Goal: Task Accomplishment & Management: Use online tool/utility

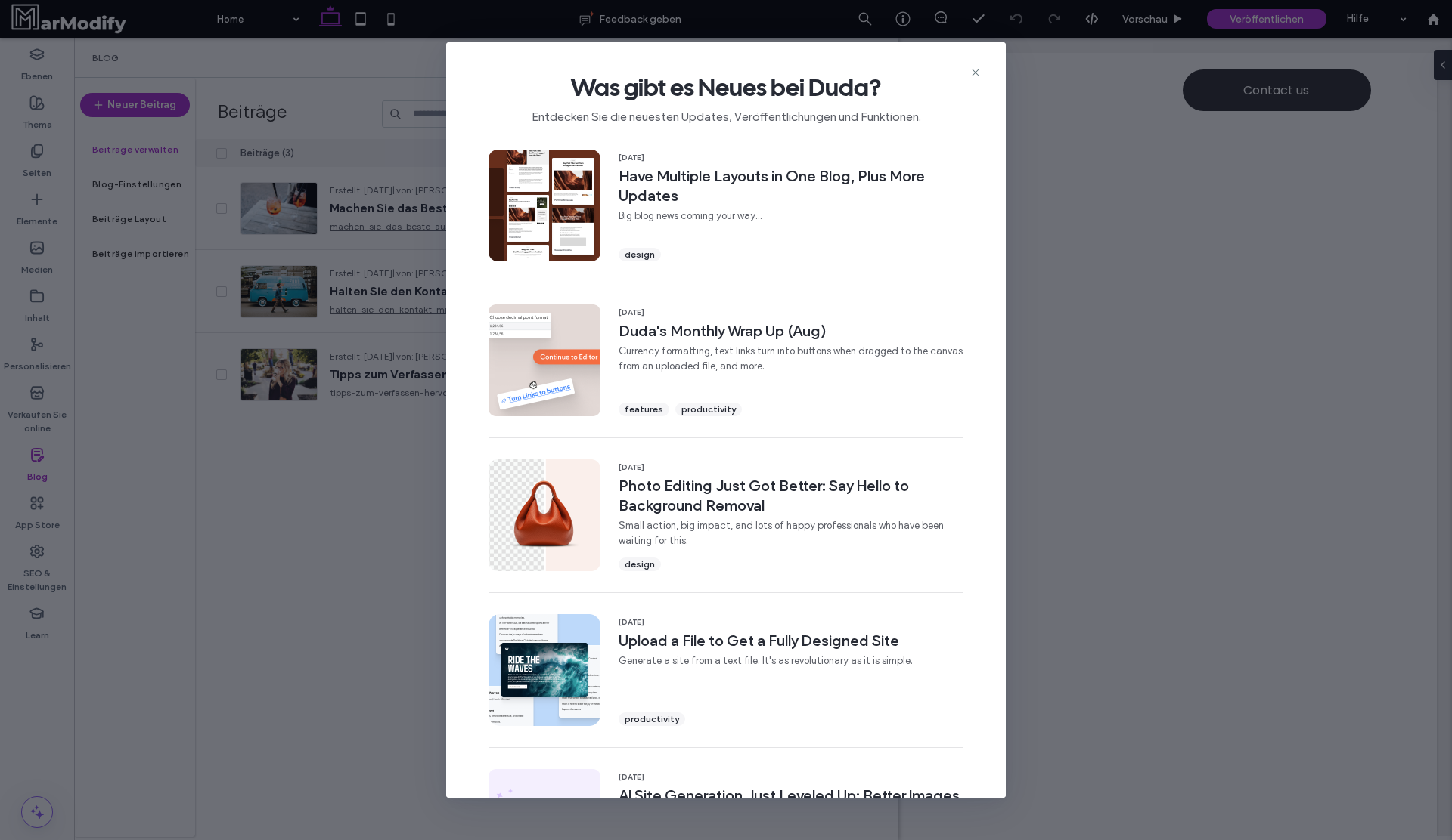
click at [984, 68] on div "Was gibt es Neues bei Duda? Entdecken Sie die neuesten Updates, Veröffentlichun…" at bounding box center [726, 93] width 559 height 101
click at [987, 71] on div "Was gibt es Neues bei Duda? Entdecken Sie die neuesten Updates, Veröffentlichun…" at bounding box center [726, 93] width 559 height 101
click at [972, 71] on icon at bounding box center [975, 73] width 12 height 12
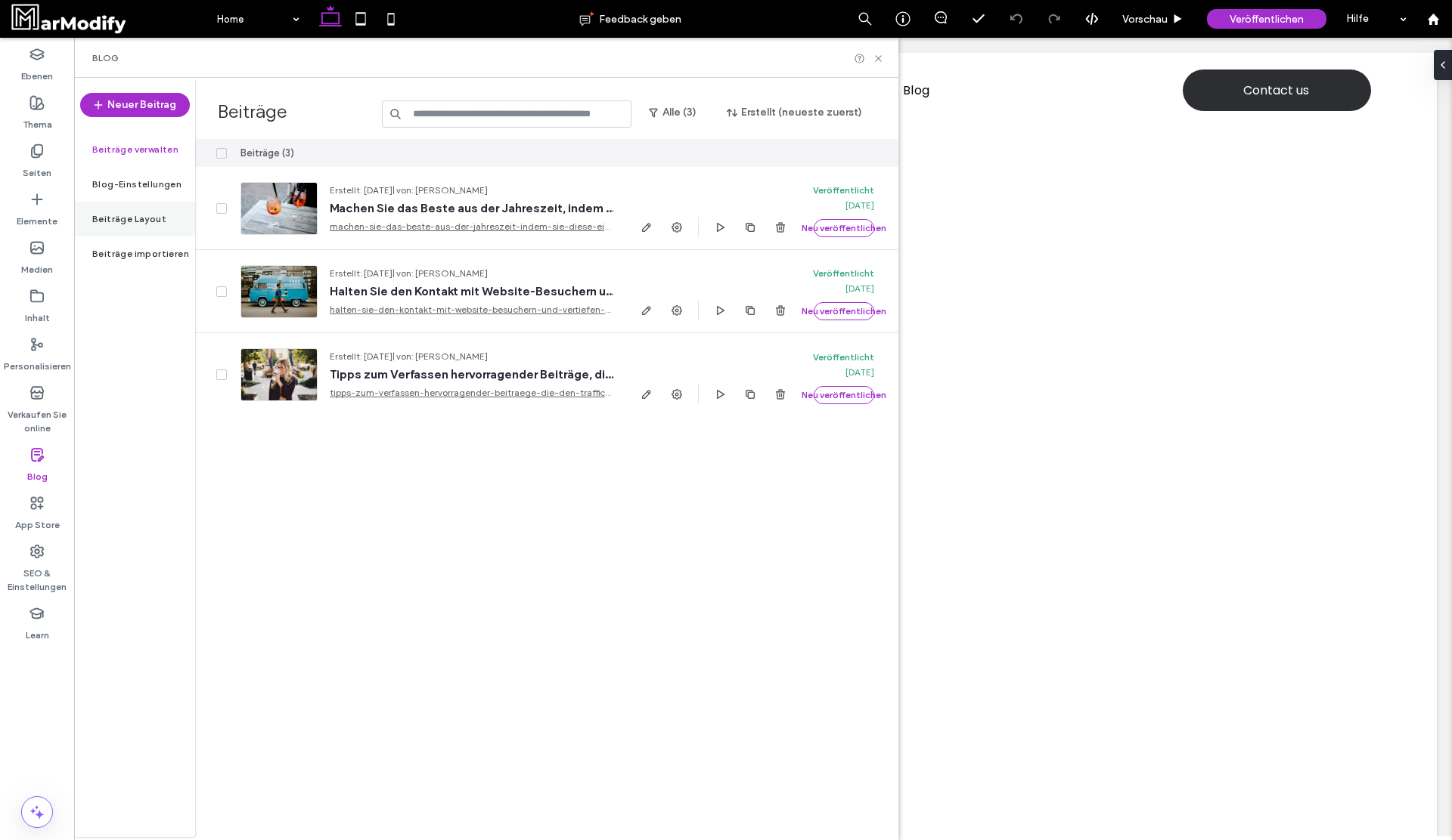
click at [142, 222] on label "Beiträge Layout" at bounding box center [129, 220] width 74 height 11
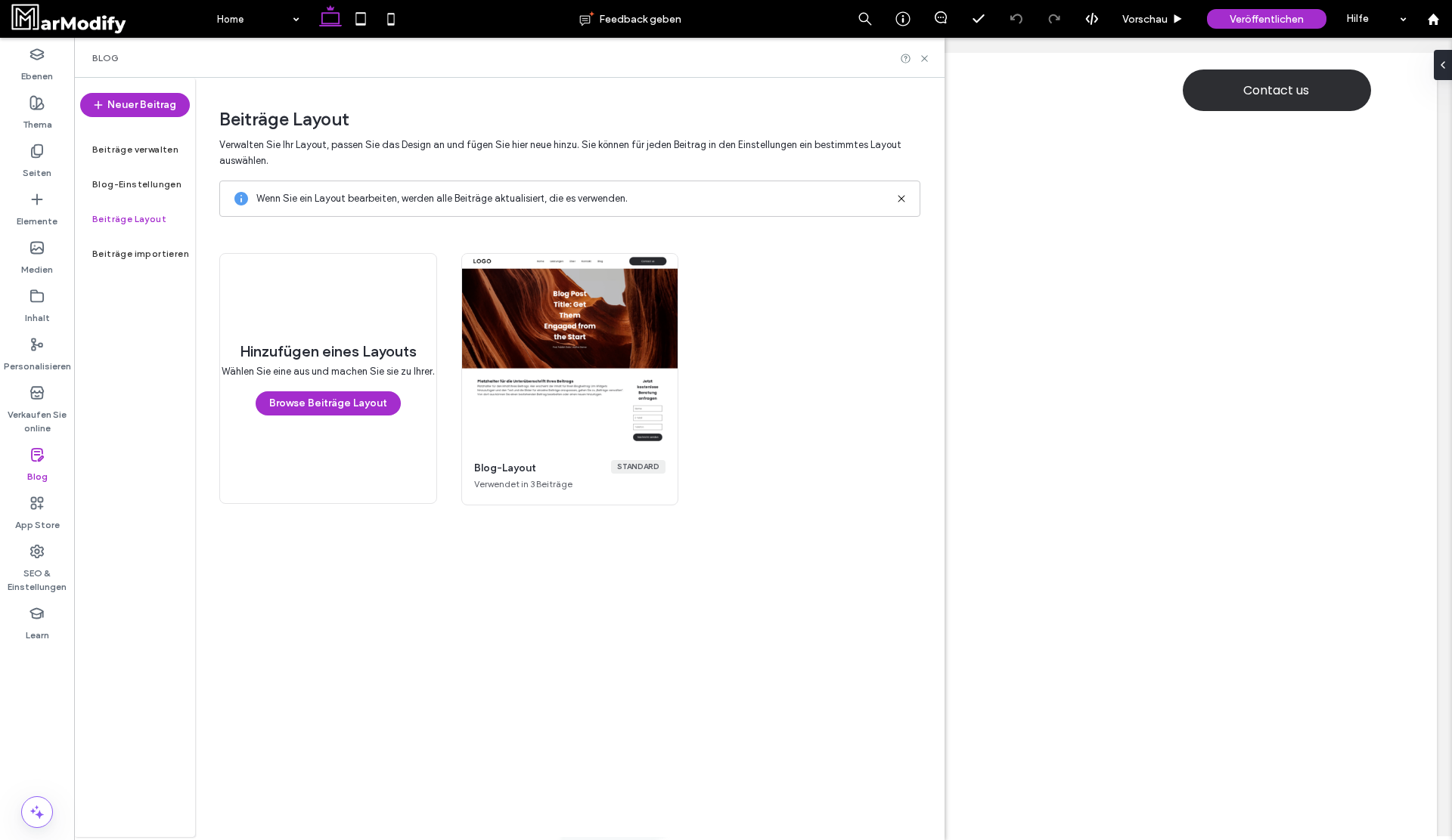
click at [902, 200] on icon at bounding box center [902, 199] width 12 height 12
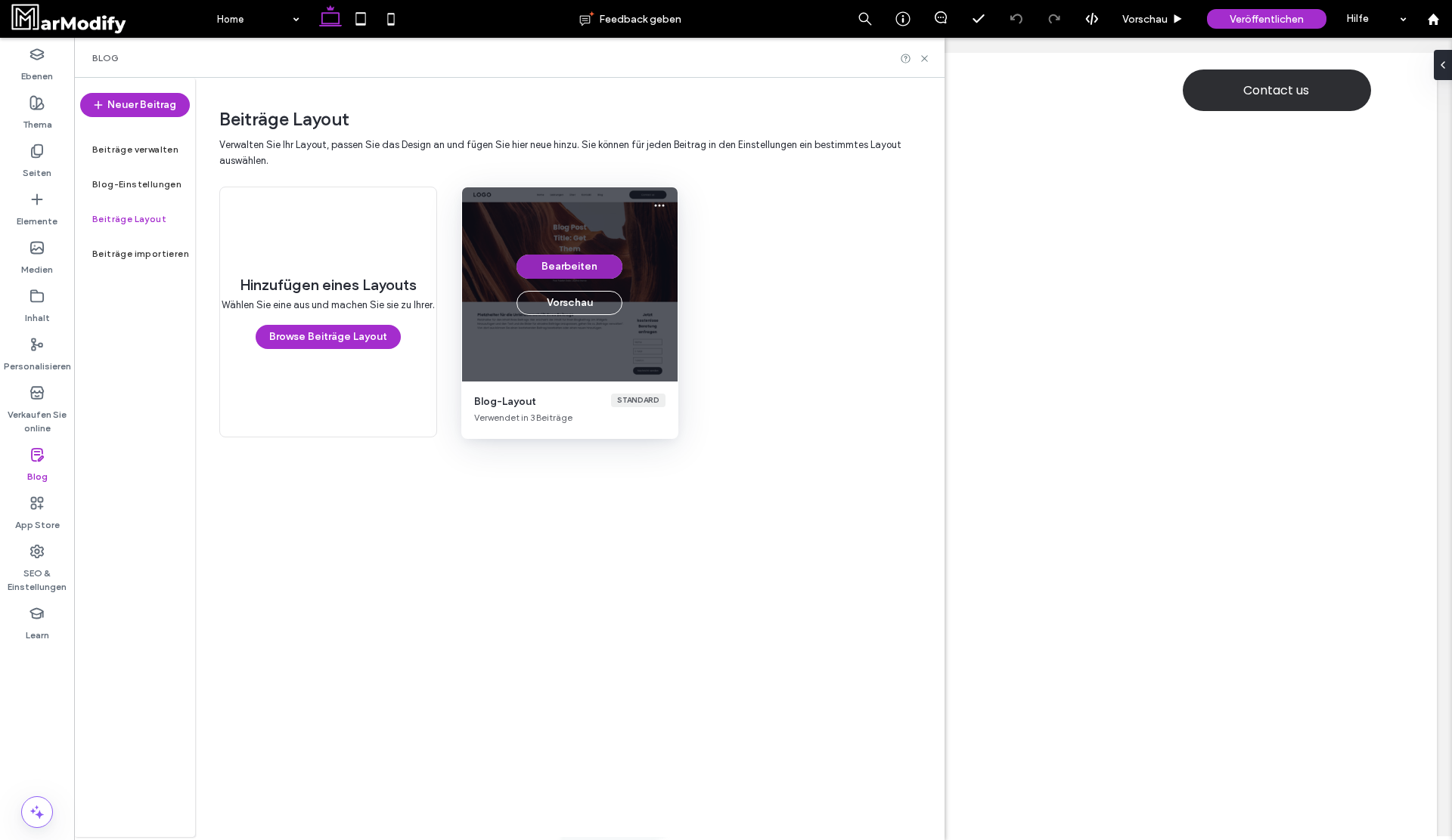
click at [580, 266] on button "Bearbeiten" at bounding box center [569, 267] width 106 height 24
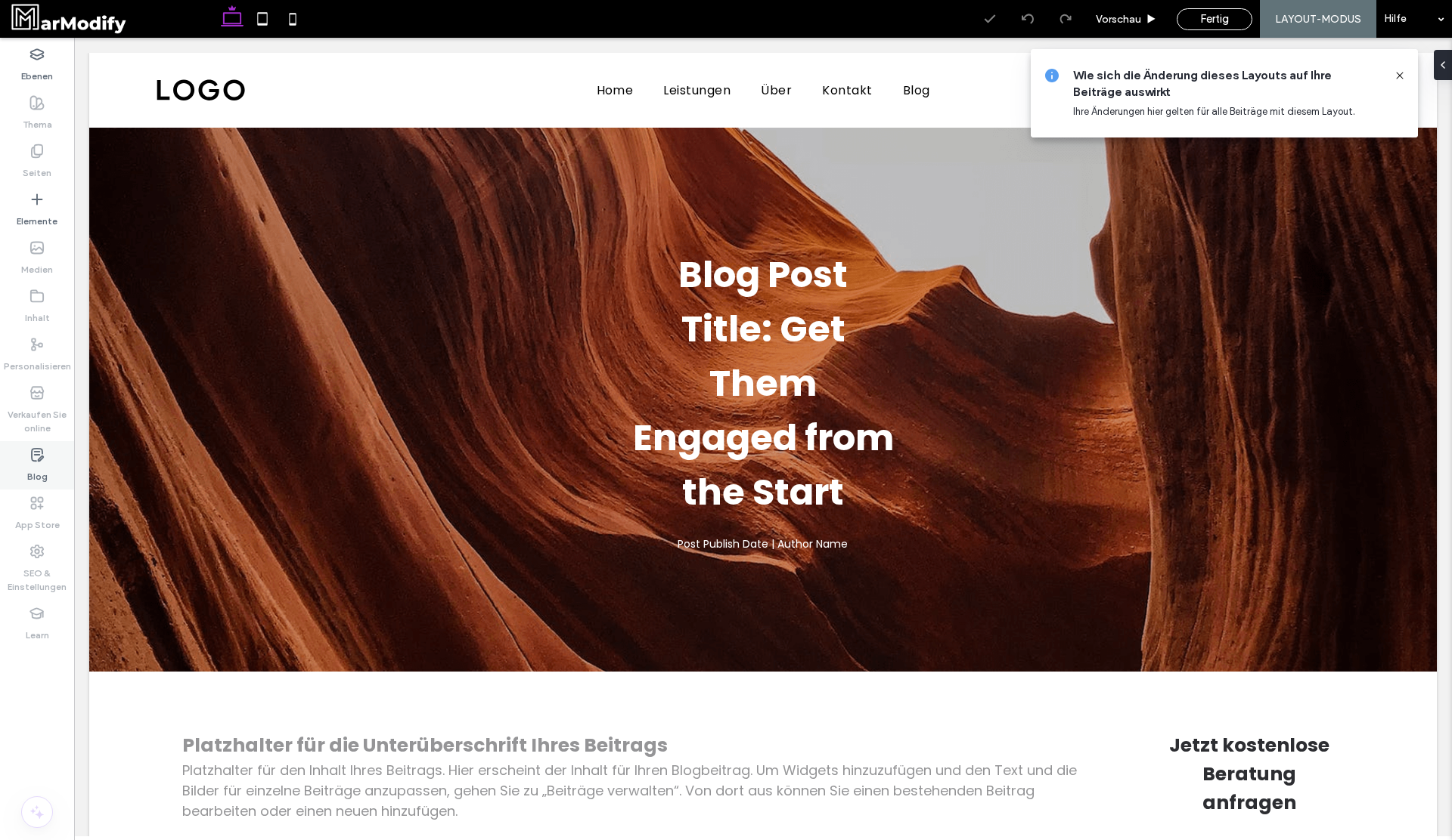
click at [40, 455] on icon at bounding box center [36, 454] width 15 height 15
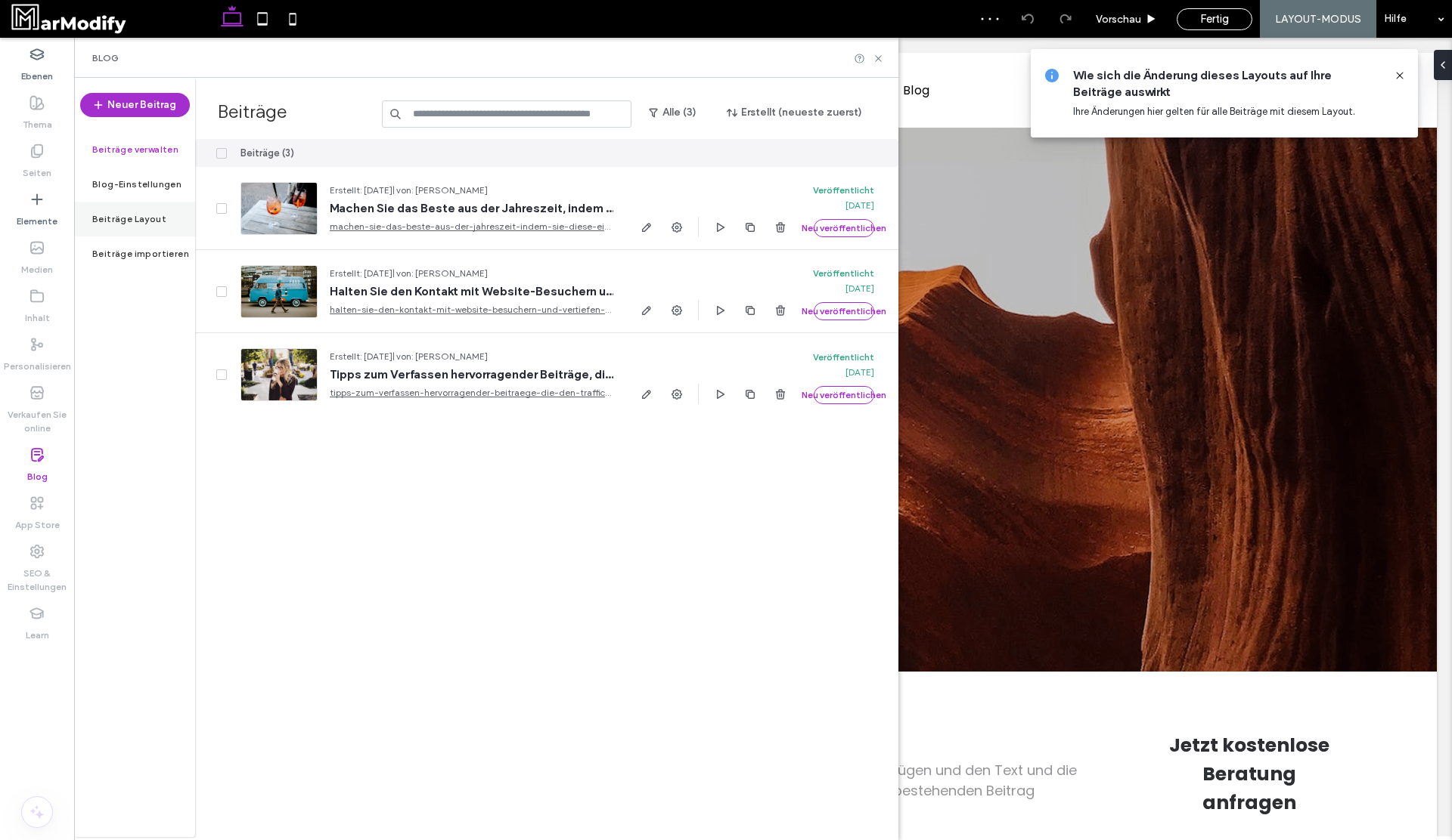
click at [153, 220] on label "Beiträge Layout" at bounding box center [129, 220] width 74 height 11
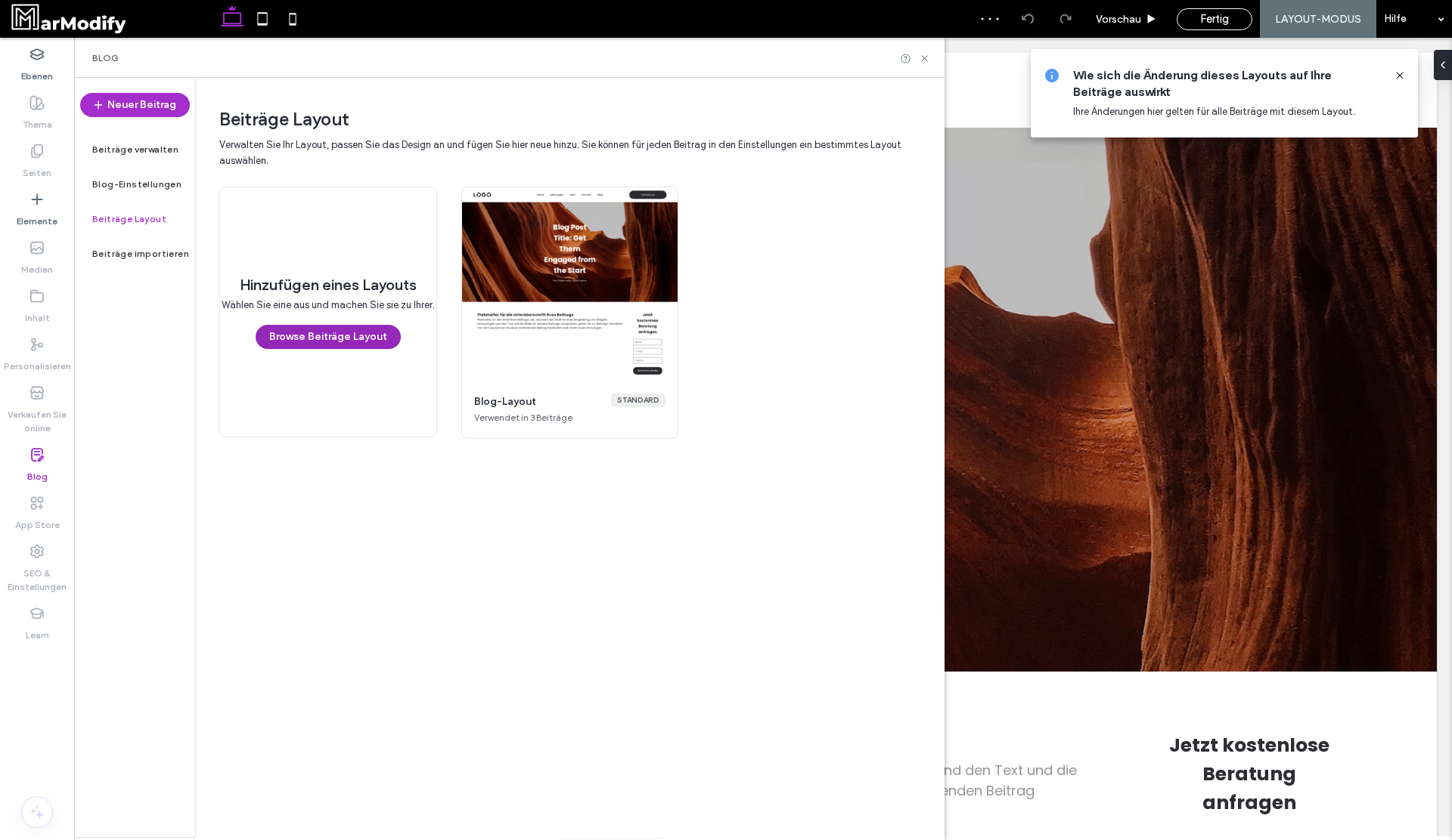
click at [328, 340] on button "Browse Beiträge Layout" at bounding box center [327, 337] width 145 height 24
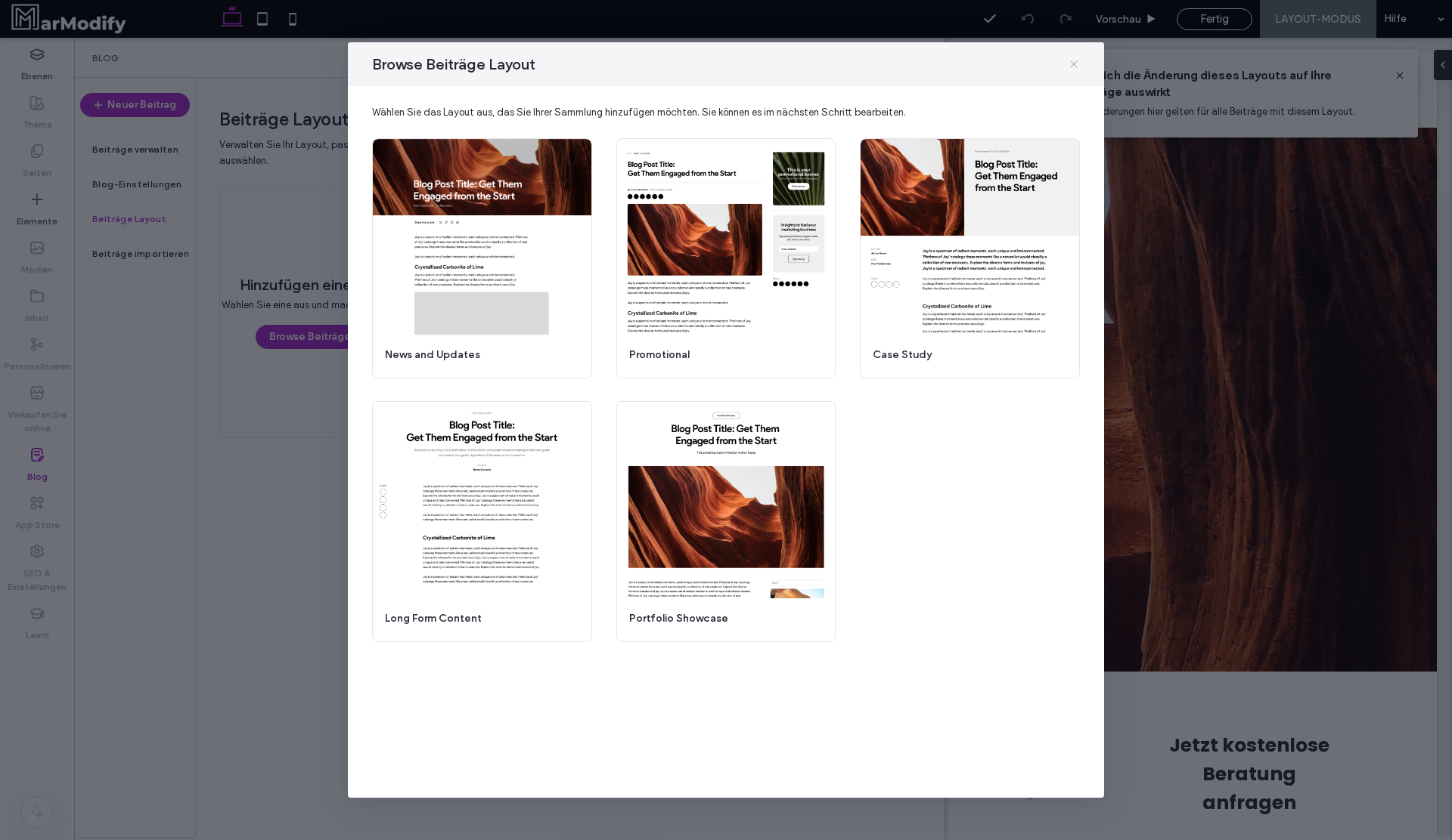
click at [1071, 65] on icon at bounding box center [1074, 64] width 12 height 12
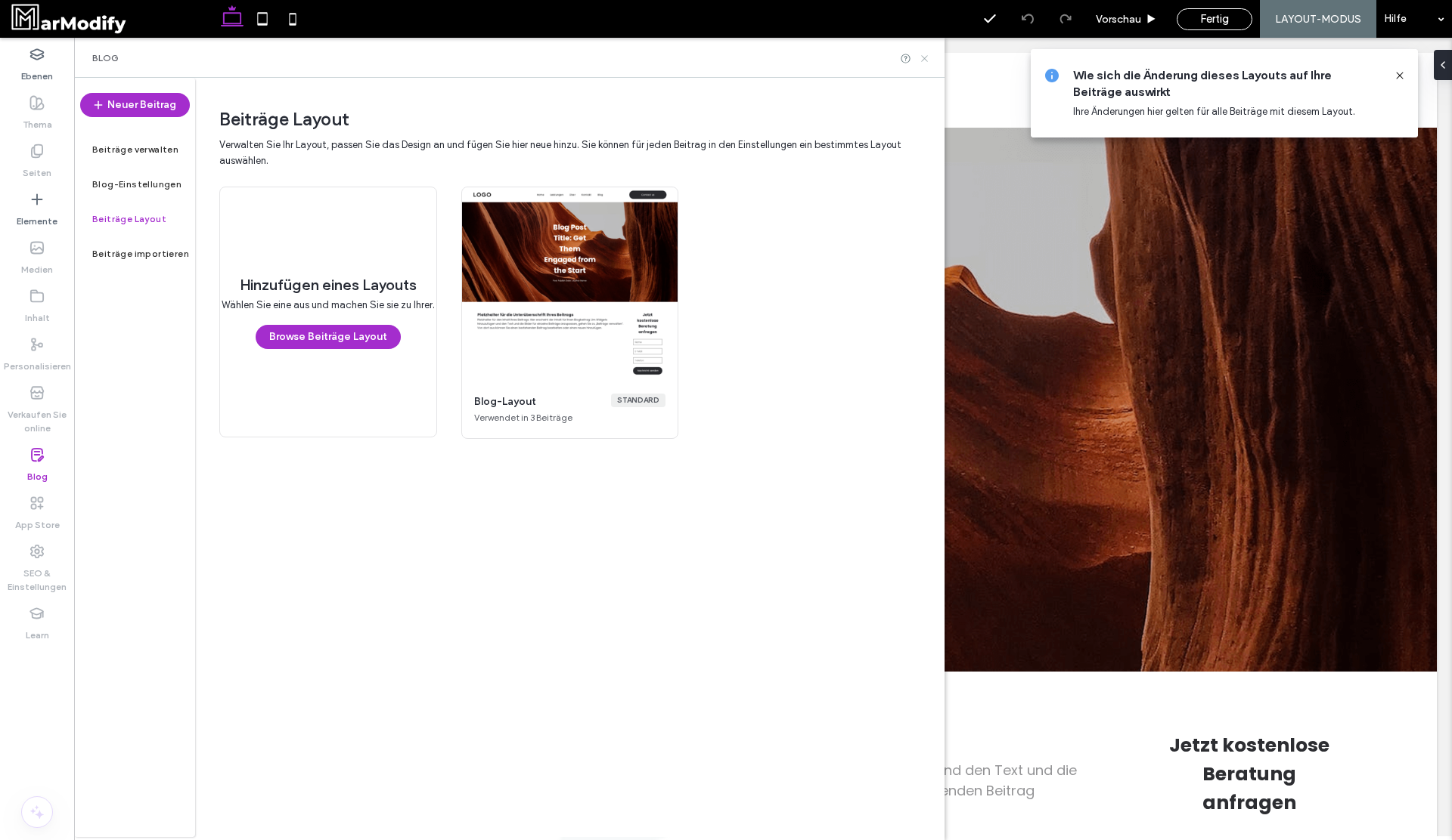
click at [926, 55] on icon at bounding box center [924, 59] width 12 height 12
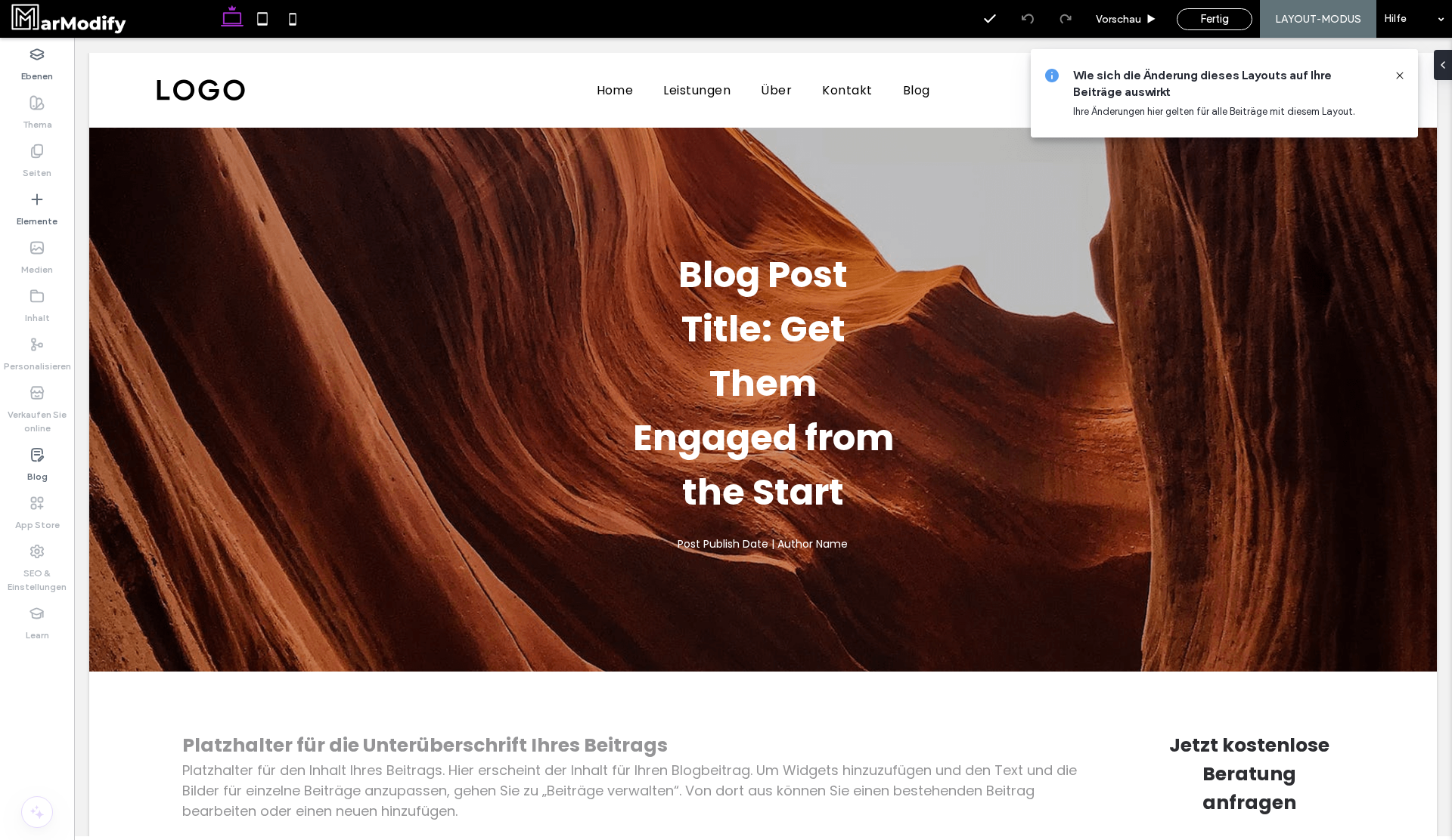
click at [1401, 76] on icon at bounding box center [1400, 76] width 12 height 12
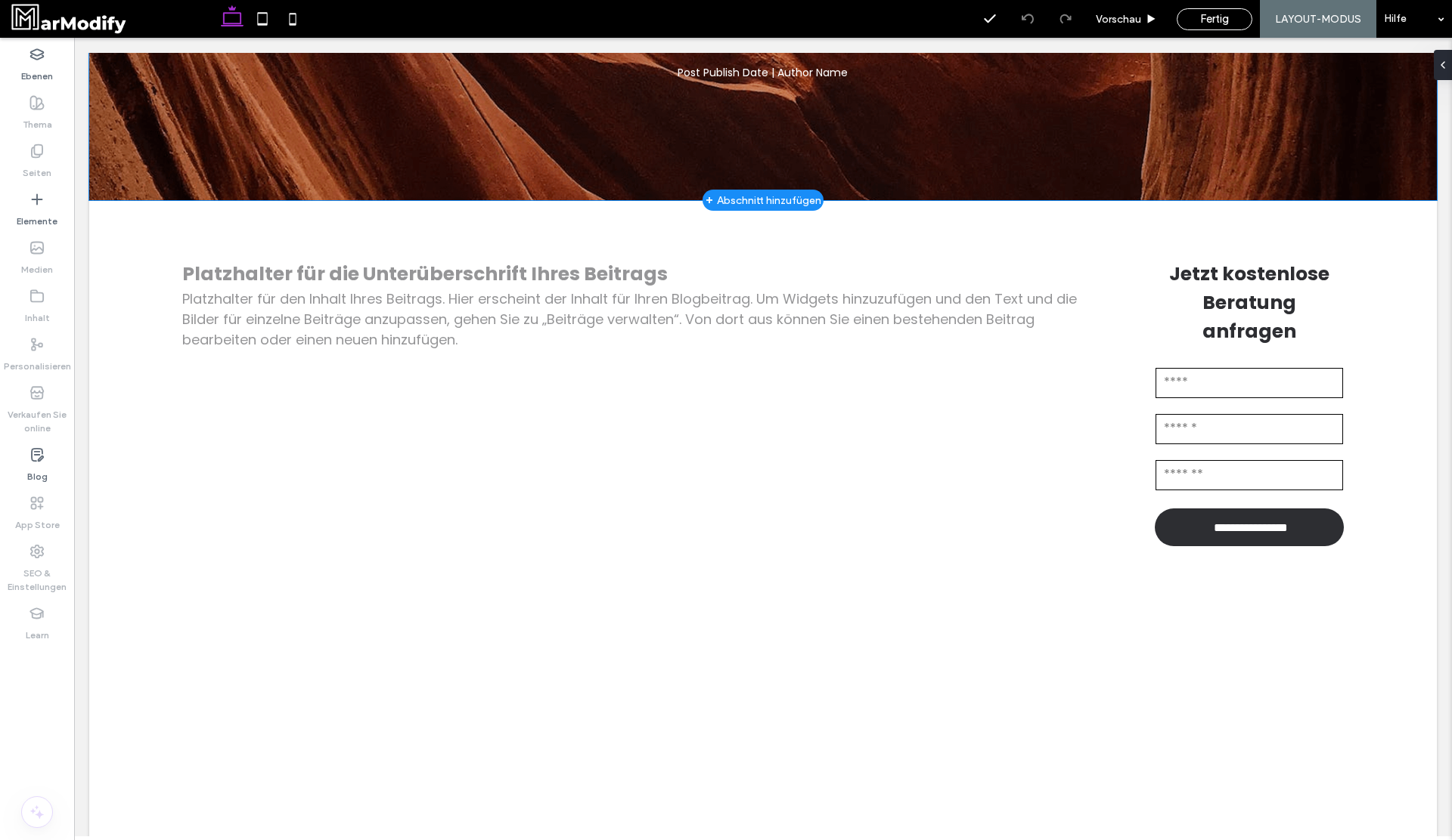
scroll to position [59, 0]
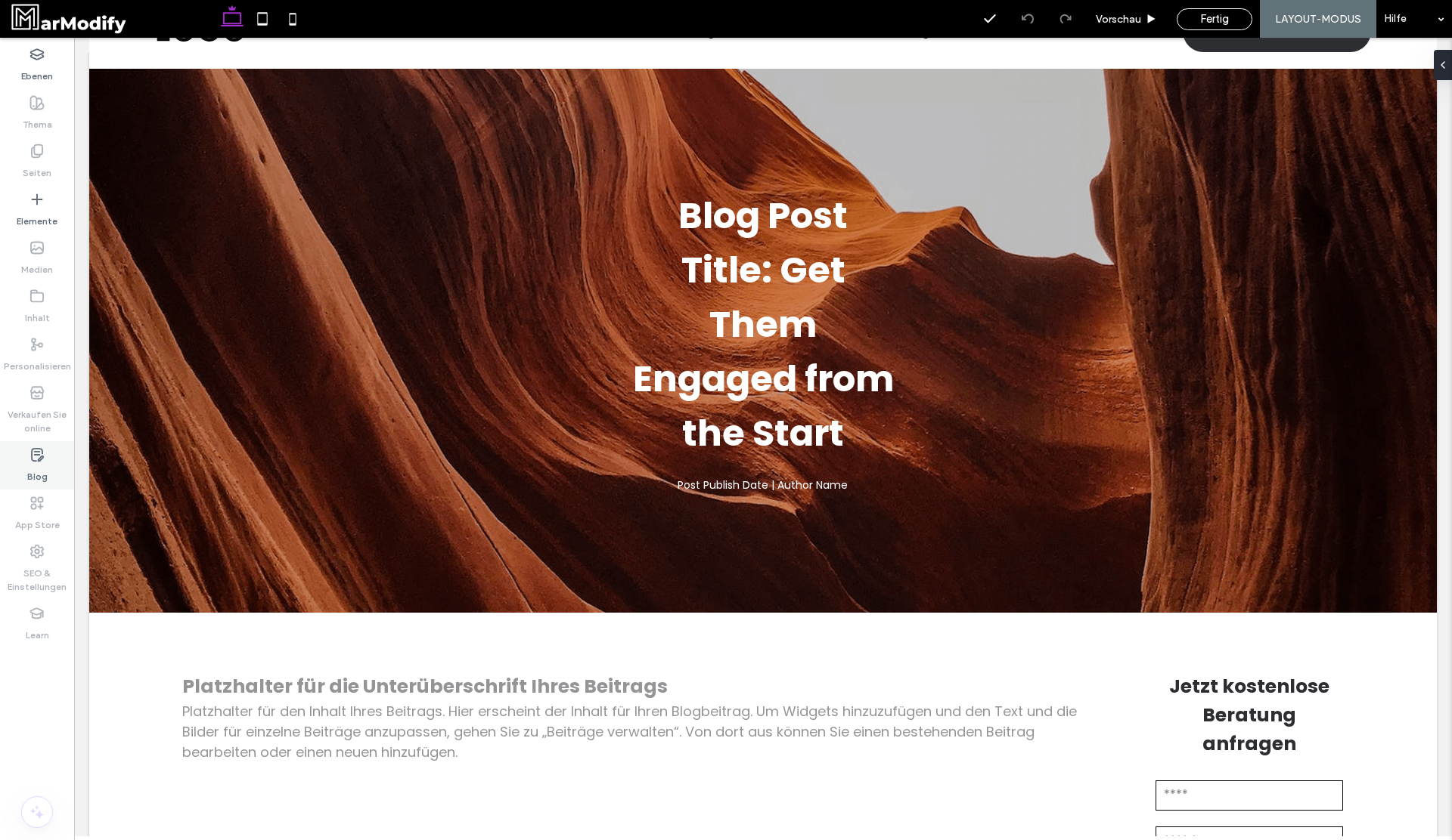
click at [57, 447] on div "Blog" at bounding box center [36, 466] width 74 height 48
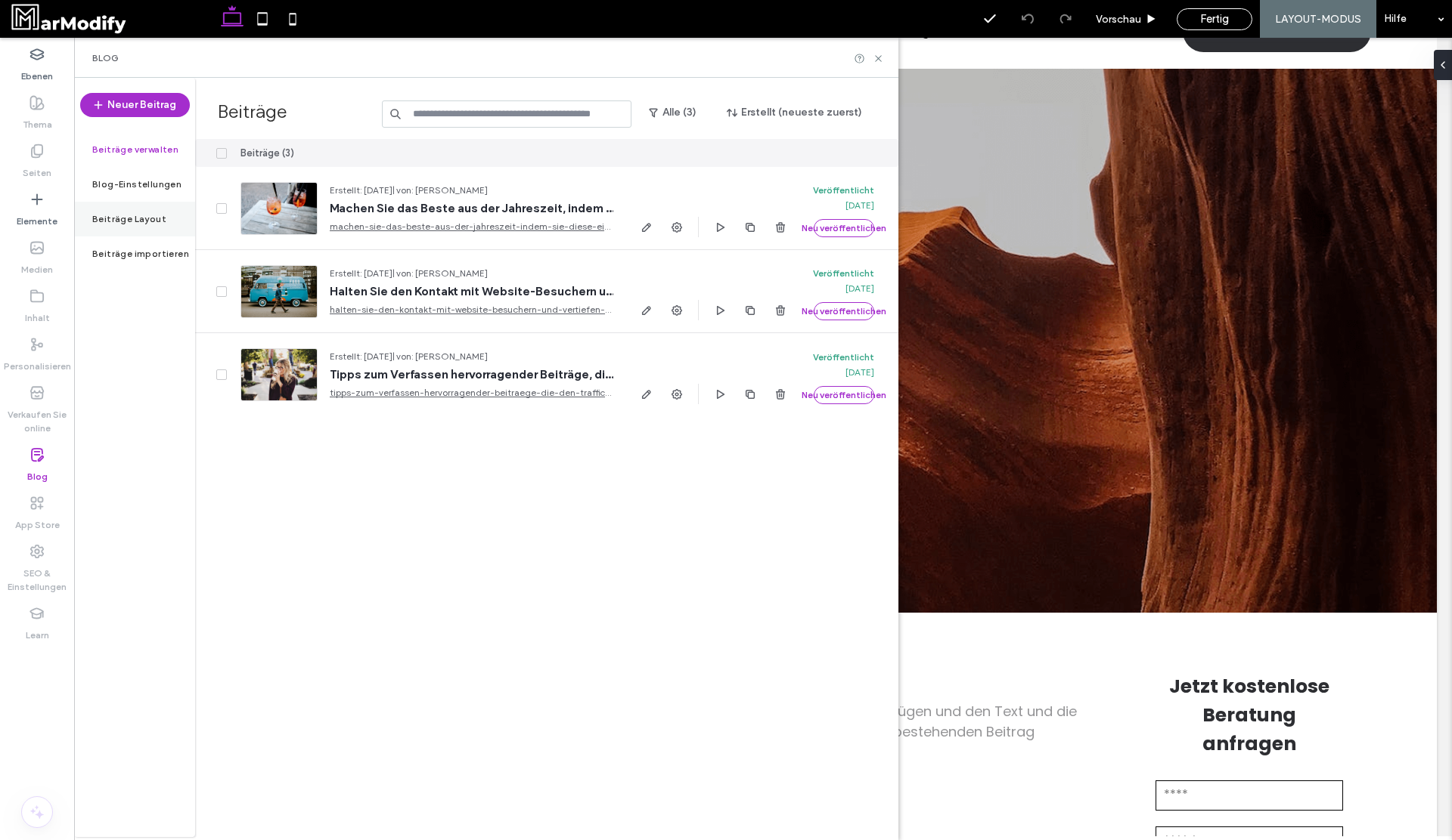
click at [149, 211] on div "Beiträge Layout" at bounding box center [134, 219] width 121 height 35
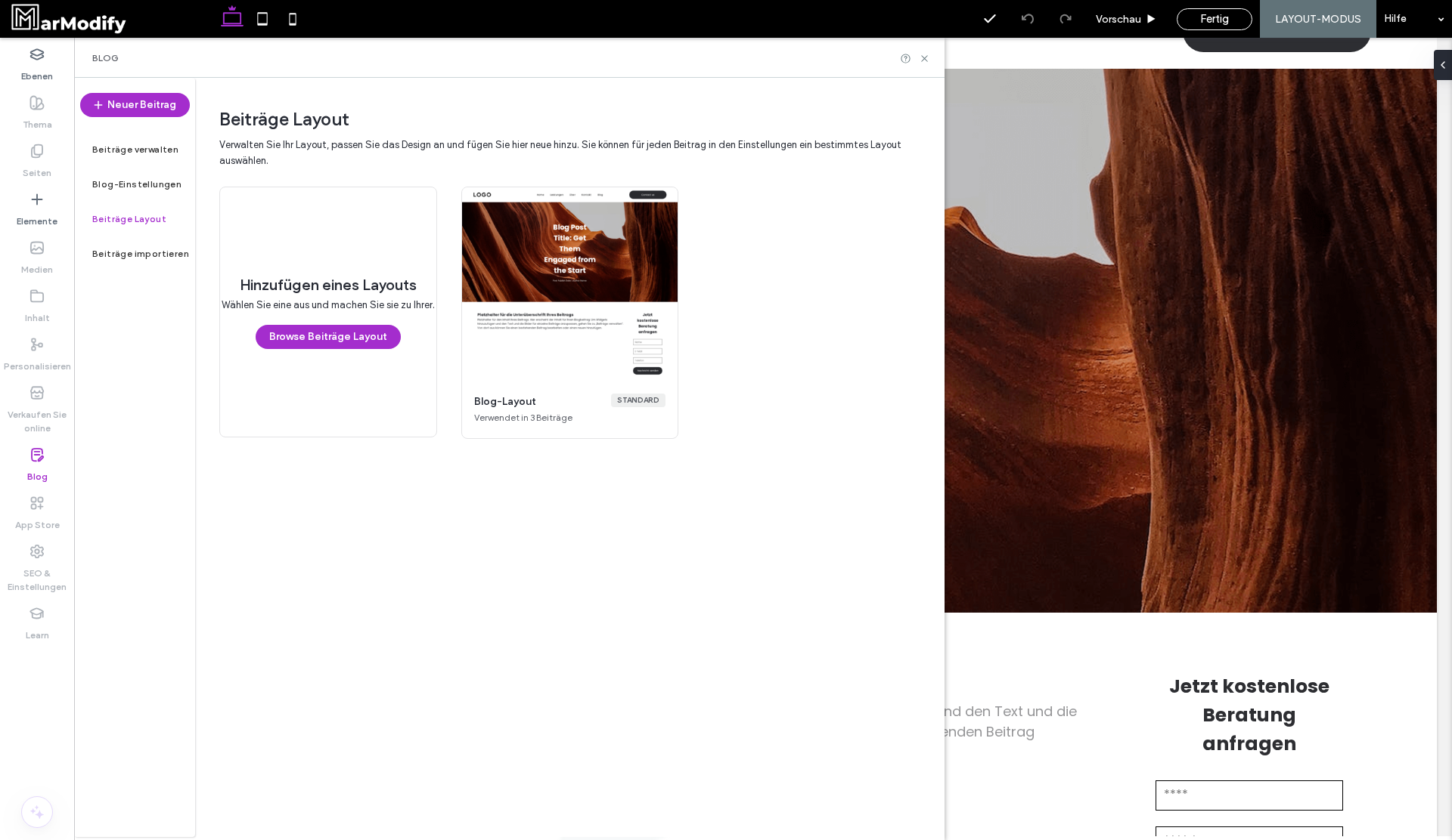
click at [356, 316] on div "Hinzufügen eines Layouts Wählen Sie eine aus und machen Sie sie zu Ihrer. Brows…" at bounding box center [327, 312] width 216 height 250
click at [349, 337] on button "Browse Beiträge Layout" at bounding box center [327, 337] width 145 height 24
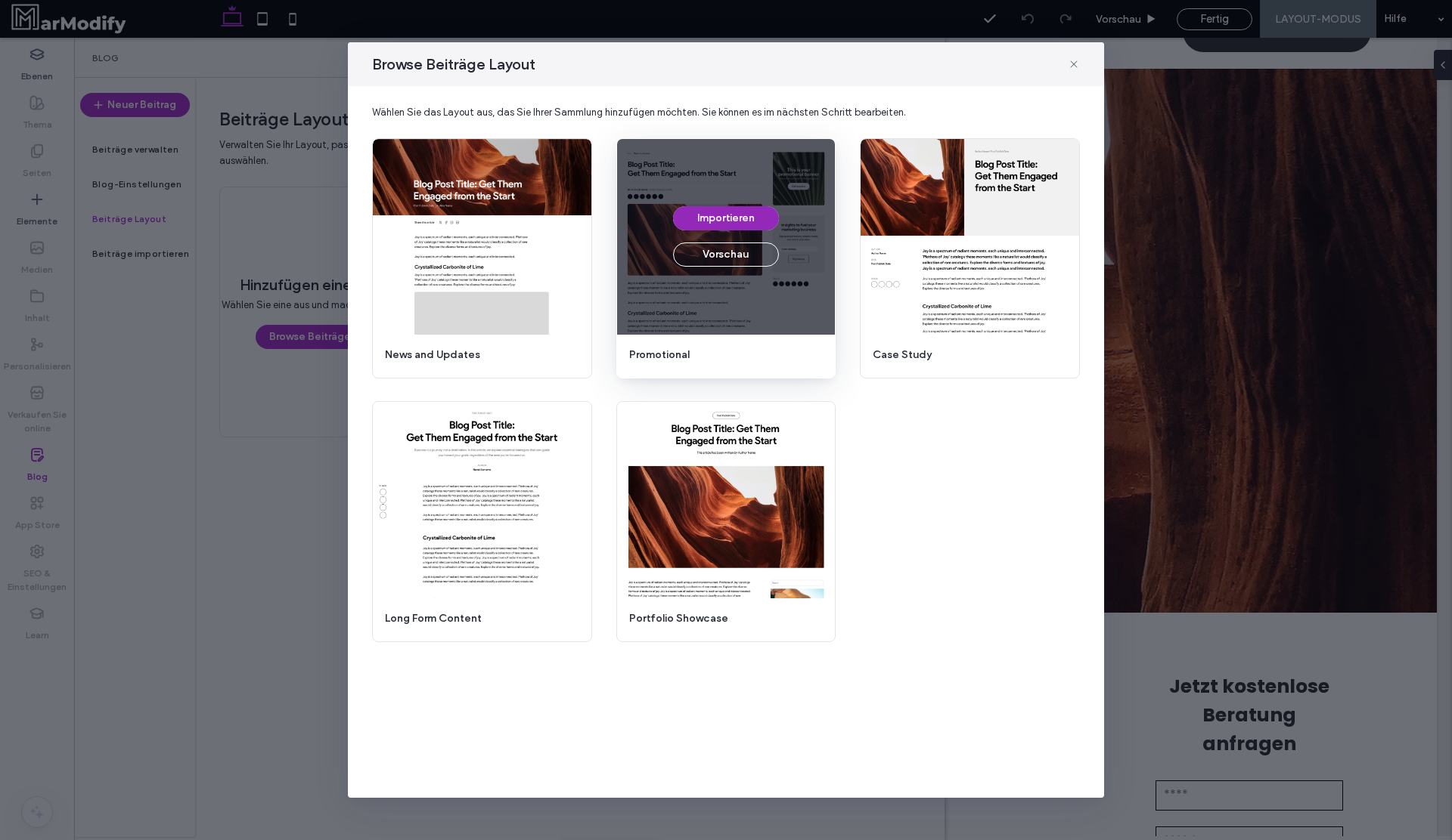
click at [737, 225] on button "Importieren" at bounding box center [726, 218] width 106 height 24
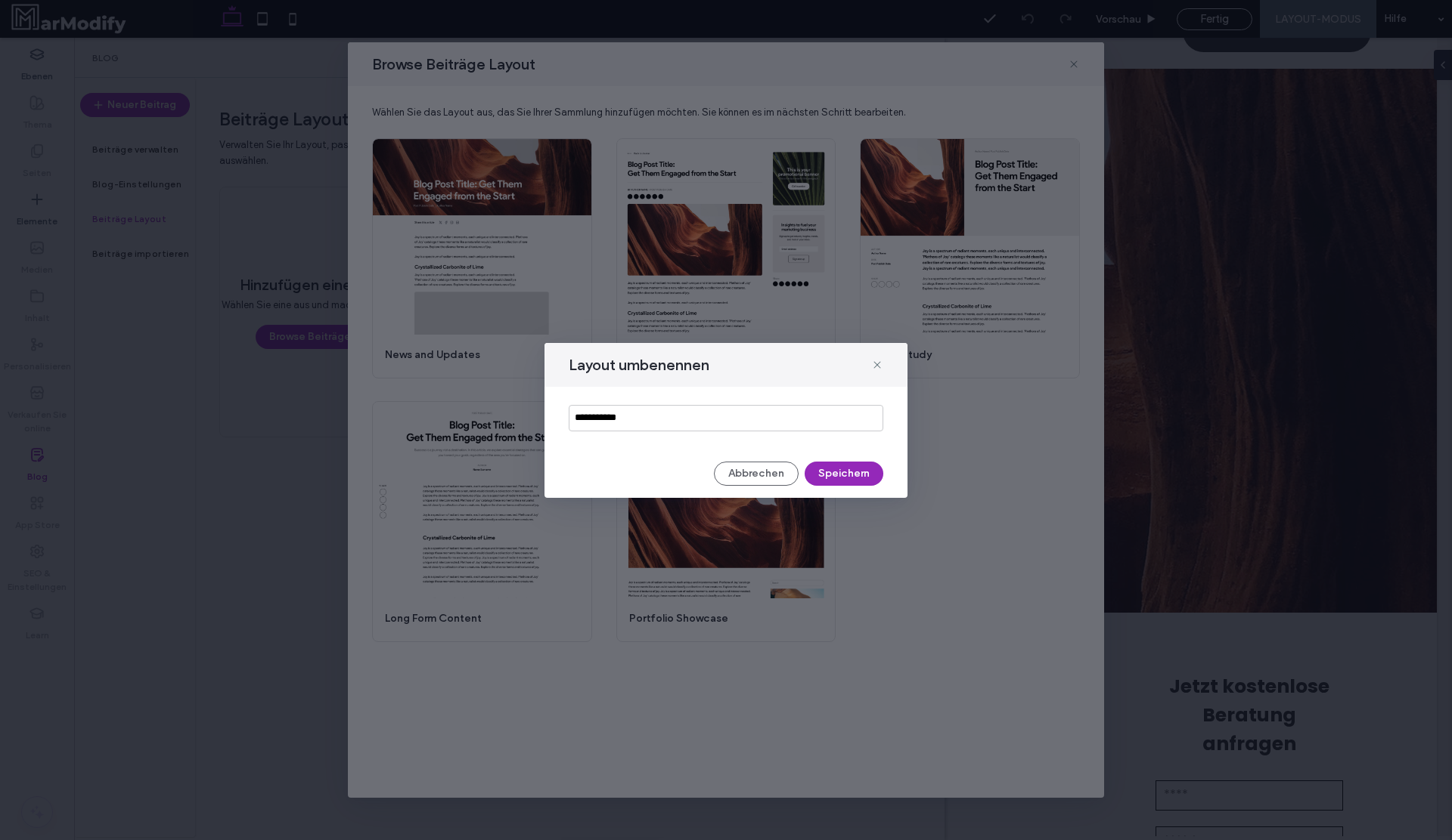
click at [865, 478] on button "Speichern" at bounding box center [844, 474] width 78 height 24
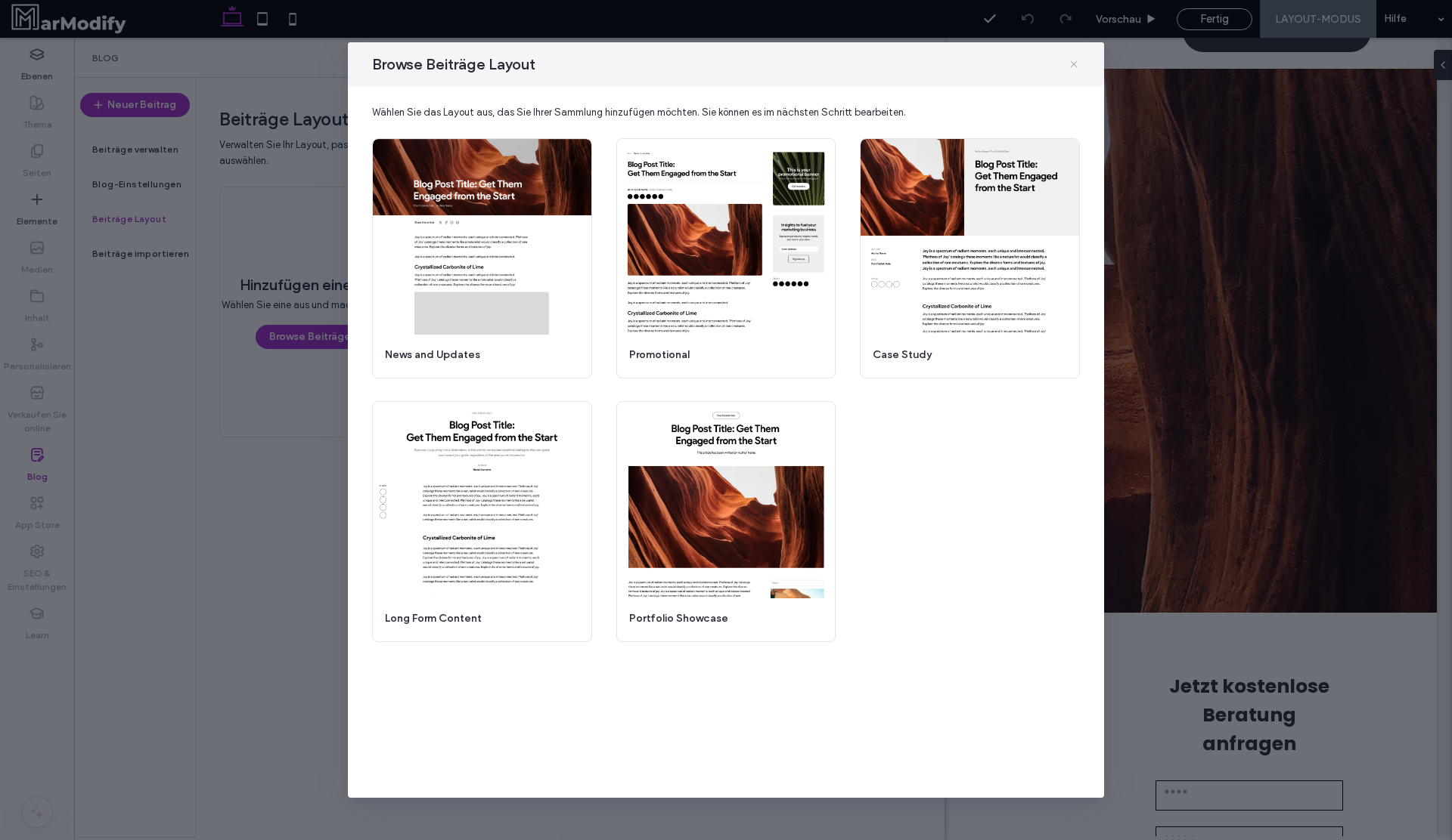
click at [1068, 64] on icon at bounding box center [1074, 64] width 12 height 12
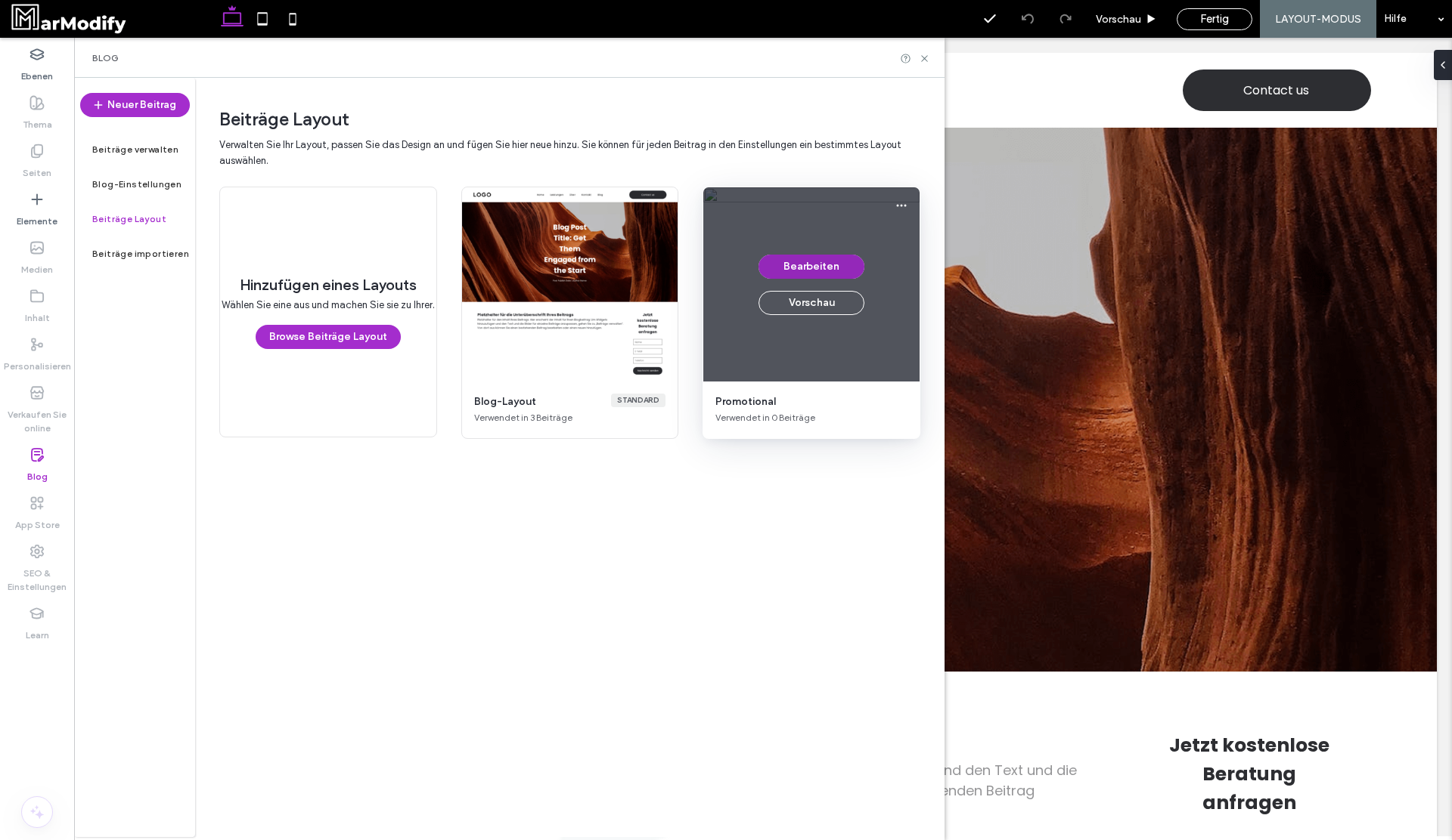
click at [822, 264] on button "Bearbeiten" at bounding box center [811, 267] width 106 height 24
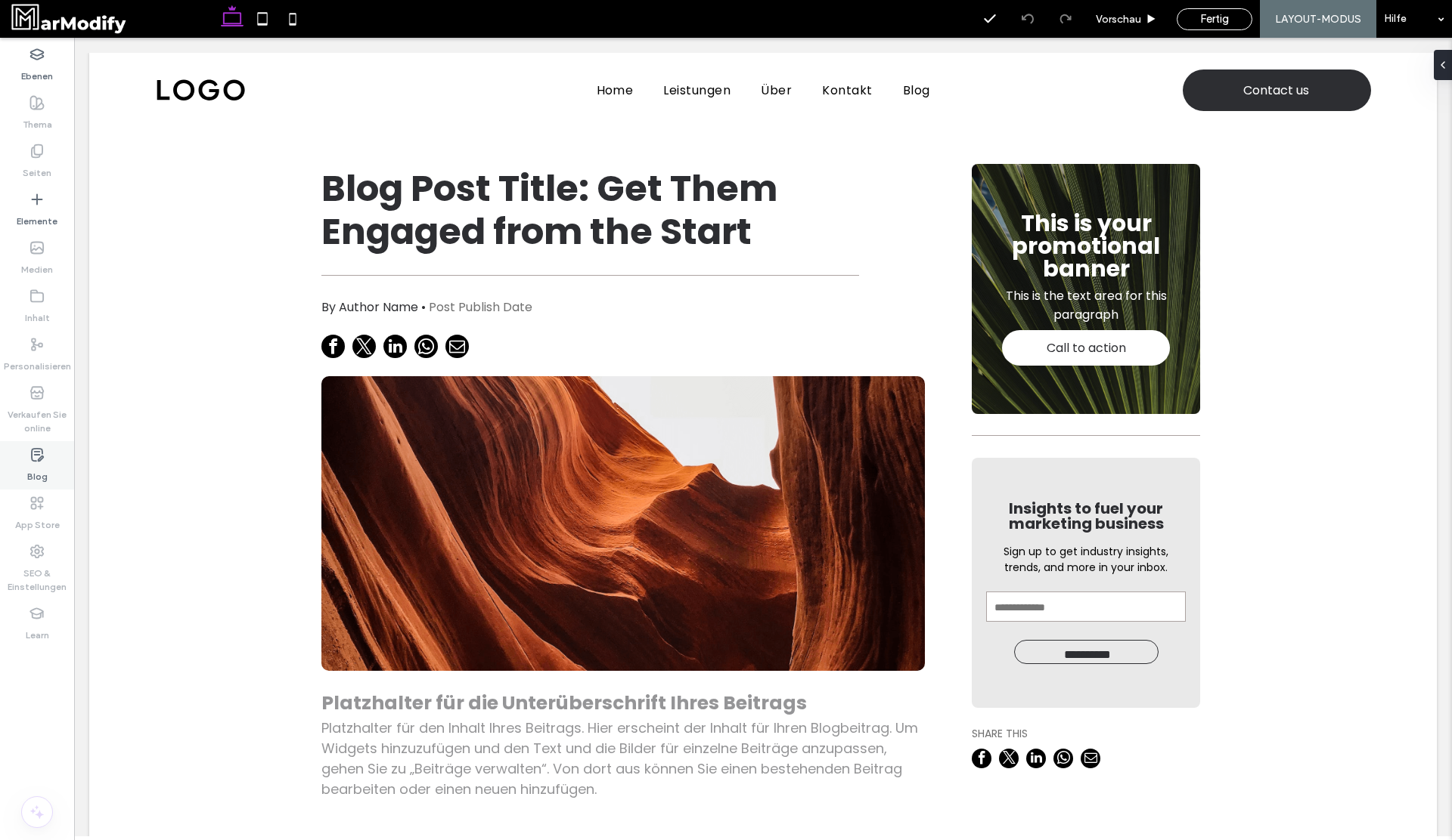
click at [33, 484] on div "Blog" at bounding box center [36, 466] width 74 height 48
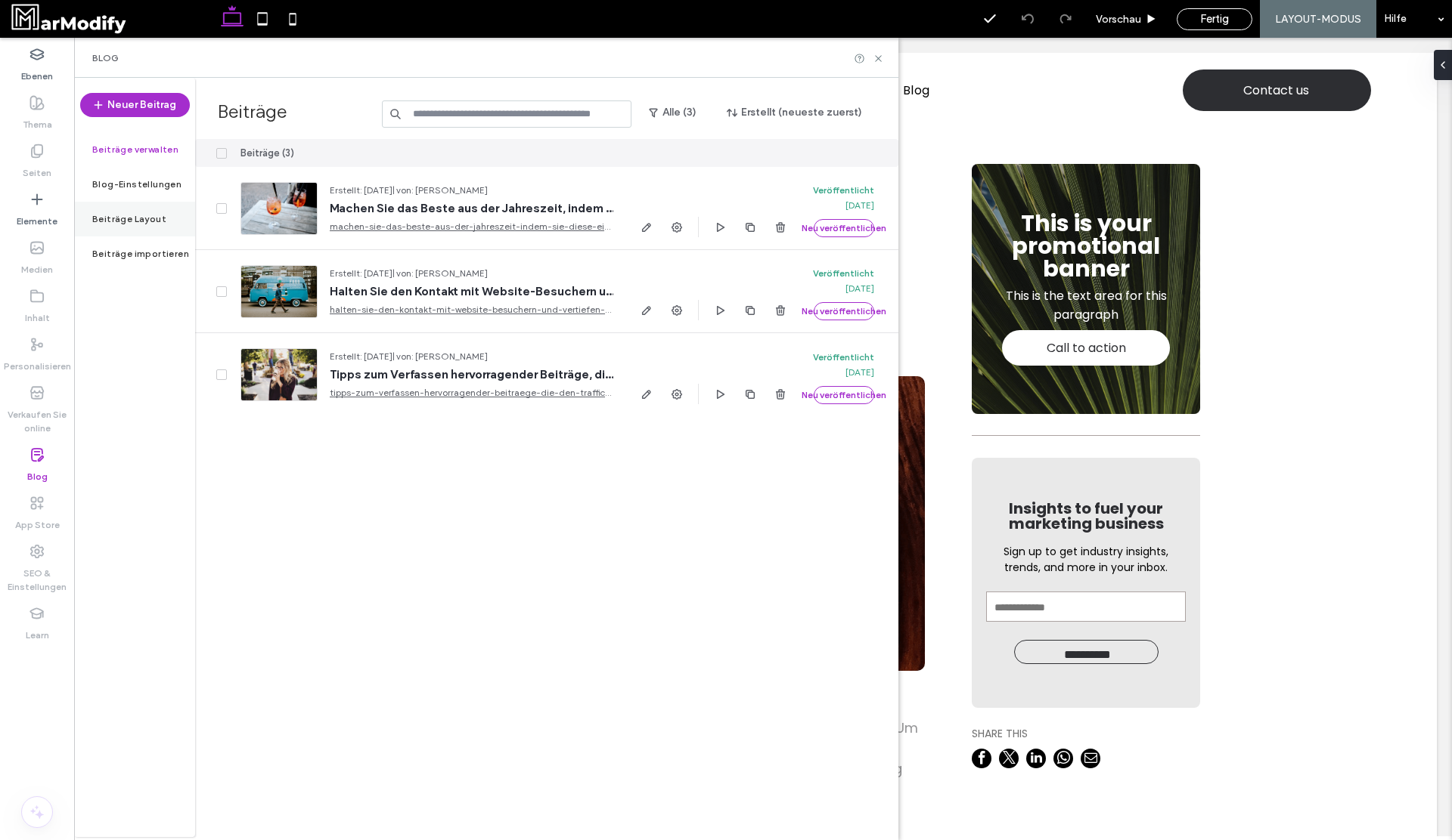
click at [129, 230] on div "Beiträge Layout" at bounding box center [134, 219] width 121 height 35
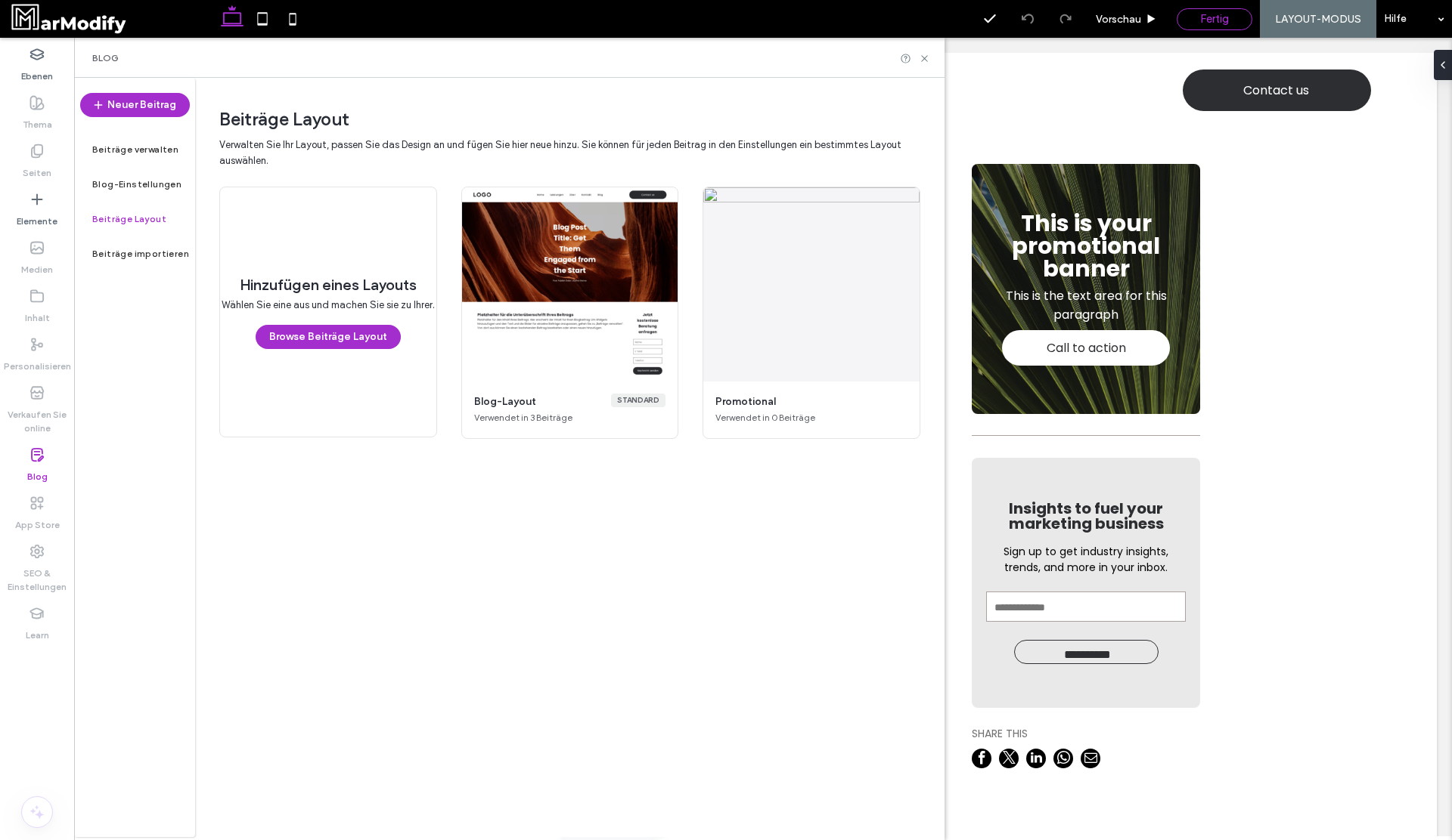
click at [1241, 16] on div "Fertig" at bounding box center [1214, 19] width 74 height 13
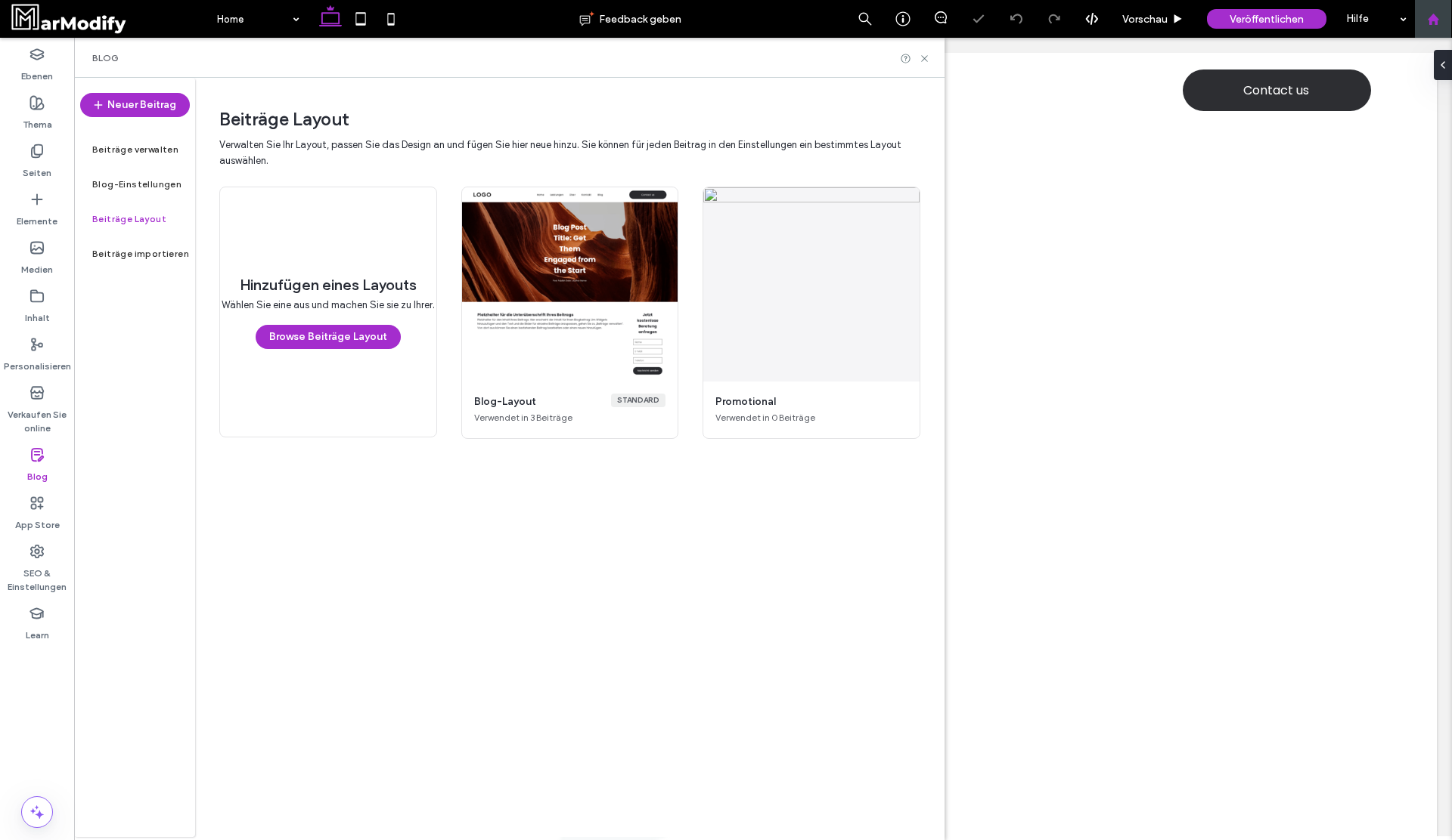
click at [1432, 21] on icon at bounding box center [1432, 19] width 12 height 12
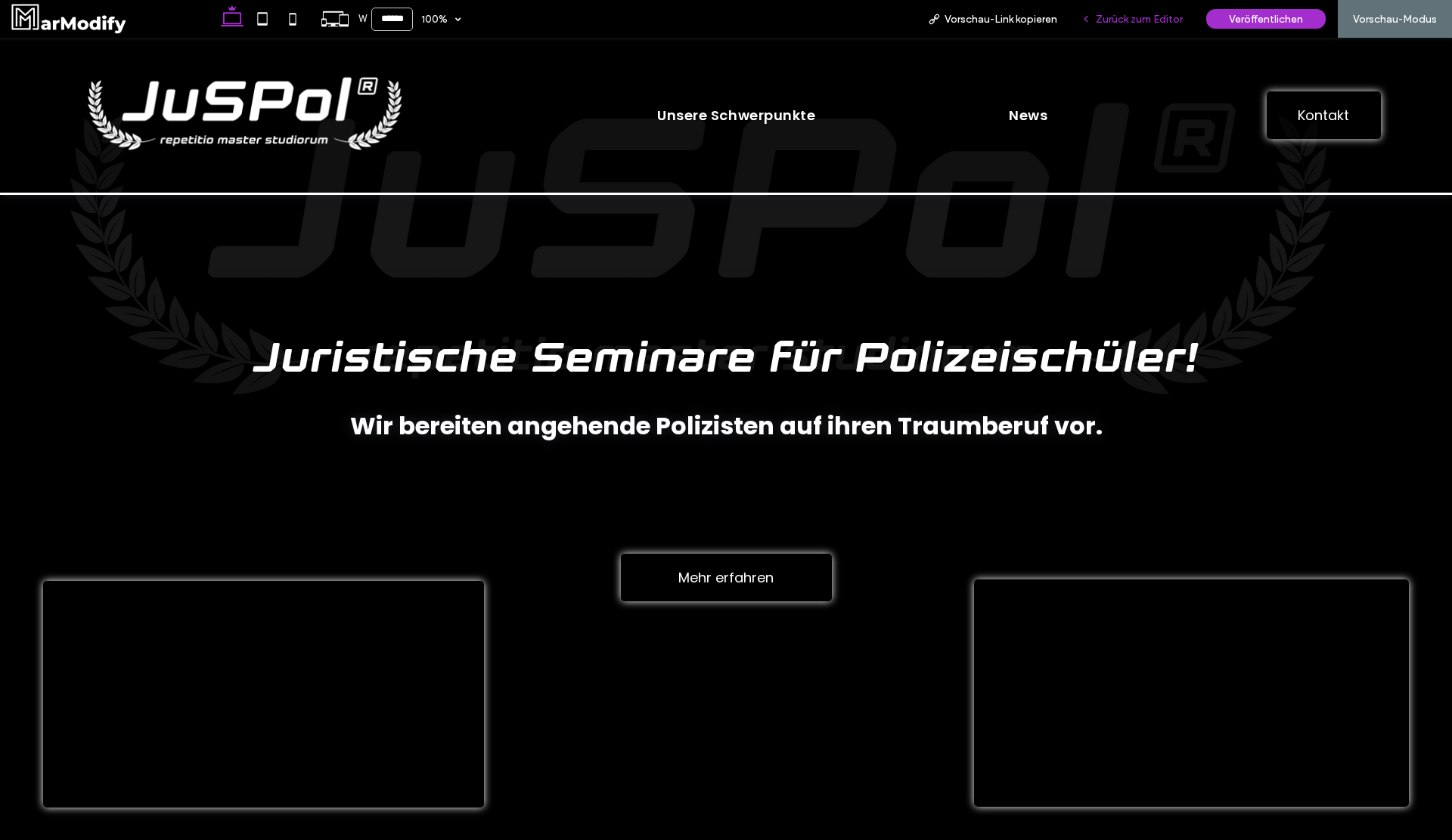
click at [1132, 16] on span "Zurück zum Editor" at bounding box center [1139, 19] width 87 height 12
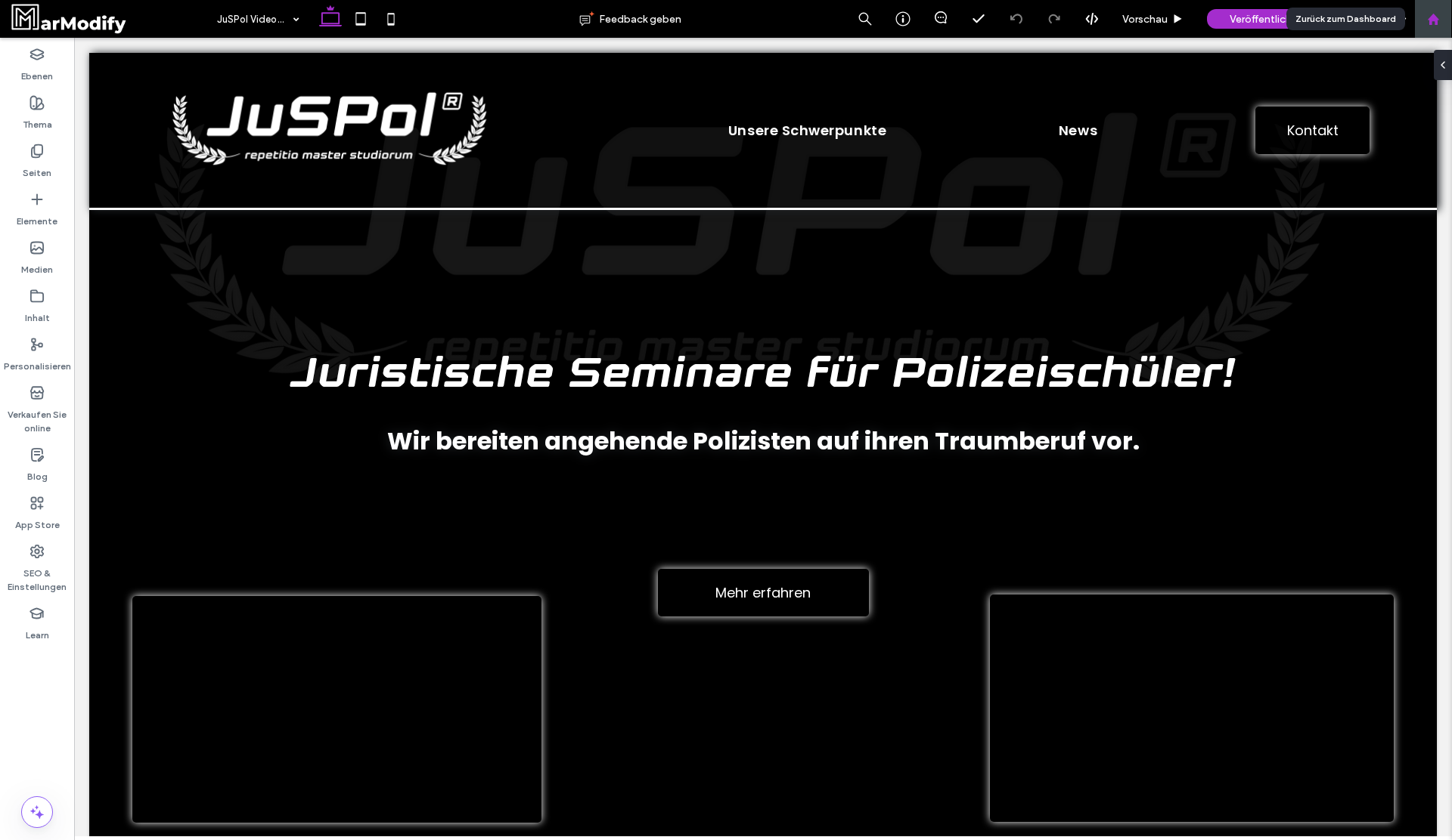
click at [1429, 14] on icon at bounding box center [1432, 19] width 12 height 12
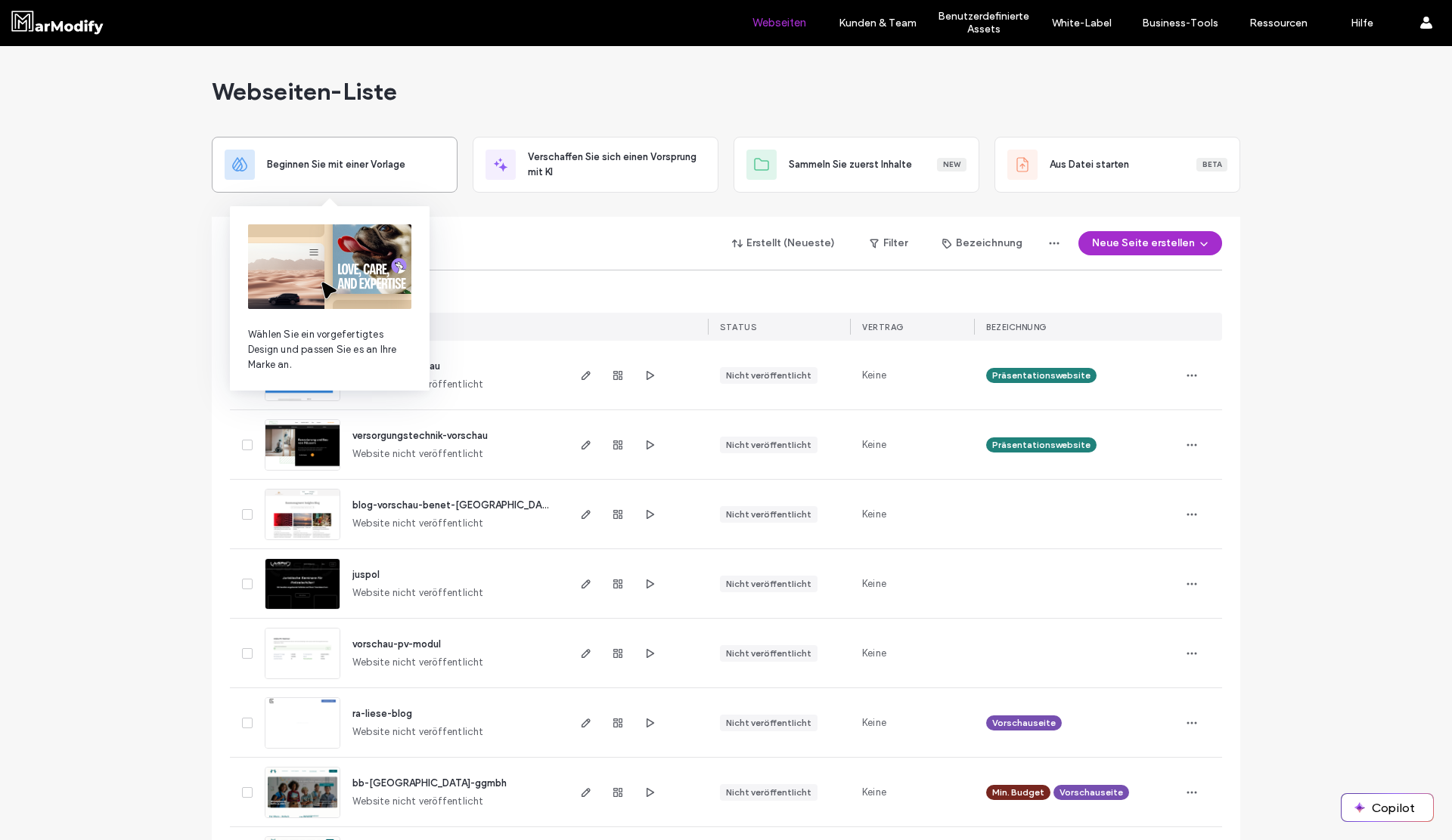
click at [373, 168] on span "Beginnen Sie mit einer Vorlage" at bounding box center [336, 164] width 139 height 15
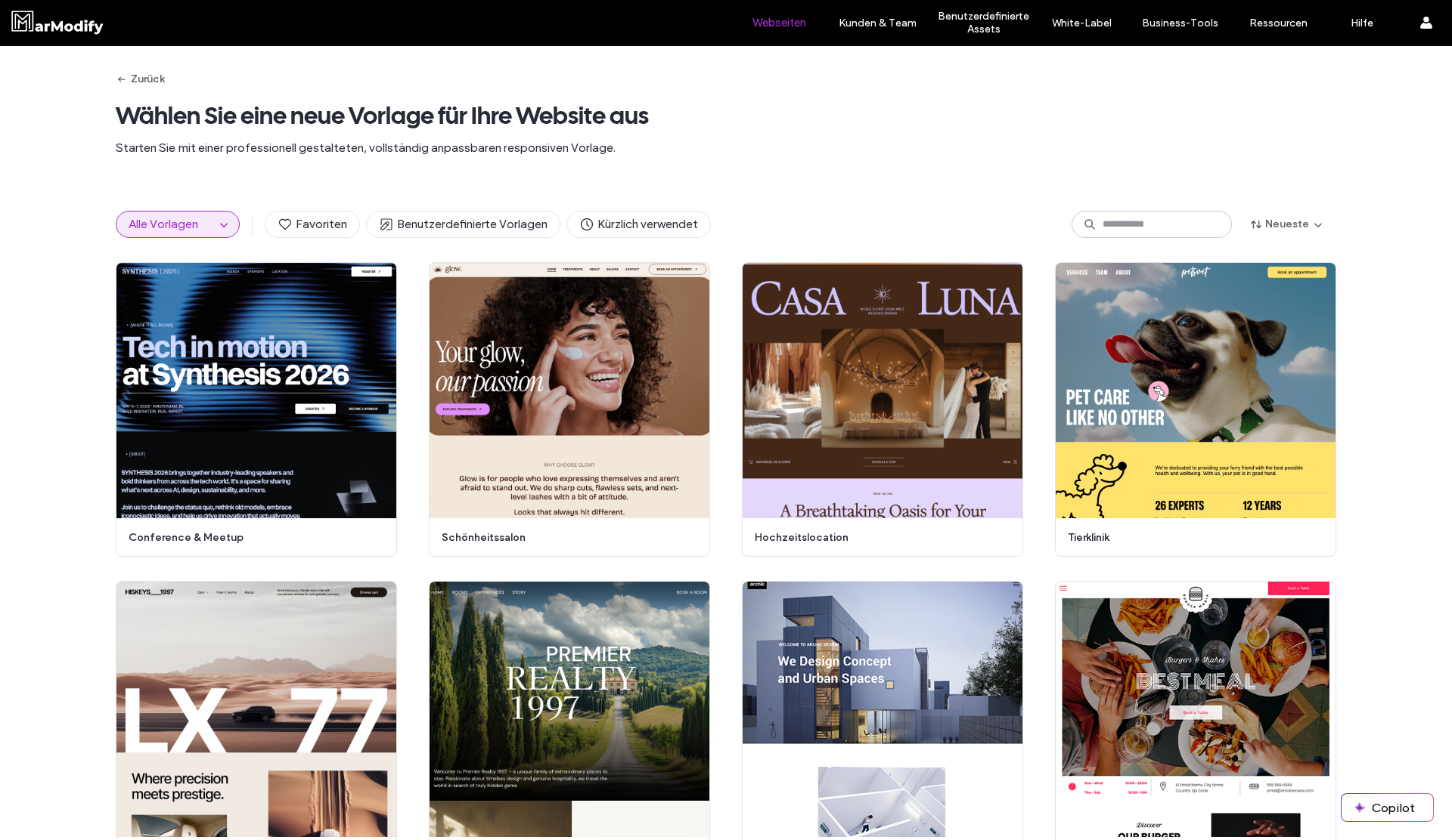
click at [786, 20] on label "Webseiten" at bounding box center [779, 22] width 53 height 13
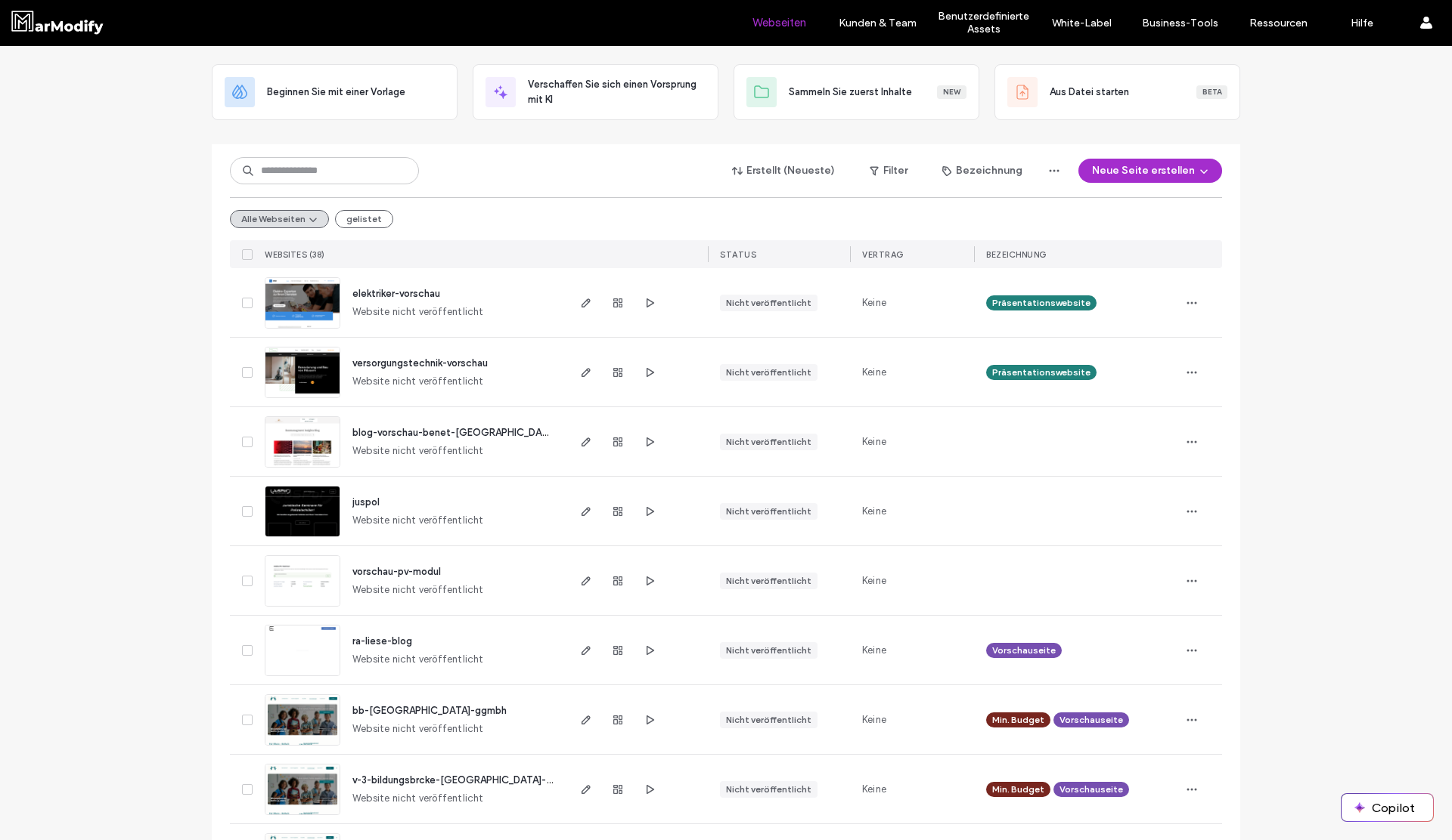
scroll to position [74, 0]
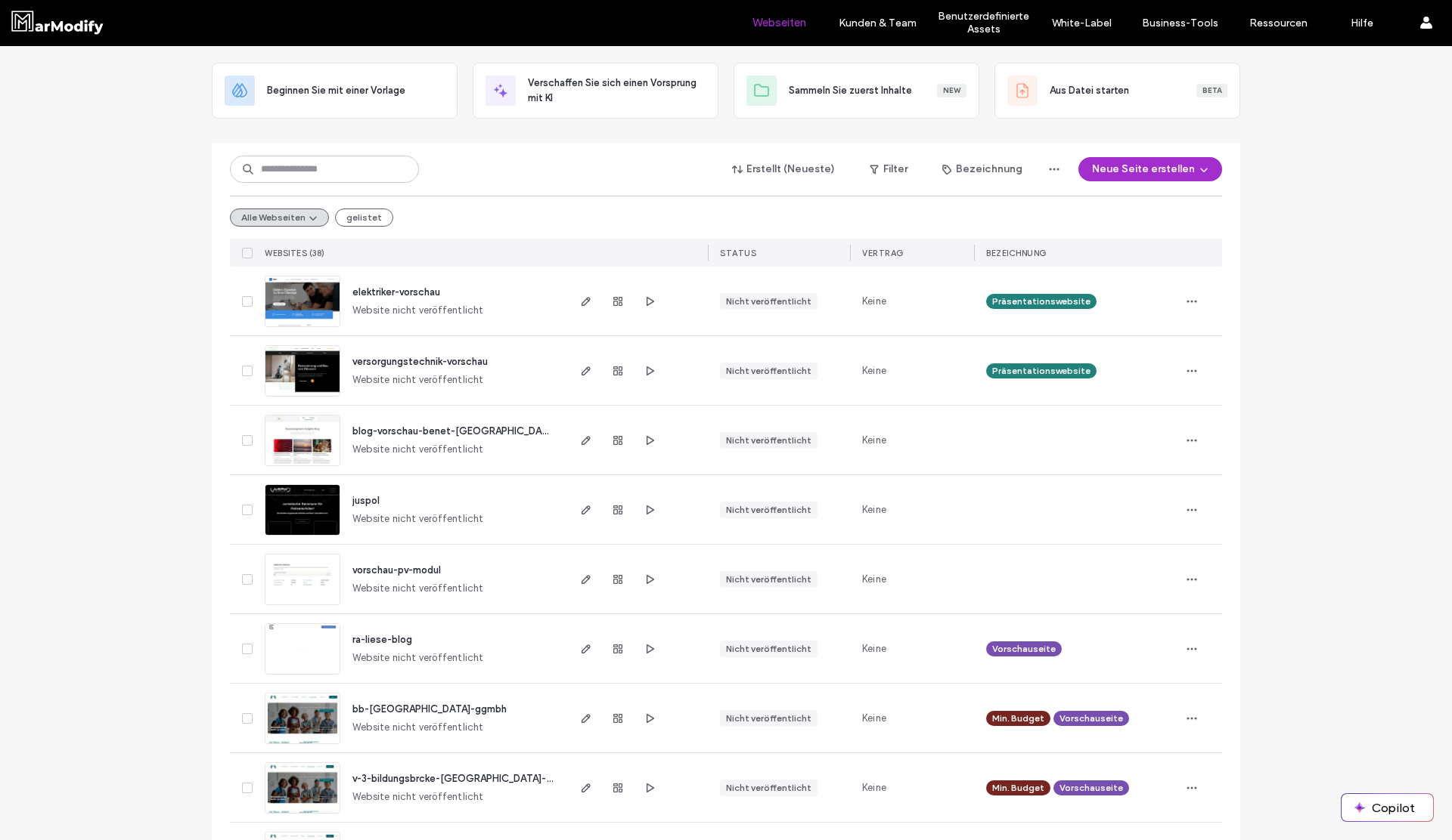
click at [364, 495] on span "juspol" at bounding box center [365, 500] width 28 height 12
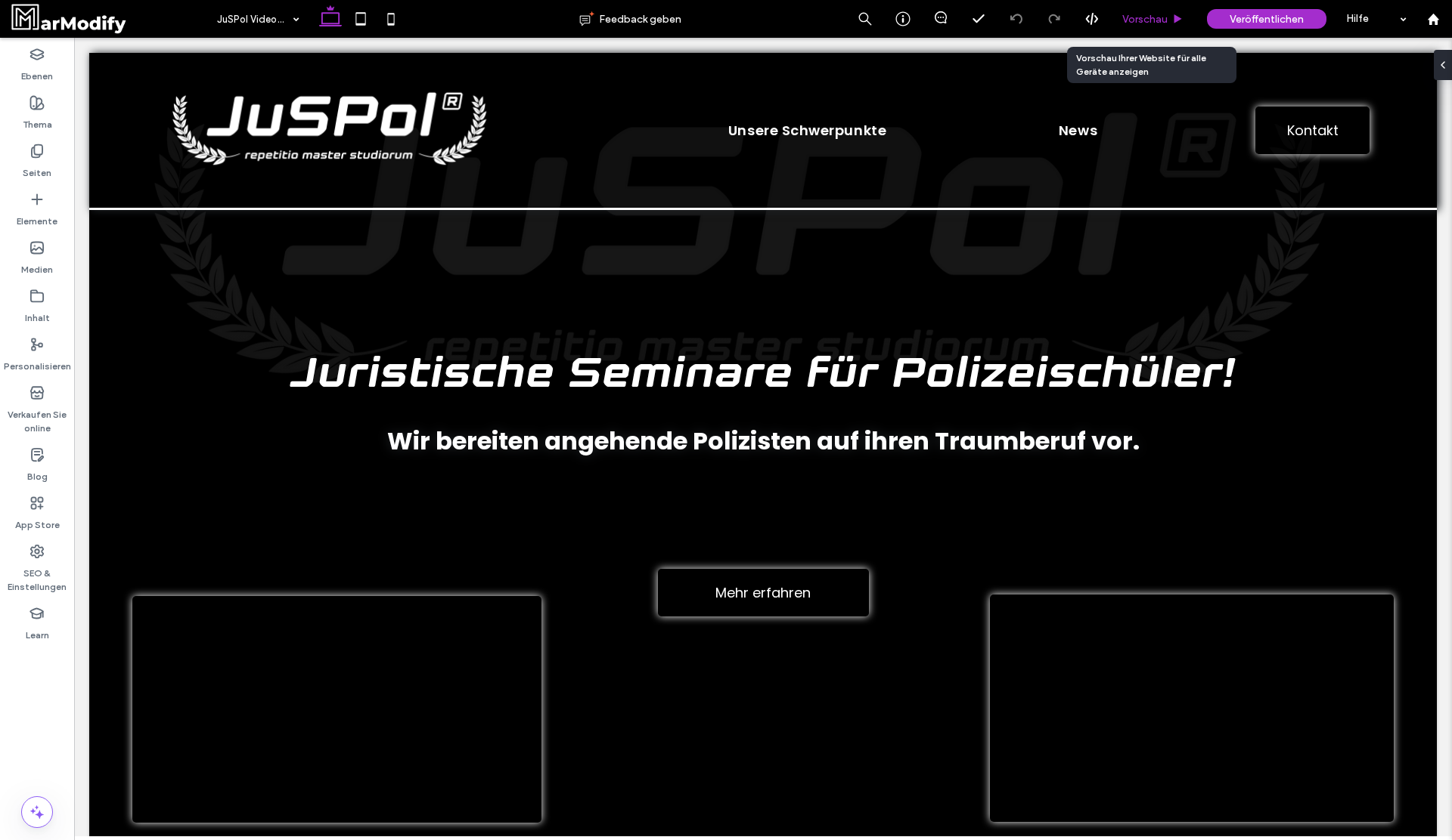
click at [1150, 18] on span "Vorschau" at bounding box center [1144, 19] width 45 height 12
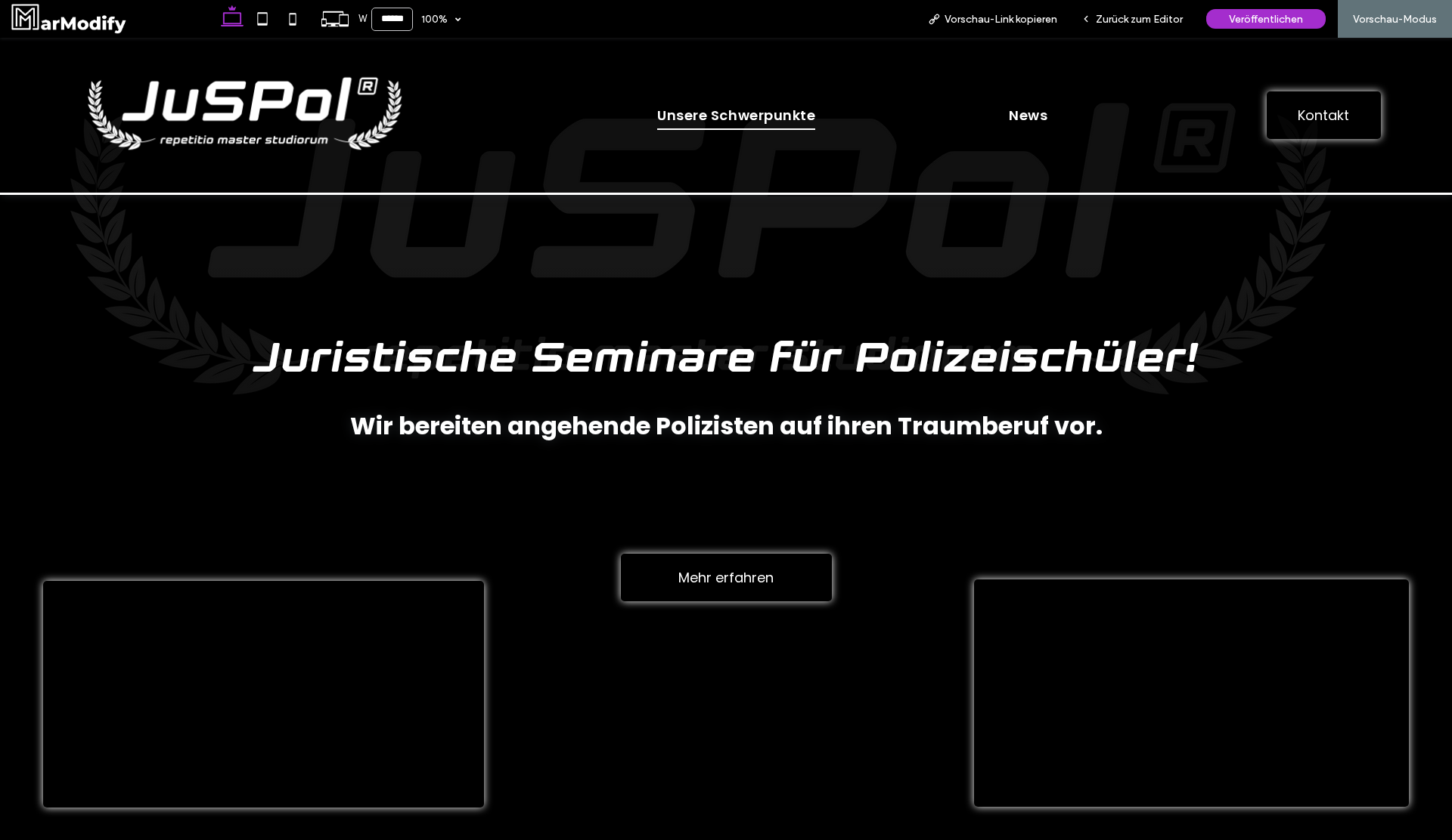
click at [732, 114] on span "Unsere Schwerpunkte" at bounding box center [736, 116] width 158 height 28
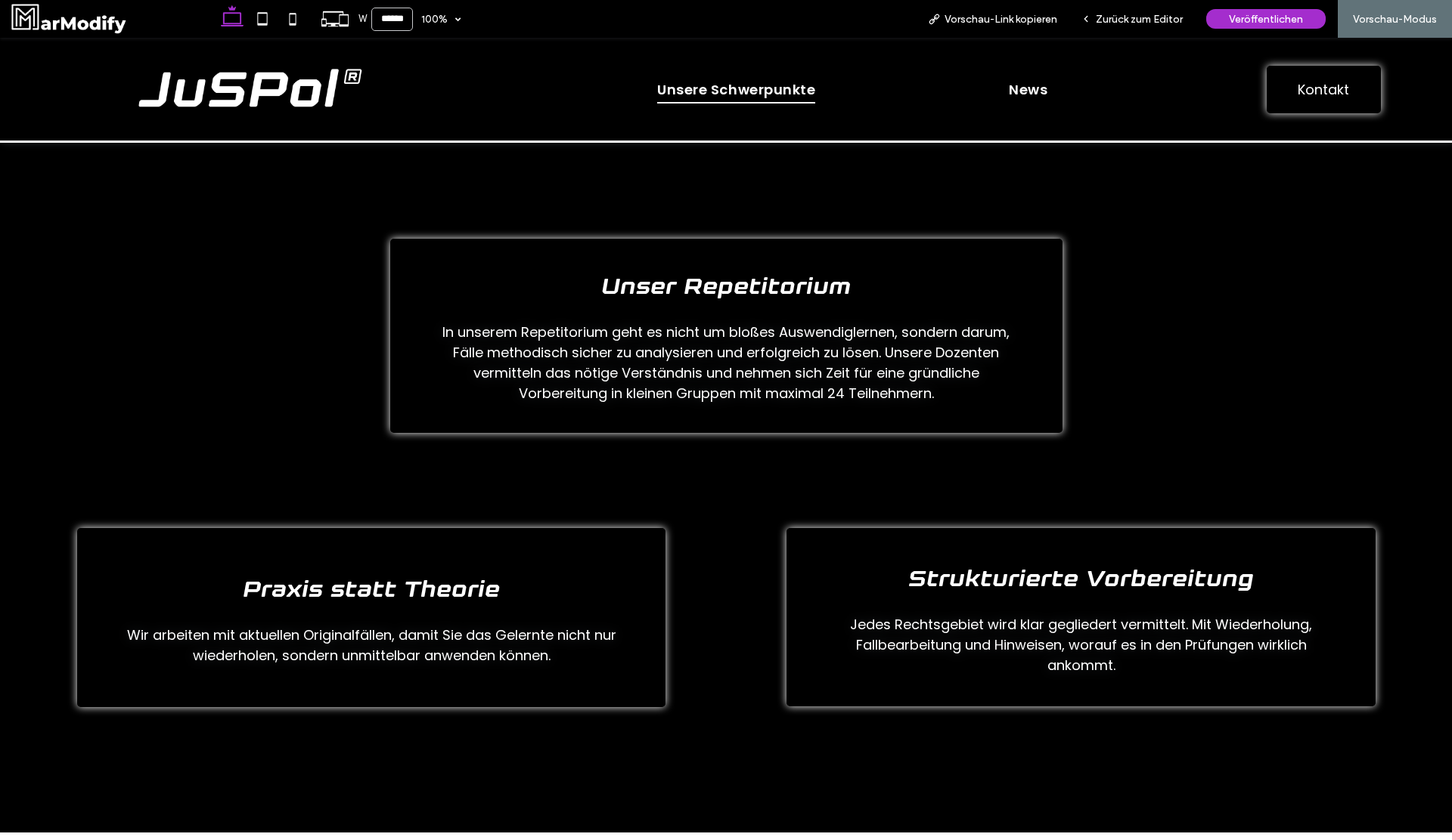
scroll to position [2, 0]
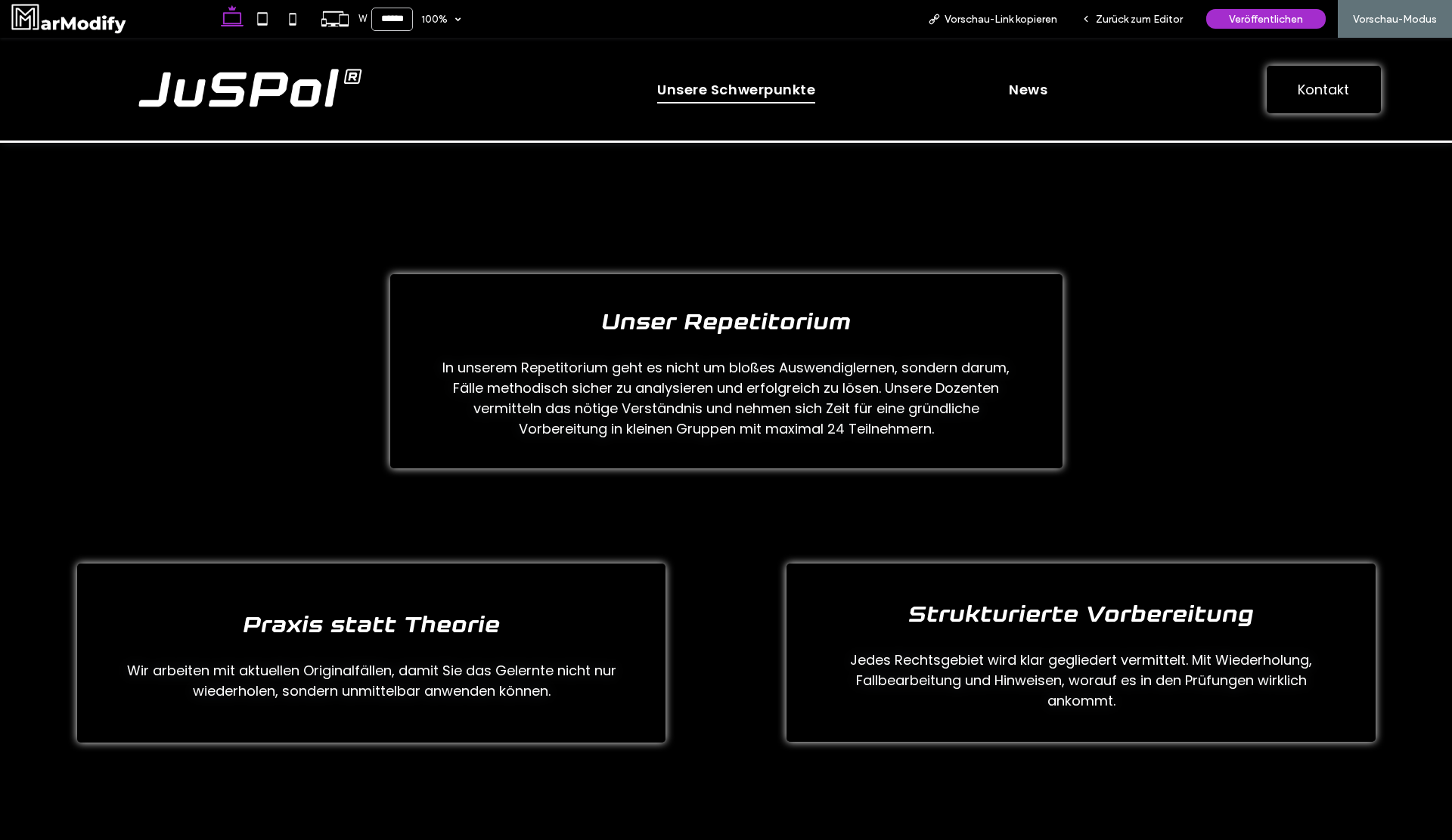
click at [762, 308] on h2 "Unser Repetitorium" at bounding box center [726, 321] width 319 height 36
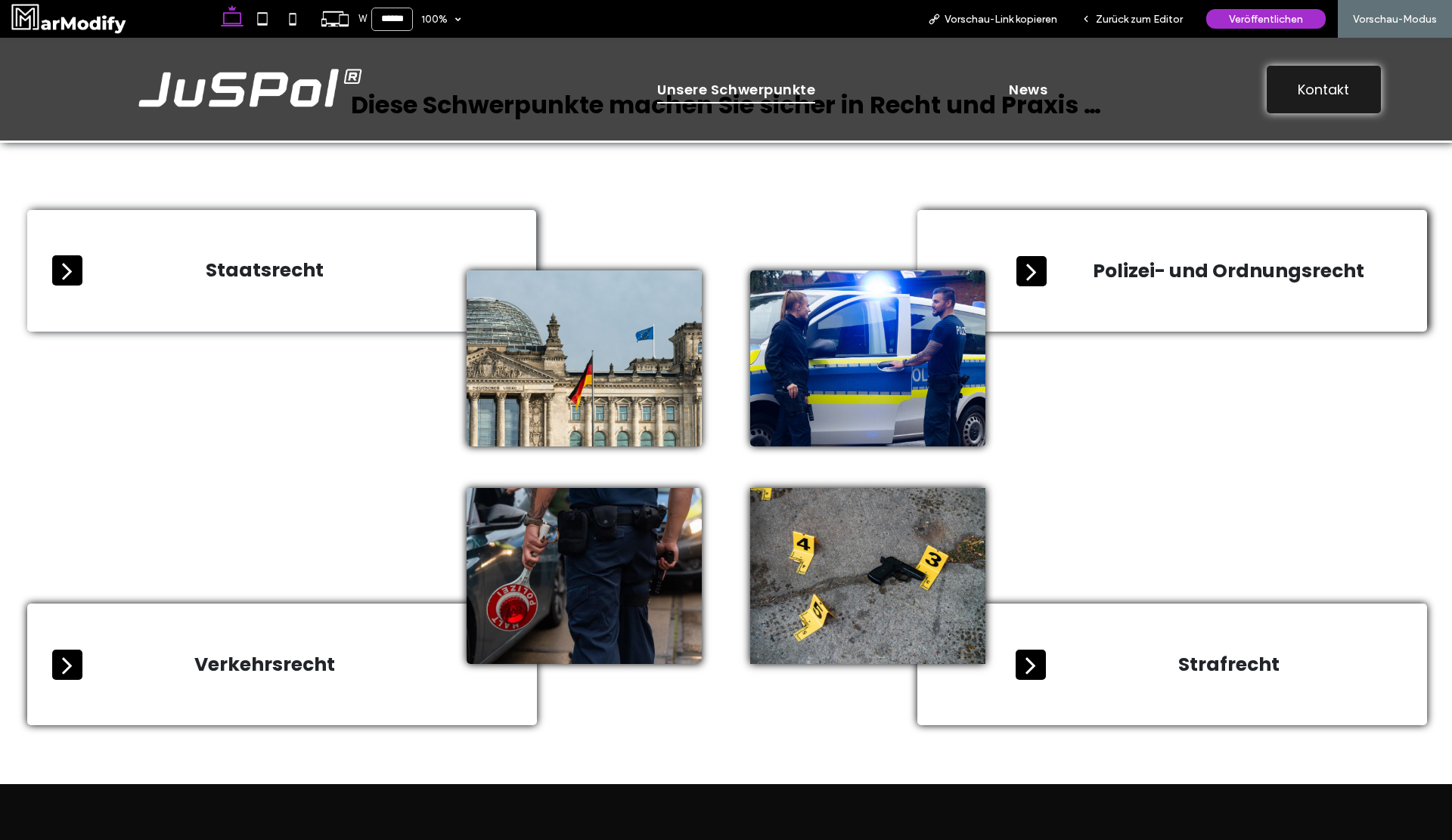
scroll to position [860, 0]
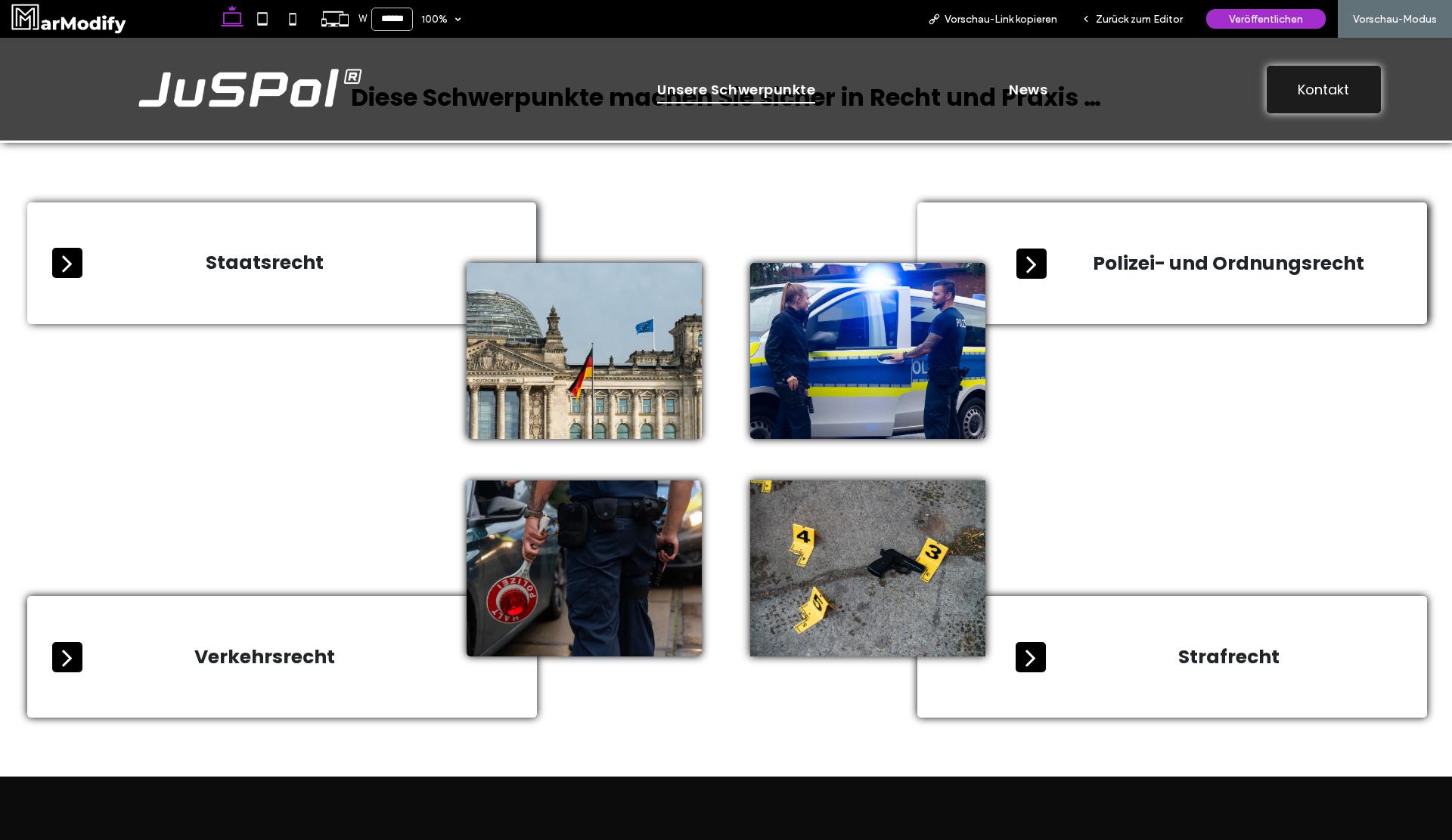
click at [77, 656] on icon at bounding box center [68, 658] width 30 height 30
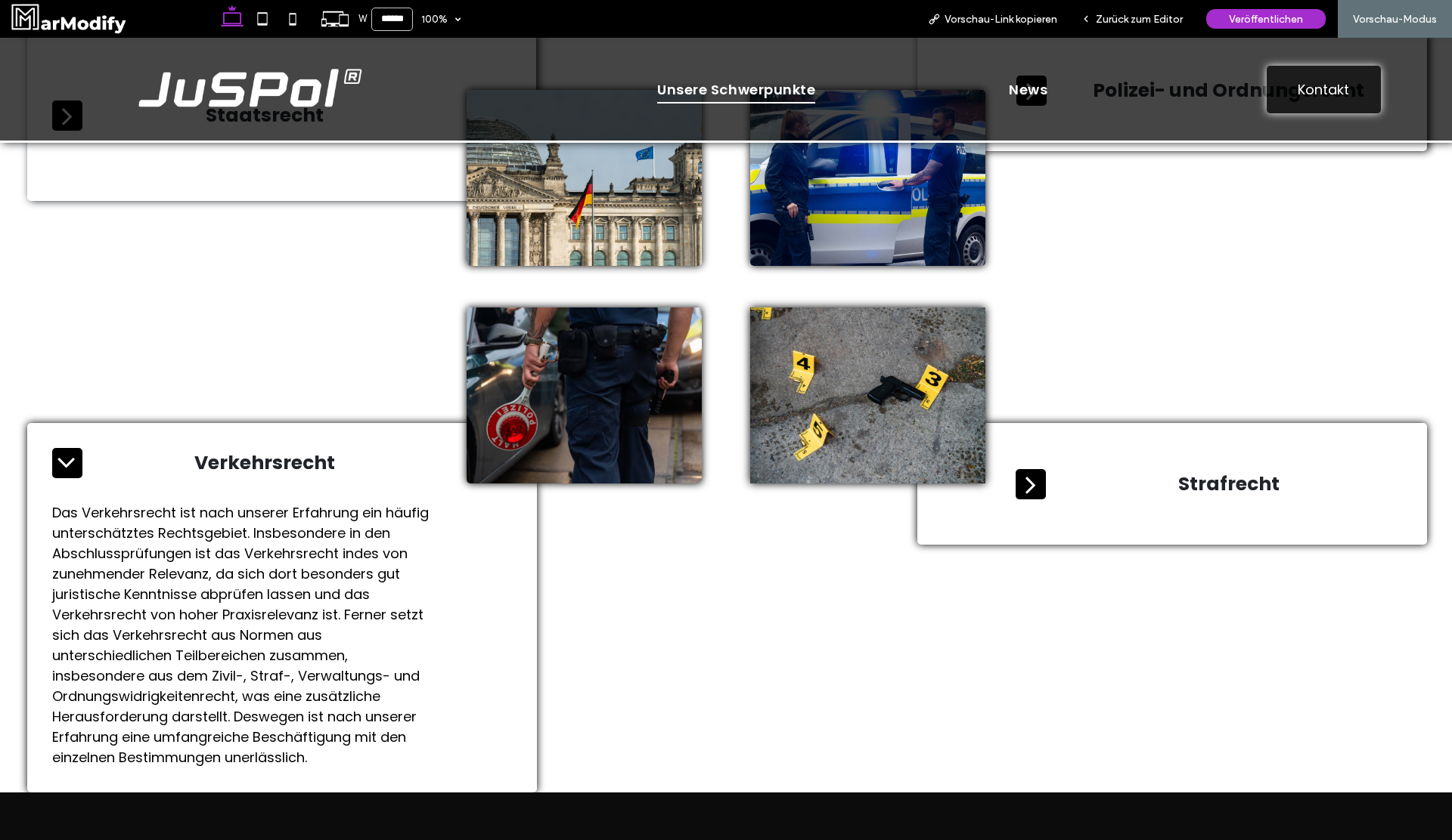
click at [74, 464] on icon at bounding box center [68, 463] width 30 height 30
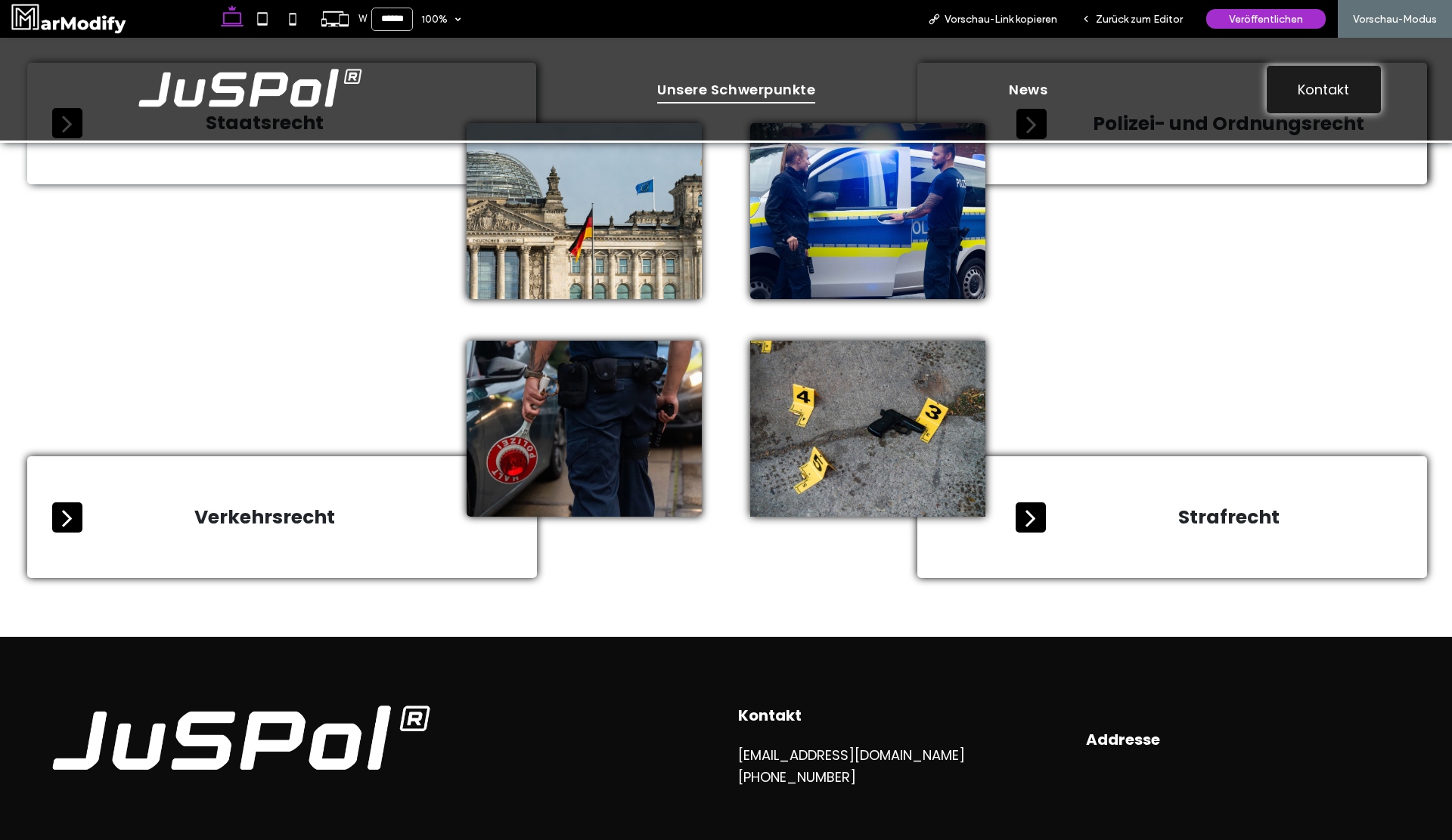
click at [1017, 532] on icon at bounding box center [1031, 517] width 30 height 30
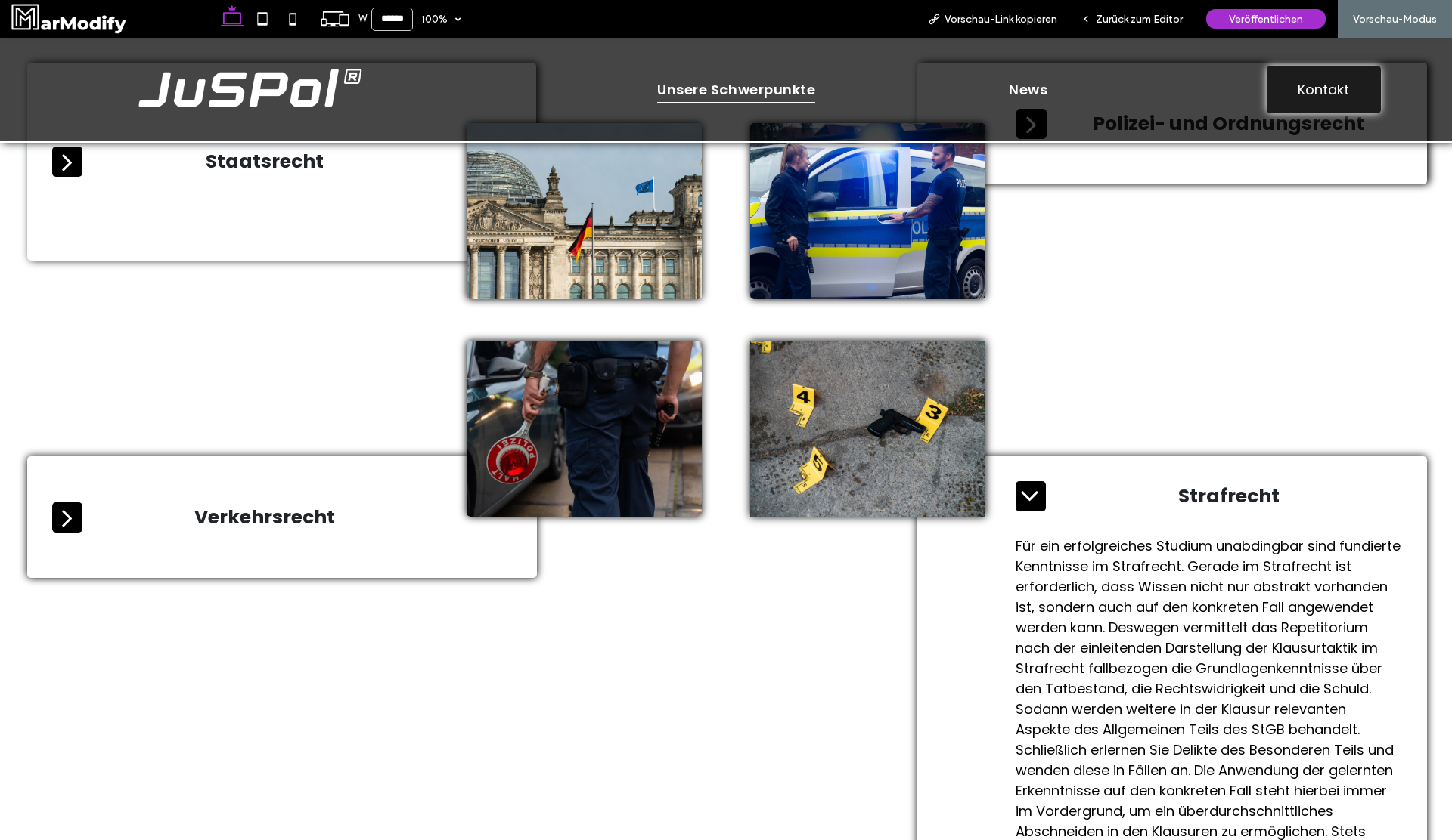
click at [1096, 512] on div "Strafrecht" at bounding box center [1208, 496] width 411 height 54
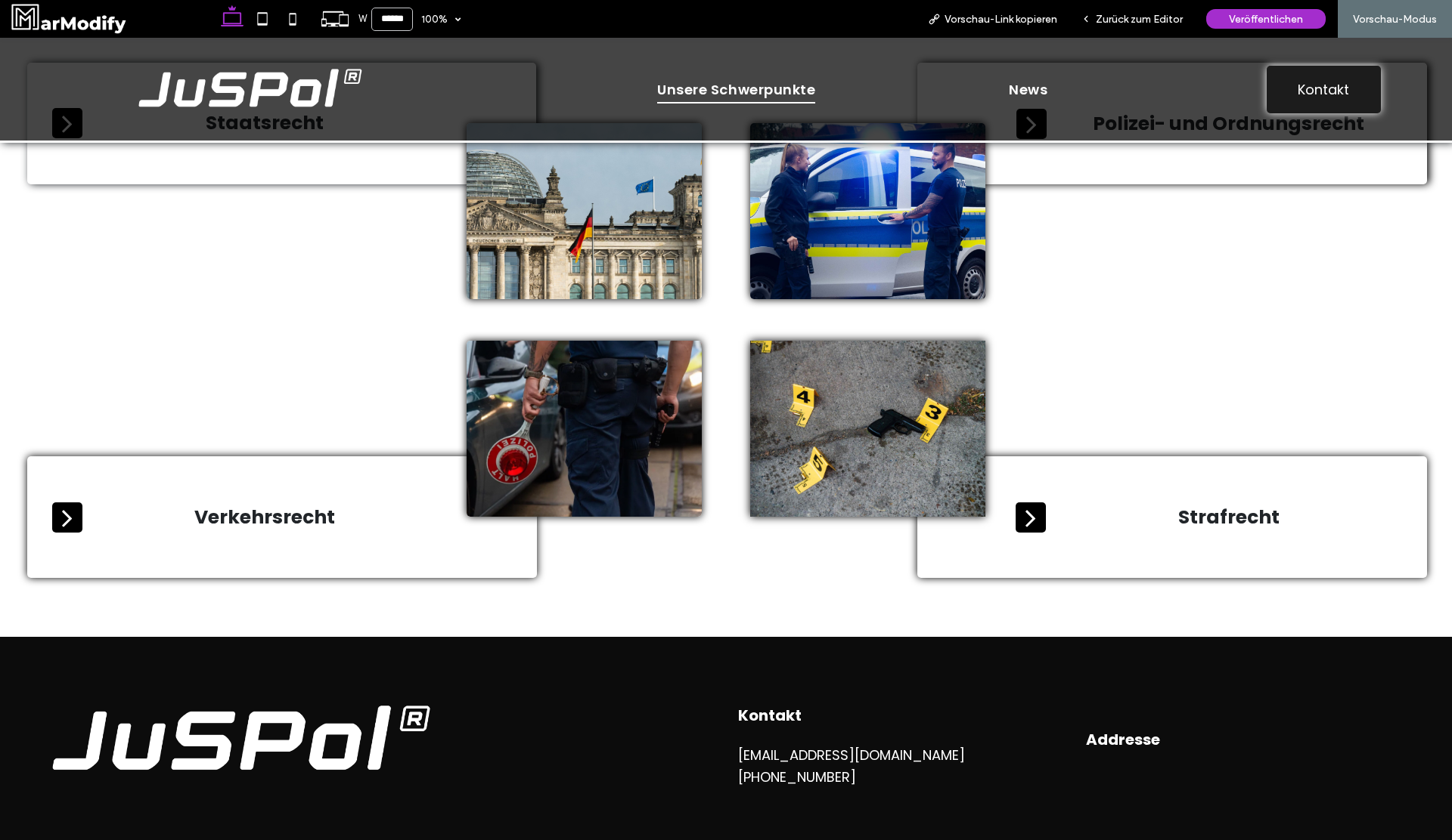
click at [1109, 511] on span "Strafrecht" at bounding box center [1228, 517] width 347 height 28
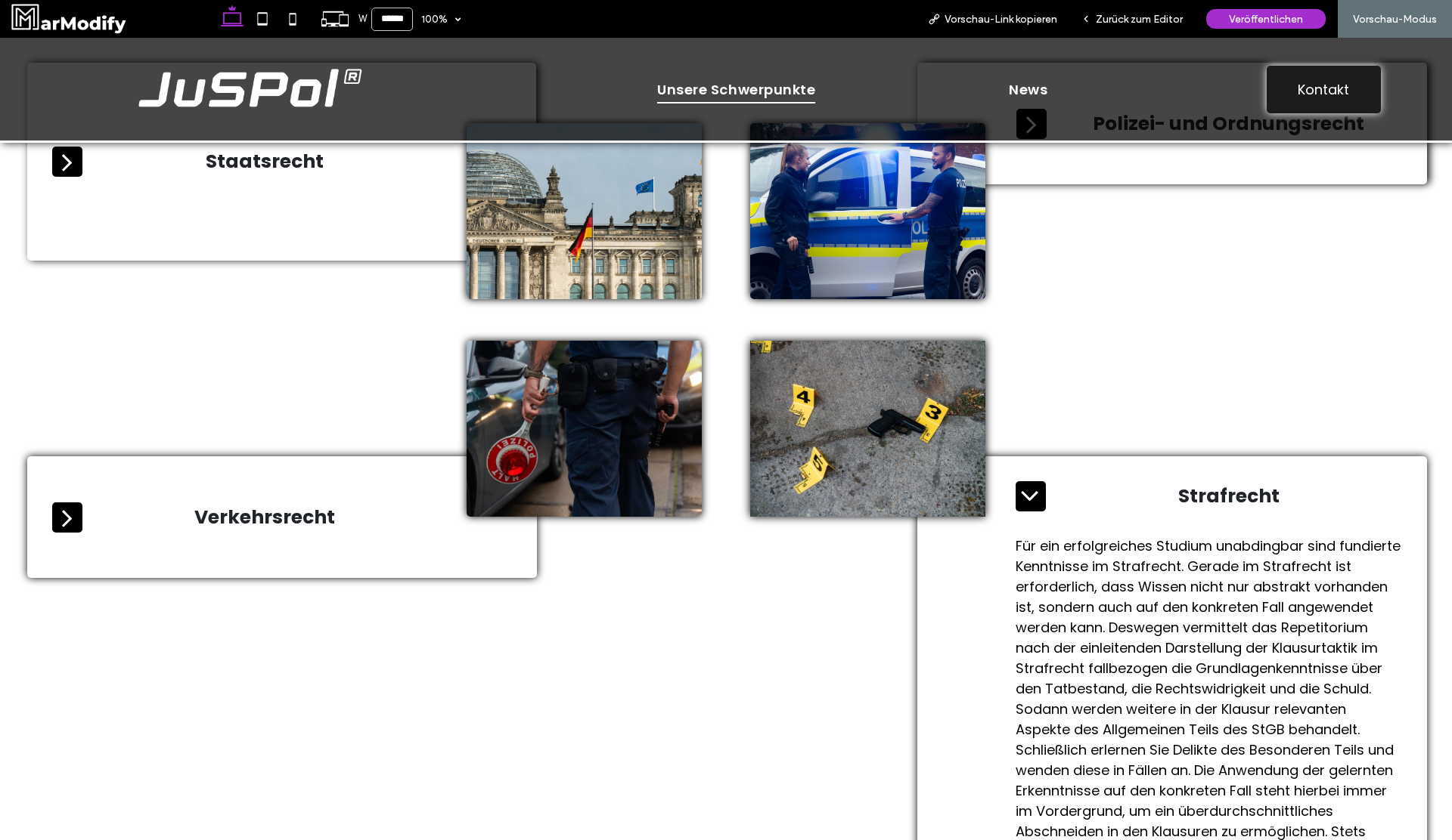
click at [1132, 498] on span "Strafrecht" at bounding box center [1228, 496] width 347 height 28
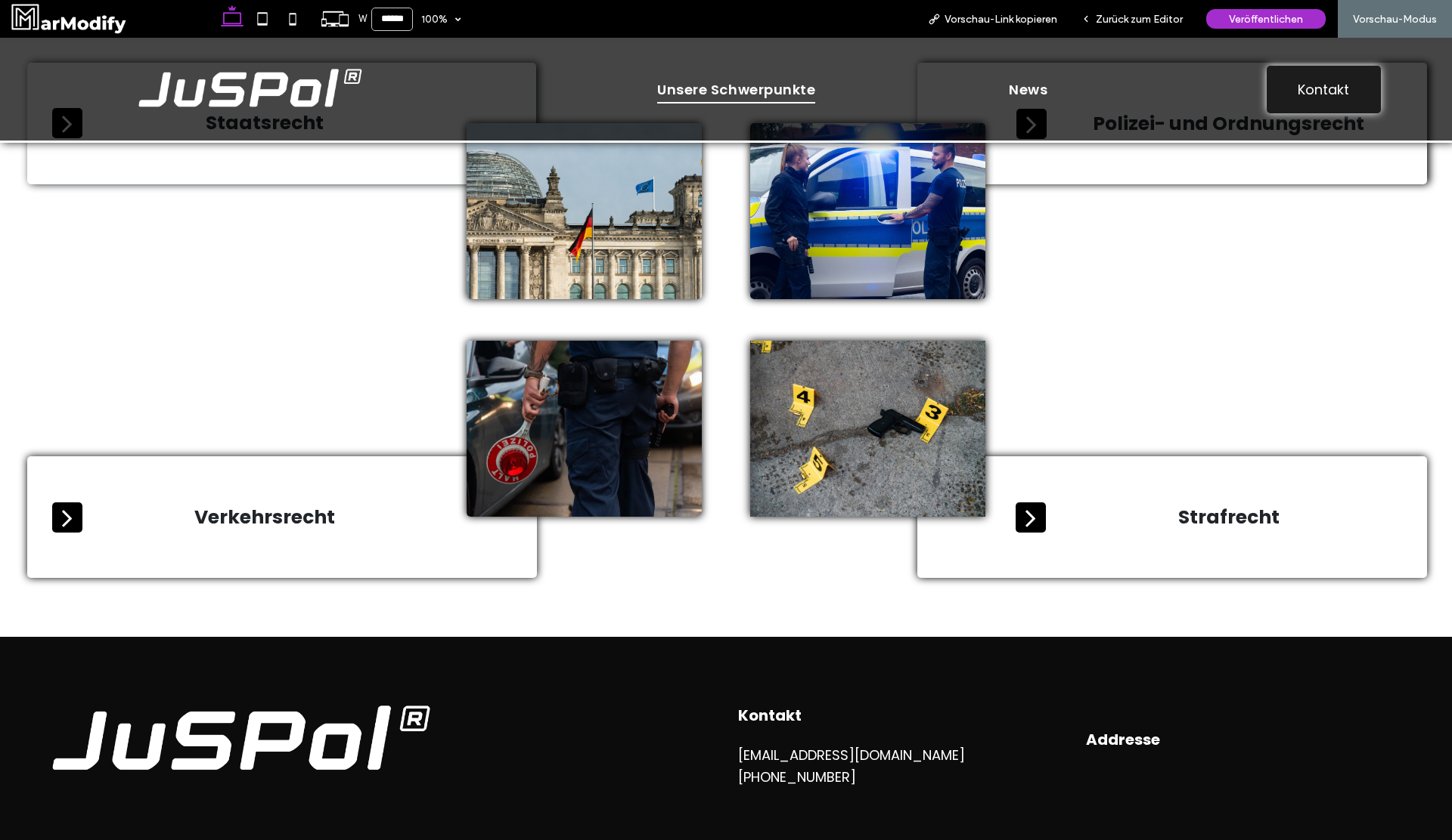
click at [1102, 499] on div "Strafrecht" at bounding box center [1208, 517] width 411 height 54
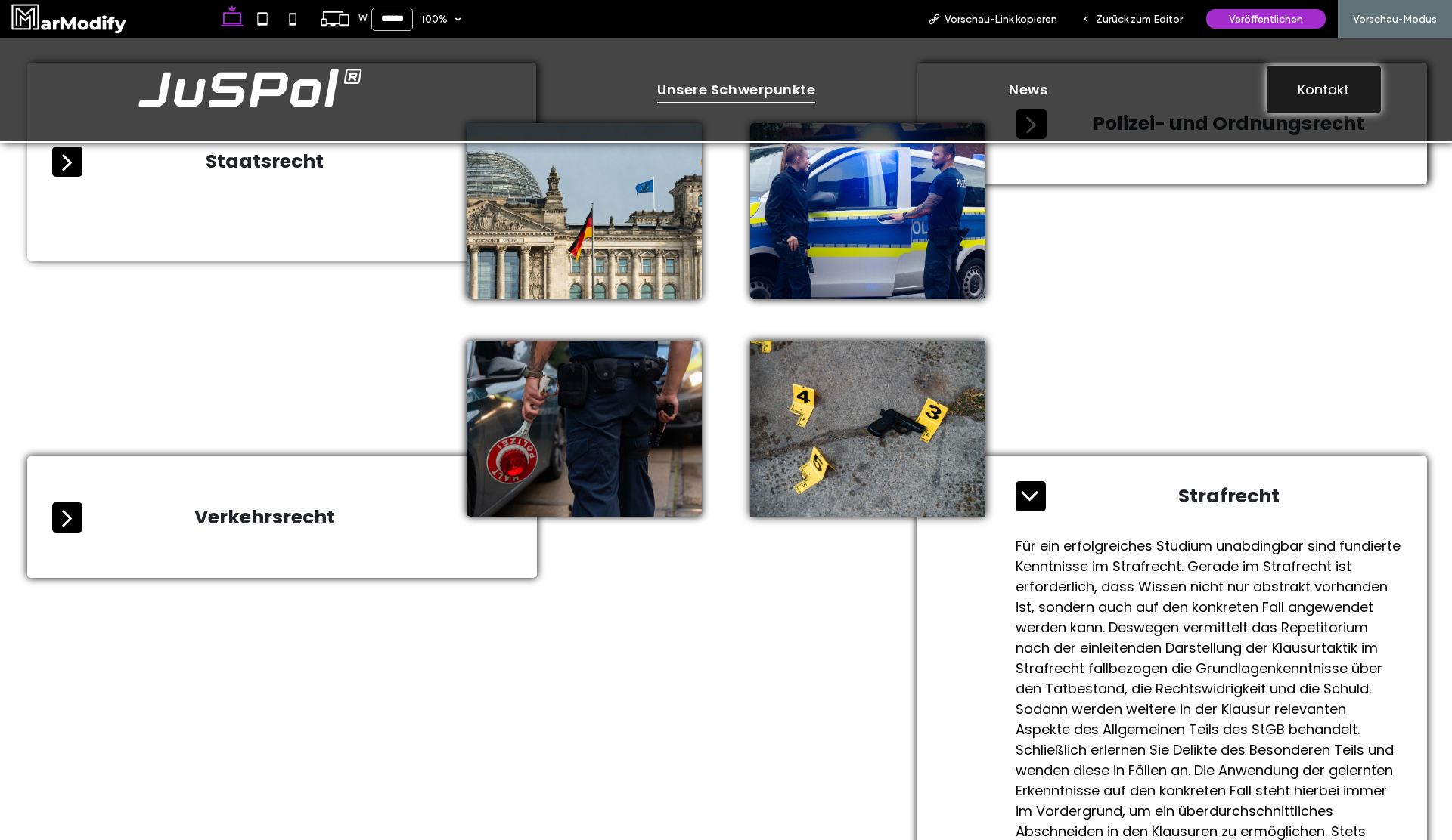
click at [1103, 510] on span "Strafrecht" at bounding box center [1228, 496] width 347 height 28
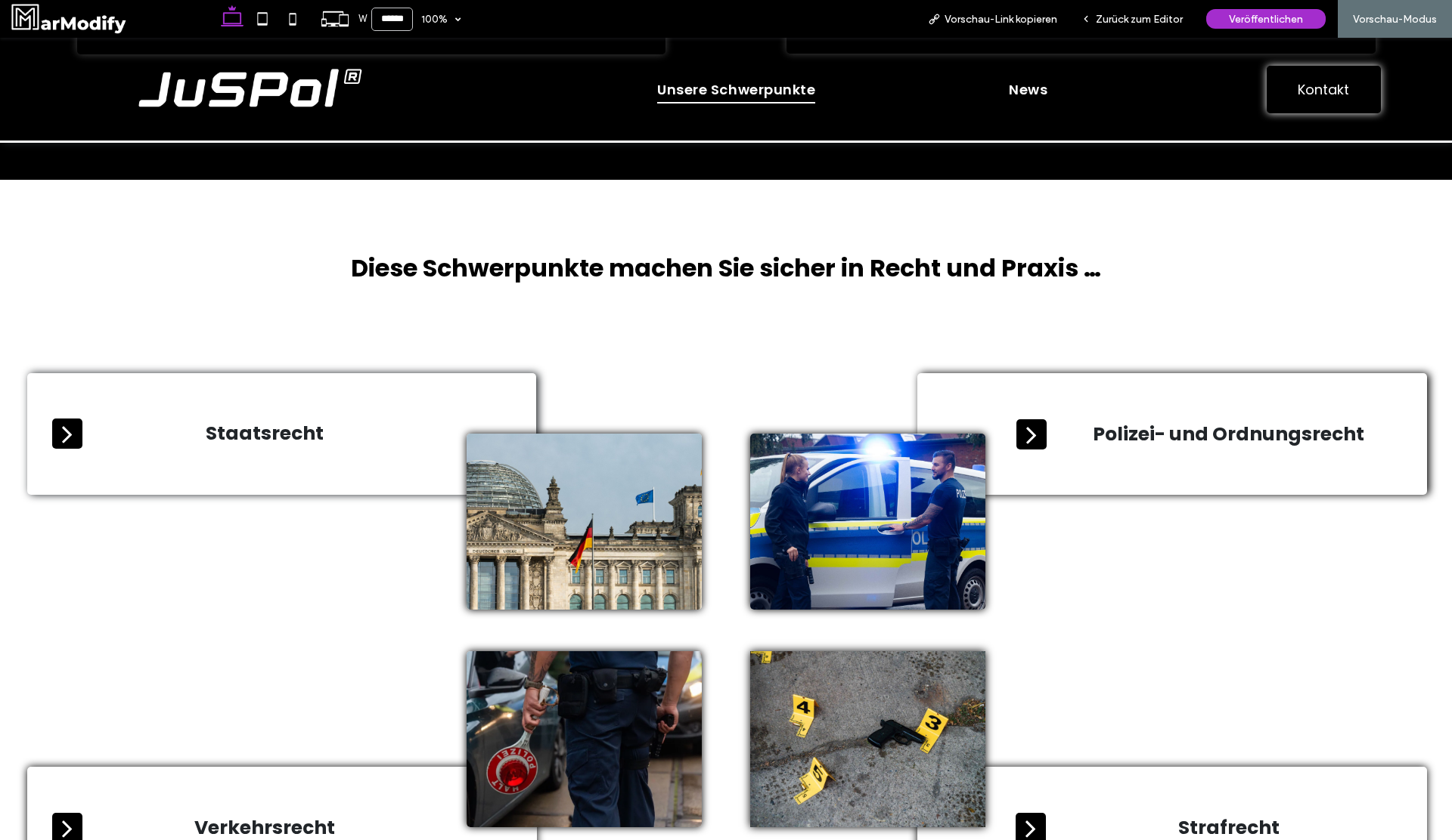
scroll to position [689, 0]
click at [1015, 443] on div "Polizei- und Ordnungsrecht" at bounding box center [1208, 435] width 410 height 54
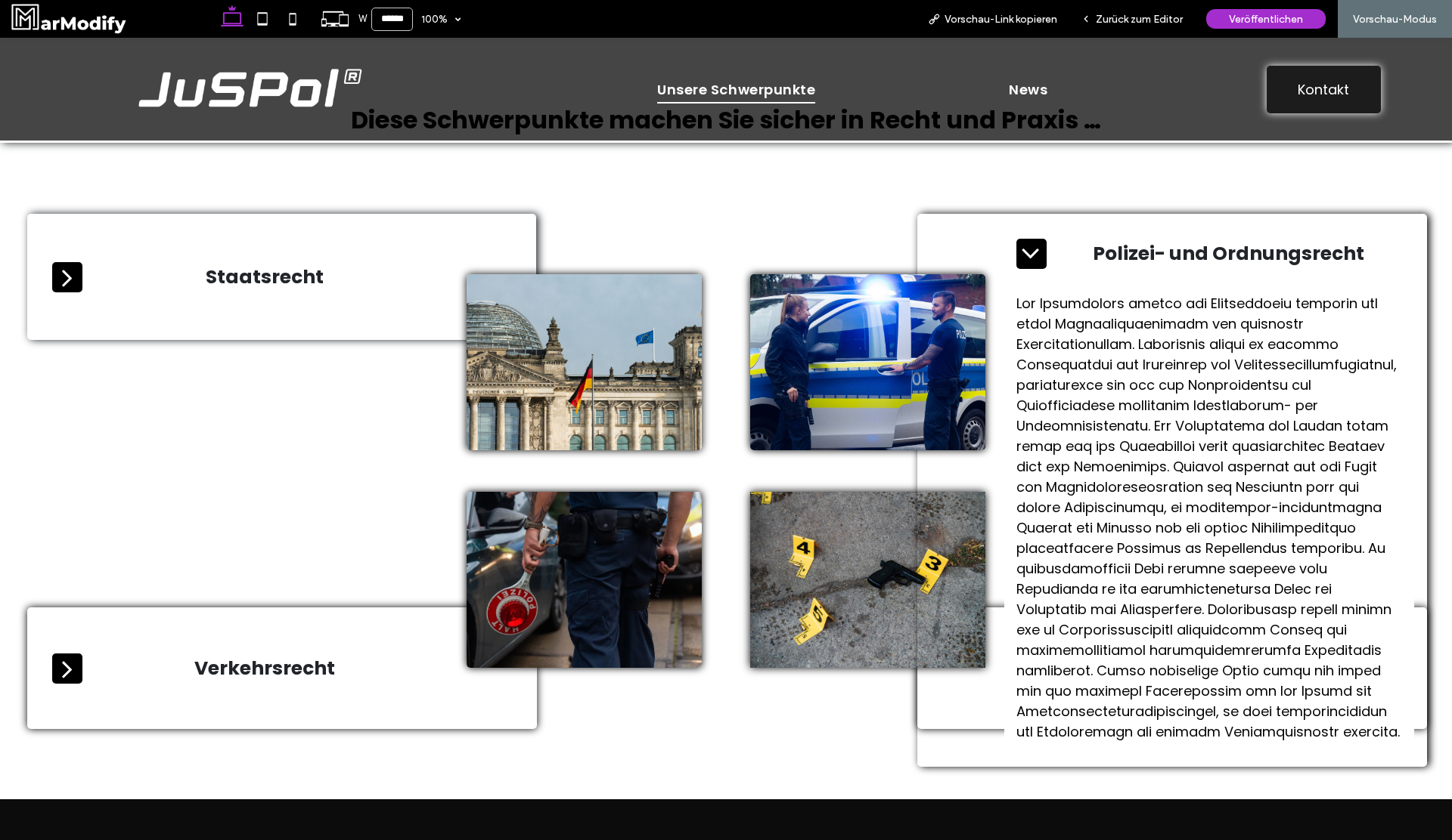
scroll to position [748, 0]
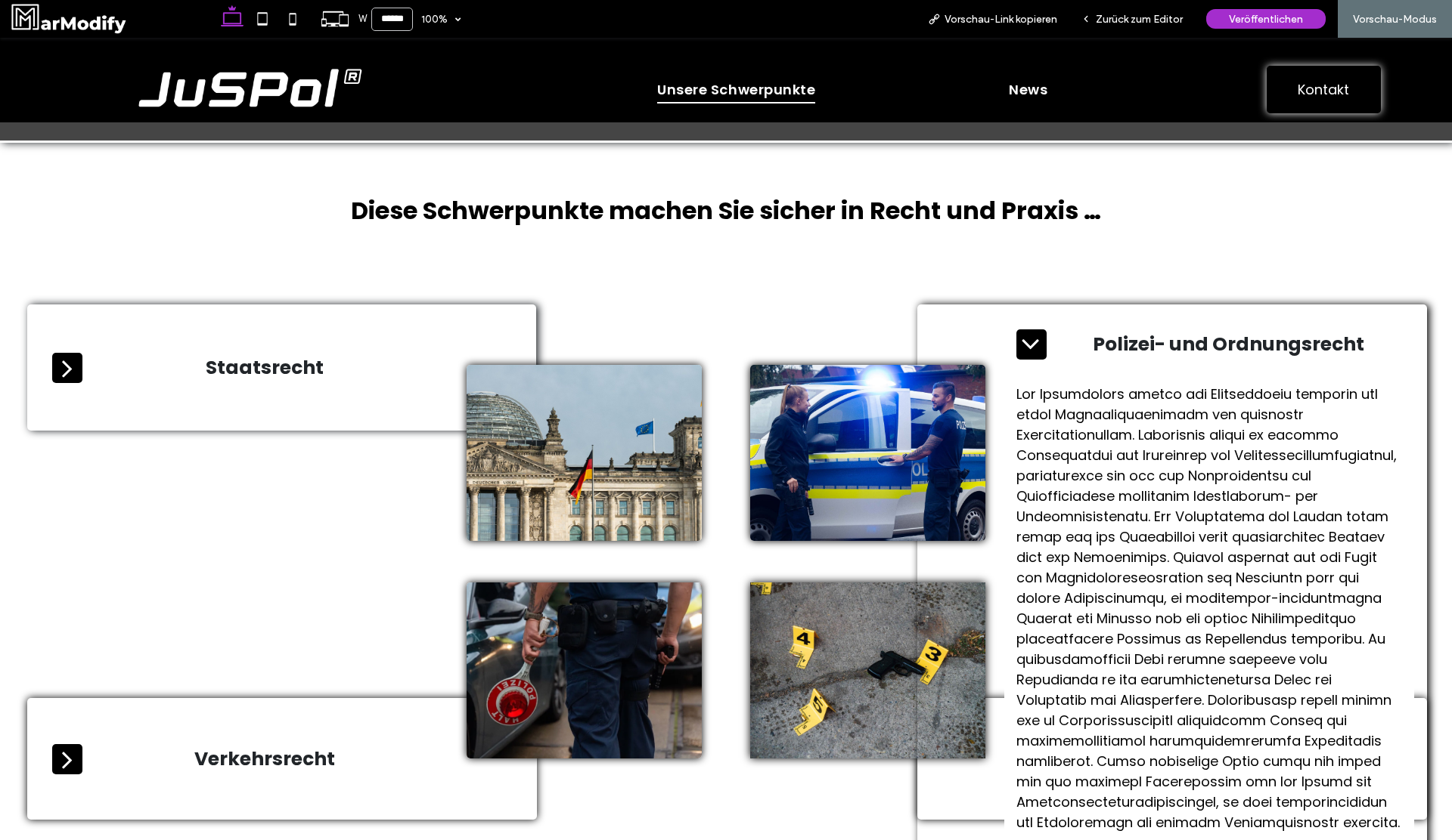
click at [1032, 325] on div "Polizei- und Ordnungsrecht" at bounding box center [1208, 344] width 410 height 54
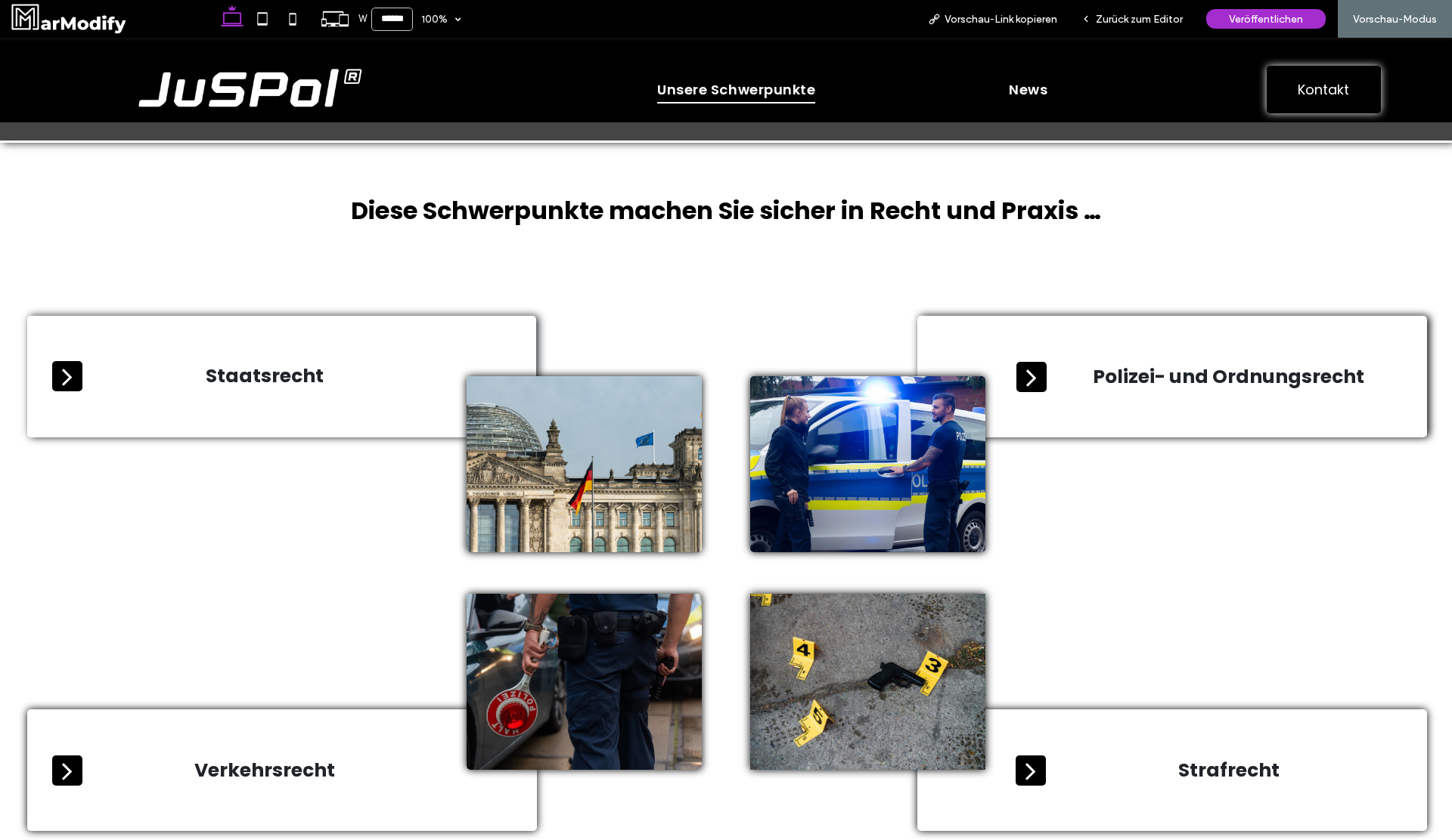
click at [1038, 375] on icon at bounding box center [1031, 377] width 30 height 30
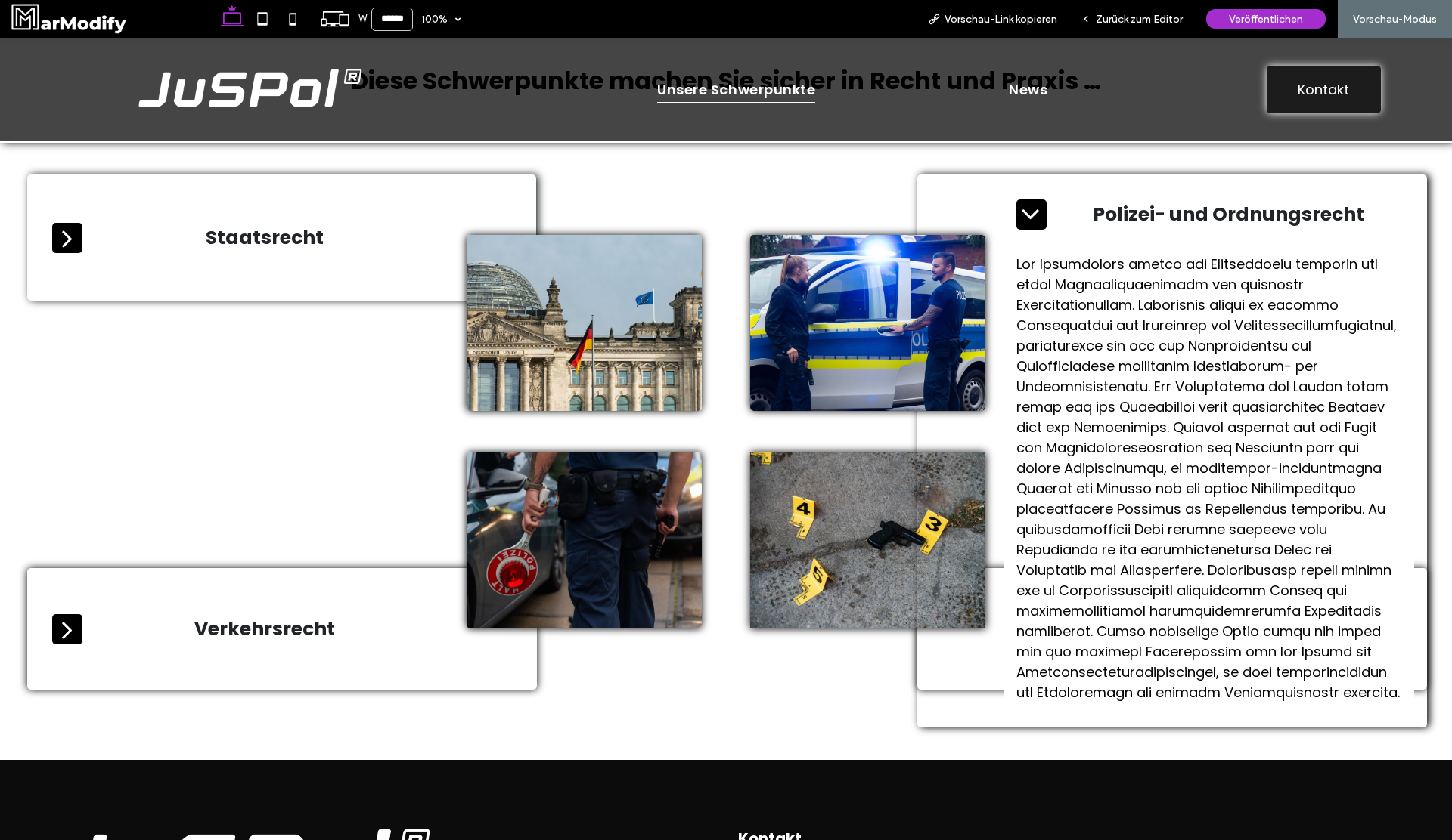
scroll to position [884, 0]
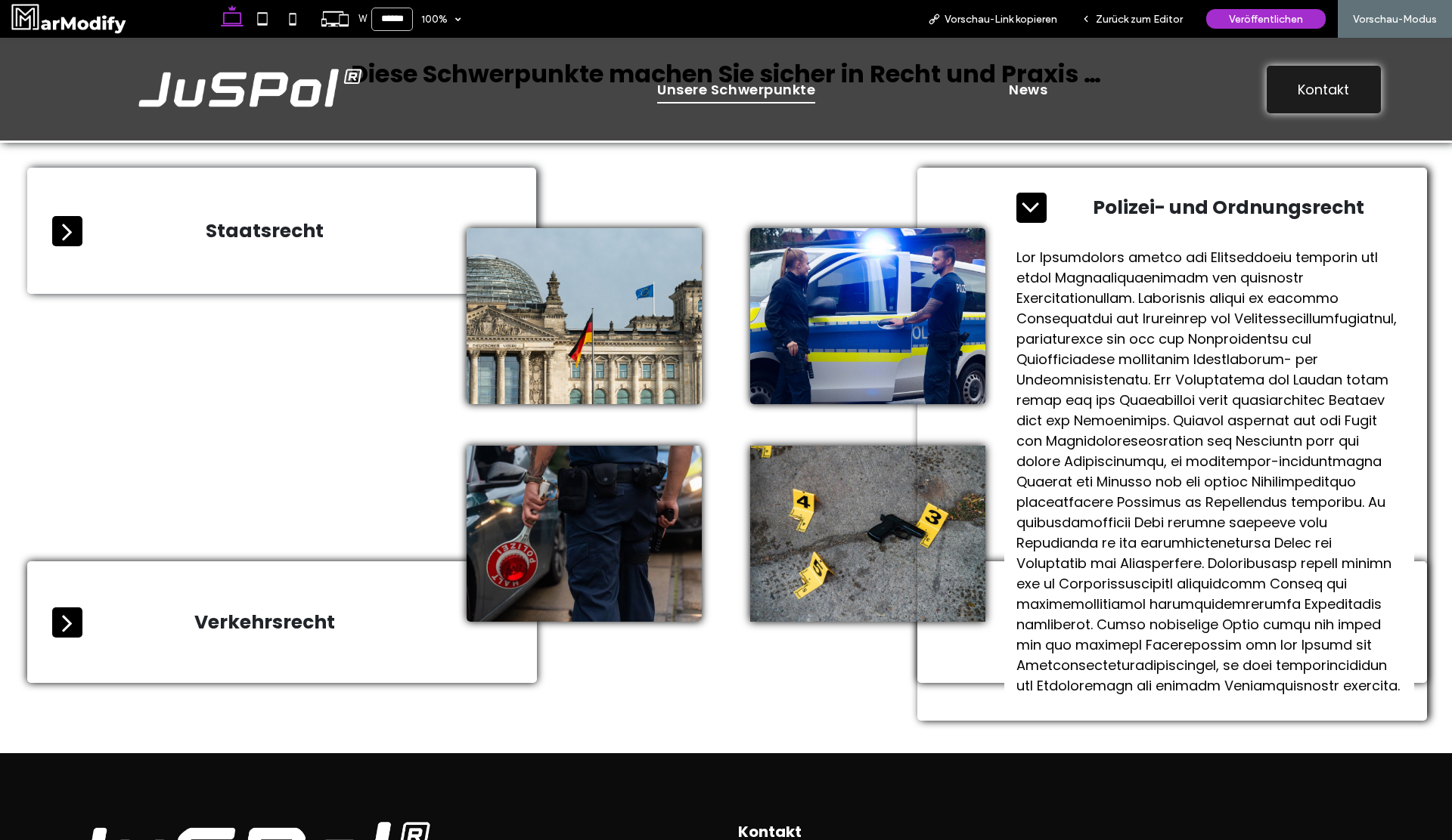
click at [1032, 212] on icon at bounding box center [1031, 208] width 30 height 30
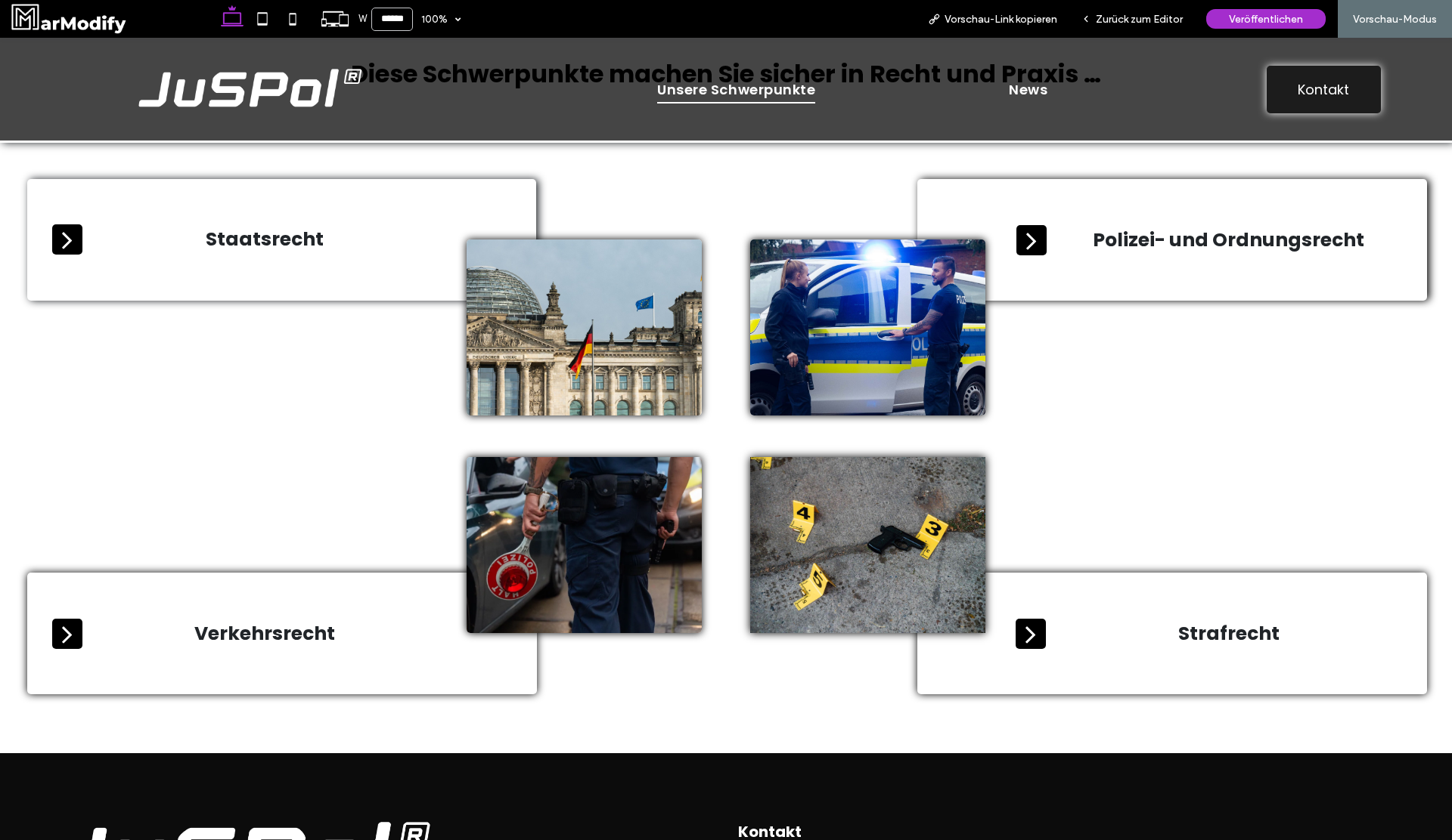
click at [1040, 234] on icon at bounding box center [1031, 240] width 30 height 30
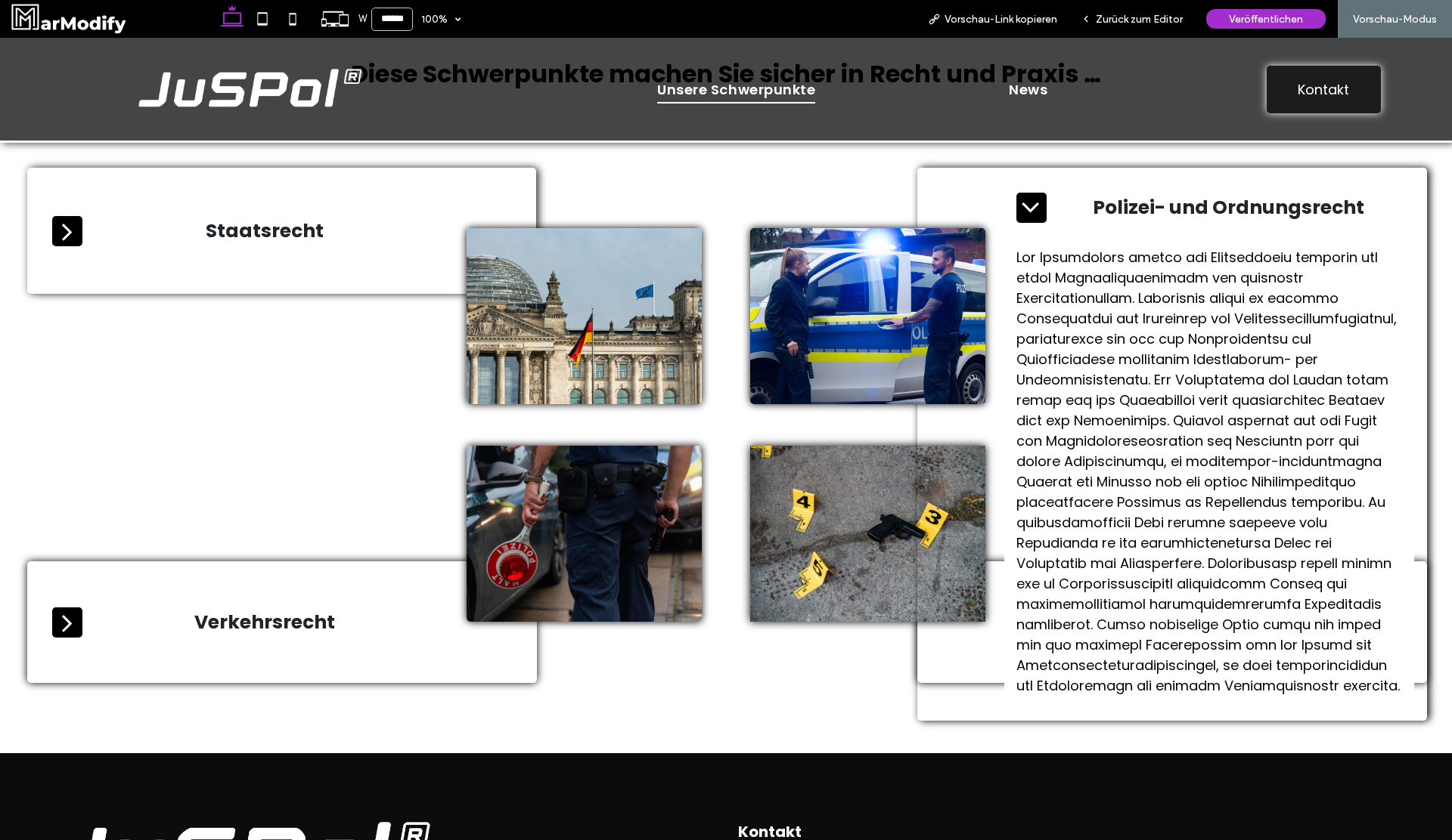
click at [1040, 214] on icon at bounding box center [1031, 208] width 30 height 30
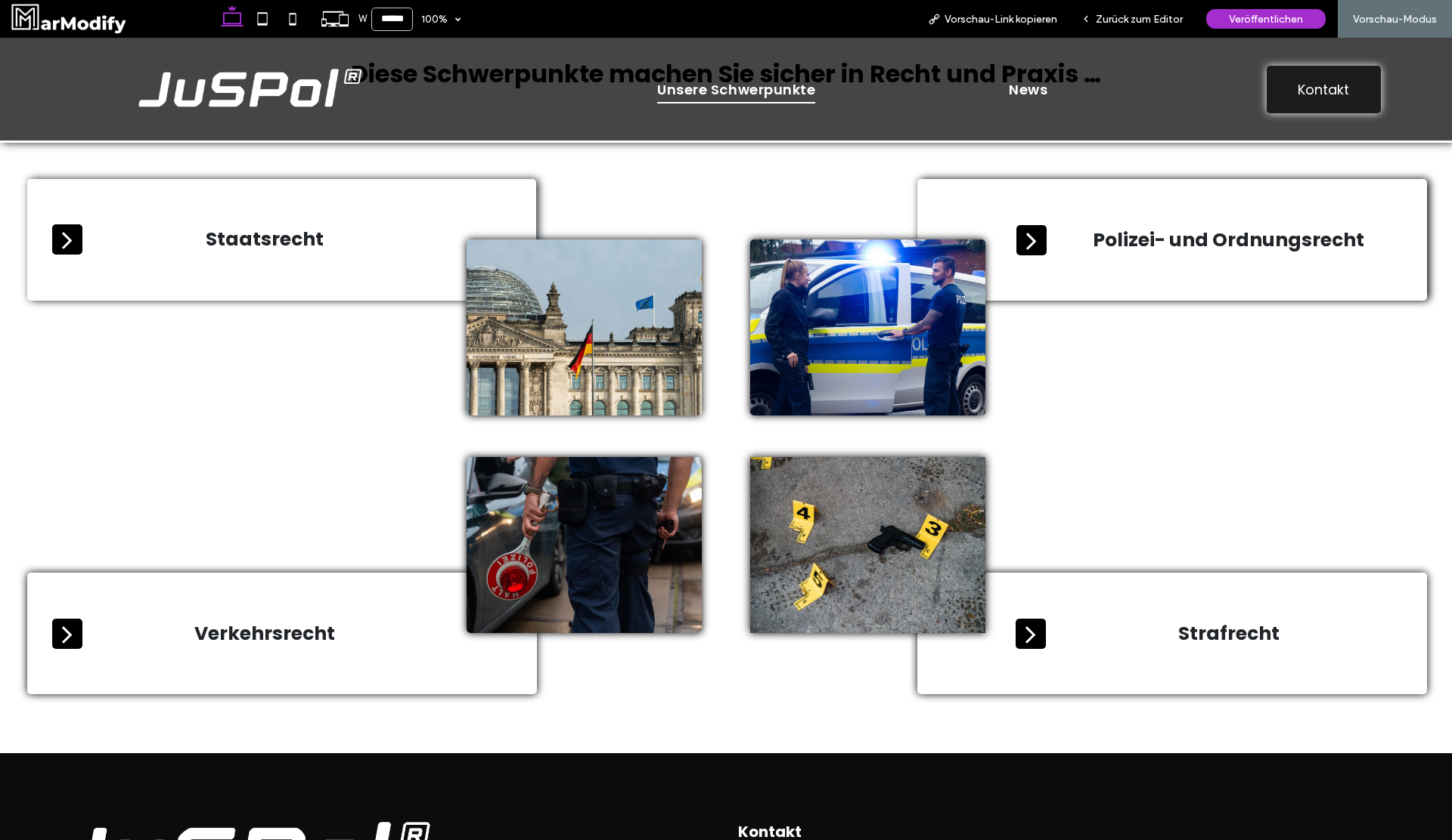
click at [1038, 246] on icon at bounding box center [1031, 240] width 30 height 30
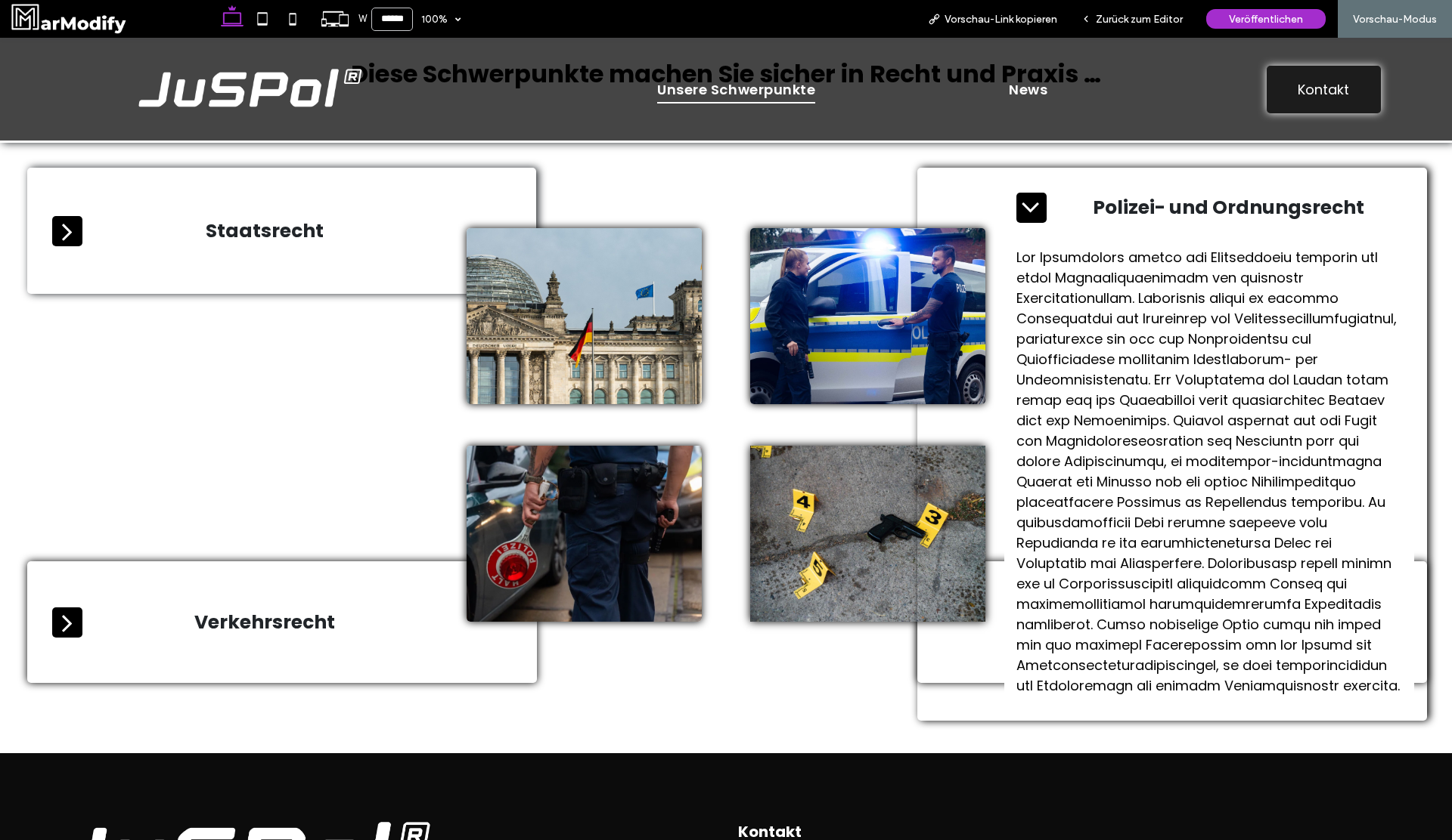
click at [1033, 232] on div "Polizei- und Ordnungsrecht" at bounding box center [1208, 207] width 410 height 54
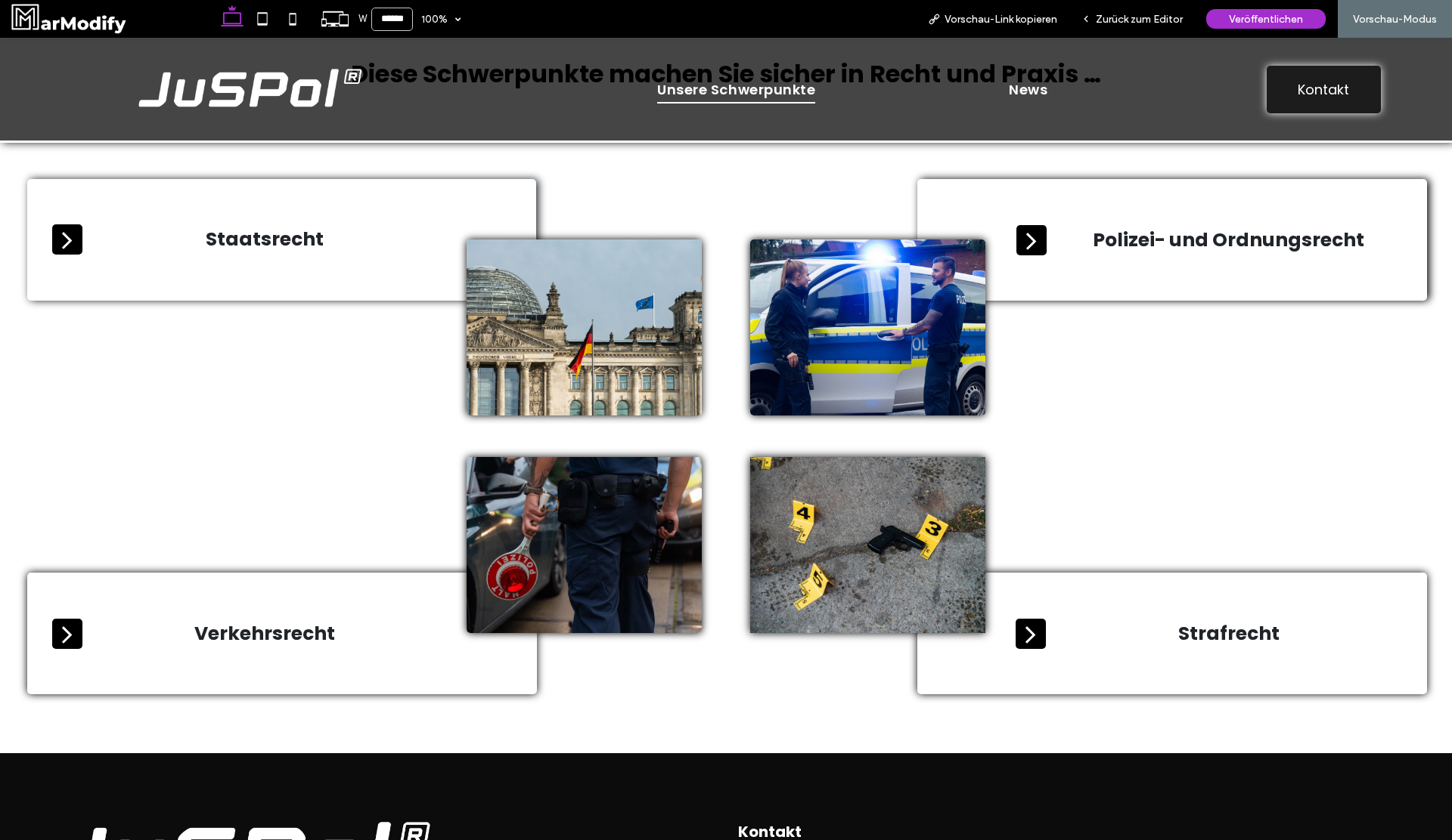
click at [1014, 640] on div "Strafrecht" at bounding box center [1208, 634] width 411 height 54
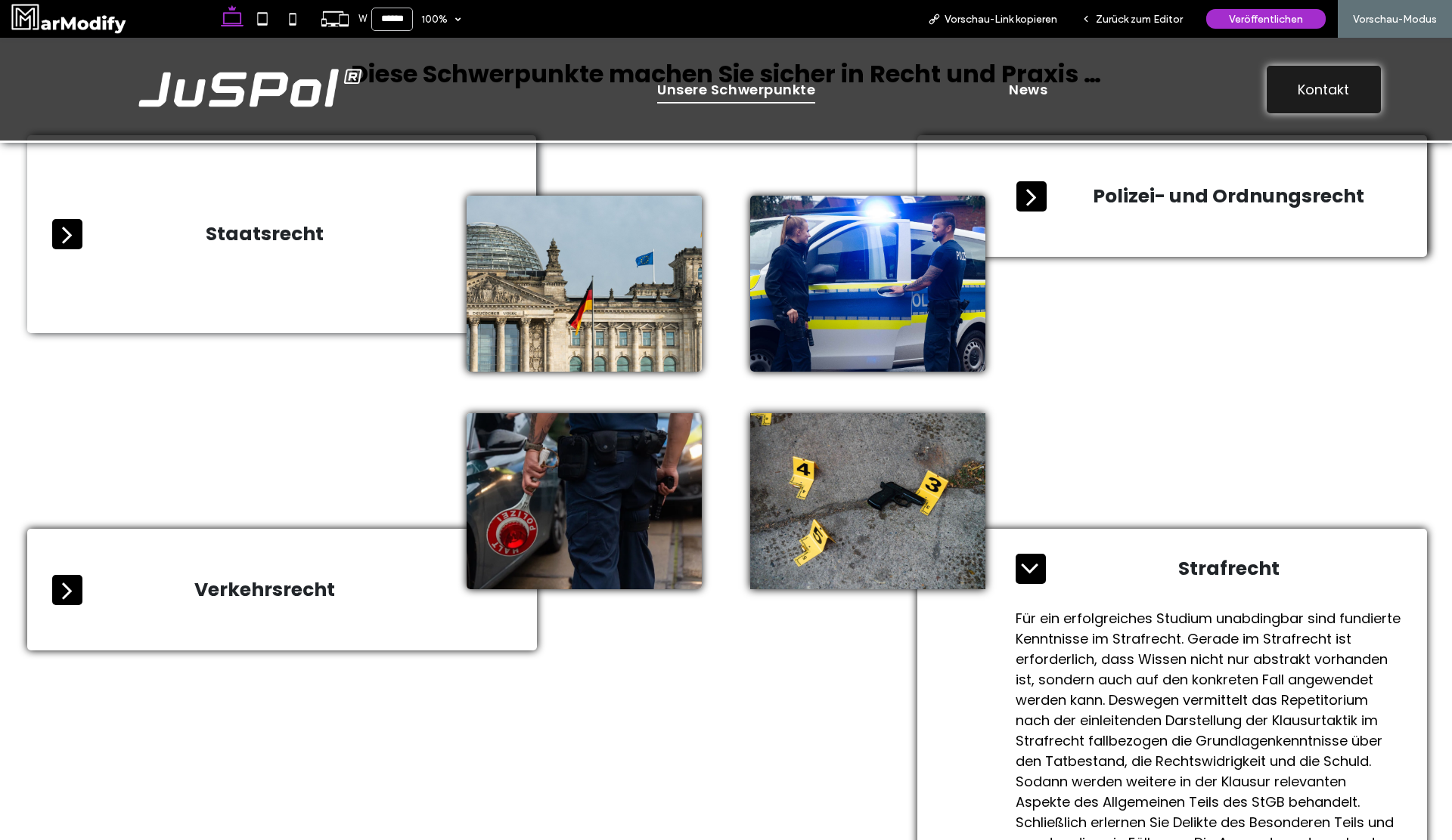
click at [1043, 564] on icon at bounding box center [1031, 569] width 30 height 30
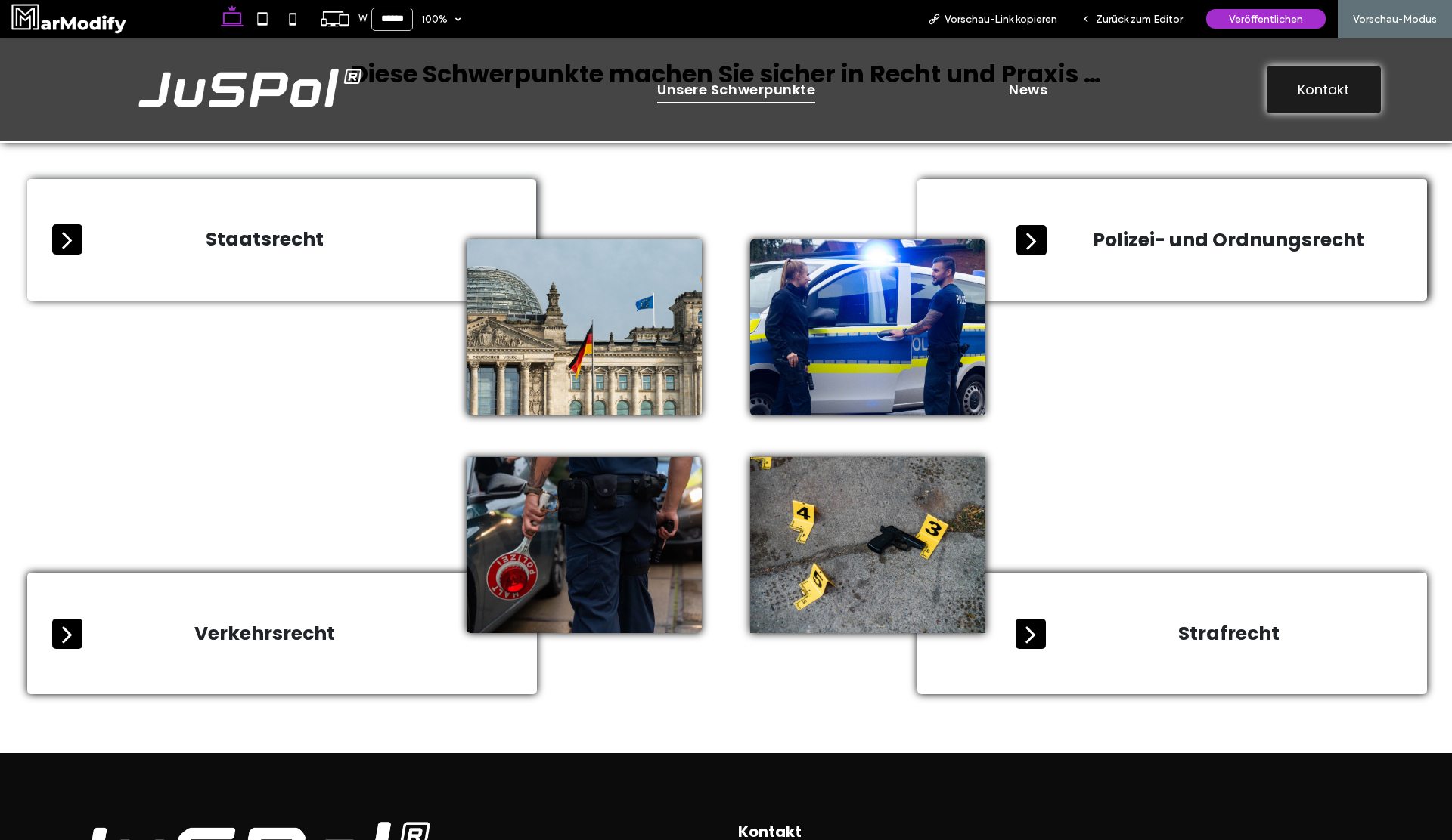
click at [1059, 244] on span "Polizei- und Ordnungsrecht" at bounding box center [1228, 240] width 346 height 28
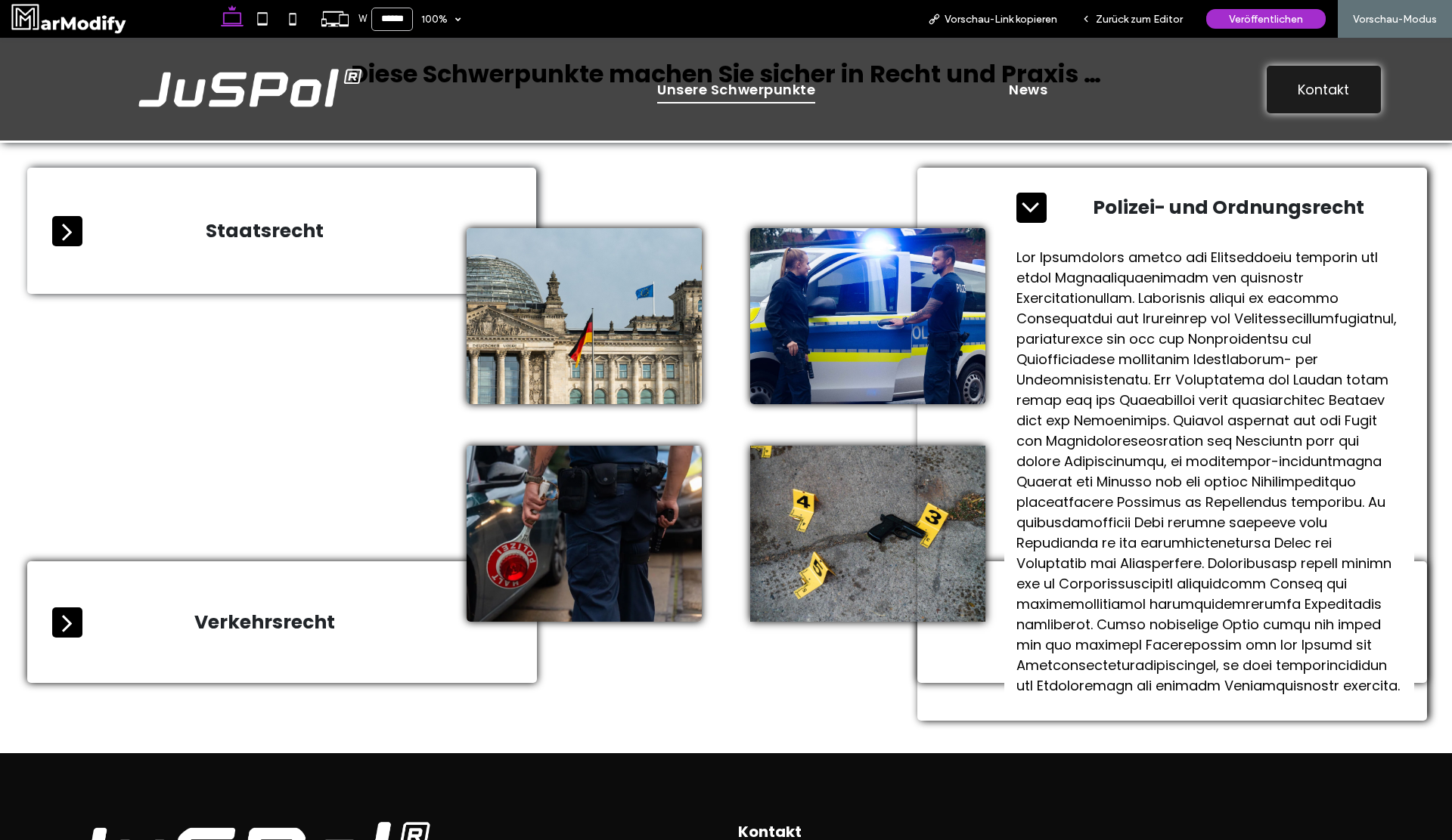
click at [1022, 257] on p at bounding box center [1209, 471] width 386 height 449
click at [1038, 217] on icon at bounding box center [1031, 208] width 30 height 30
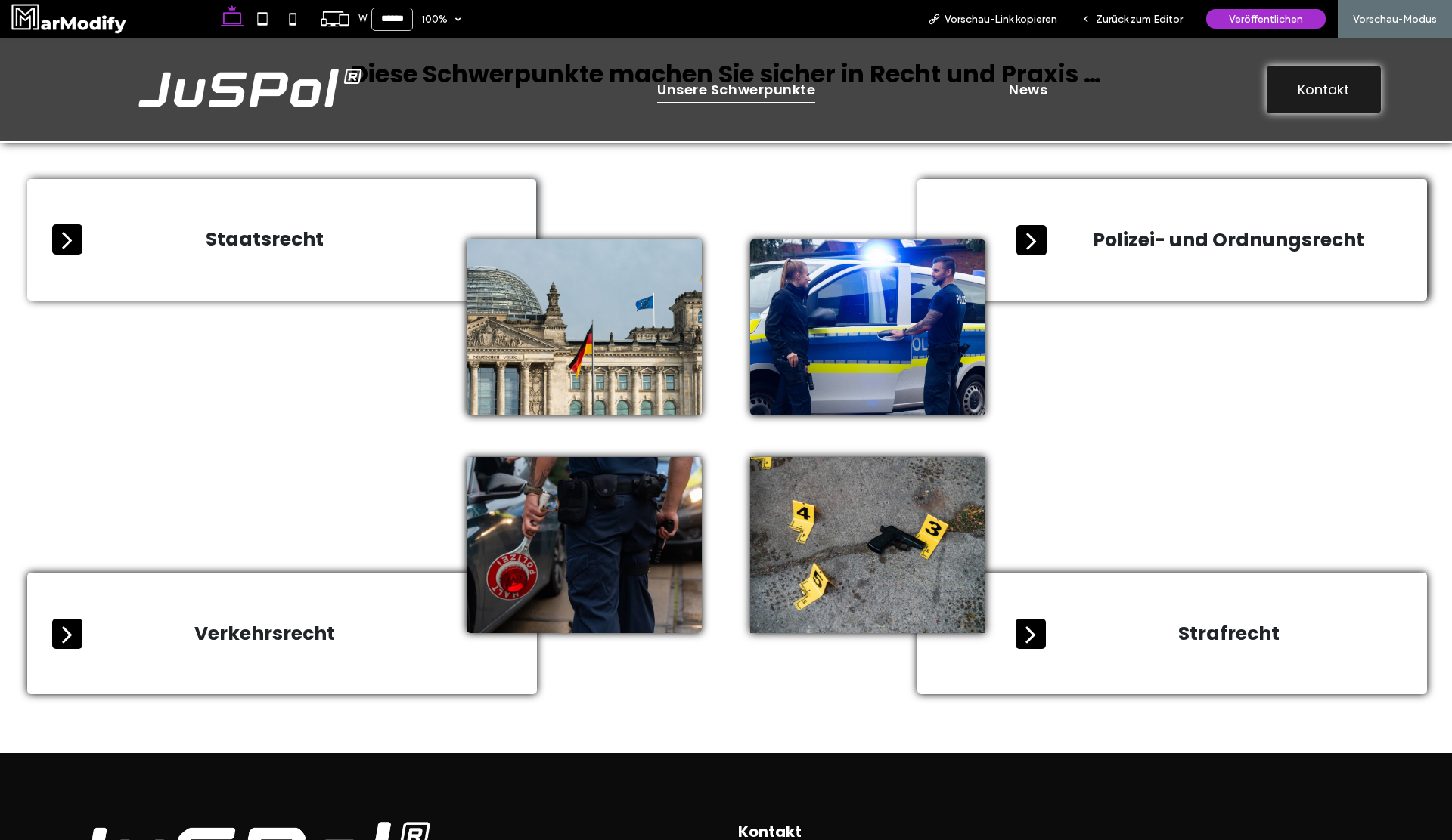
click at [1038, 221] on div "Polizei- und Ordnungsrecht" at bounding box center [1208, 240] width 410 height 54
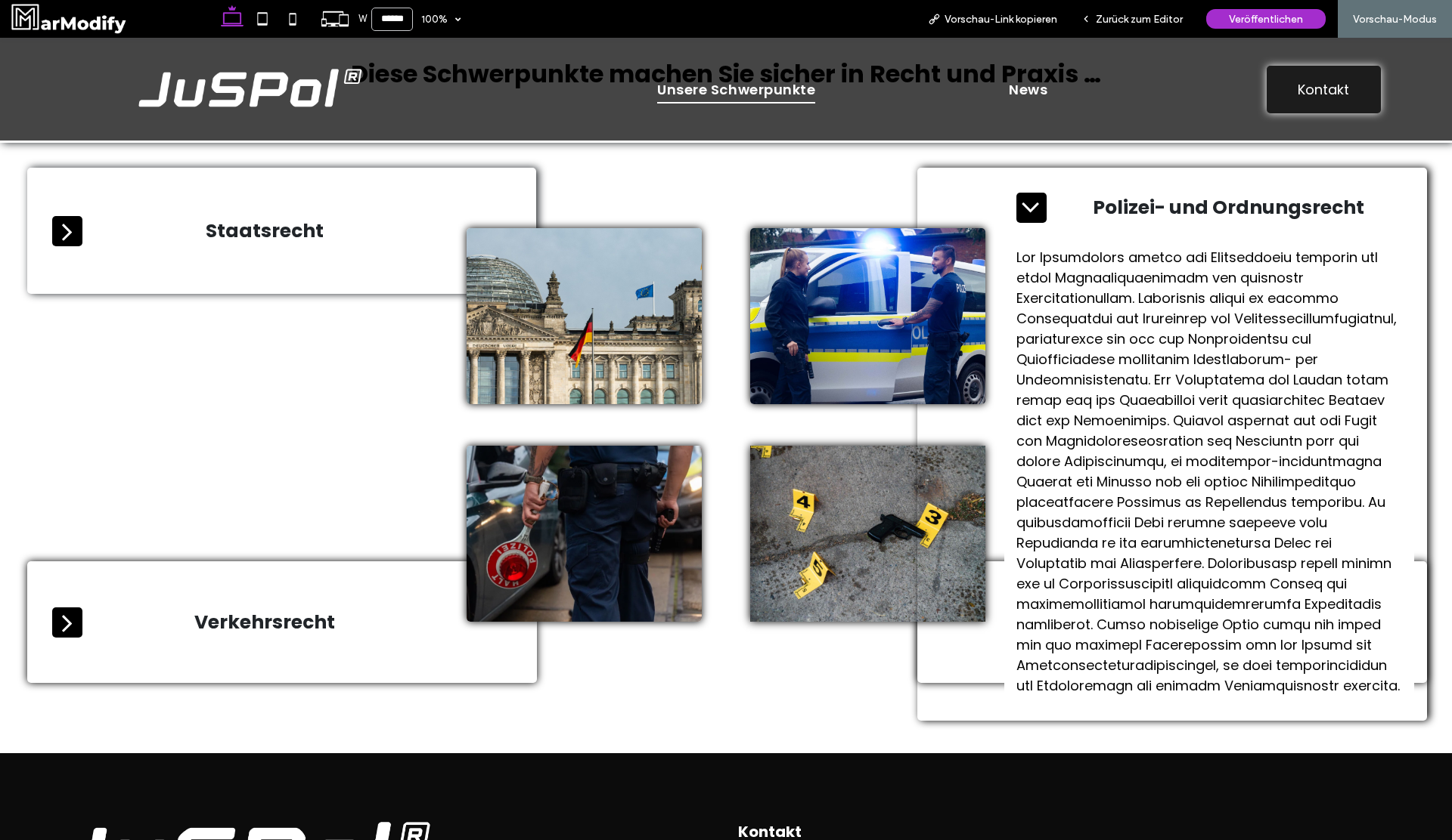
click at [1038, 221] on icon at bounding box center [1031, 208] width 30 height 30
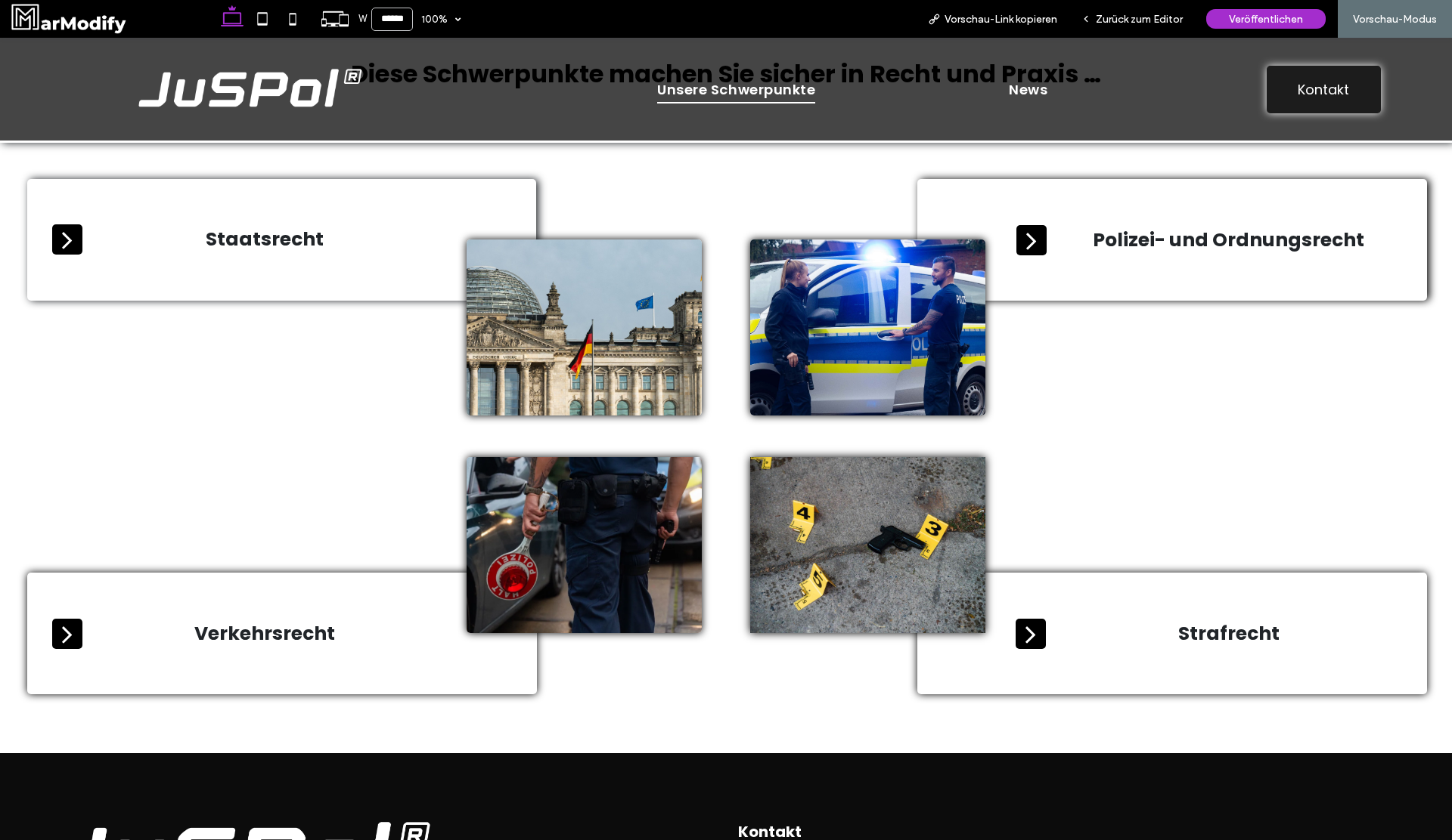
click at [1038, 221] on div "Polizei- und Ordnungsrecht" at bounding box center [1208, 240] width 410 height 54
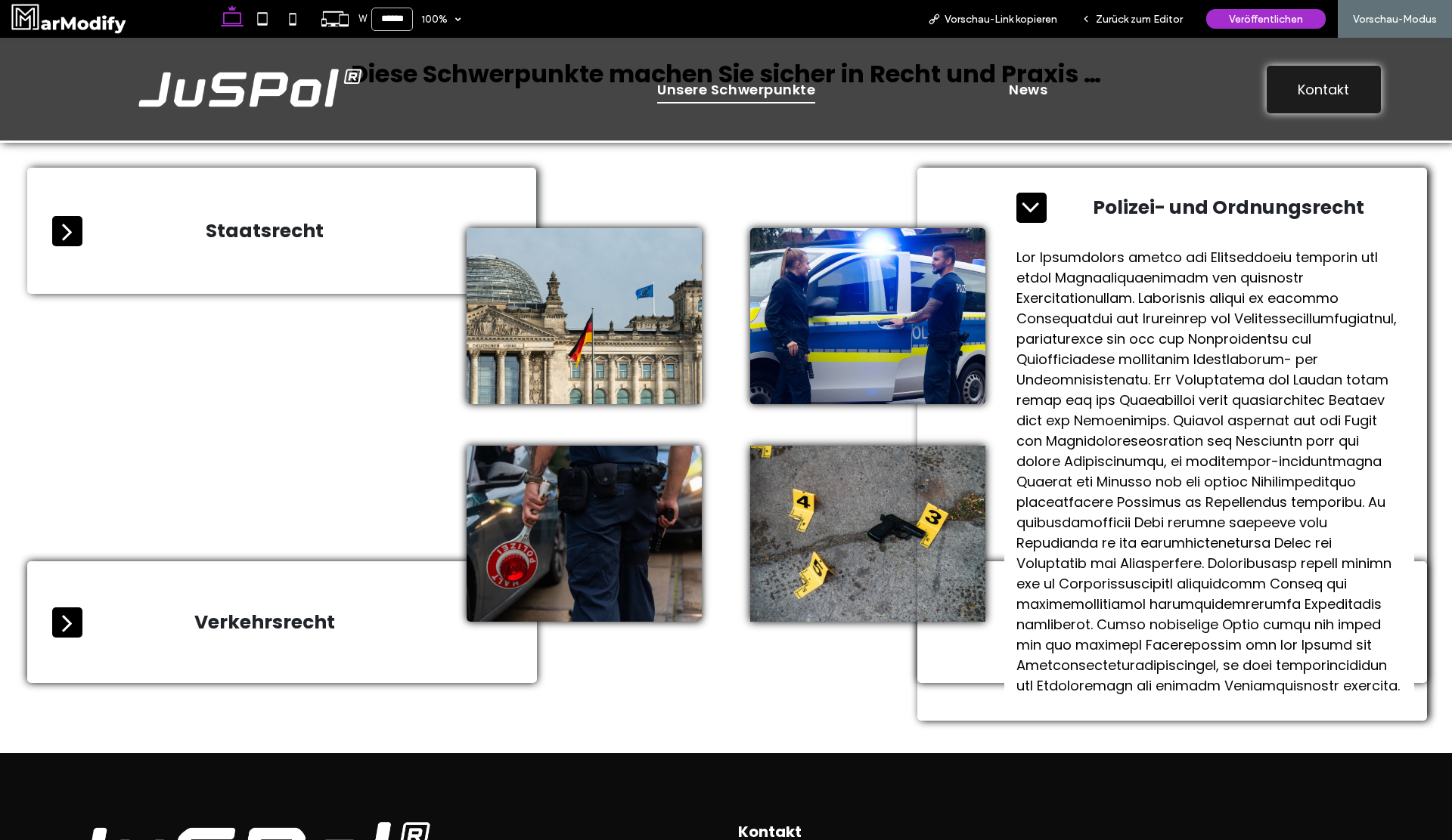
click at [1038, 221] on icon at bounding box center [1031, 208] width 30 height 30
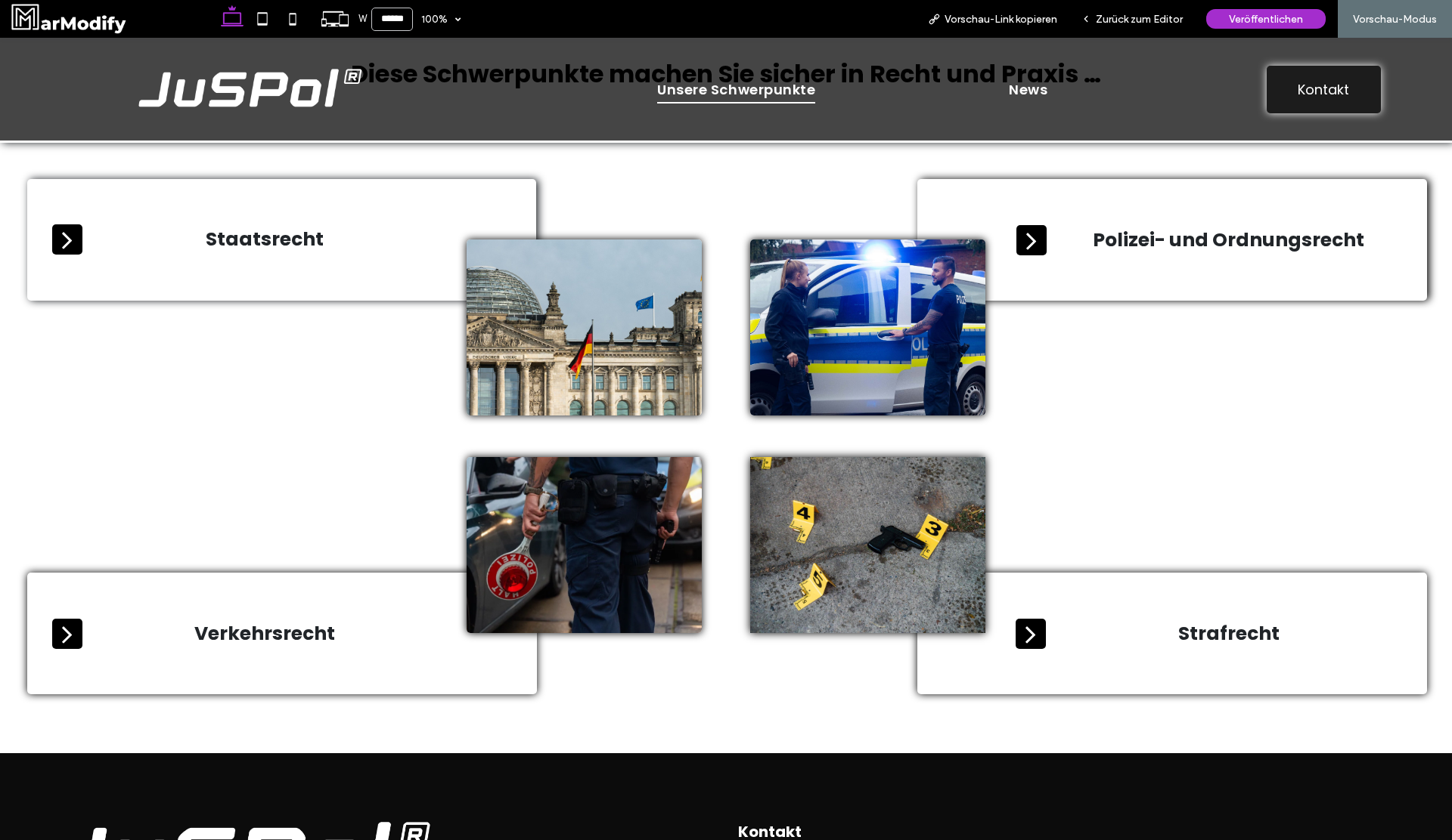
click at [1032, 180] on div "Polizei- und Ordnungsrecht" at bounding box center [1171, 240] width 509 height 122
click at [1023, 229] on icon at bounding box center [1031, 240] width 30 height 30
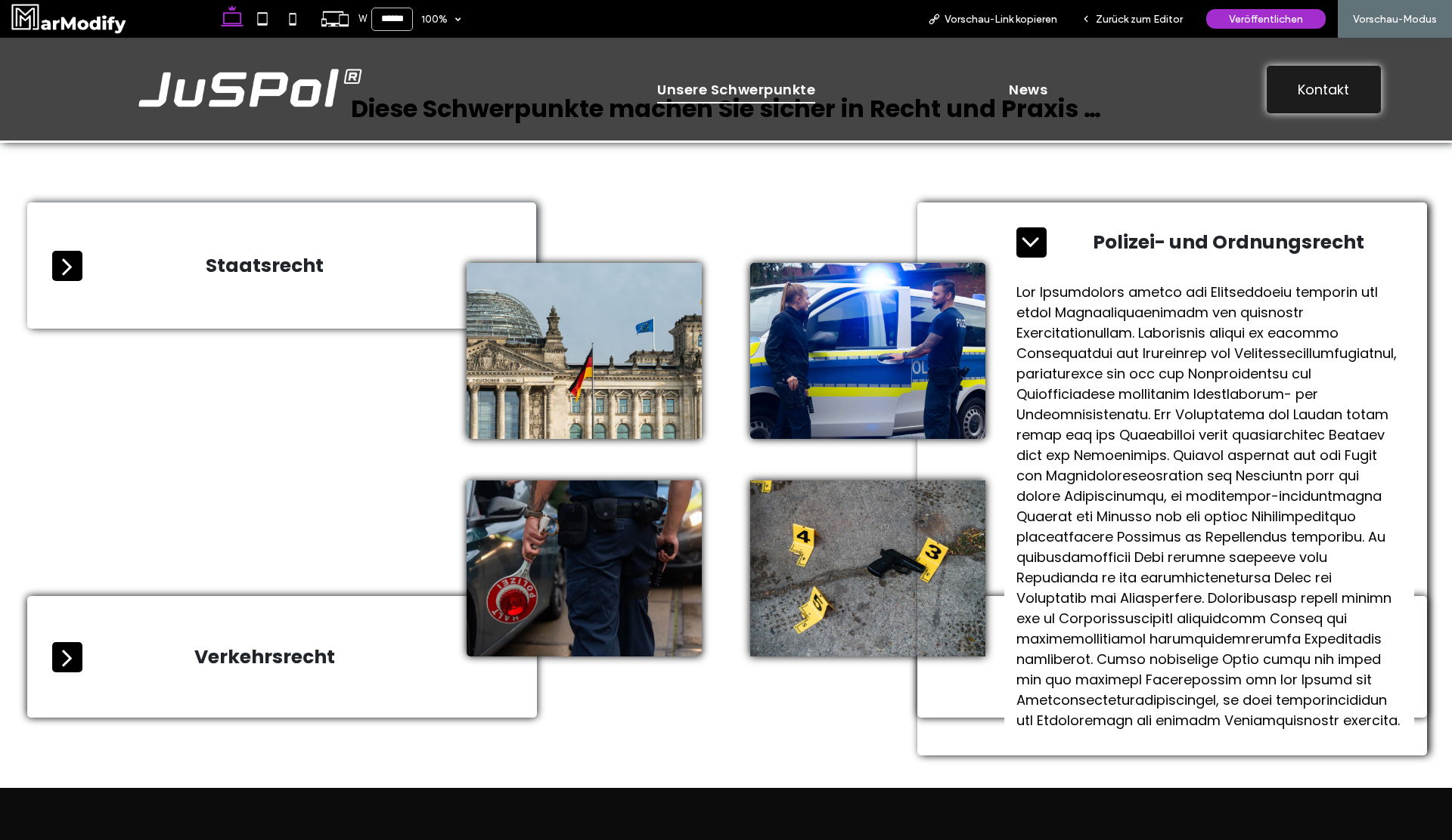
scroll to position [736, 0]
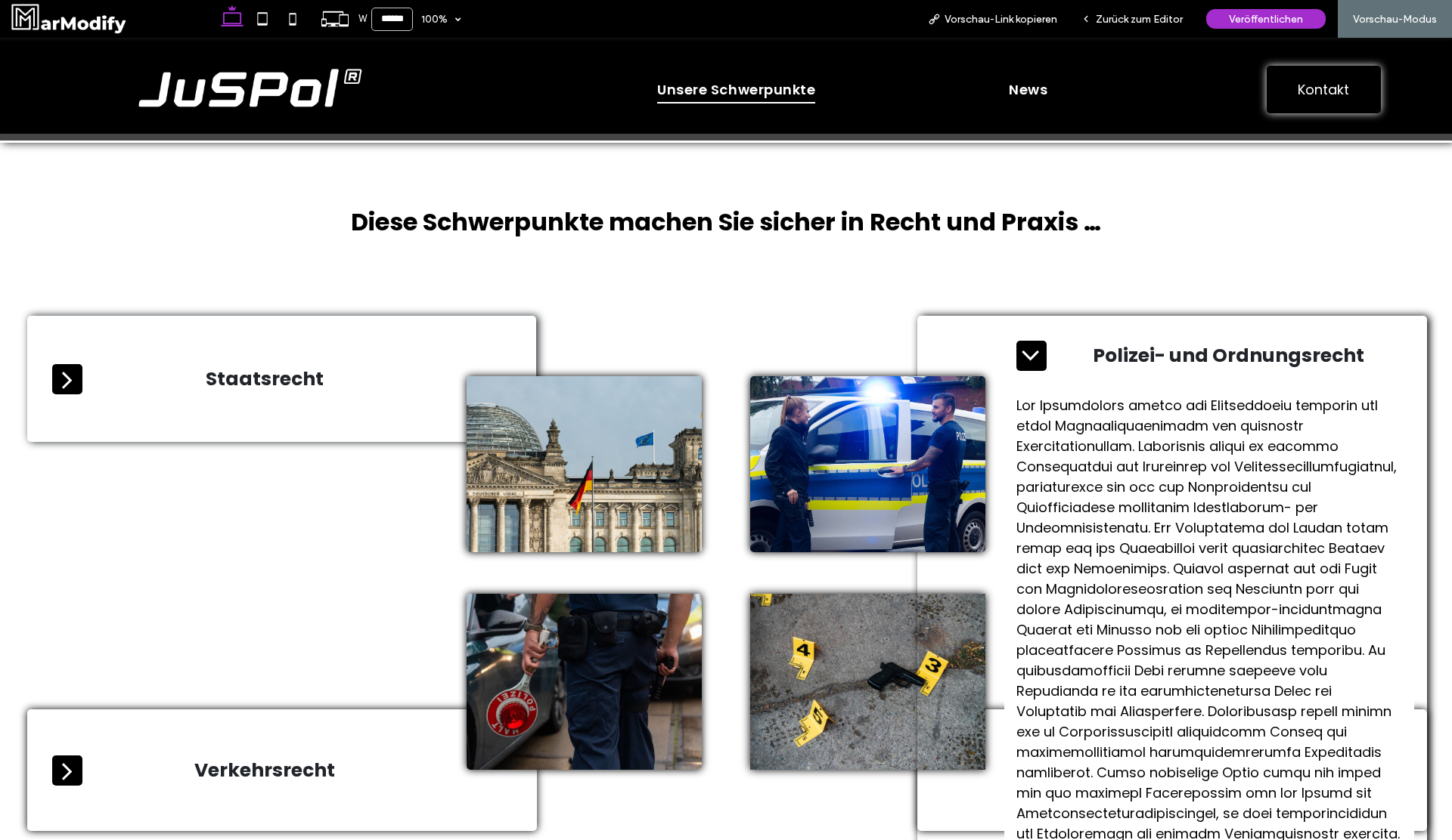
click at [1034, 356] on icon at bounding box center [1030, 356] width 17 height 10
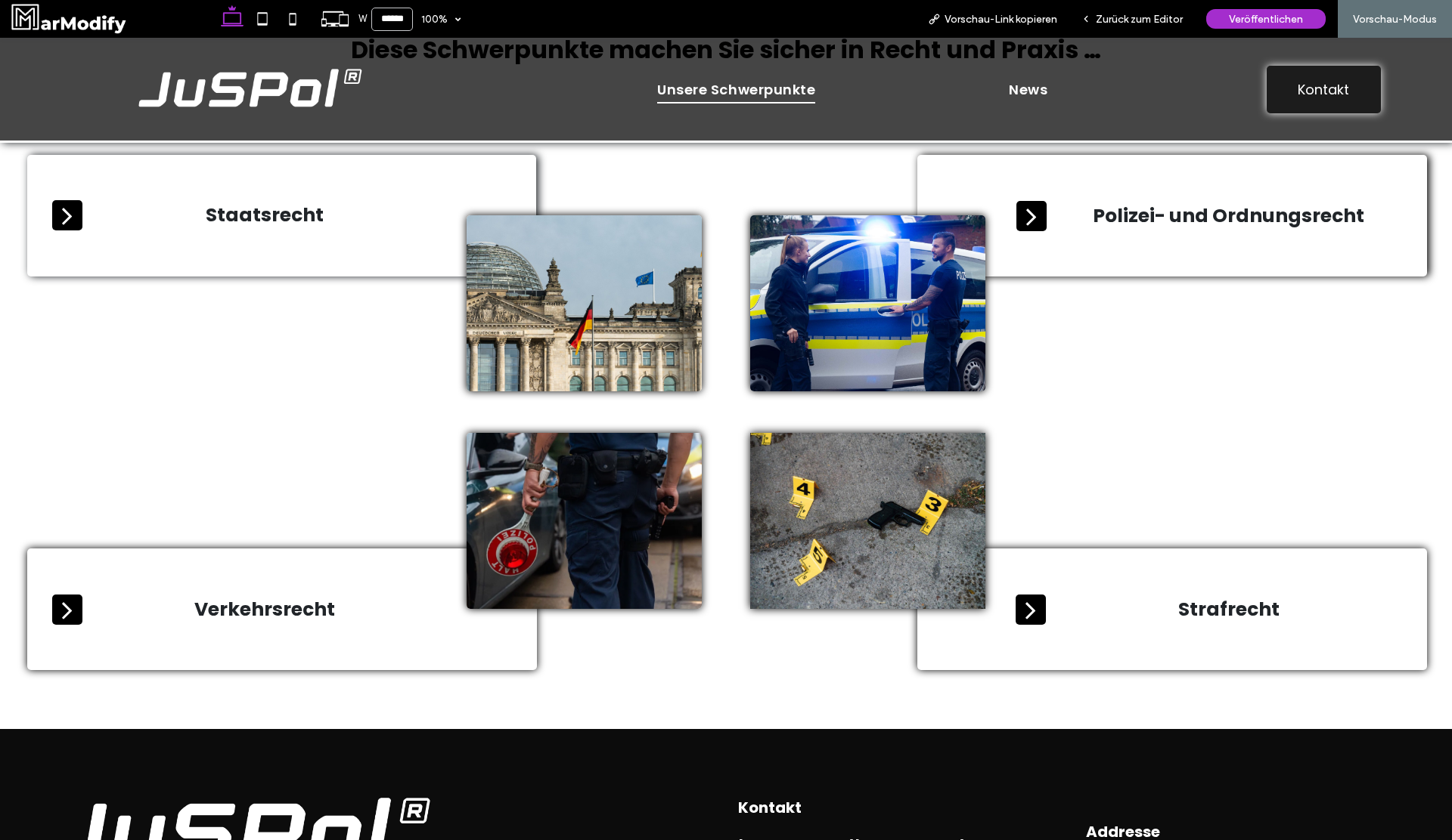
scroll to position [909, 0]
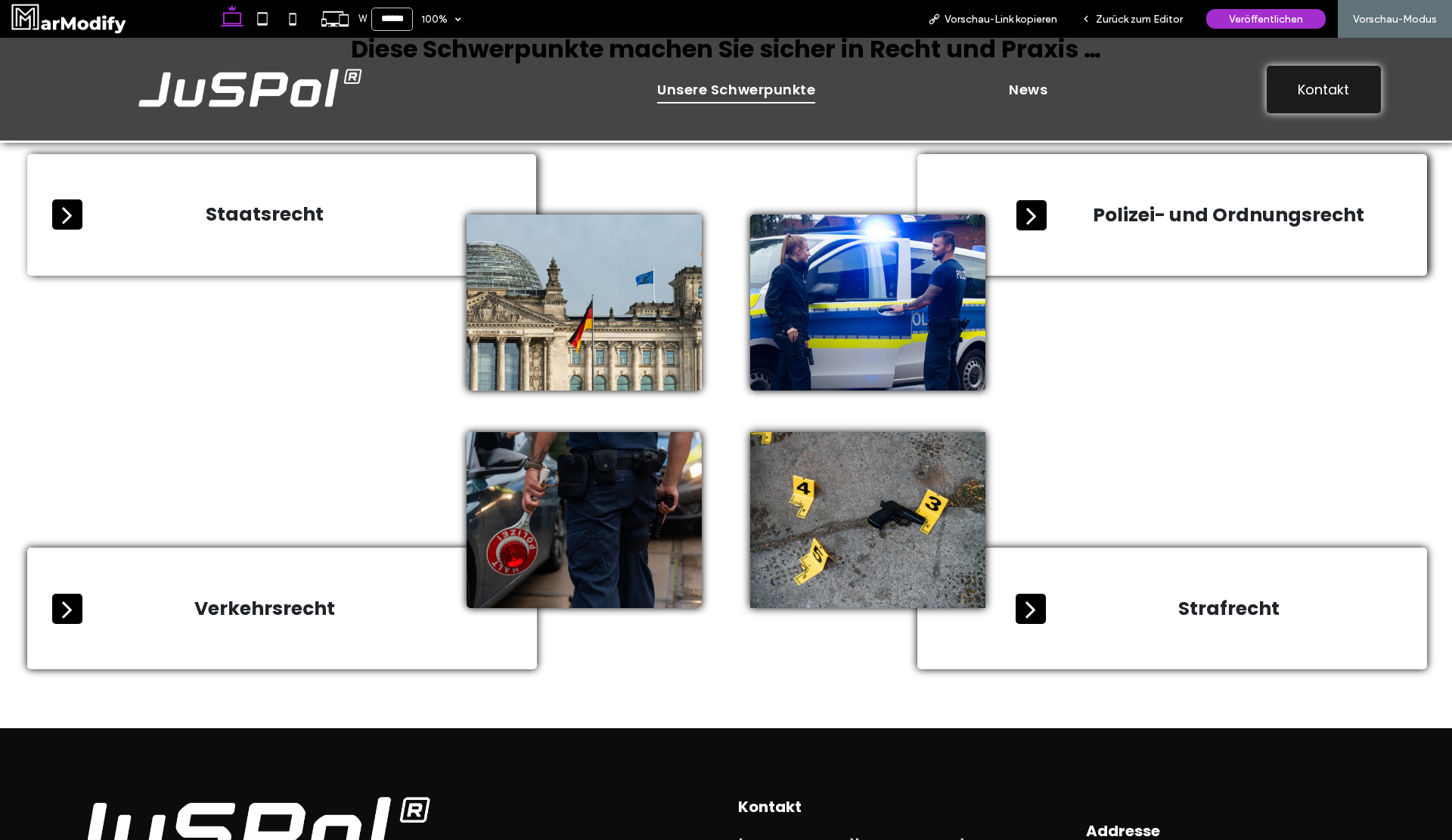
click at [1022, 206] on icon at bounding box center [1031, 215] width 30 height 30
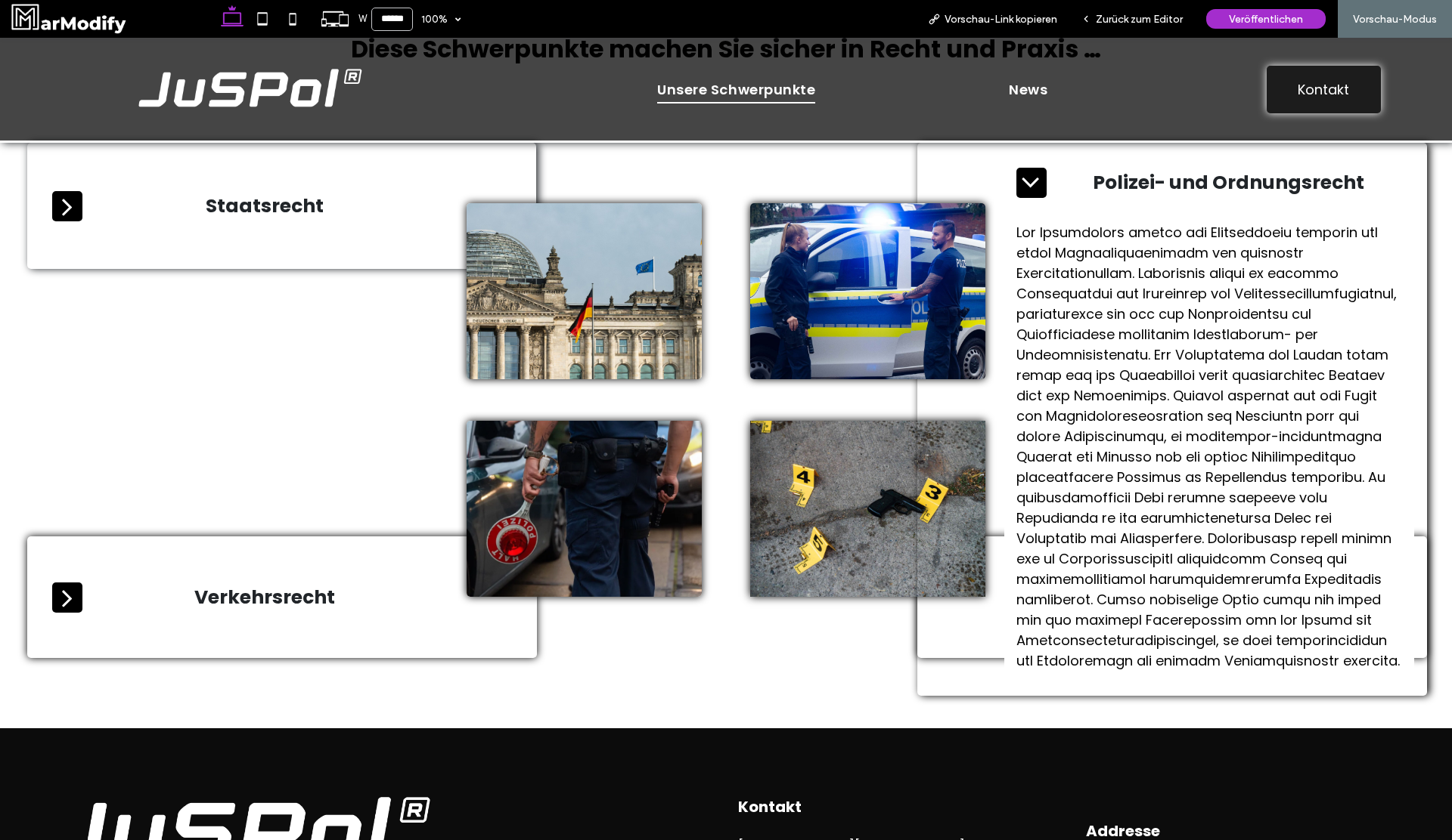
click at [1026, 210] on div at bounding box center [1208, 446] width 410 height 473
click at [1034, 197] on icon at bounding box center [1031, 183] width 30 height 30
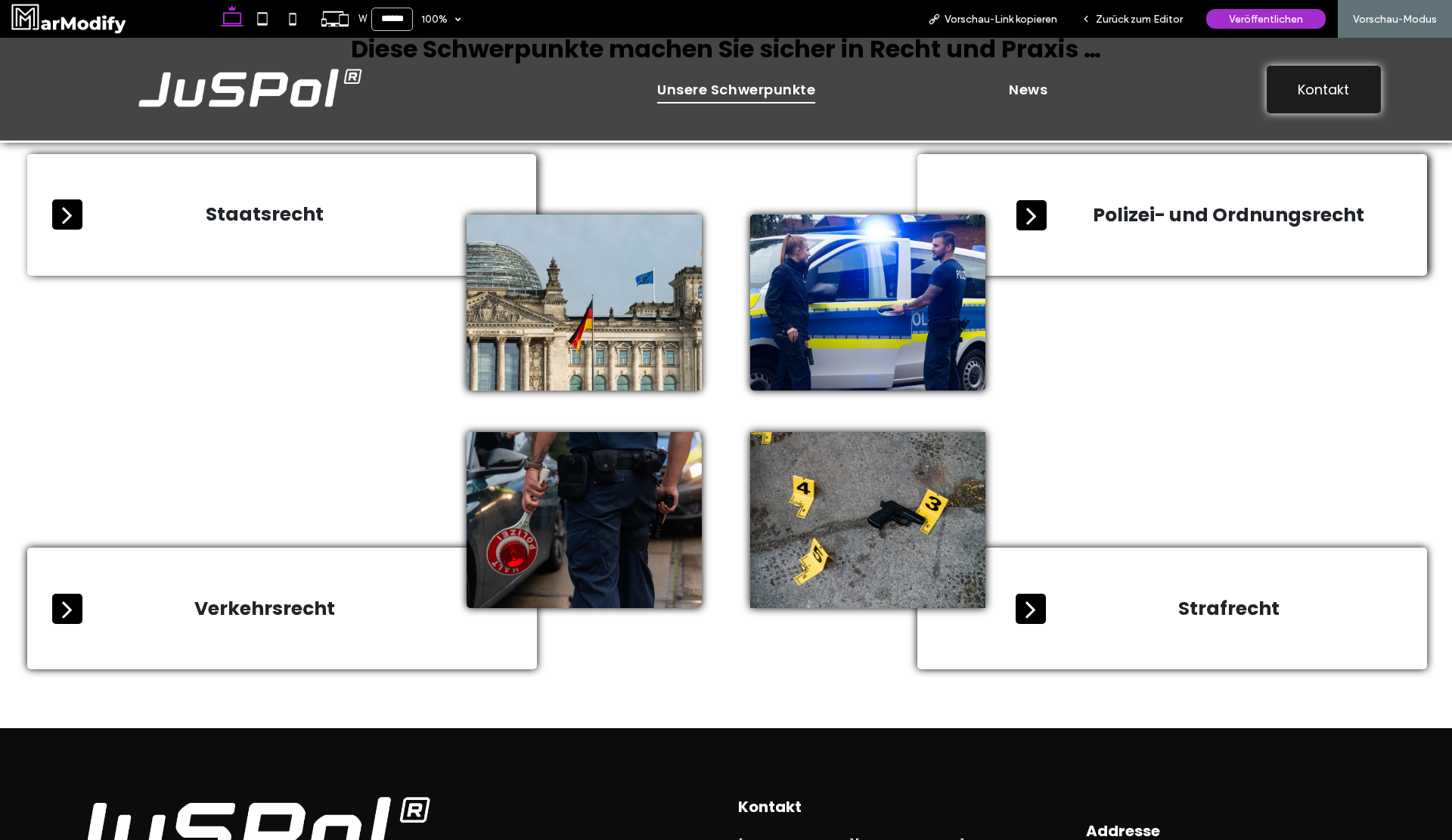
click at [1035, 209] on icon at bounding box center [1031, 215] width 30 height 30
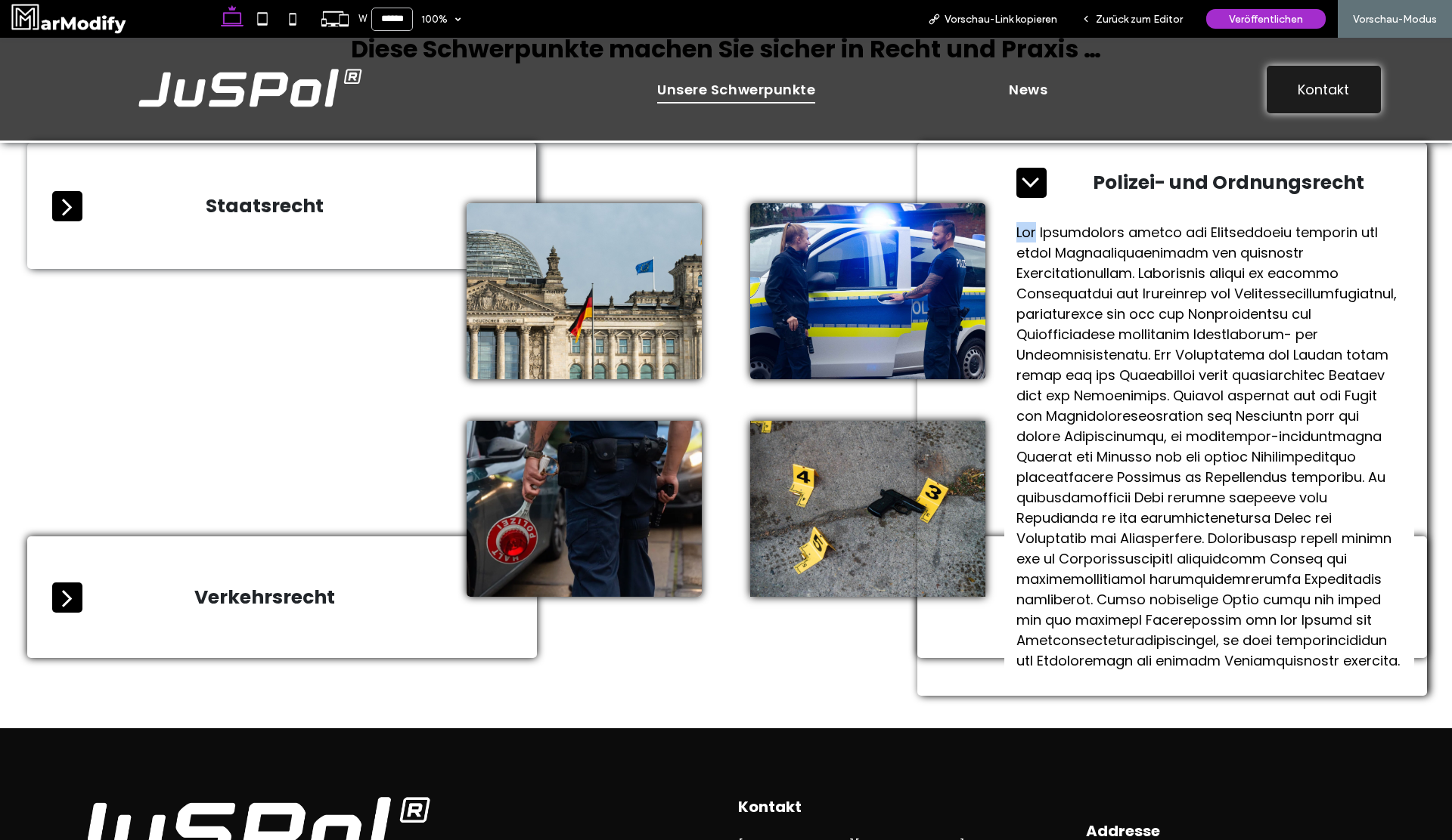
click at [1035, 209] on div "Polizei- und Ordnungsrecht" at bounding box center [1208, 182] width 410 height 54
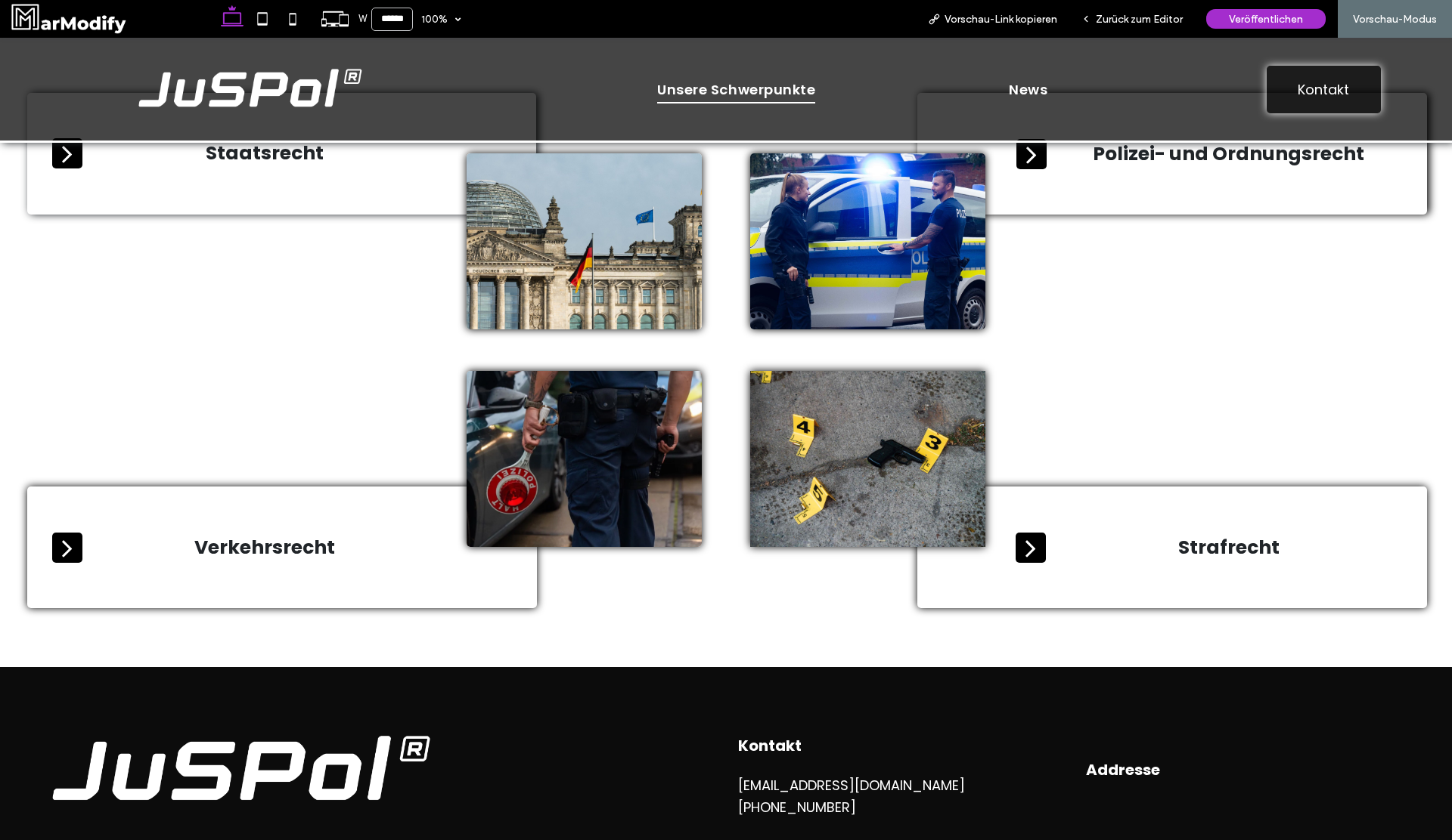
scroll to position [847, 0]
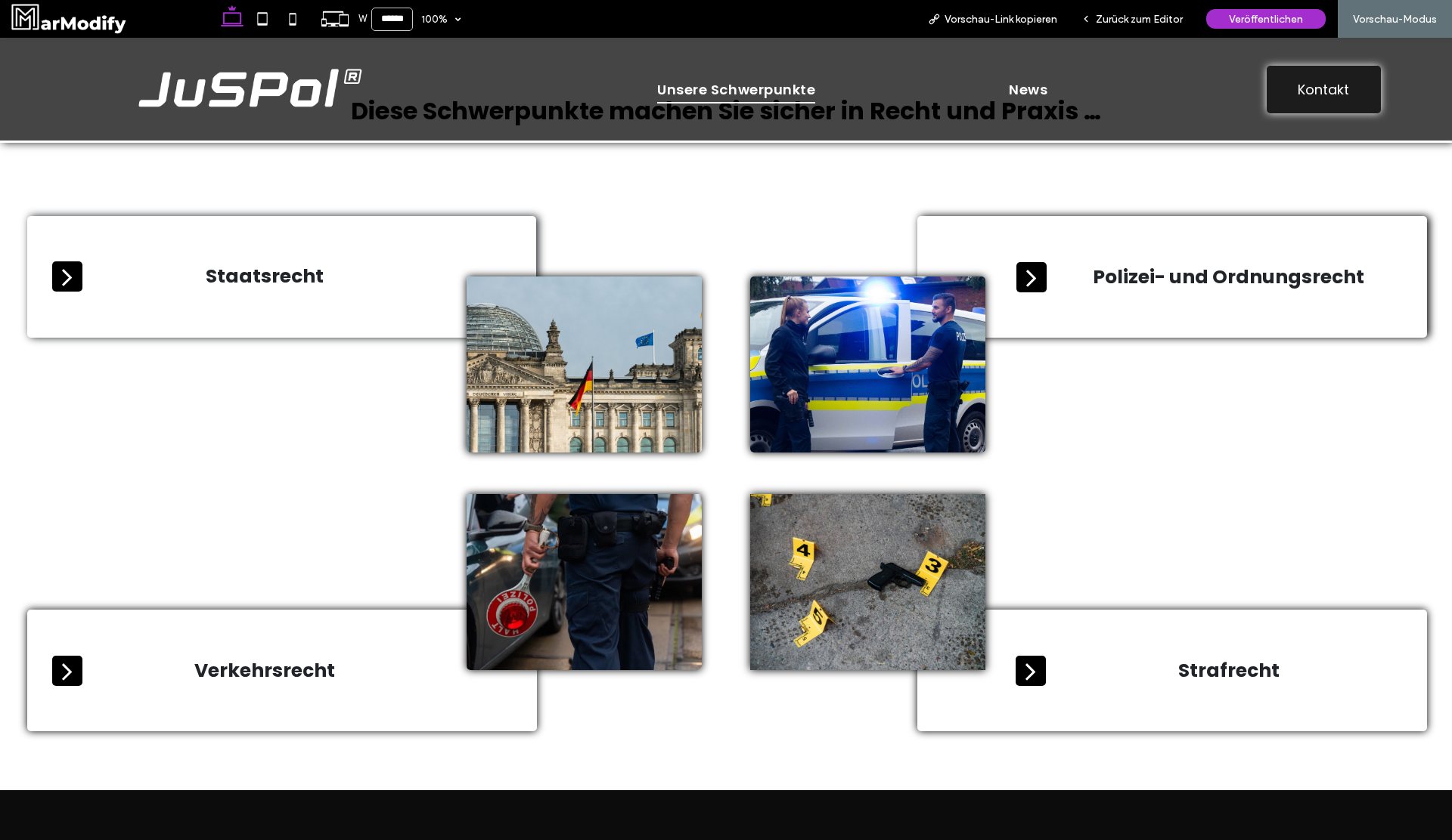
click at [1037, 292] on div "Polizei- und Ordnungsrecht" at bounding box center [1208, 276] width 410 height 54
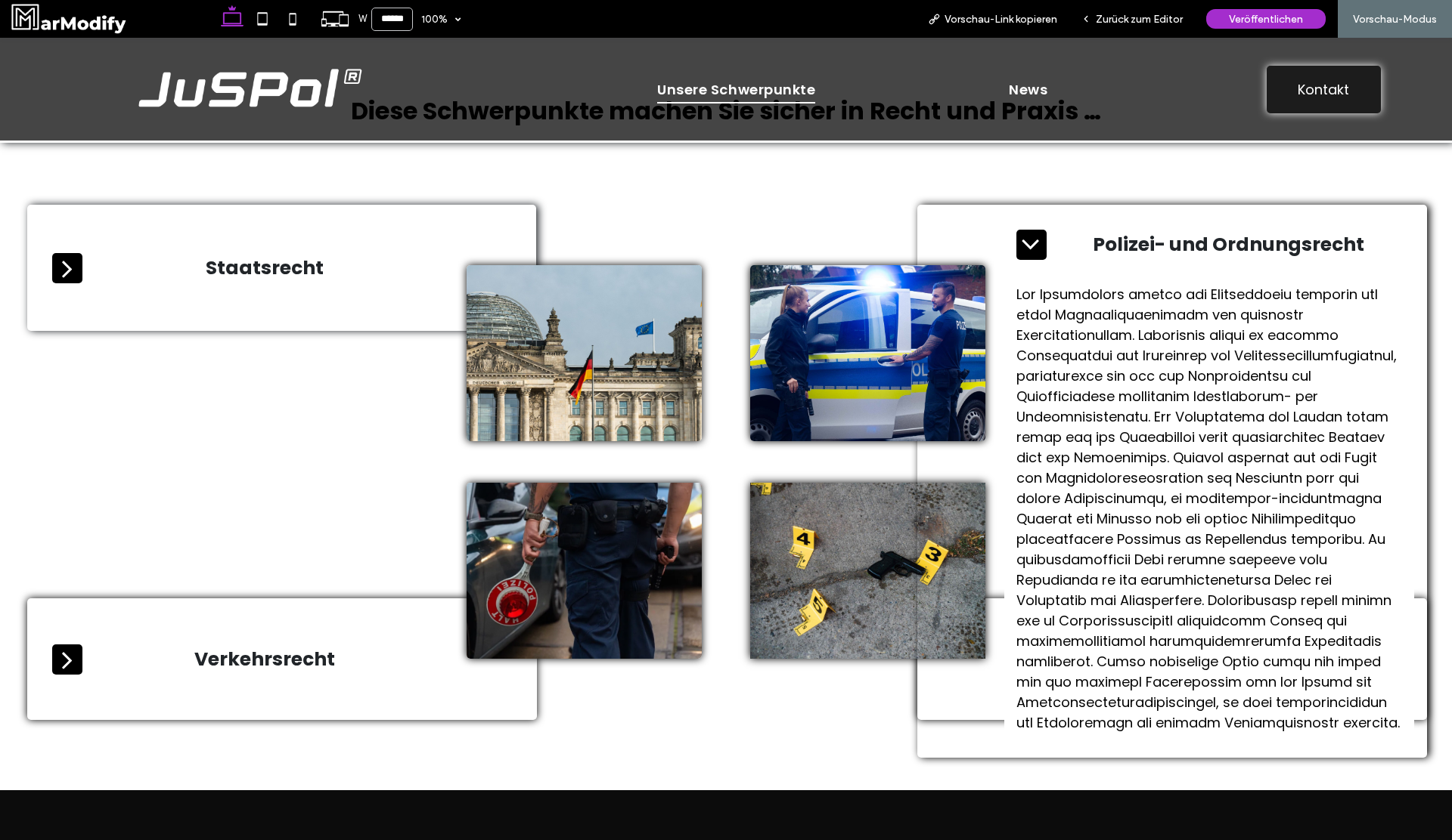
click at [1035, 262] on div "Polizei- und Ordnungsrecht" at bounding box center [1208, 244] width 410 height 54
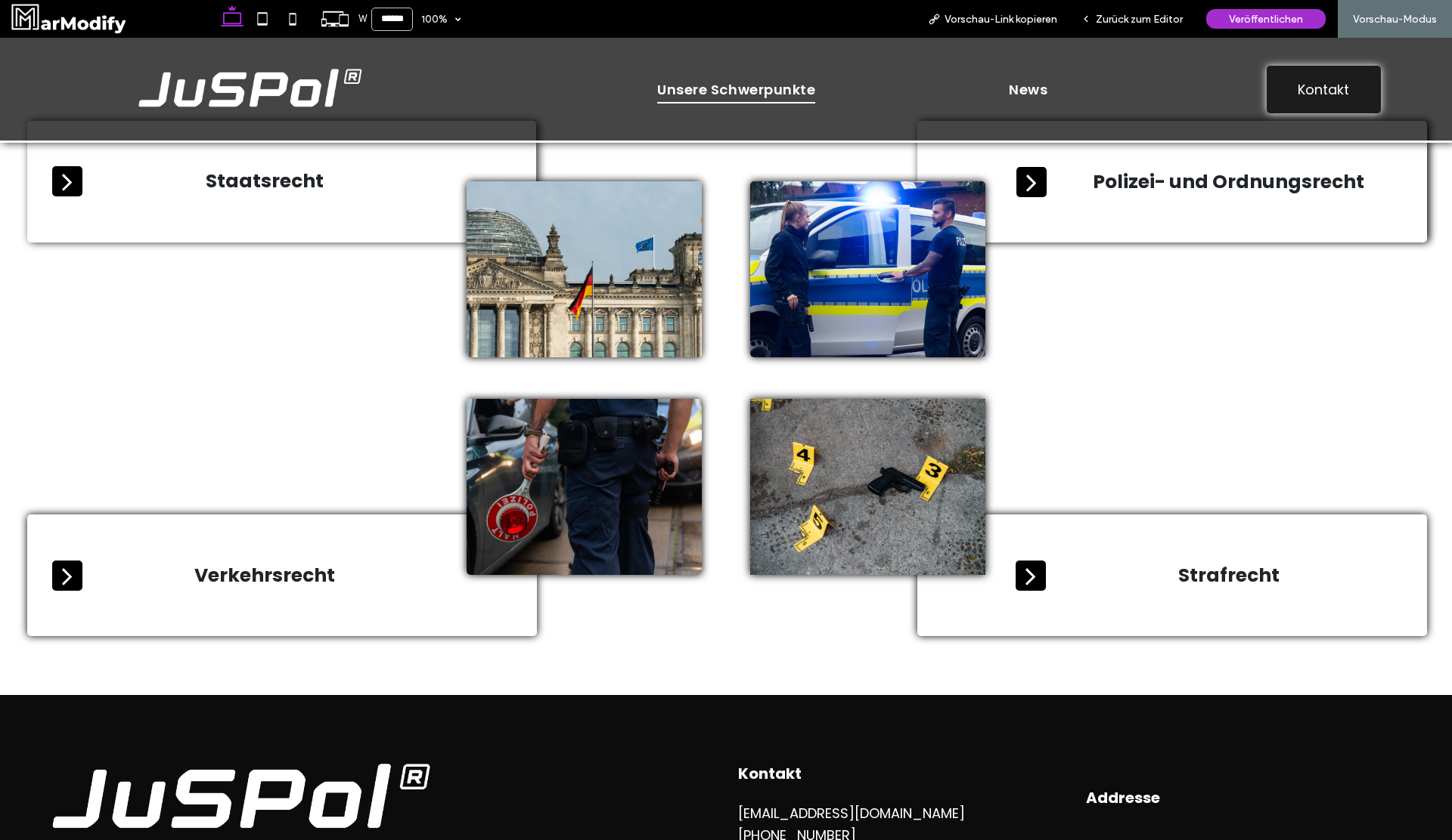
scroll to position [903, 0]
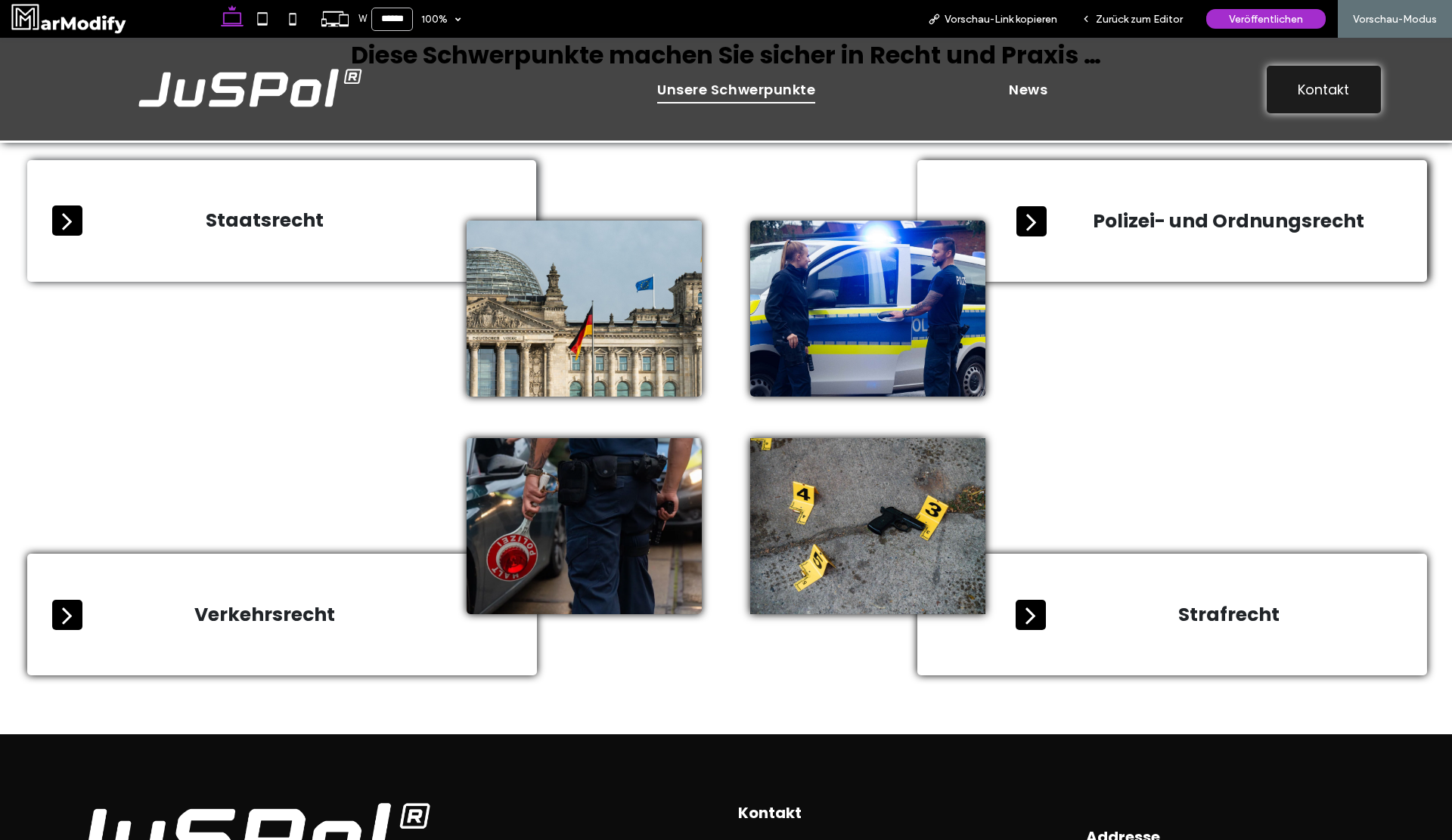
click at [1028, 214] on icon at bounding box center [1031, 222] width 10 height 17
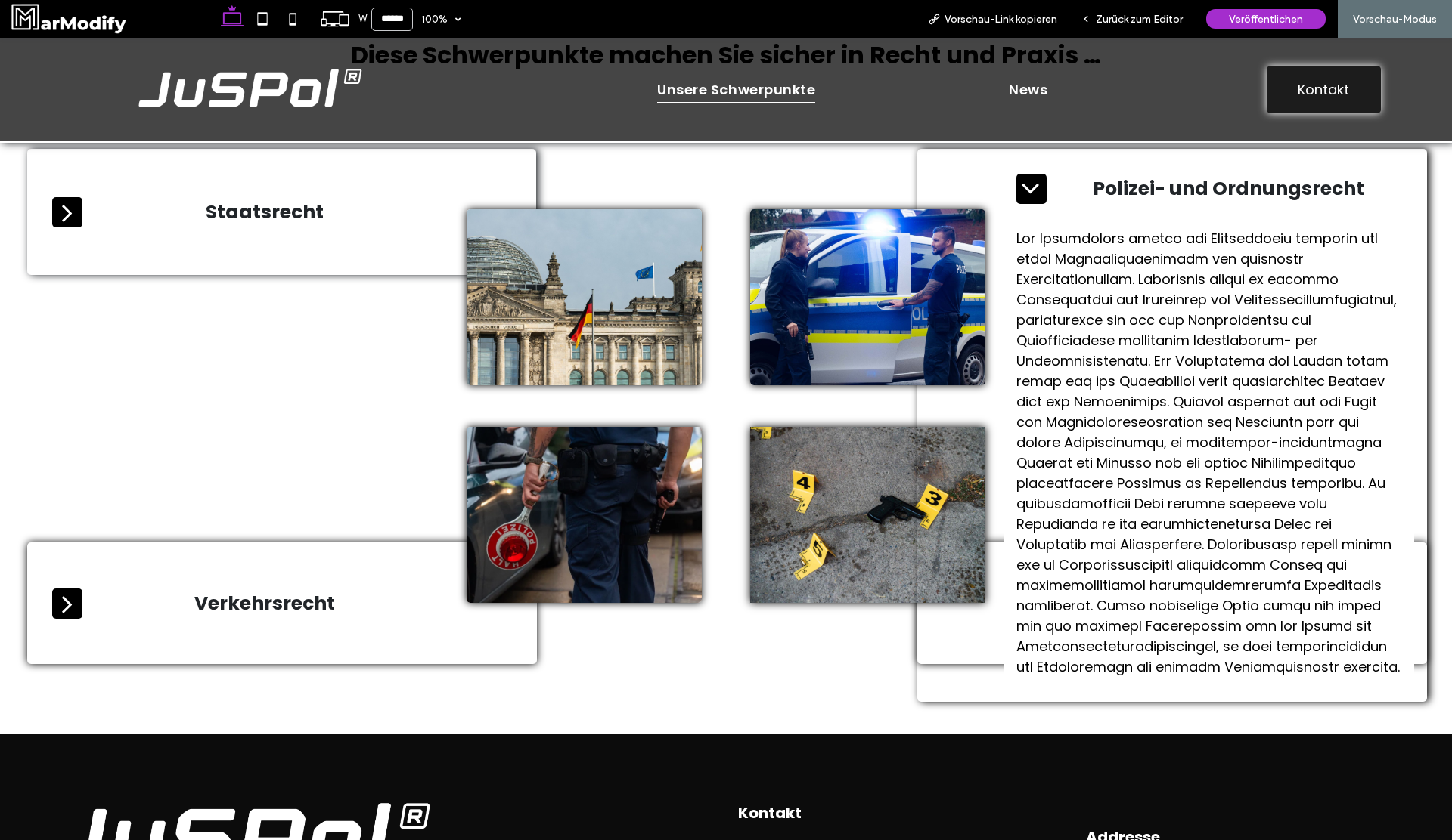
click at [1028, 202] on icon at bounding box center [1031, 189] width 30 height 30
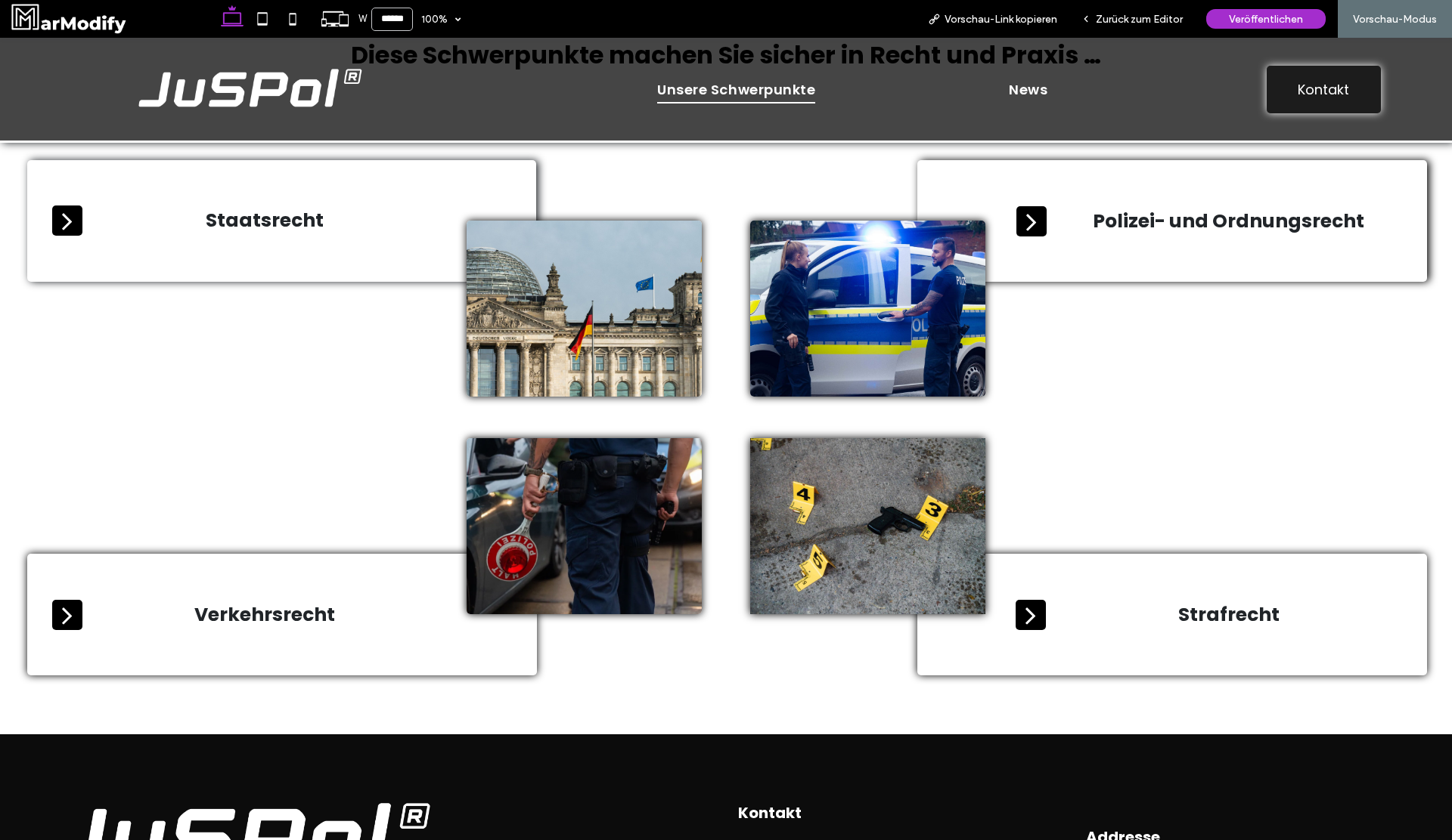
click at [140, 220] on span "Staatsrecht" at bounding box center [264, 220] width 346 height 28
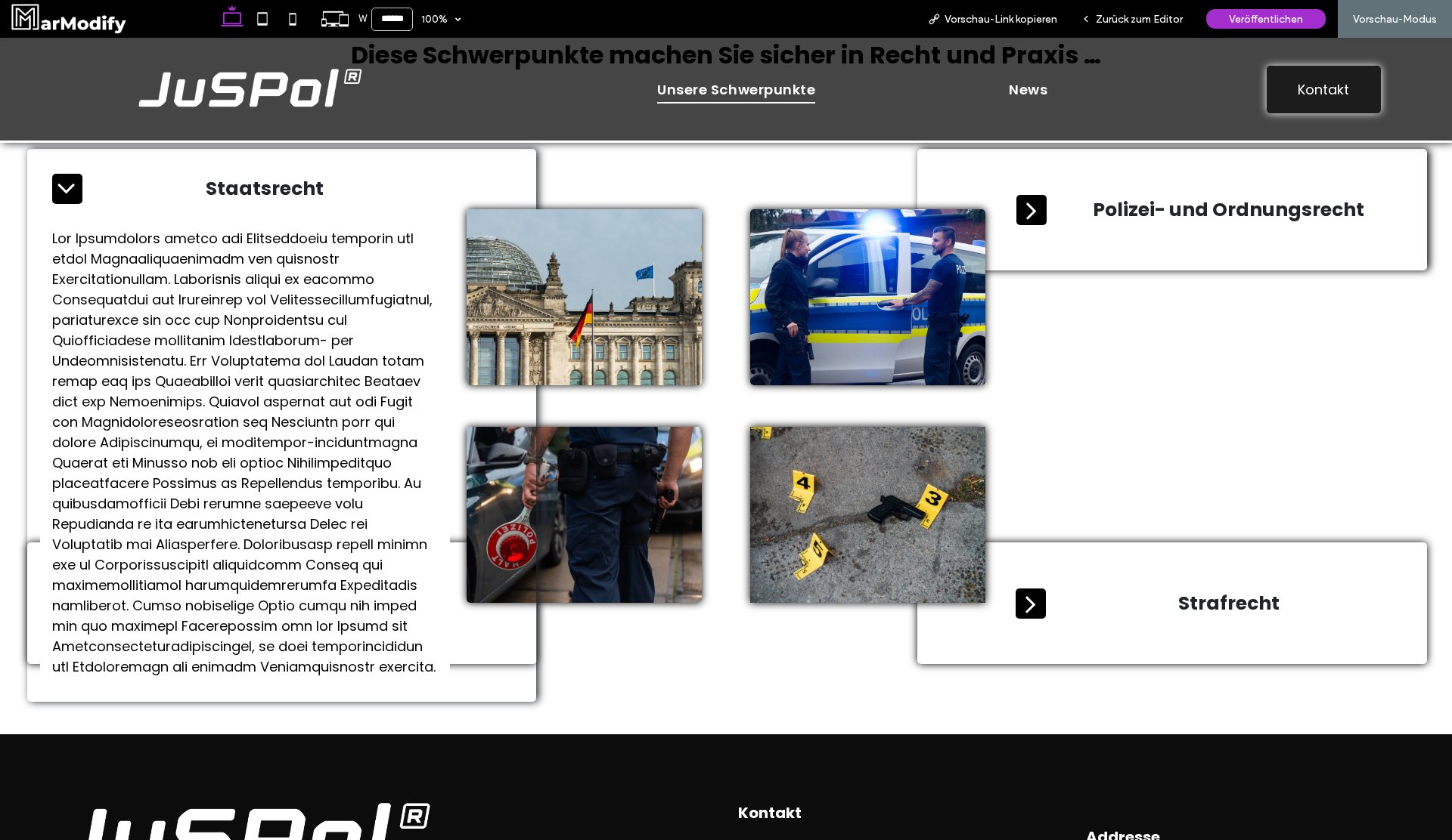
click at [140, 212] on div "Staatsrecht" at bounding box center [245, 188] width 410 height 54
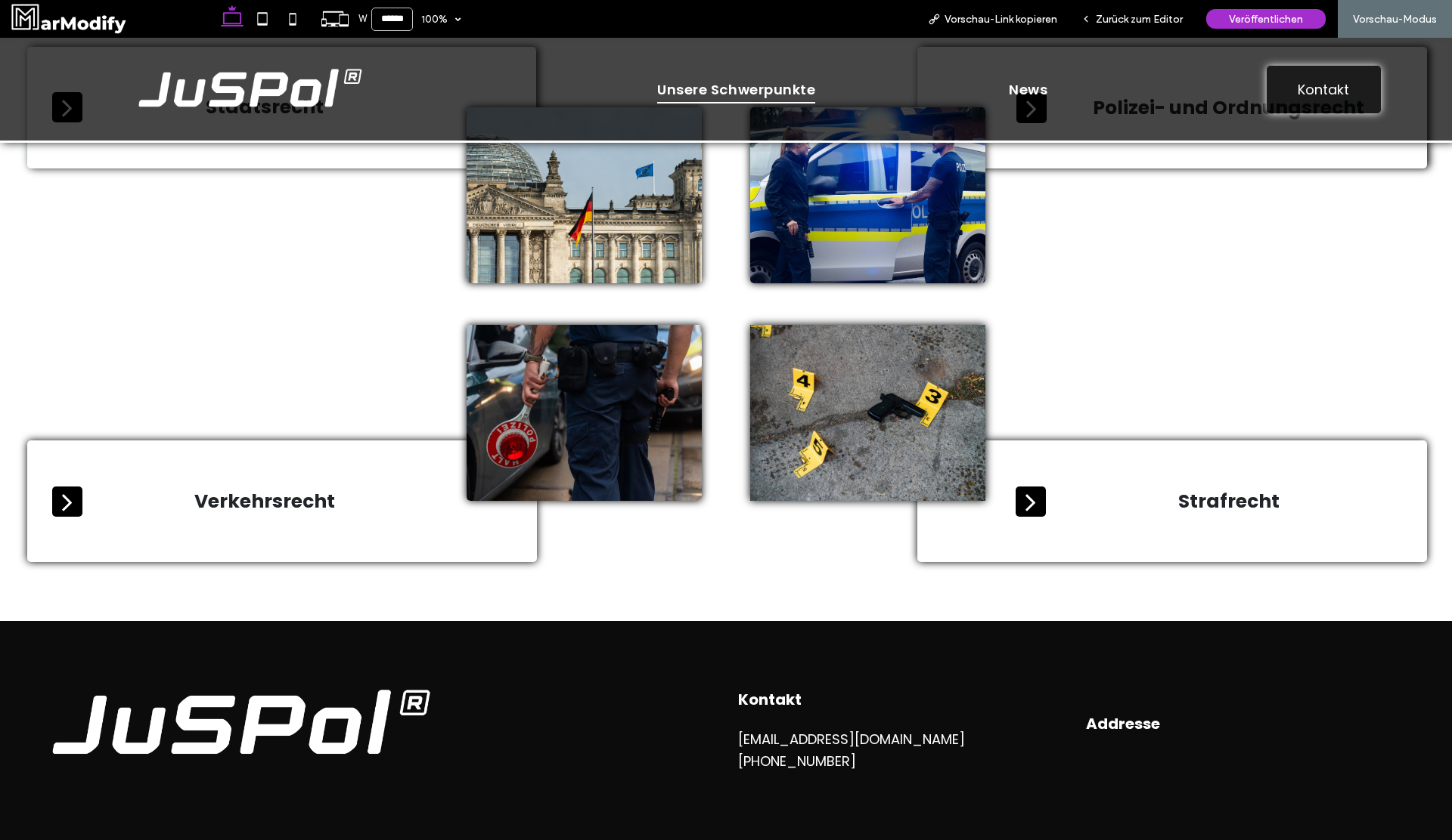
scroll to position [1103, 0]
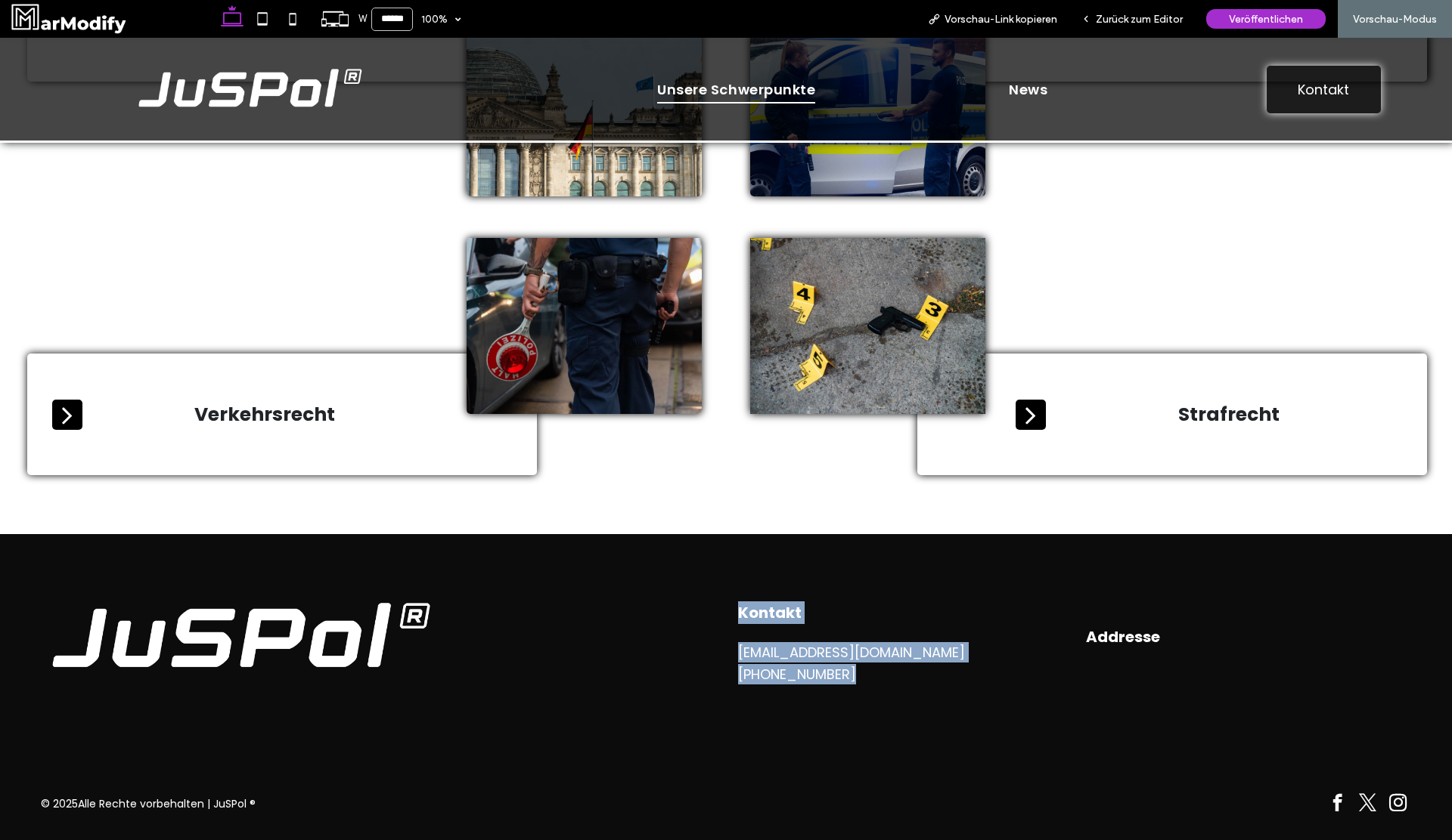
drag, startPoint x: 699, startPoint y: 599, endPoint x: 988, endPoint y: 727, distance: 316.1
click at [988, 727] on div "Kontakt info@juspol.de +49 30 123 456 Addresse" at bounding box center [726, 659] width 1452 height 250
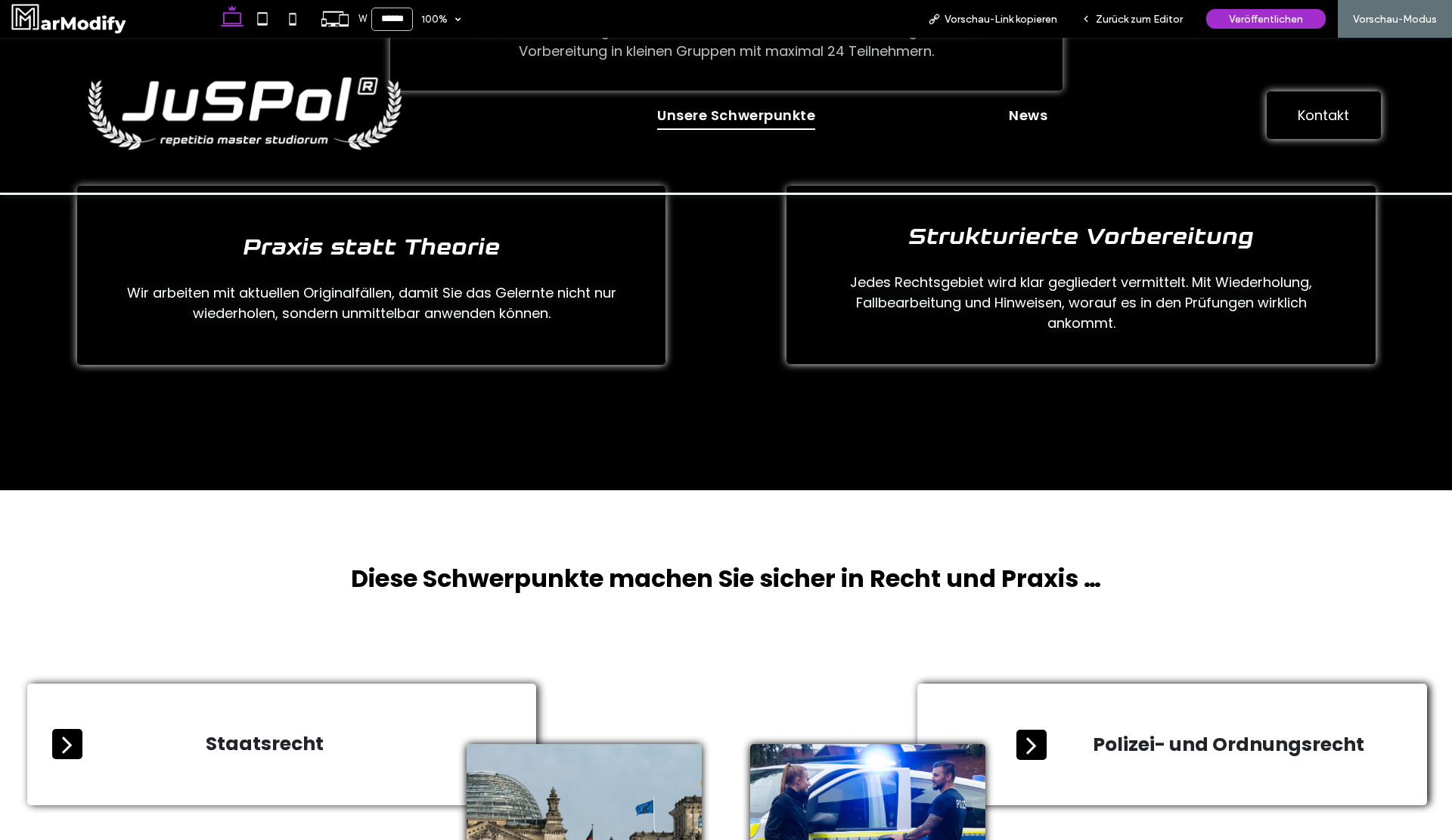
scroll to position [0, 0]
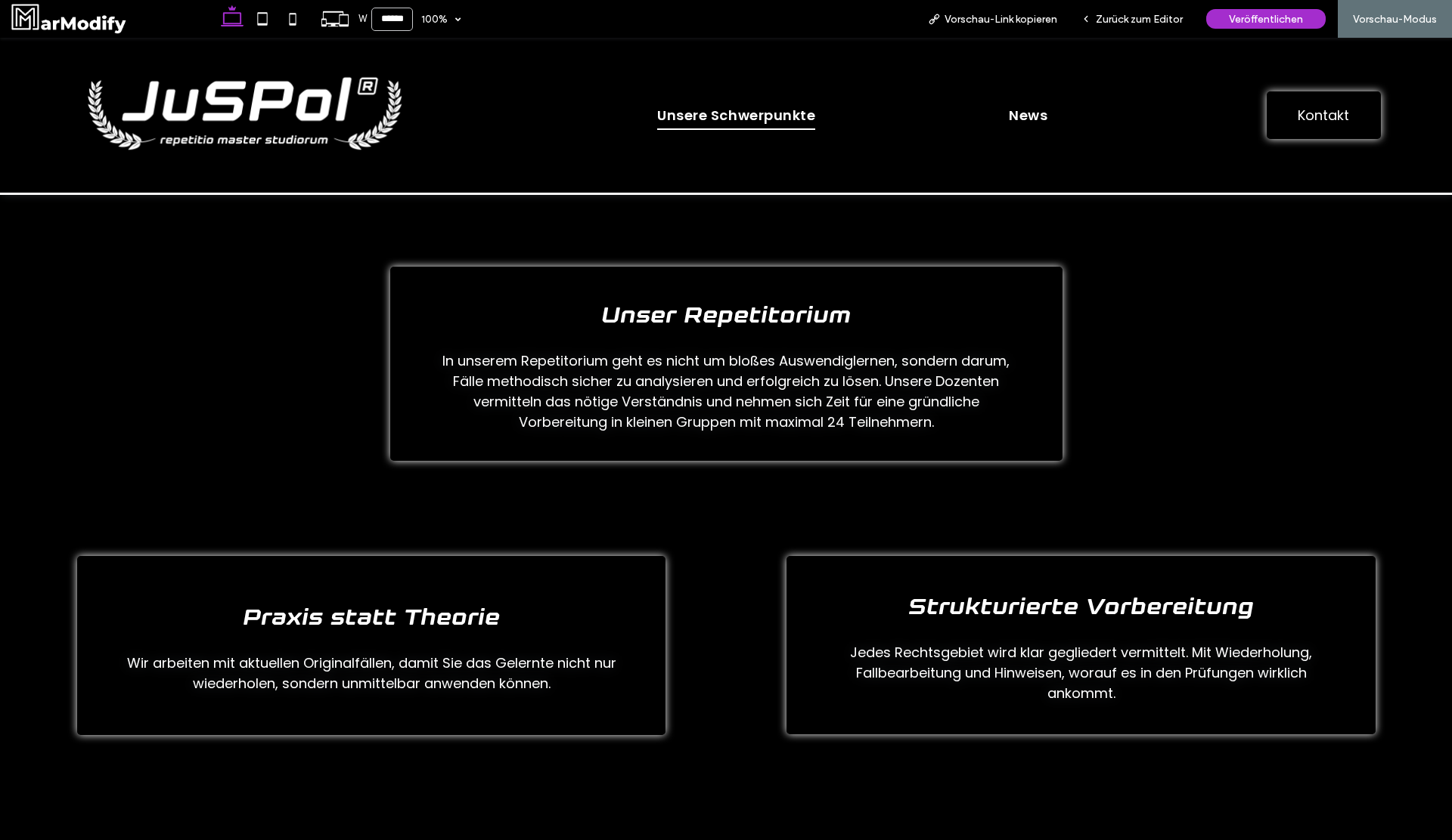
click at [272, 100] on img at bounding box center [251, 115] width 361 height 113
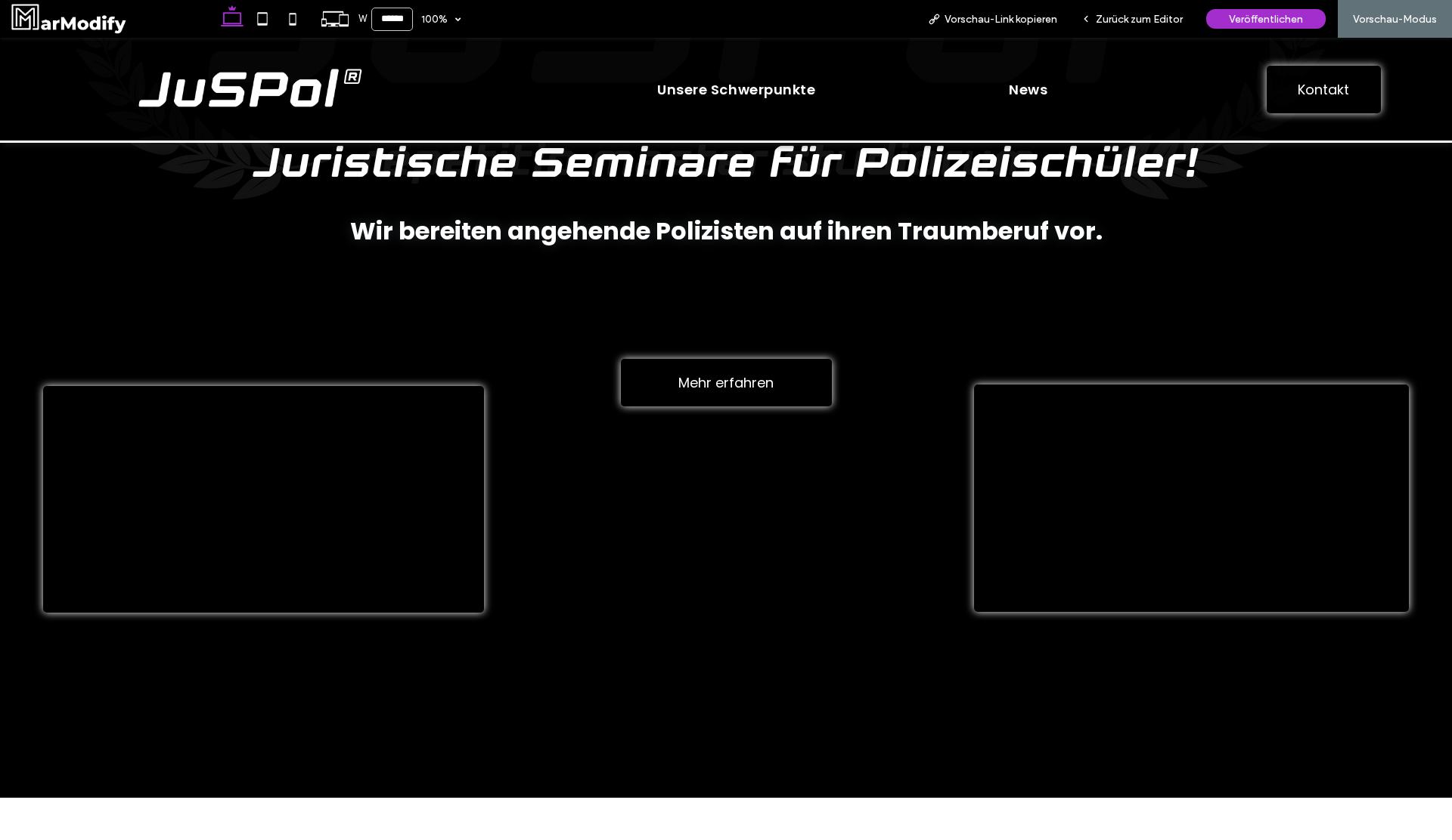
scroll to position [153, 0]
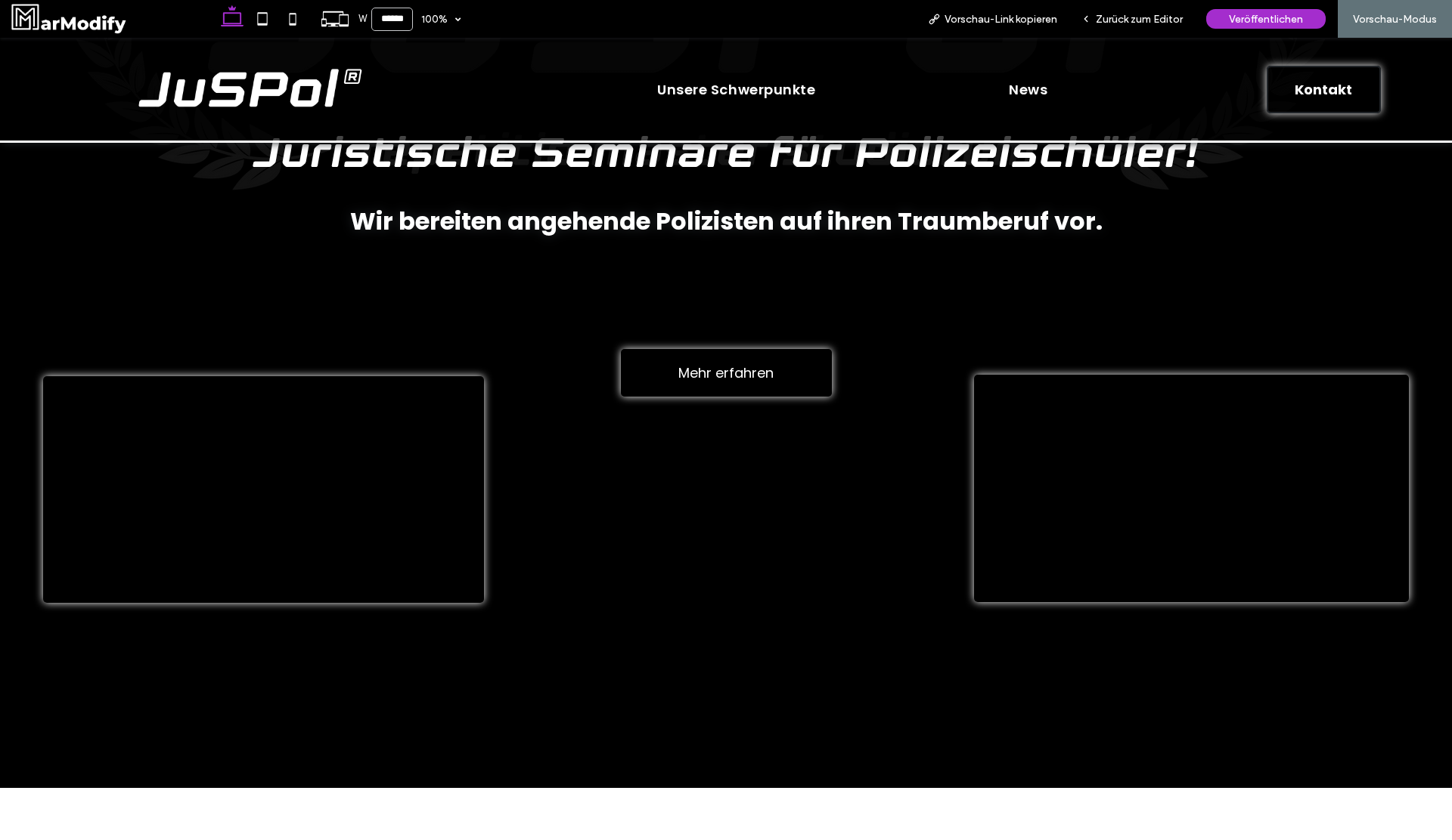
click at [1311, 103] on link "Kontakt" at bounding box center [1323, 90] width 114 height 48
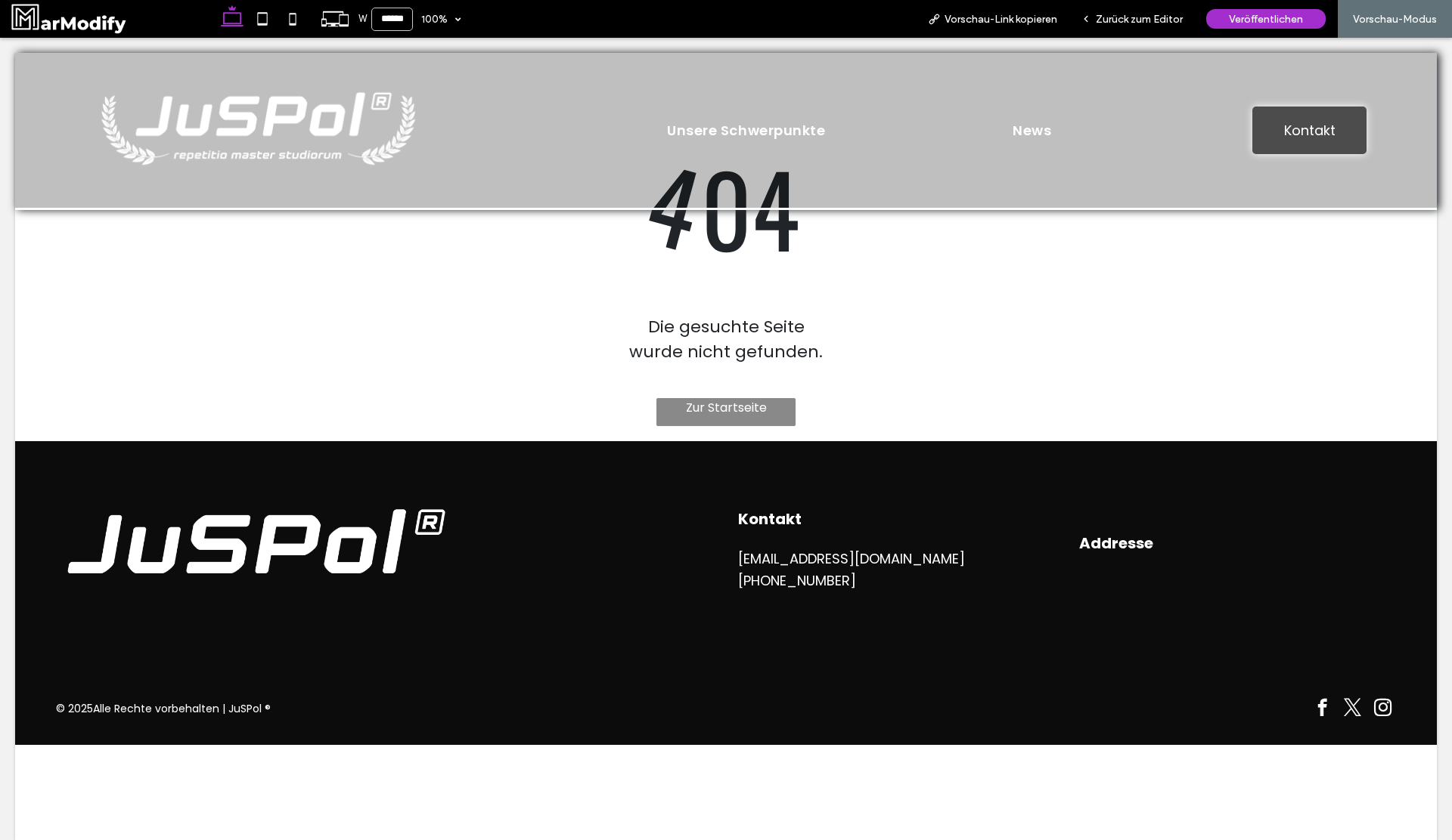
scroll to position [0, 0]
click at [320, 108] on div at bounding box center [726, 420] width 1452 height 840
click at [272, 137] on div at bounding box center [726, 420] width 1452 height 840
click at [1130, 20] on div at bounding box center [726, 420] width 1452 height 840
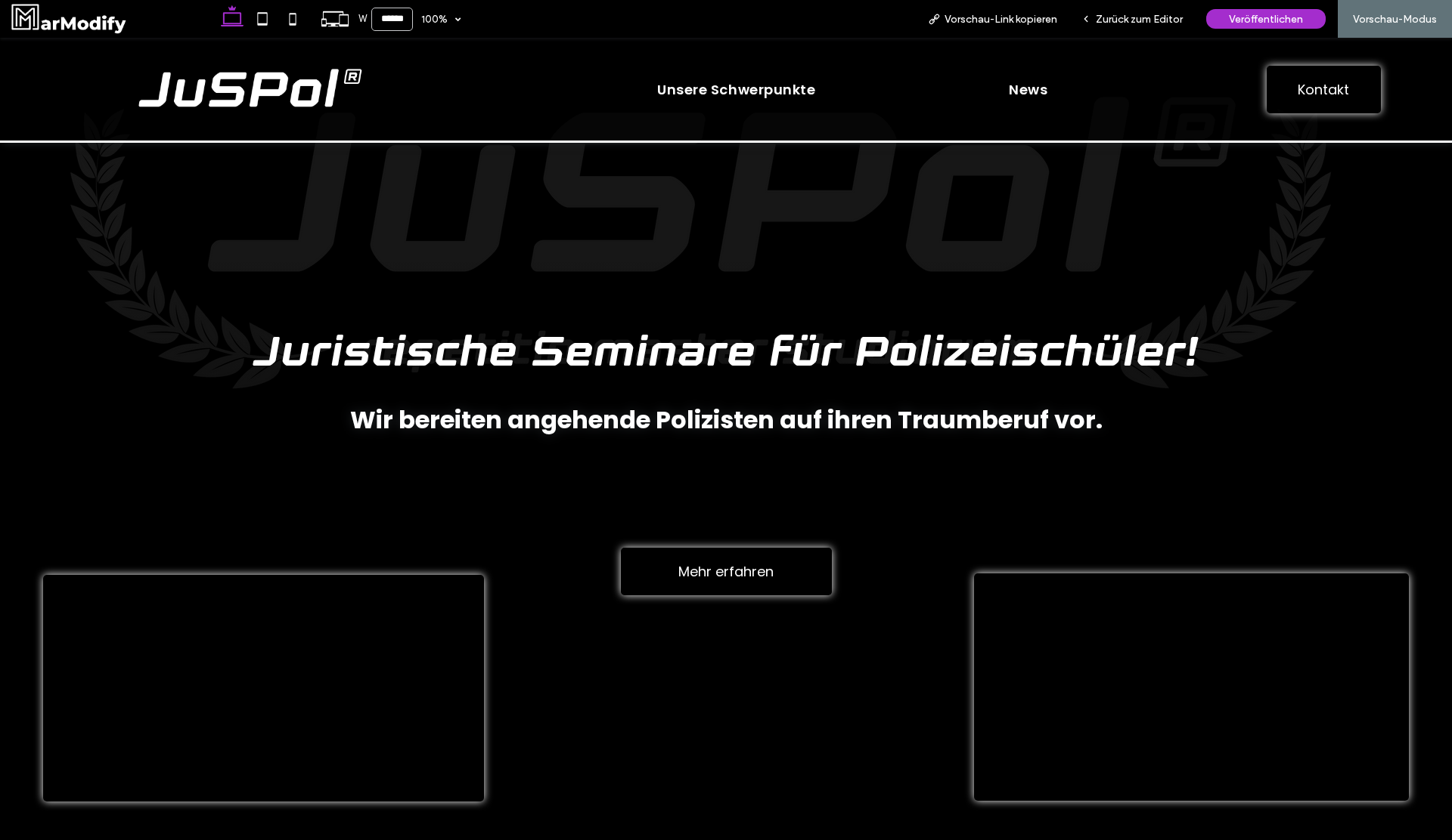
scroll to position [11, 0]
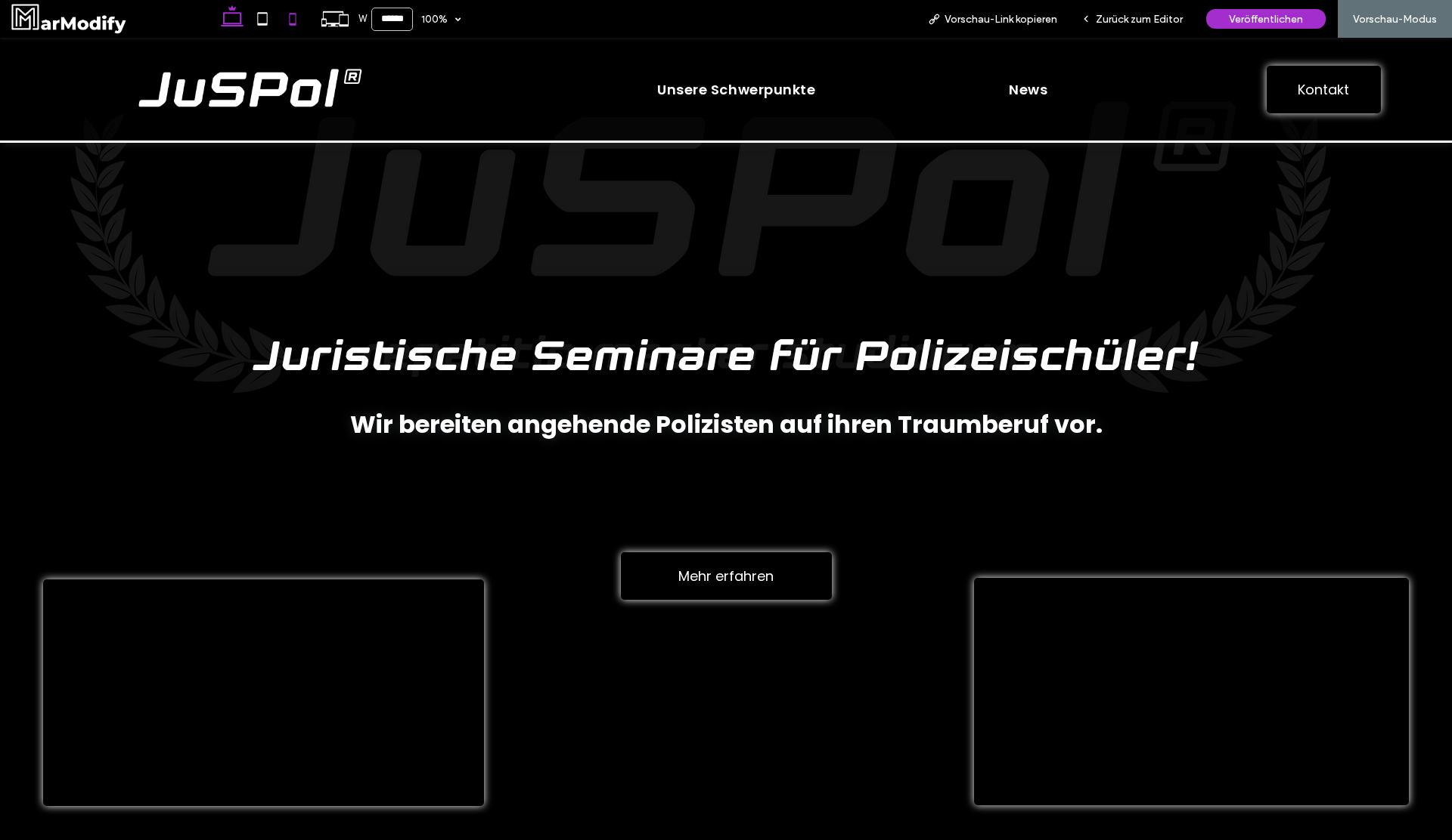
click at [297, 14] on icon at bounding box center [293, 19] width 30 height 30
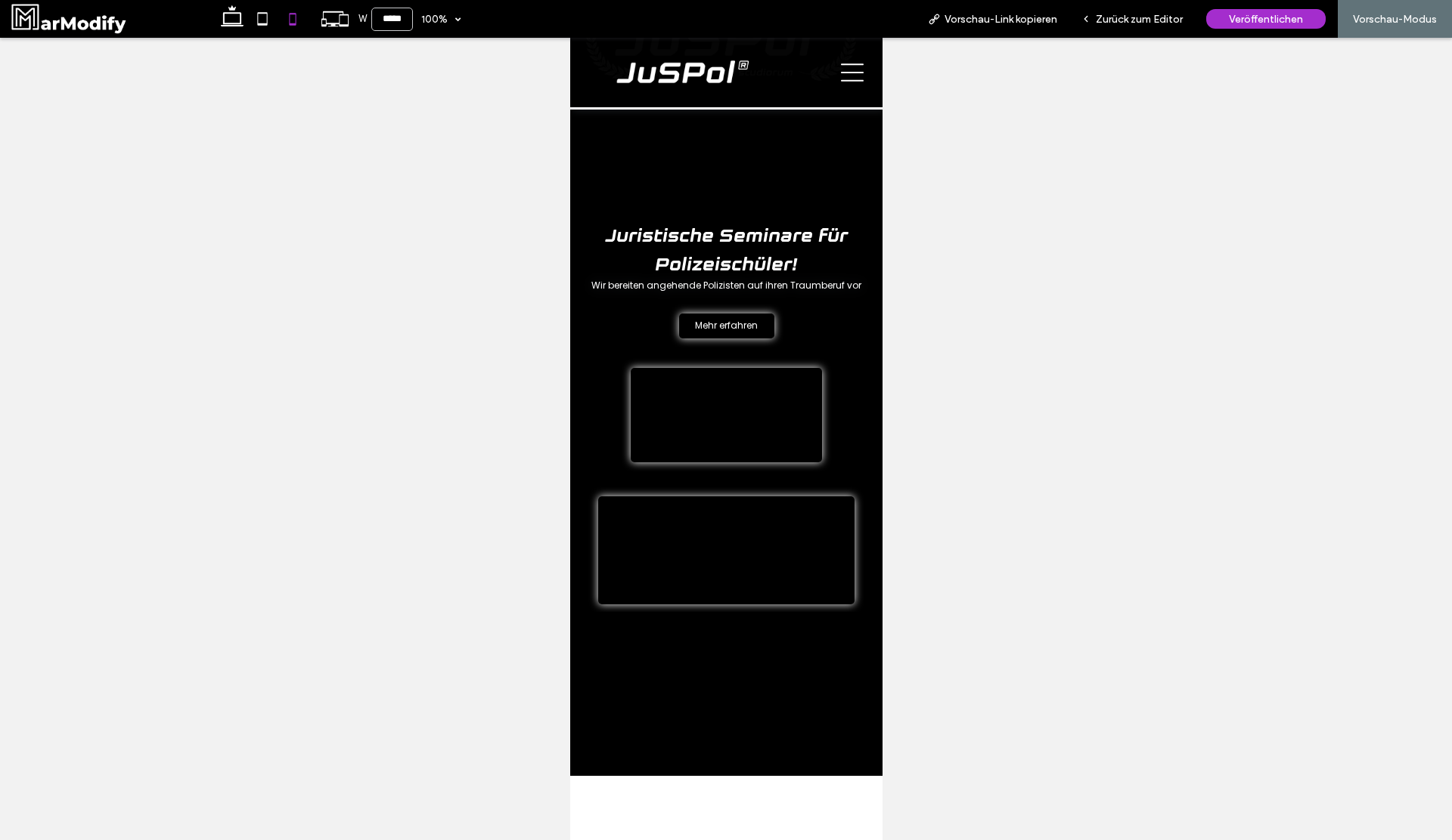
scroll to position [0, 0]
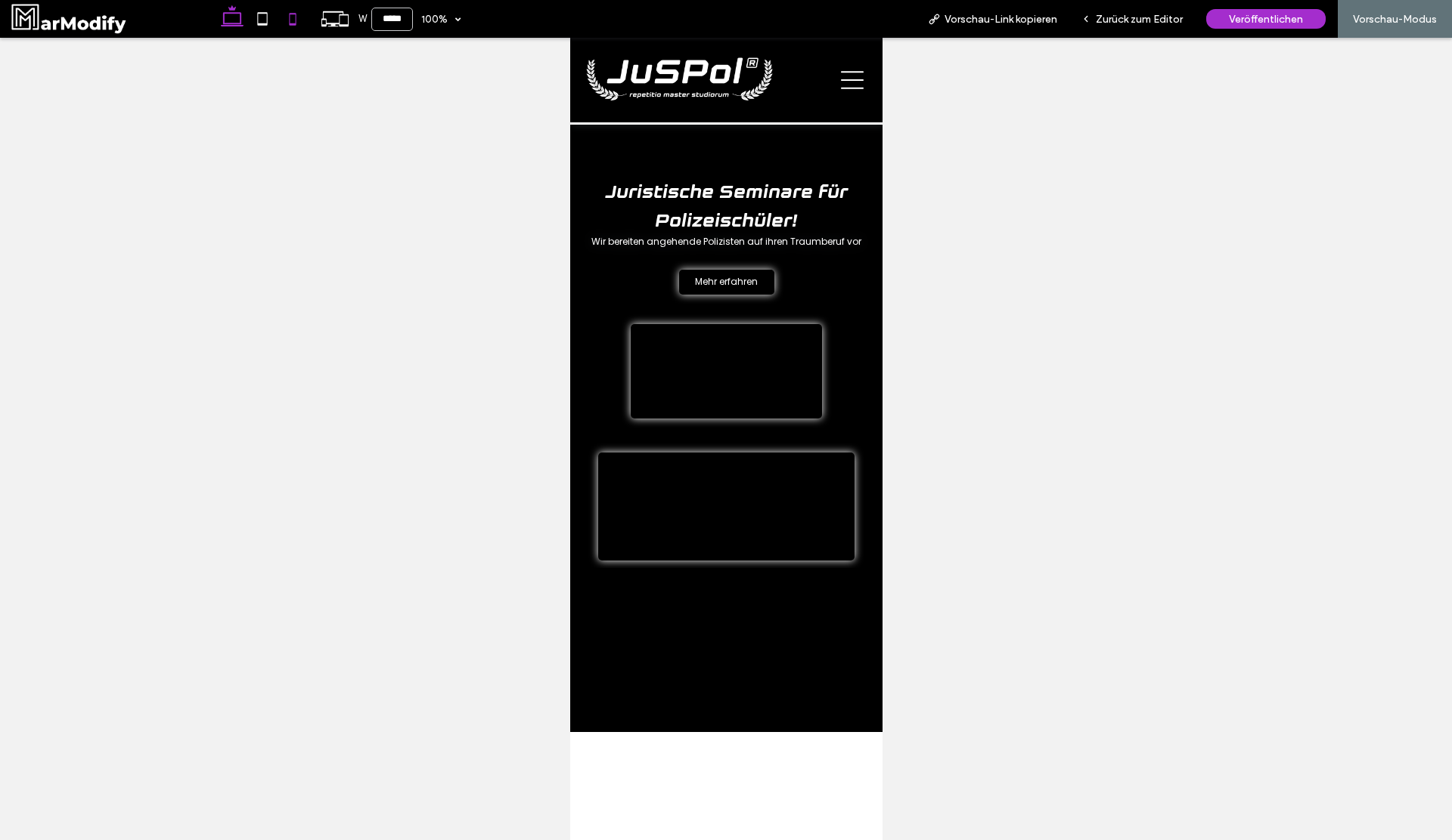
click at [230, 23] on use at bounding box center [232, 16] width 23 height 21
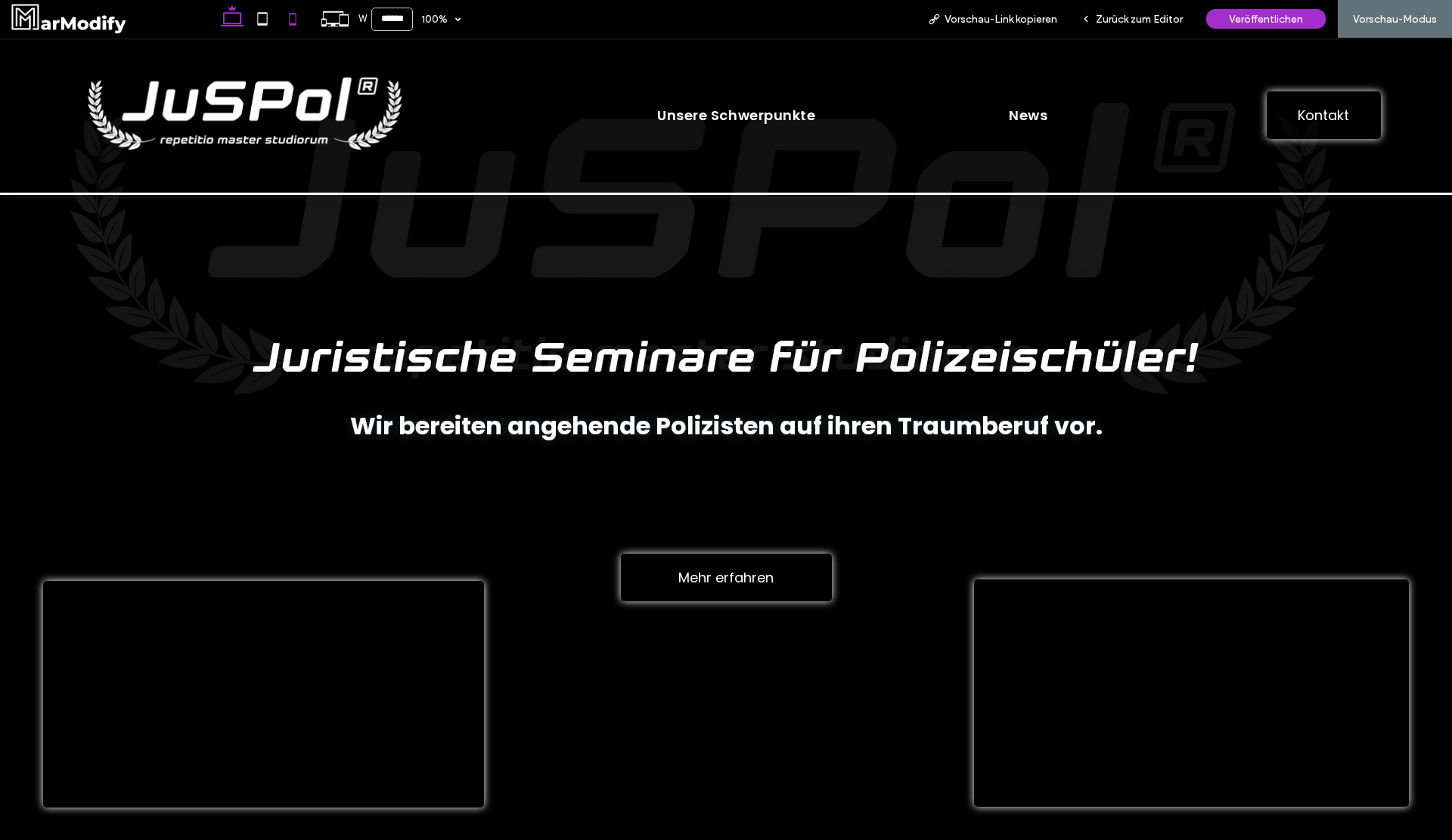
click at [291, 25] on use at bounding box center [293, 19] width 7 height 12
type input "*****"
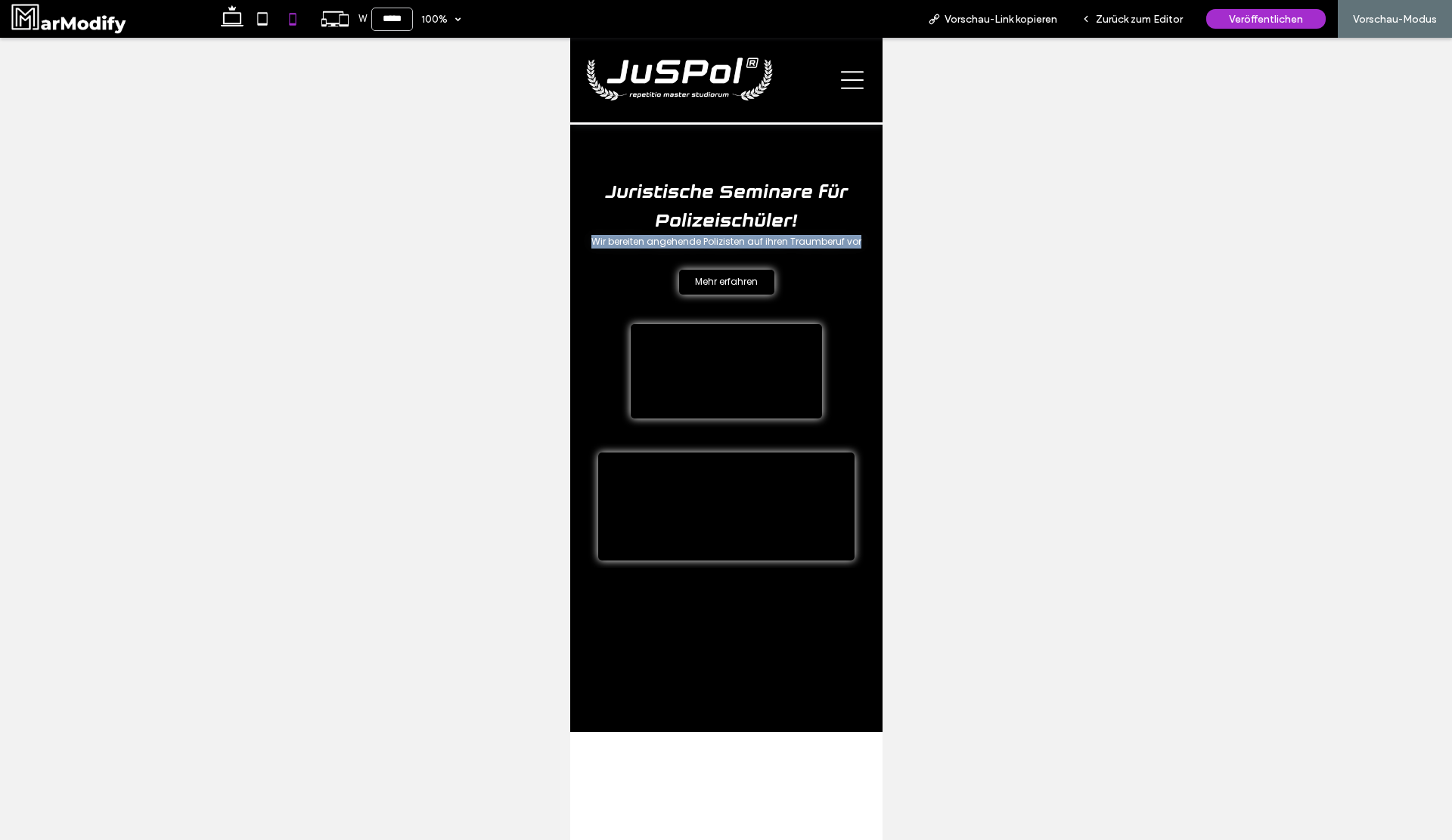
drag, startPoint x: 572, startPoint y: 244, endPoint x: 936, endPoint y: 263, distance: 364.5
click at [881, 263] on html "Unsere Schwerpunkte News Kontakt Abschnitt Kontakt Abschnitt Abschnitt Erweiter…" at bounding box center [725, 788] width 312 height 1500
click at [774, 195] on span "Juristische Seminare für Polizeischüler!" at bounding box center [726, 208] width 242 height 48
drag, startPoint x: 602, startPoint y: 244, endPoint x: 875, endPoint y: 248, distance: 273.0
click at [875, 249] on div "Juristische Seminare für Polizeischüler! Wir bereiten angehende Polizisten auf …" at bounding box center [725, 213] width 312 height 113
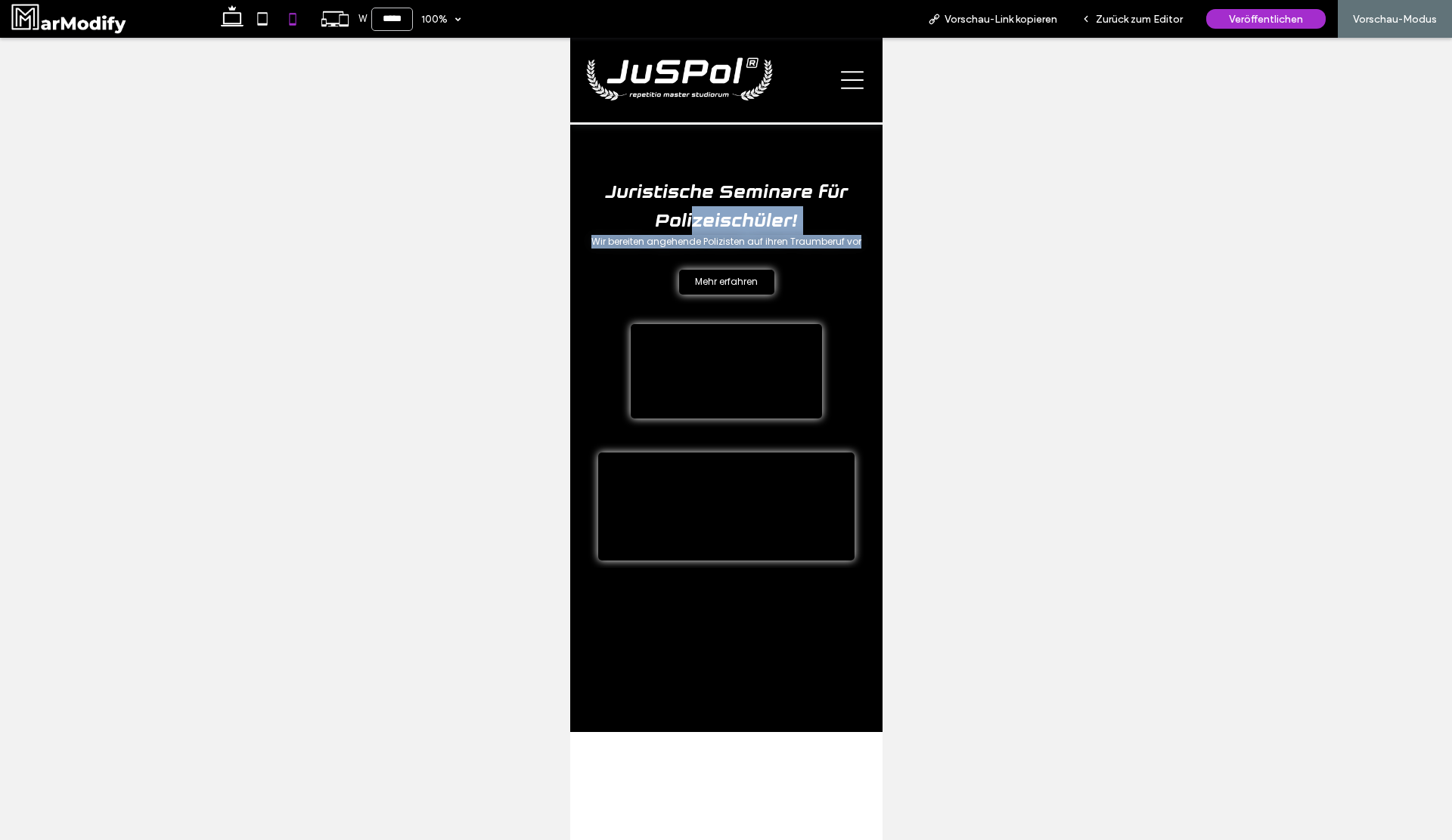
click at [875, 248] on div "Juristische Seminare für Polizeischüler! Wir bereiten angehende Polizisten auf …" at bounding box center [725, 213] width 312 height 113
drag, startPoint x: 875, startPoint y: 247, endPoint x: 585, endPoint y: 238, distance: 290.1
click at [585, 238] on div "Juristische Seminare für Polizeischüler! Wir bereiten angehende Polizisten auf …" at bounding box center [725, 213] width 312 height 113
click at [585, 238] on p "Wir bereiten angehende Polizisten auf ihren Traumberuf vor" at bounding box center [726, 241] width 288 height 13
drag, startPoint x: 585, startPoint y: 238, endPoint x: 870, endPoint y: 242, distance: 285.0
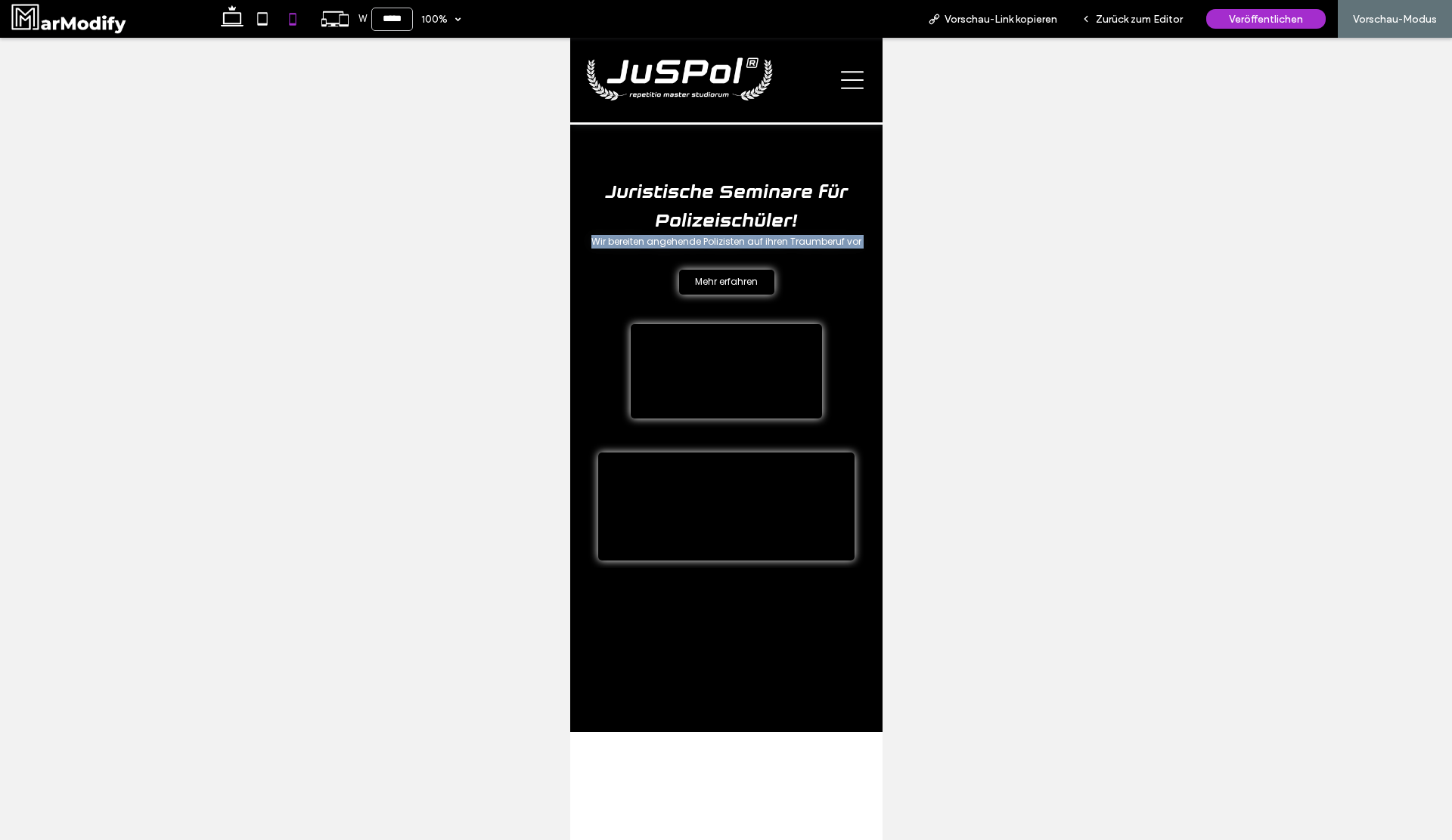
click at [870, 242] on div "Juristische Seminare für Polizeischüler! Wir bereiten angehende Polizisten auf …" at bounding box center [725, 213] width 312 height 113
drag, startPoint x: 870, startPoint y: 242, endPoint x: 585, endPoint y: 241, distance: 285.0
click at [585, 241] on div "Juristische Seminare für Polizeischüler! Wir bereiten angehende Polizisten auf …" at bounding box center [725, 213] width 312 height 113
click at [574, 241] on div "Juristische Seminare für Polizeischüler! Wir bereiten angehende Polizisten auf …" at bounding box center [725, 213] width 312 height 113
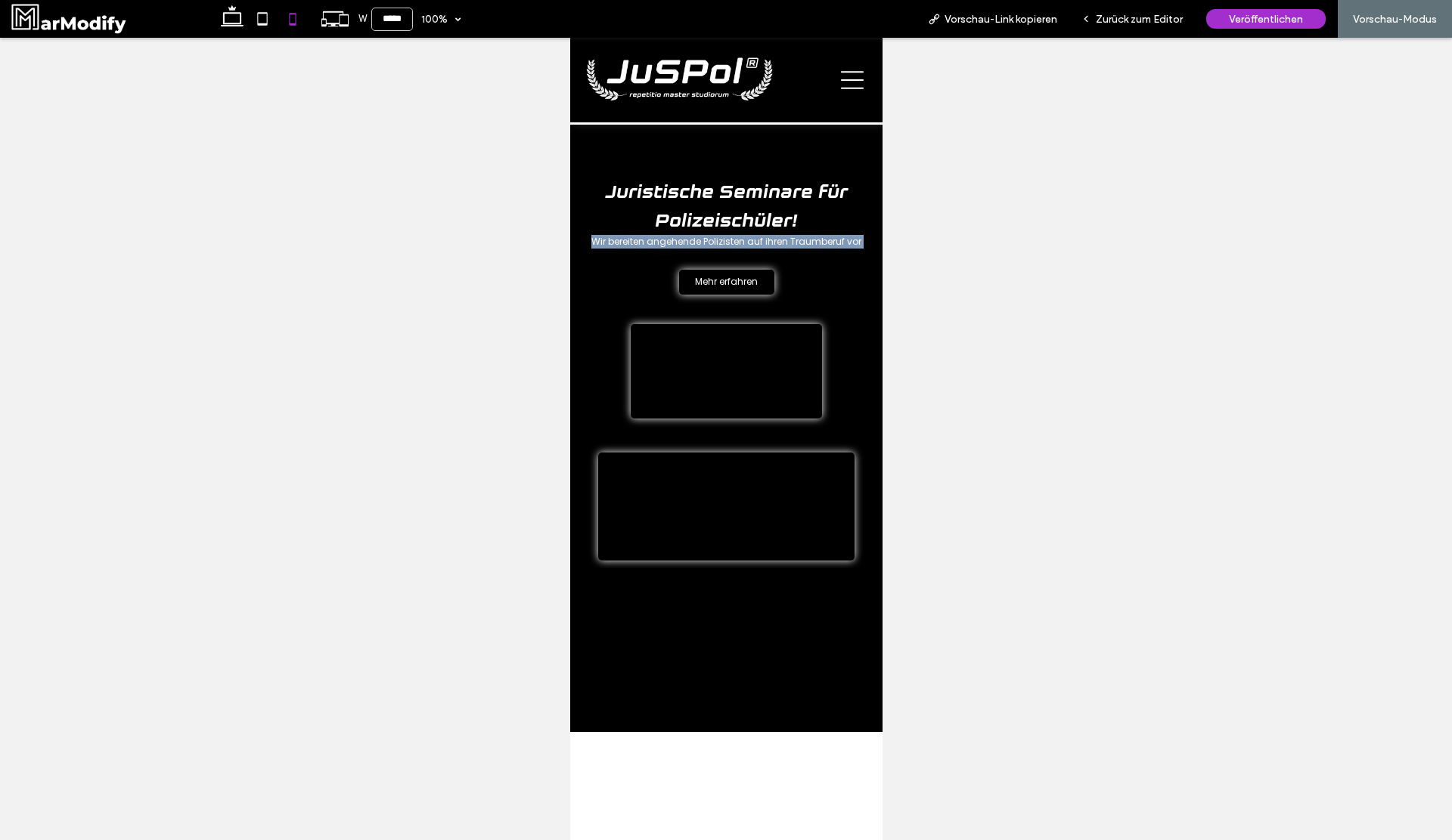
drag, startPoint x: 574, startPoint y: 241, endPoint x: 911, endPoint y: 238, distance: 337.0
click at [881, 238] on html "Unsere Schwerpunkte News Kontakt Abschnitt Kontakt Abschnitt Abschnitt Erweiter…" at bounding box center [725, 788] width 312 height 1500
click at [886, 243] on div at bounding box center [726, 439] width 1452 height 803
click at [780, 231] on span "Juristische Seminare für Polizeischüler!" at bounding box center [726, 208] width 242 height 48
drag, startPoint x: 877, startPoint y: 244, endPoint x: 590, endPoint y: 240, distance: 287.0
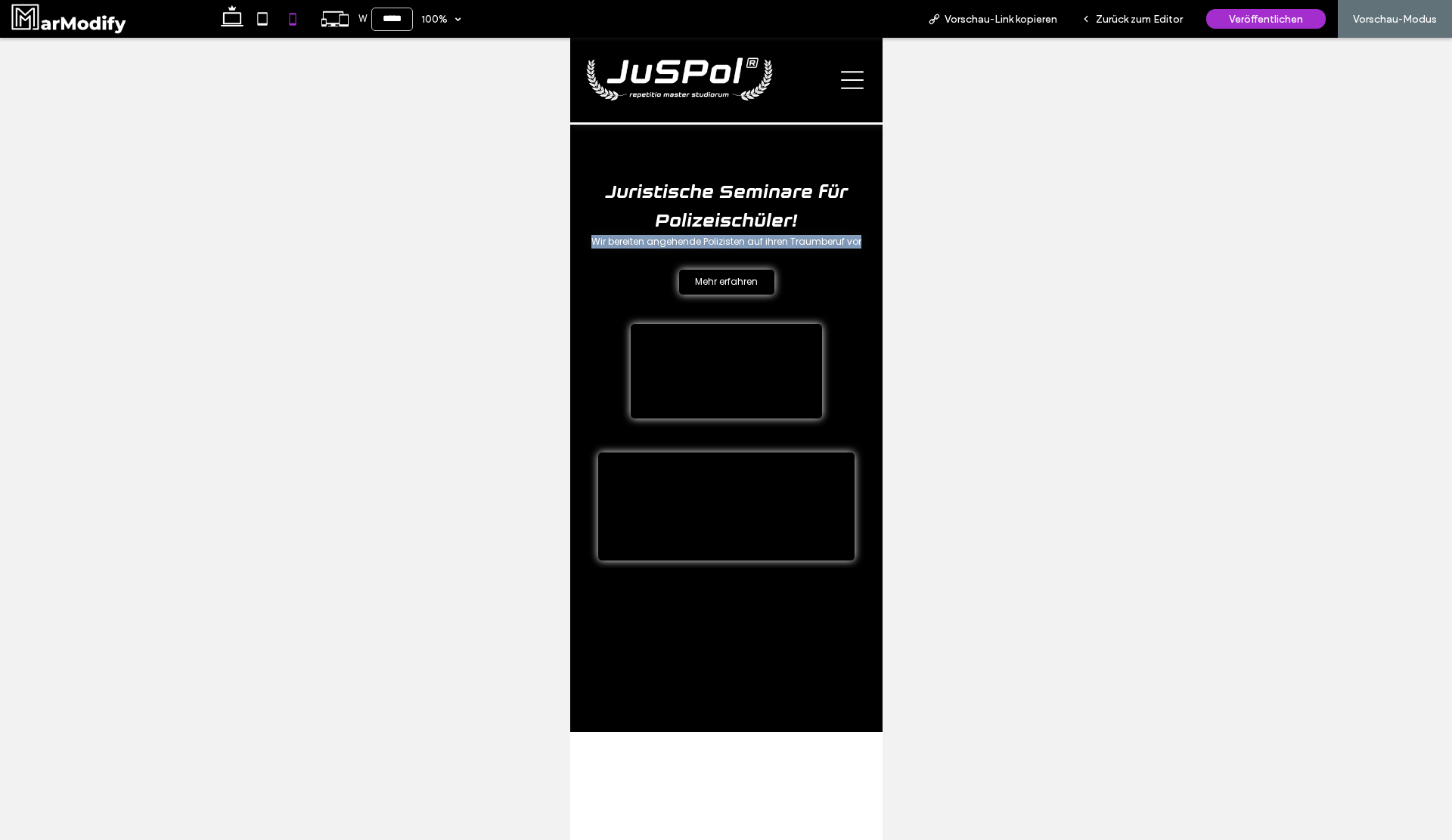
click at [590, 240] on div "Juristische Seminare für Polizeischüler! Wir bereiten angehende Polizisten auf …" at bounding box center [725, 213] width 312 height 113
click at [590, 240] on span "Wir bereiten angehende Polizisten auf ihren Traumberuf vor" at bounding box center [726, 241] width 270 height 12
drag, startPoint x: 590, startPoint y: 240, endPoint x: 861, endPoint y: 247, distance: 271.1
click at [861, 248] on p "Wir bereiten angehende Polizisten auf ihren Traumberuf vor" at bounding box center [726, 241] width 288 height 13
click at [861, 247] on p "Wir bereiten angehende Polizisten auf ihren Traumberuf vor" at bounding box center [726, 241] width 288 height 13
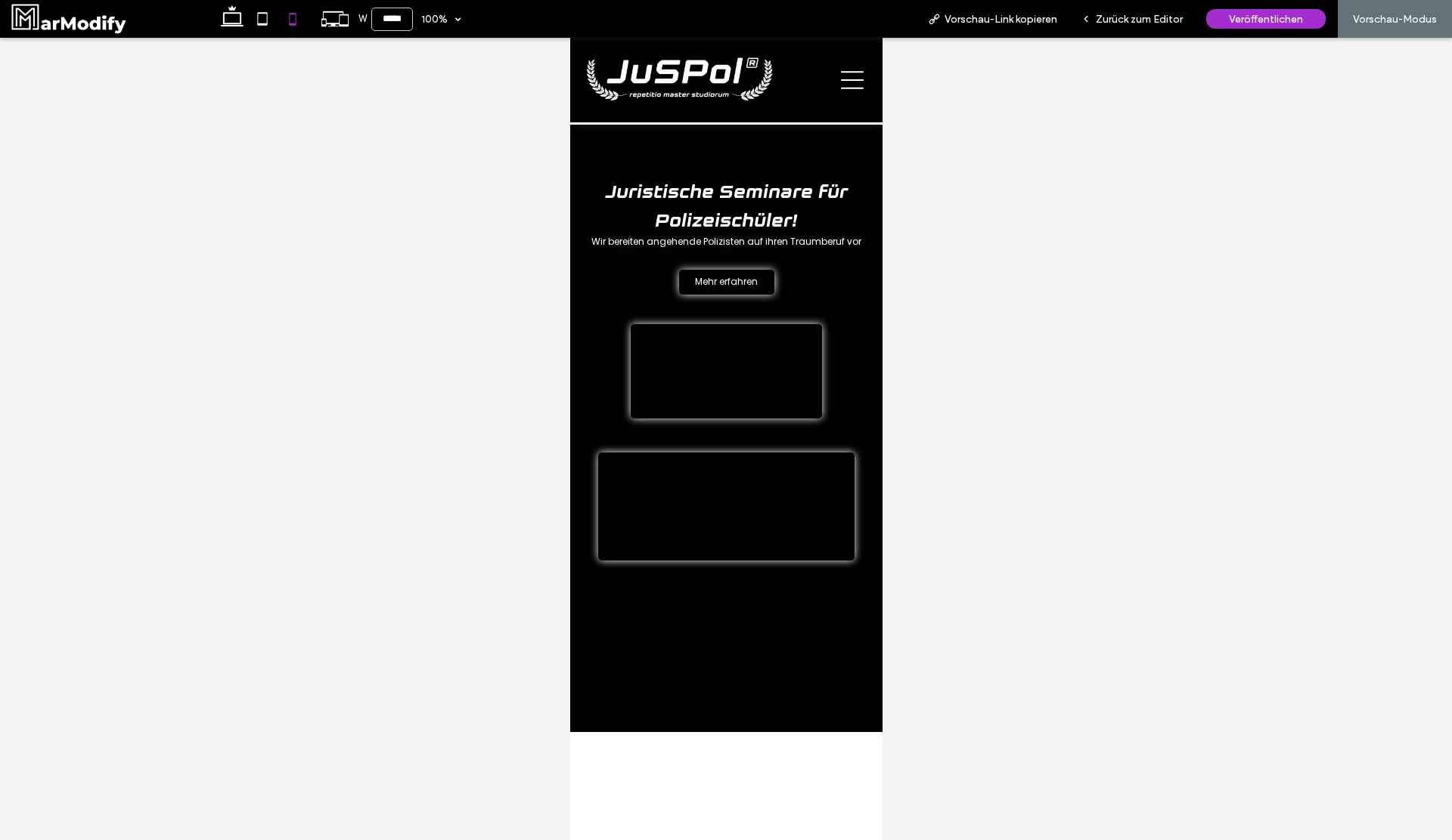
click at [847, 78] on icon at bounding box center [852, 80] width 23 height 23
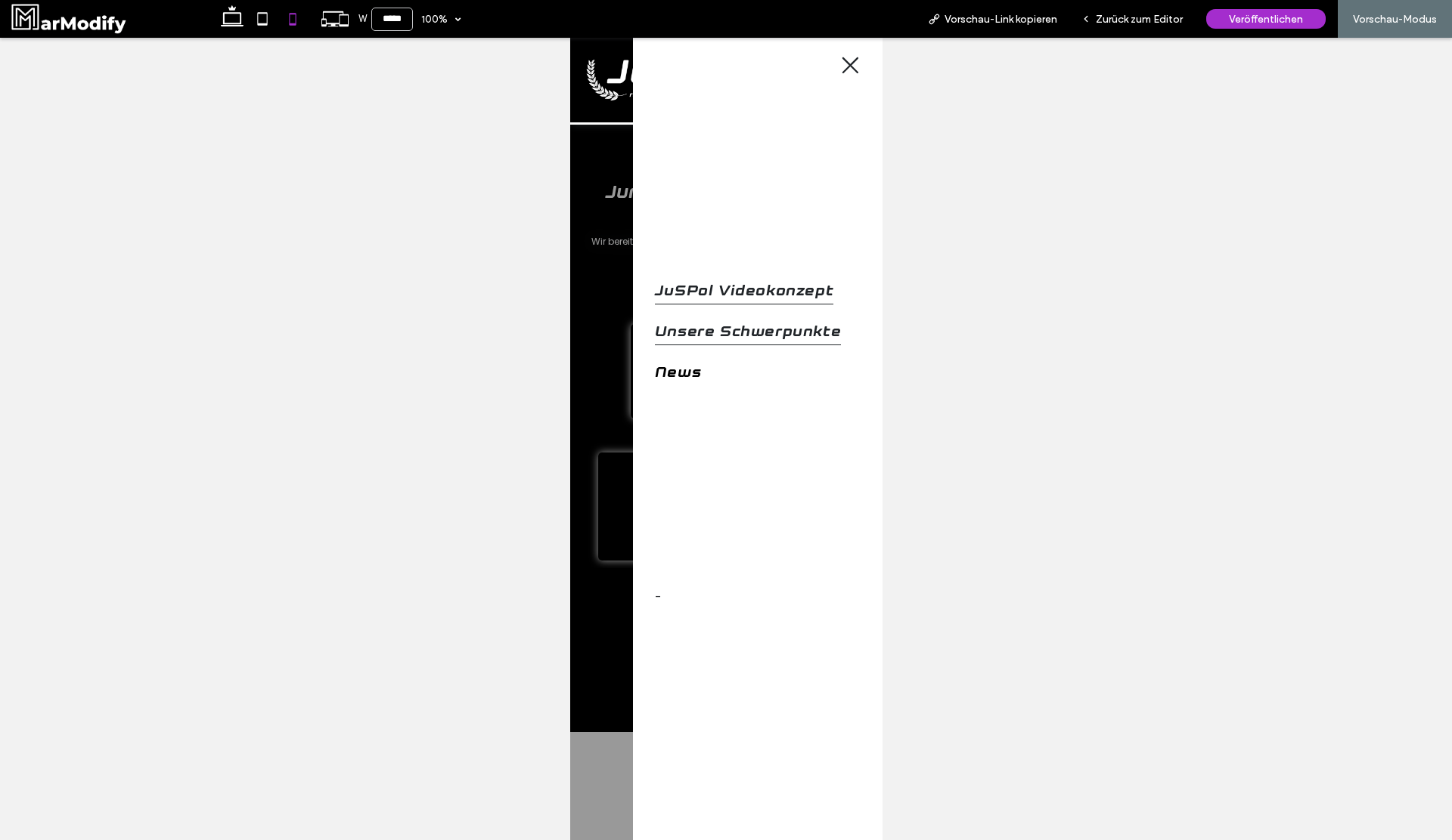
click at [739, 325] on span "Unsere Schwerpunkte" at bounding box center [746, 332] width 186 height 26
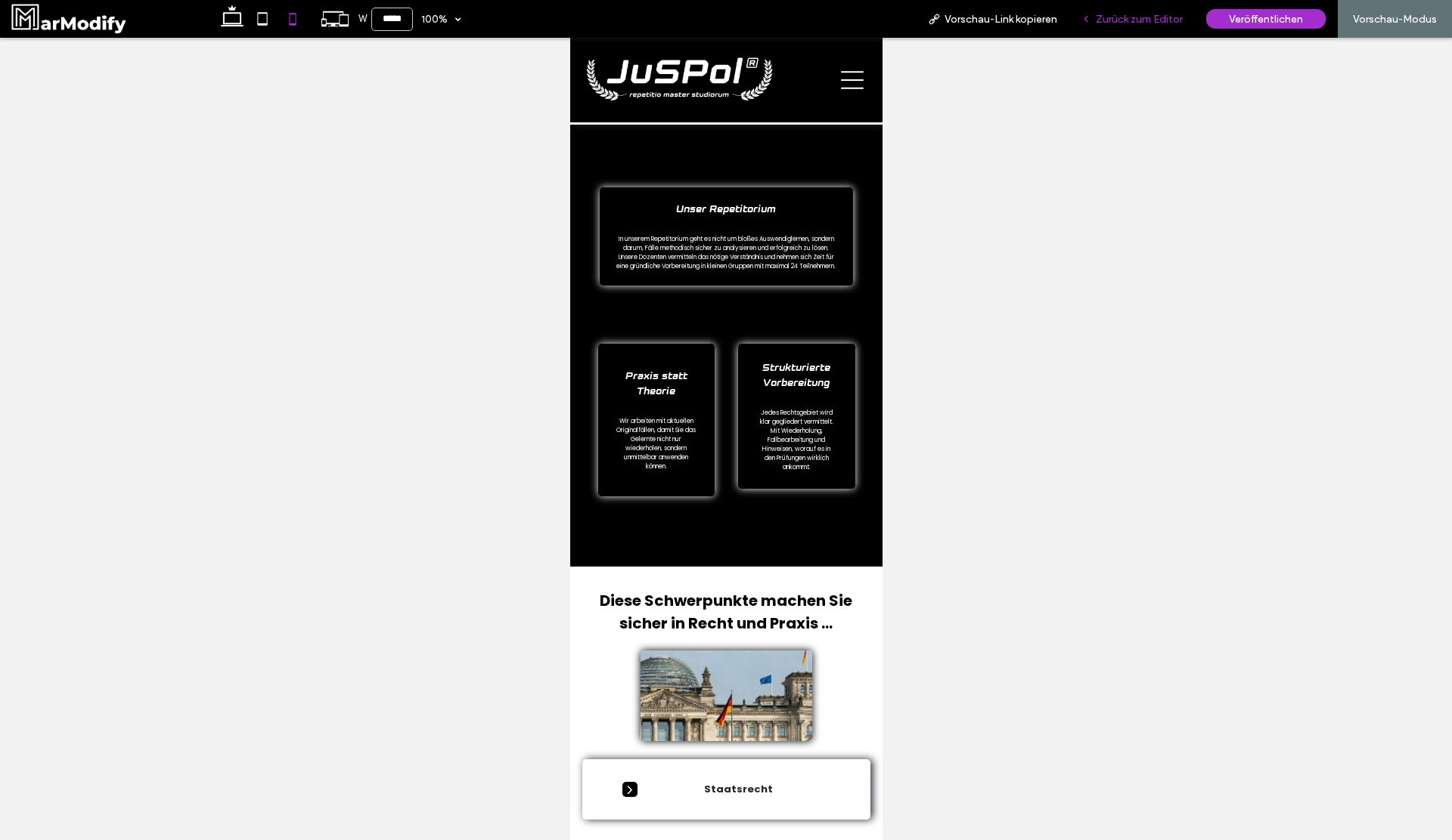
click at [1122, 33] on div "Zurück zum Editor" at bounding box center [1131, 19] width 125 height 38
click at [1122, 18] on span "Zurück zum Editor" at bounding box center [1139, 19] width 87 height 12
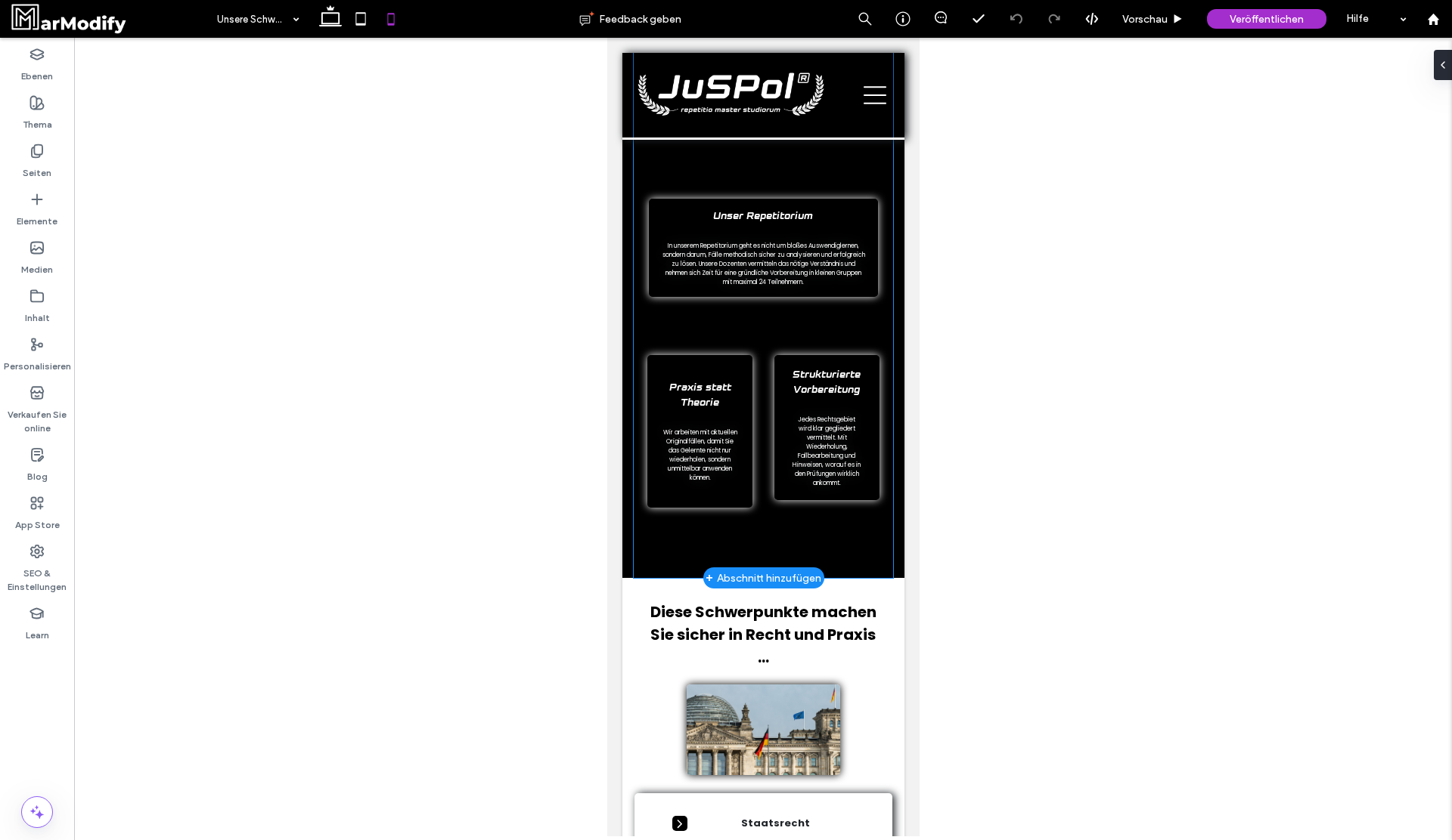
click at [758, 227] on div "Unser Repetitorium In unserem Repetitorium geht es nicht um bloßes Auswendigler…" at bounding box center [763, 248] width 229 height 99
click at [770, 262] on span "In unserem Repetitorium geht es nicht um bloßes Auswendiglernen, sondern darum,…" at bounding box center [763, 264] width 203 height 44
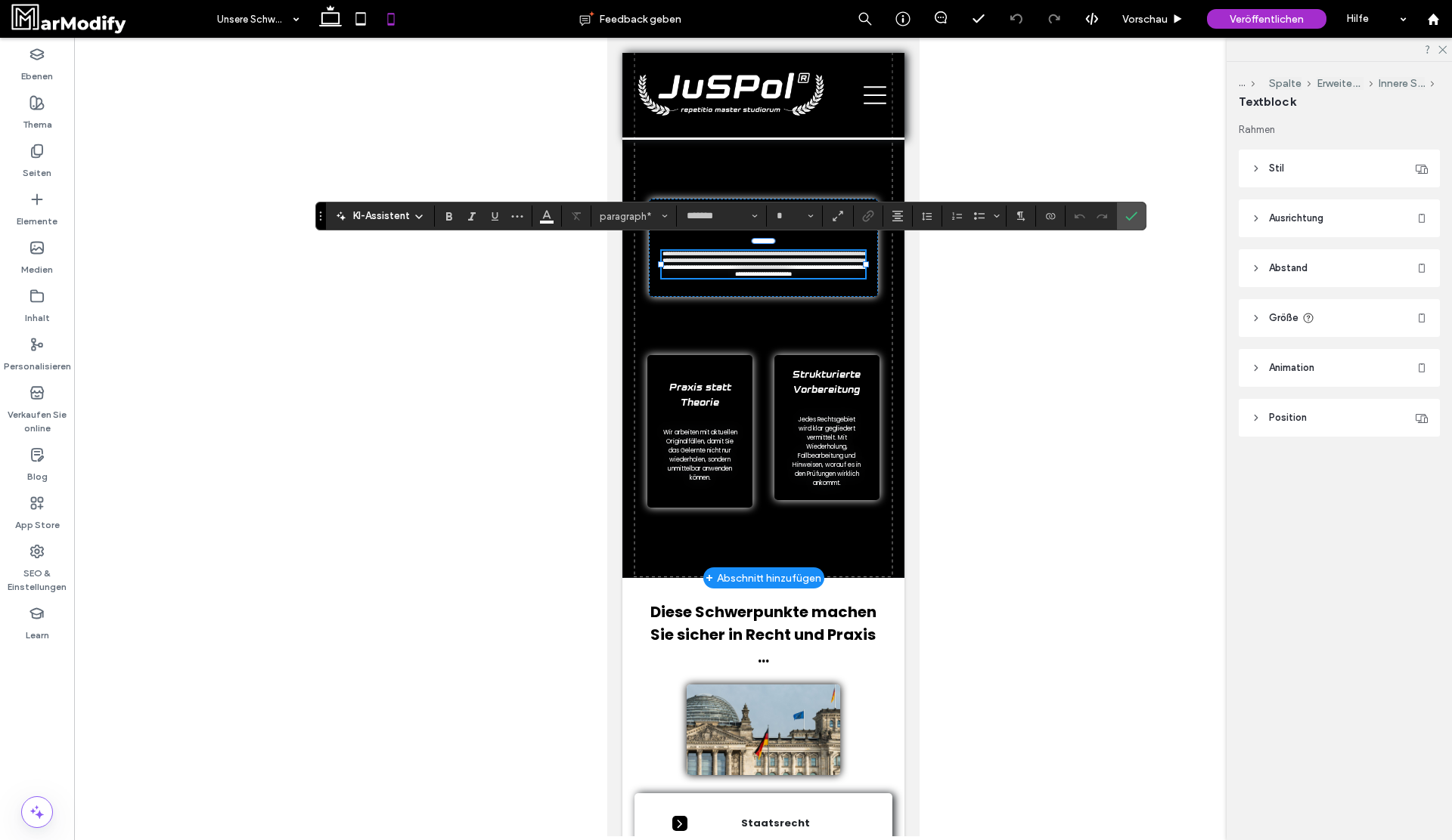
click at [770, 262] on span "**********" at bounding box center [764, 264] width 205 height 27
click at [816, 391] on span "Strukturierte Vorbereitung" at bounding box center [825, 383] width 68 height 25
click at [823, 380] on span "Strukturierte Vorbereitung" at bounding box center [825, 383] width 68 height 25
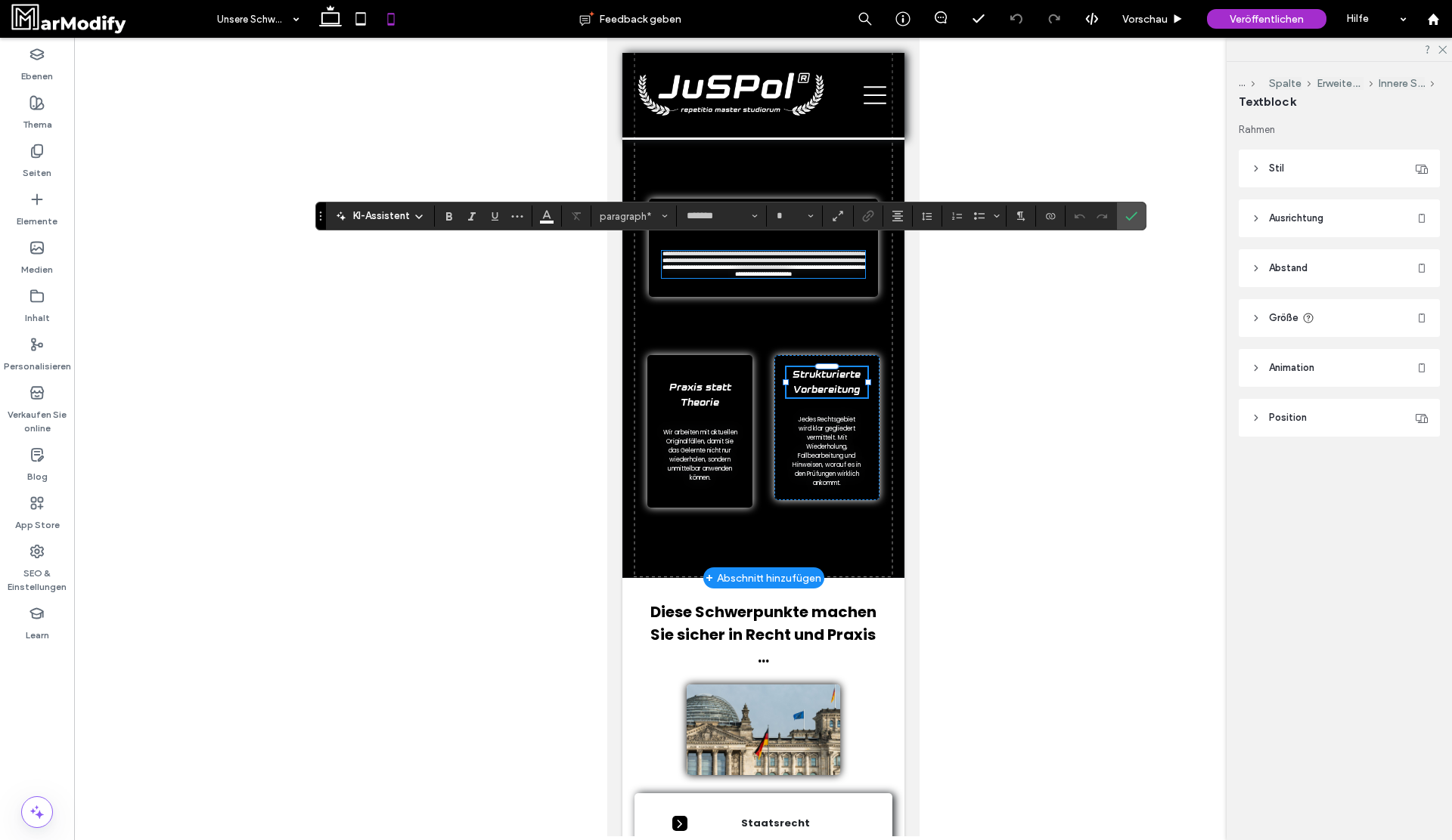
click at [823, 380] on span "Strukturierte Vorbereitung" at bounding box center [825, 383] width 68 height 25
click at [825, 390] on span "Strukturierte Vorbereitung" at bounding box center [825, 383] width 68 height 25
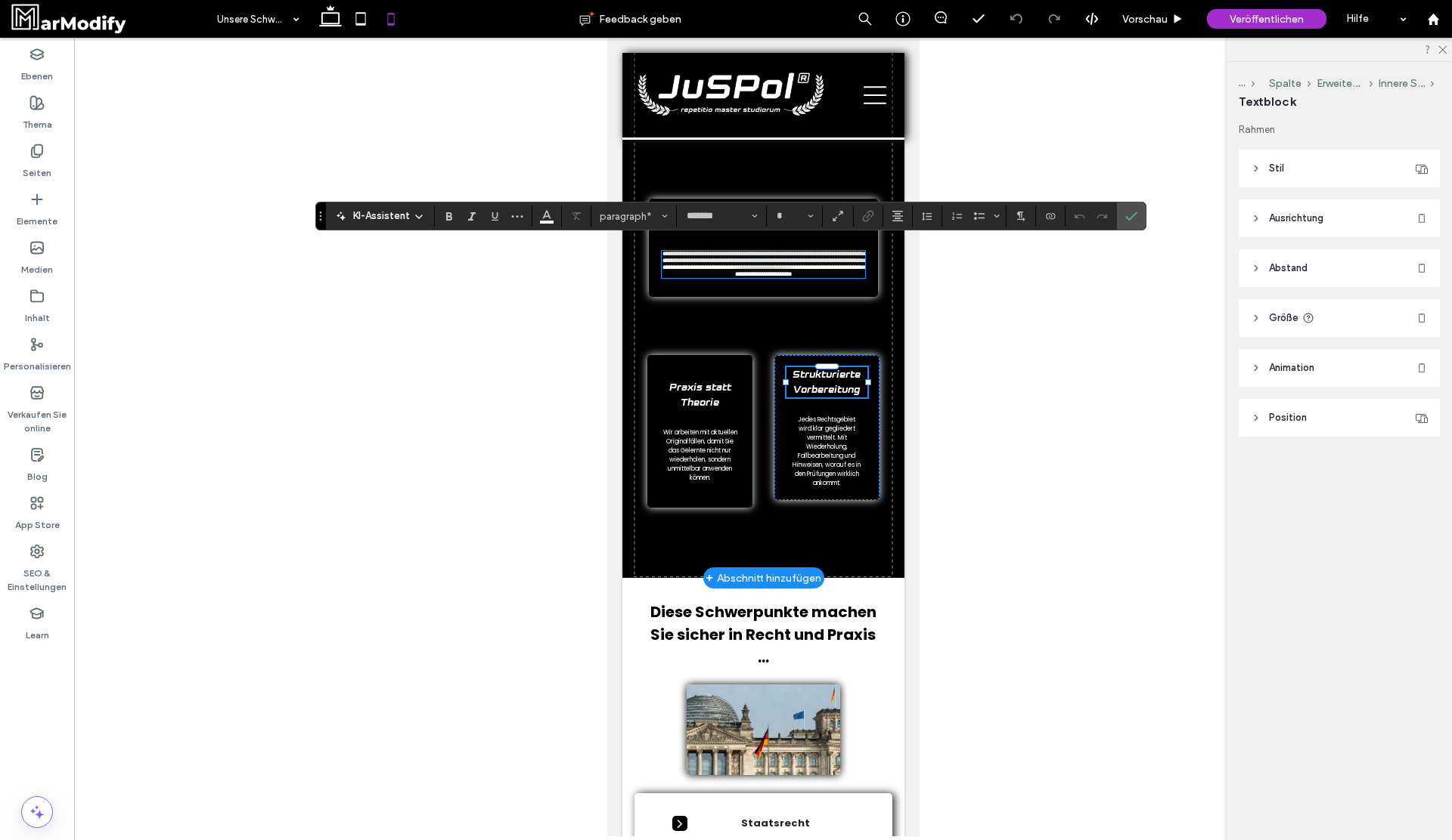
click at [825, 390] on span "Strukturierte Vorbereitung" at bounding box center [825, 383] width 68 height 25
click at [686, 392] on span "Praxis statt Theorie" at bounding box center [700, 396] width 62 height 25
click at [706, 392] on span "Praxis statt Theorie" at bounding box center [700, 396] width 62 height 25
click at [1127, 213] on icon "Bestätigen" at bounding box center [1131, 216] width 12 height 12
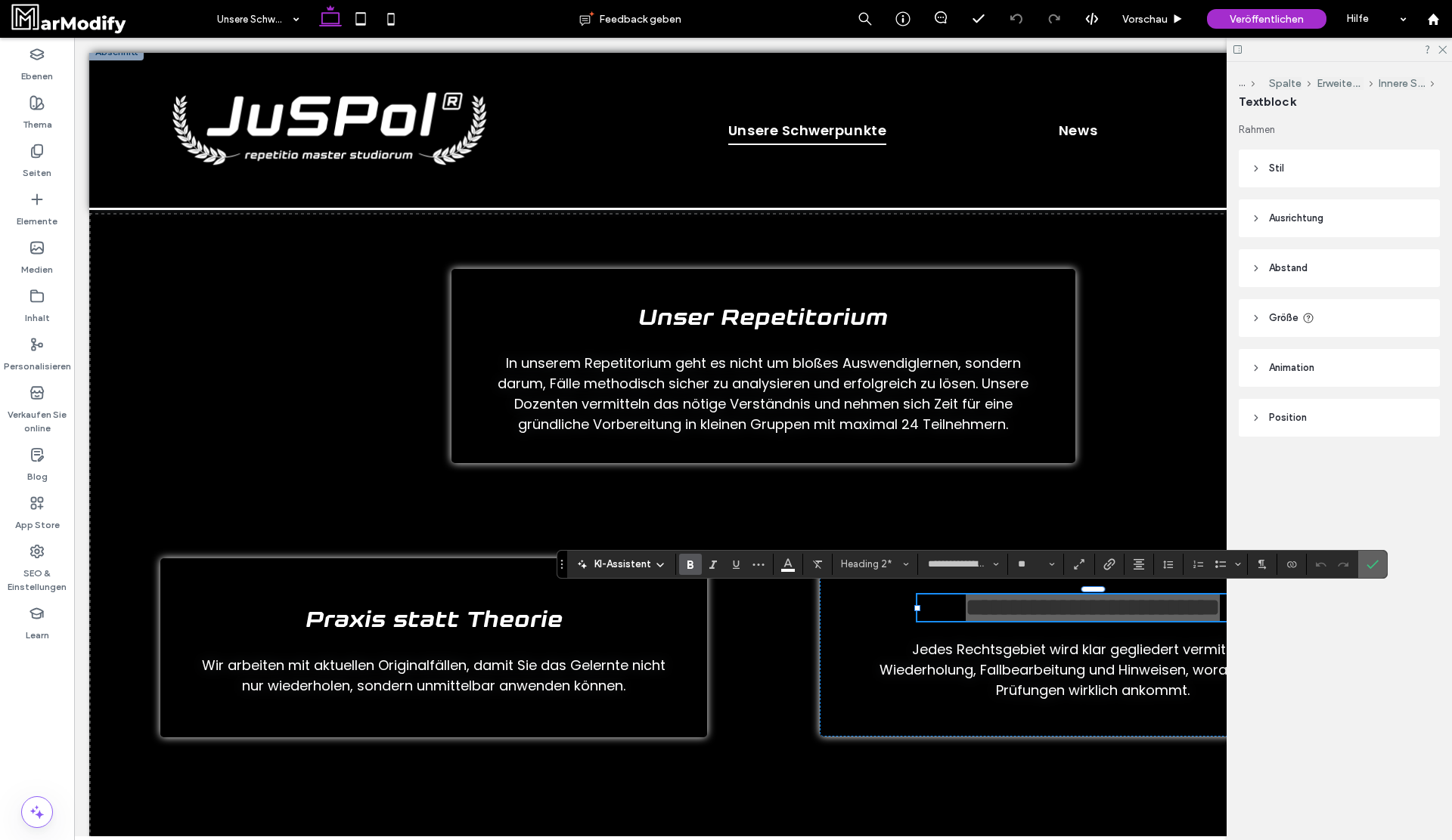
click at [1371, 558] on icon "Bestätigen" at bounding box center [1372, 564] width 12 height 12
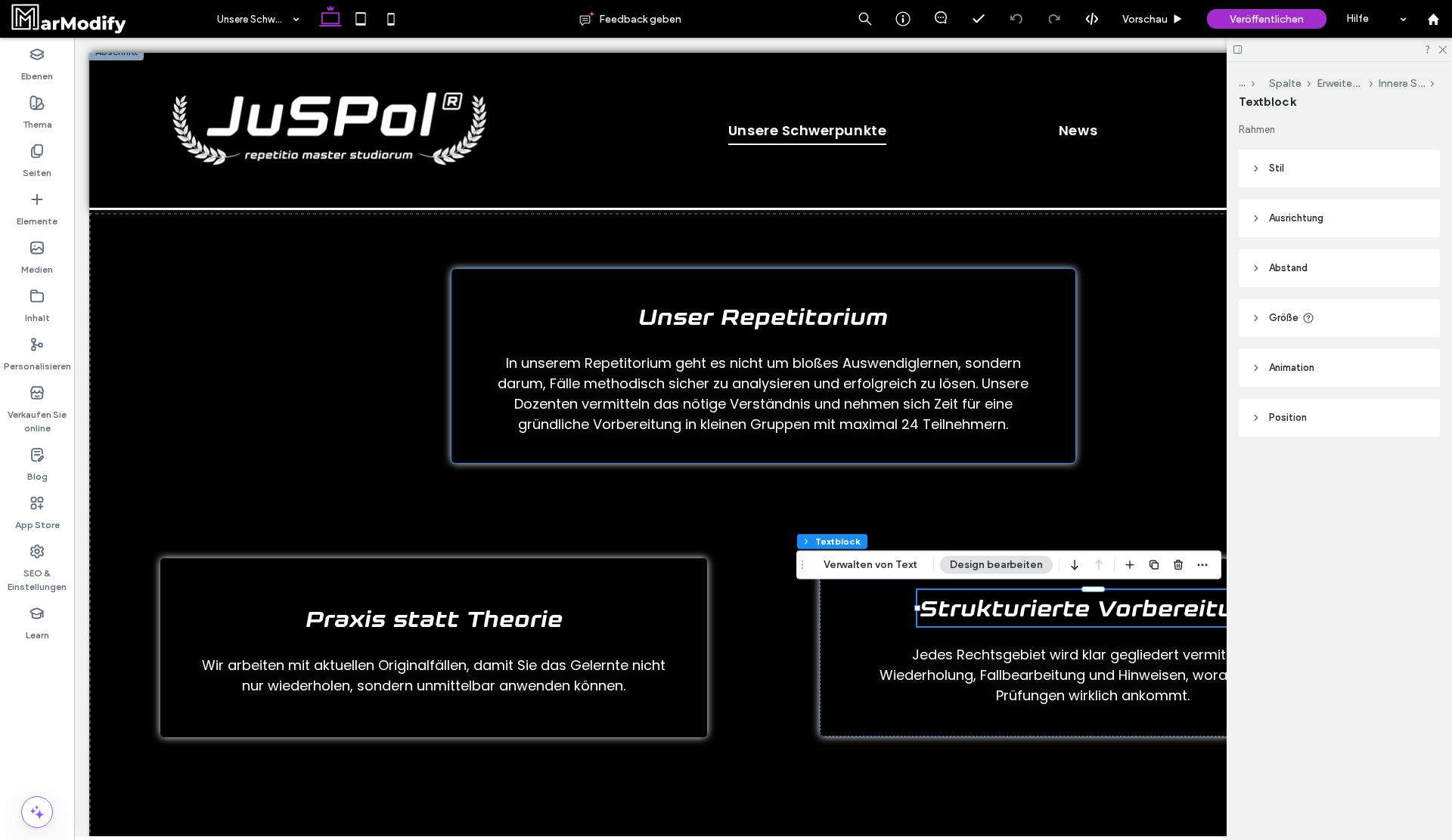
click at [740, 305] on h2 "Unser Repetitorium" at bounding box center [763, 316] width 296 height 36
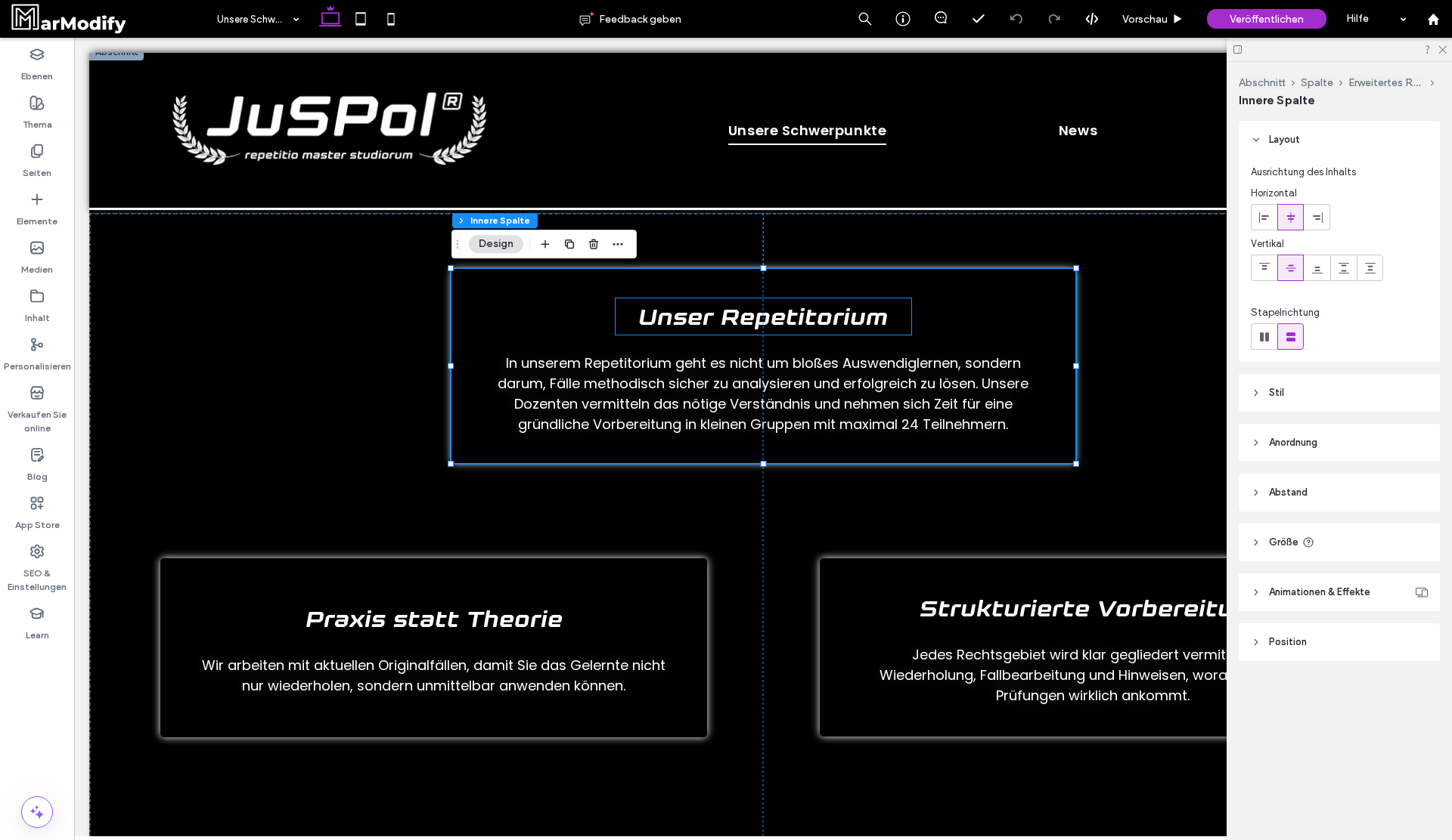
click at [734, 317] on span "Unser Repetitorium" at bounding box center [763, 318] width 250 height 24
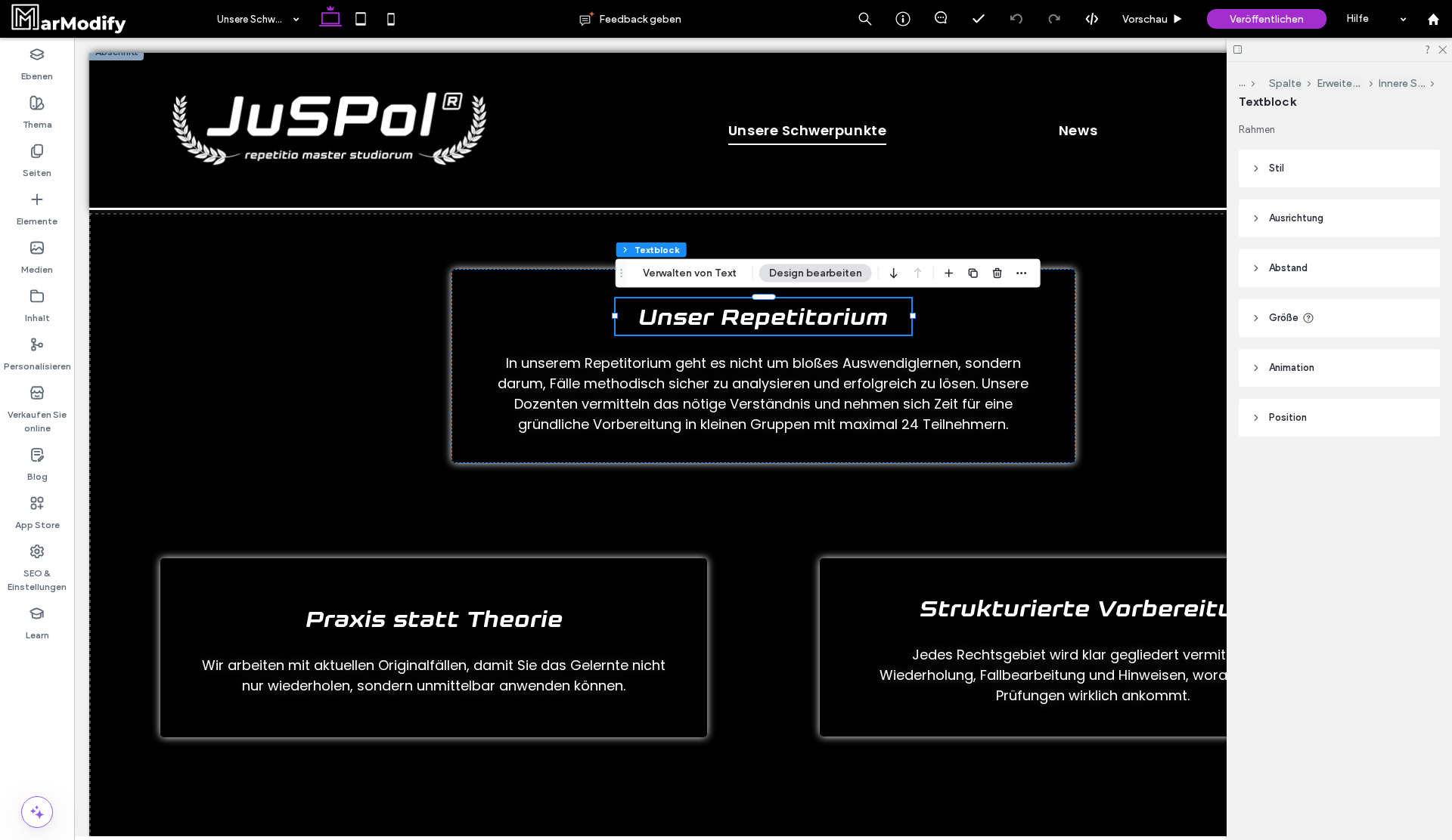
click at [734, 317] on span "Unser Repetitorium" at bounding box center [763, 318] width 250 height 24
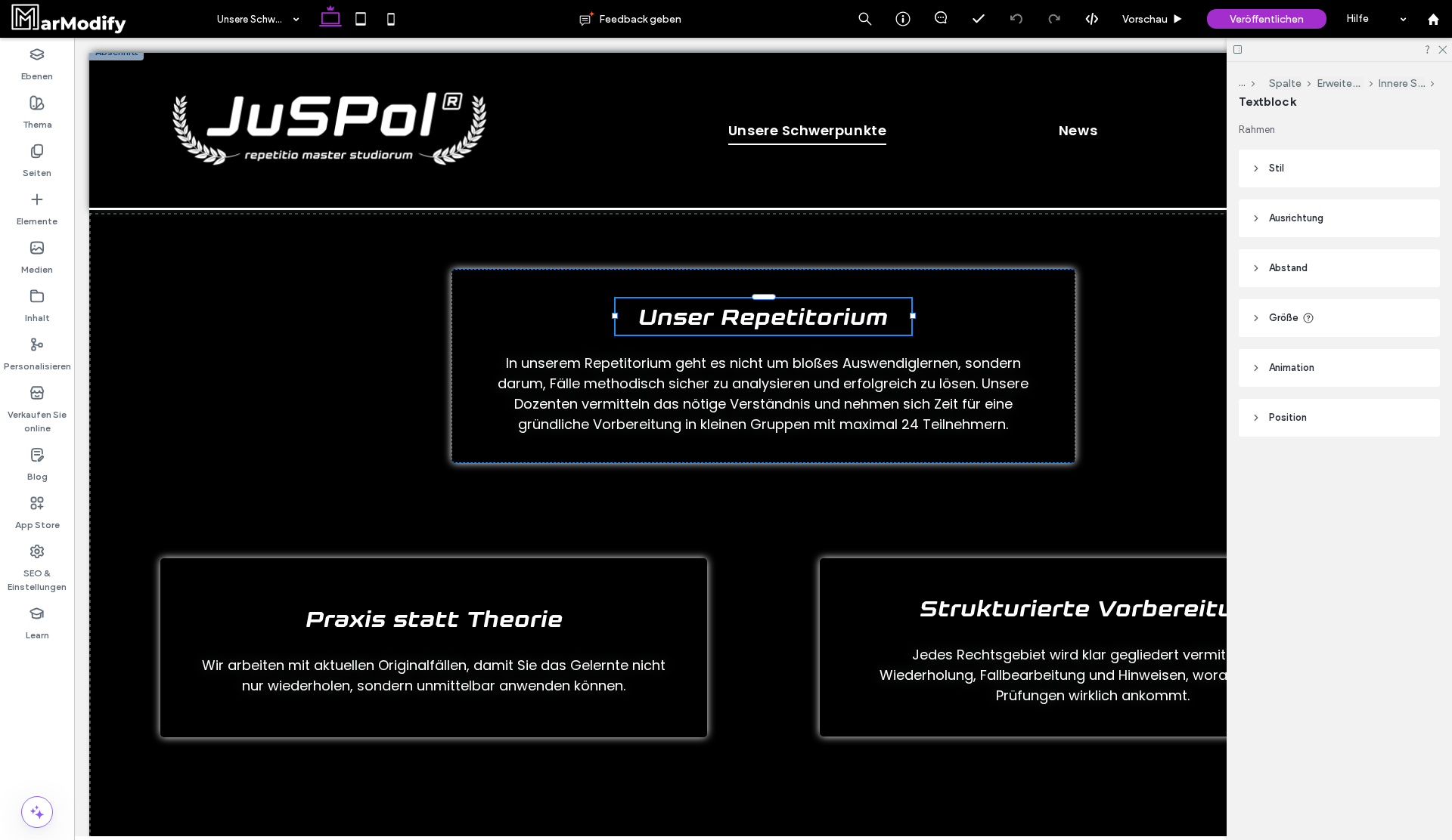
type input "**********"
type input "**"
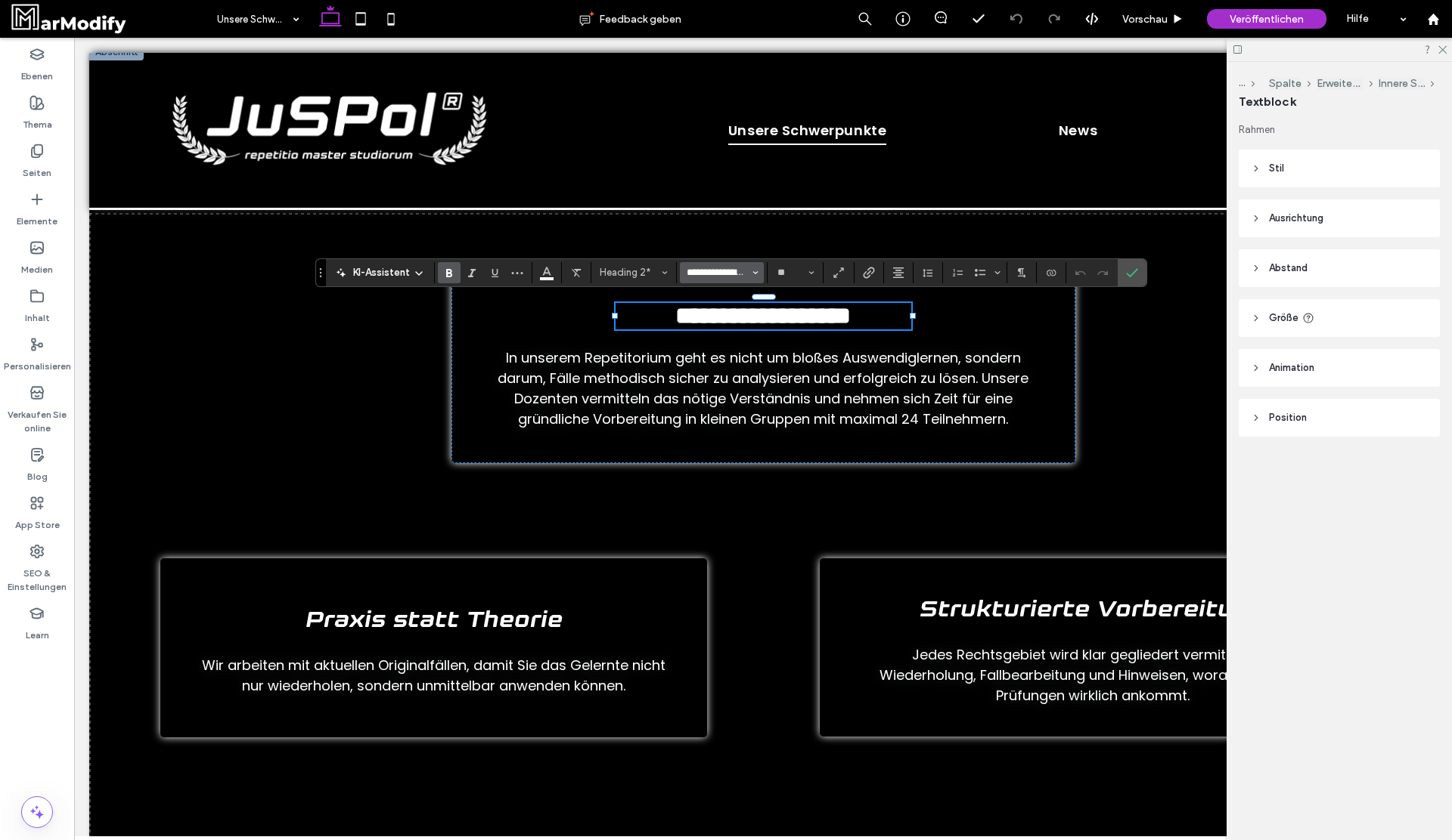
click at [712, 268] on input "**********" at bounding box center [717, 273] width 64 height 12
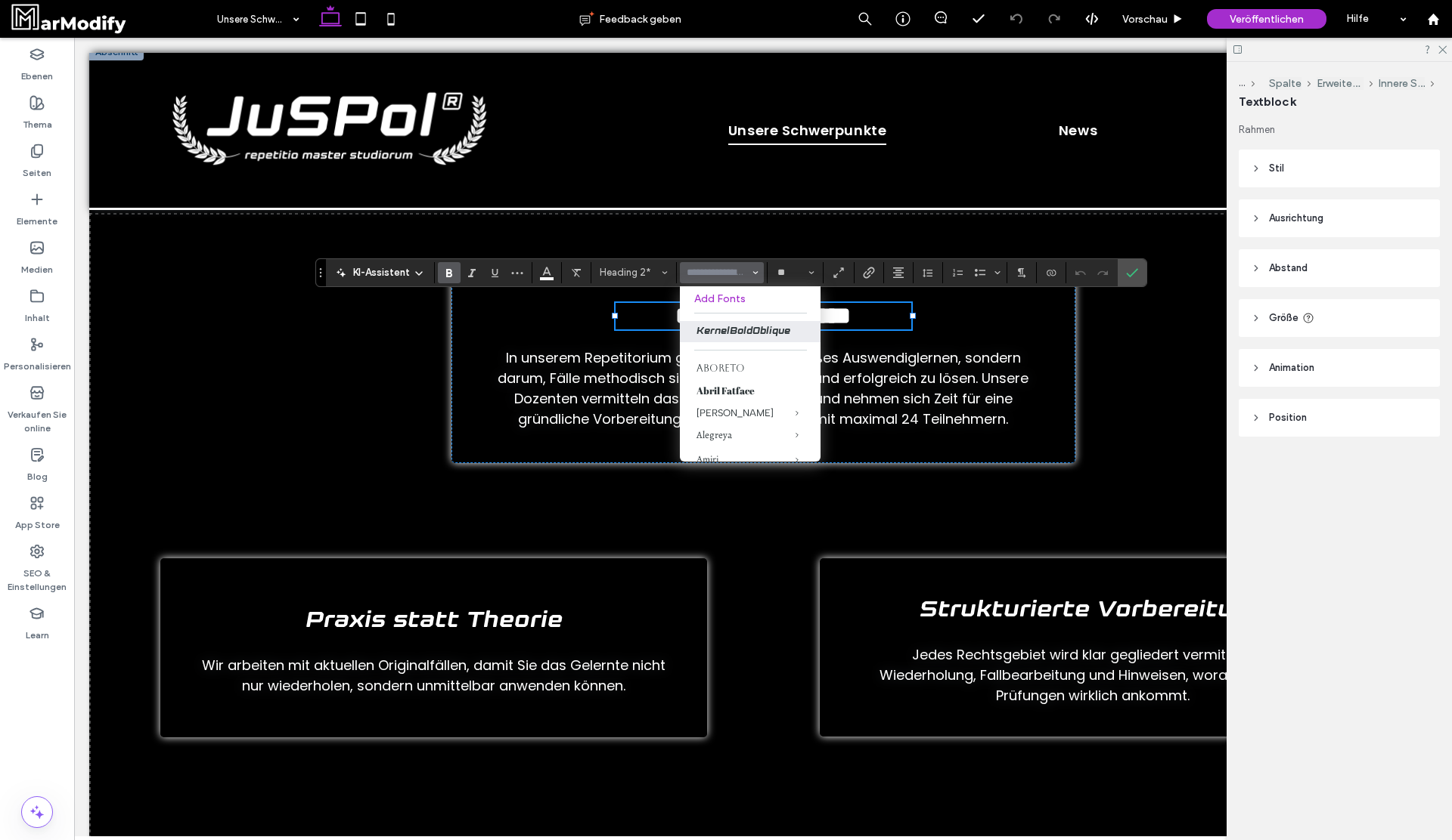
click at [729, 300] on label "Add Fonts" at bounding box center [750, 299] width 112 height 12
type input "**********"
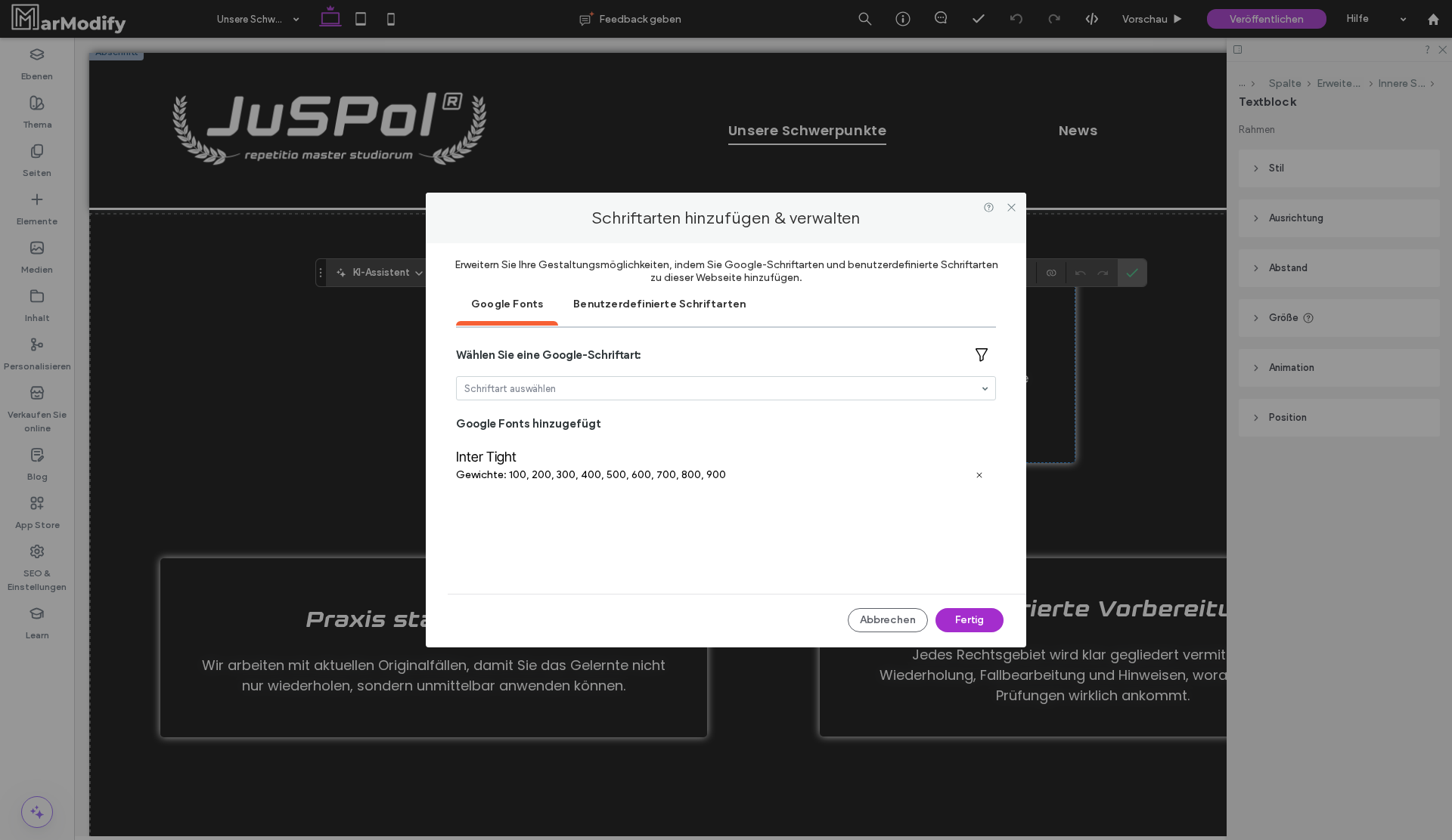
click at [629, 293] on div "Benutzerdefinierte Schriftarten" at bounding box center [659, 303] width 203 height 38
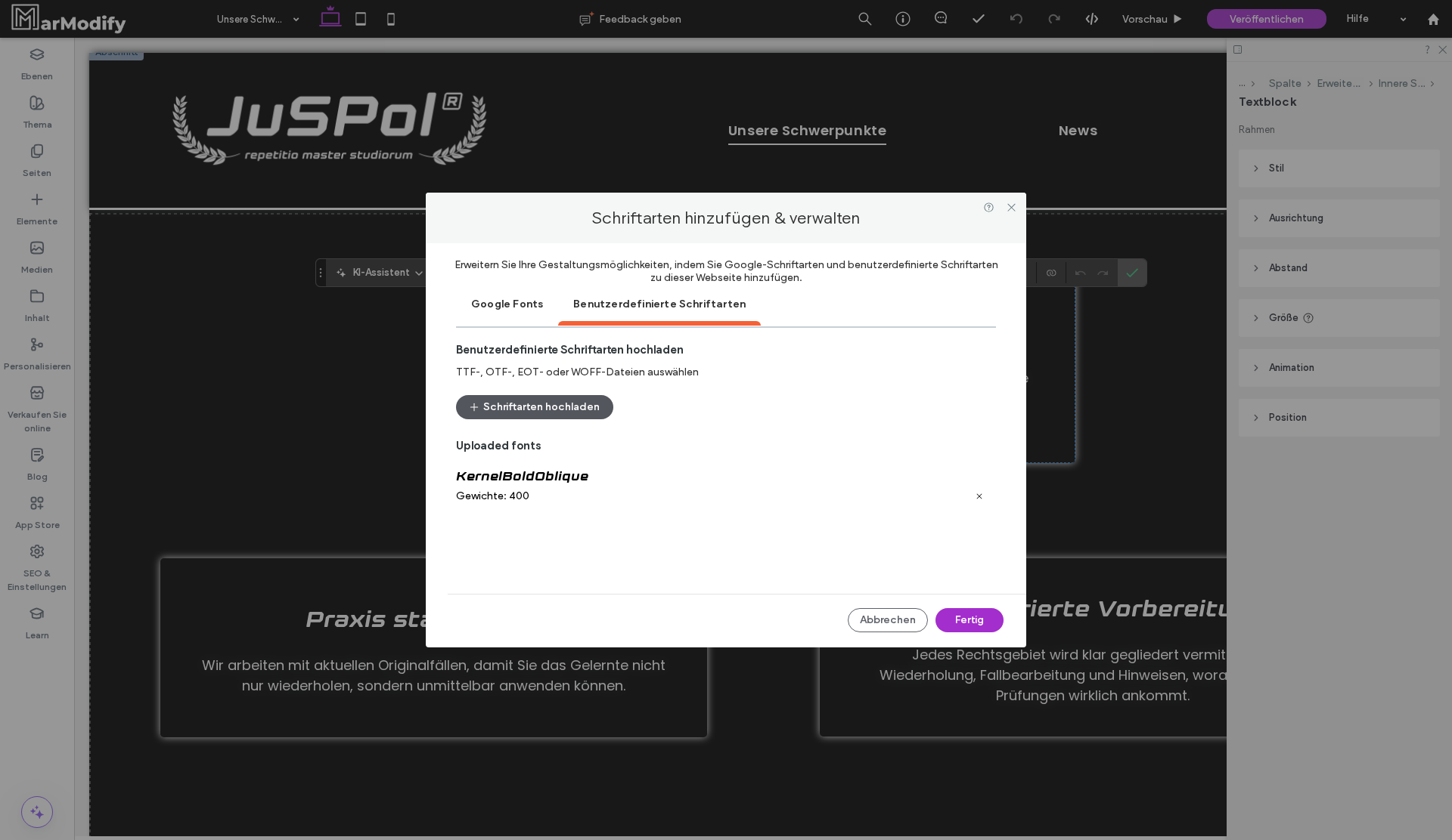
click at [550, 412] on button "Schriftarten hochladen" at bounding box center [534, 407] width 157 height 24
drag, startPoint x: 655, startPoint y: 534, endPoint x: 447, endPoint y: 535, distance: 208.0
click at [447, 535] on div "Erweitern Sie Ihre Gestaltungsmöglichkeiten, indem Sie Google-Schriftarten und …" at bounding box center [726, 446] width 600 height 405
click at [550, 529] on div "Squares Bold Free" at bounding box center [726, 530] width 540 height 16
click at [638, 527] on div "Squares Bold Free" at bounding box center [726, 530] width 540 height 16
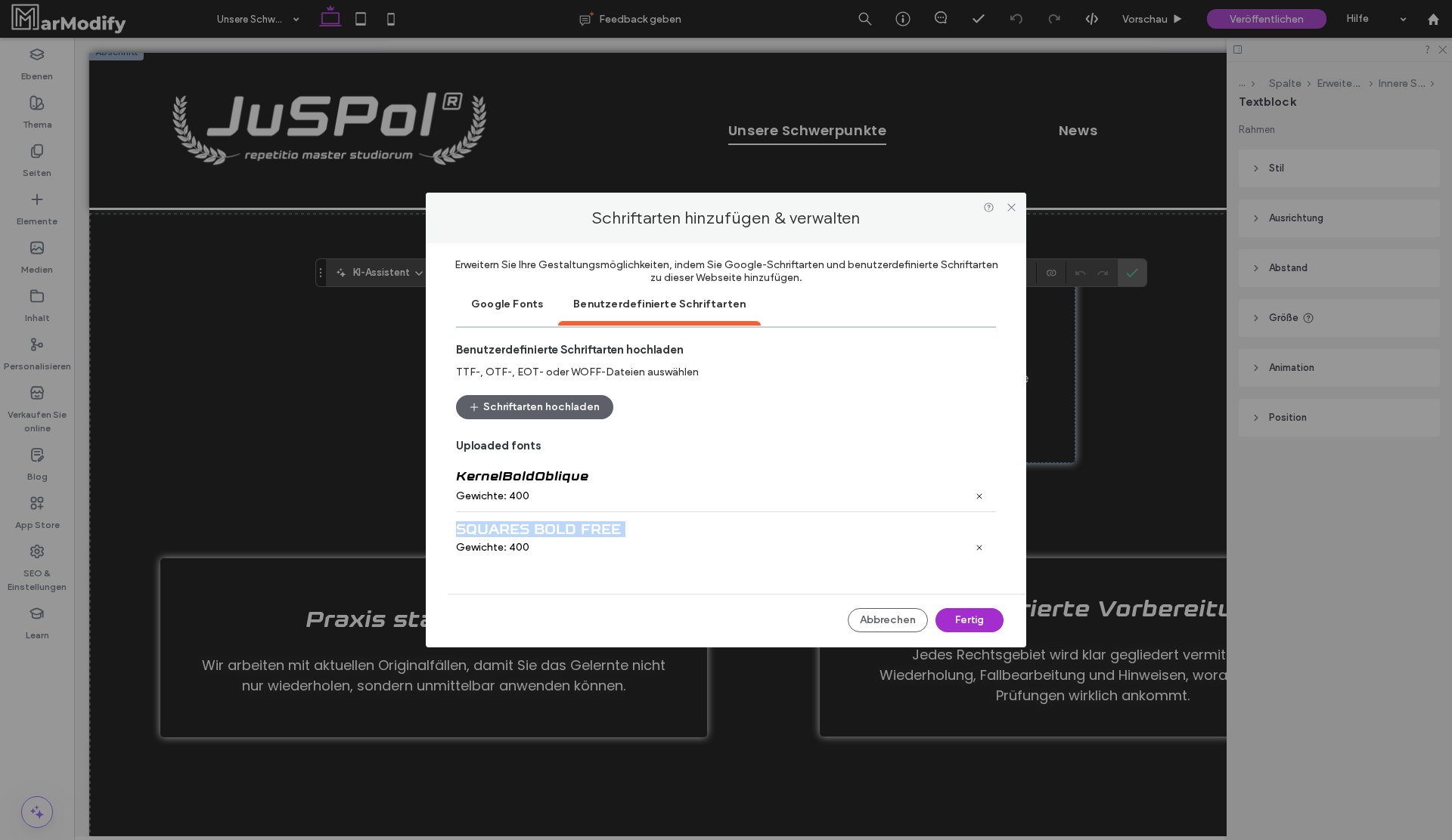
drag, startPoint x: 638, startPoint y: 527, endPoint x: 457, endPoint y: 525, distance: 181.0
click at [457, 525] on div "Squares Bold Free" at bounding box center [726, 530] width 540 height 16
drag, startPoint x: 457, startPoint y: 525, endPoint x: 652, endPoint y: 527, distance: 195.0
click at [653, 527] on div "Squares Bold Free" at bounding box center [726, 530] width 540 height 16
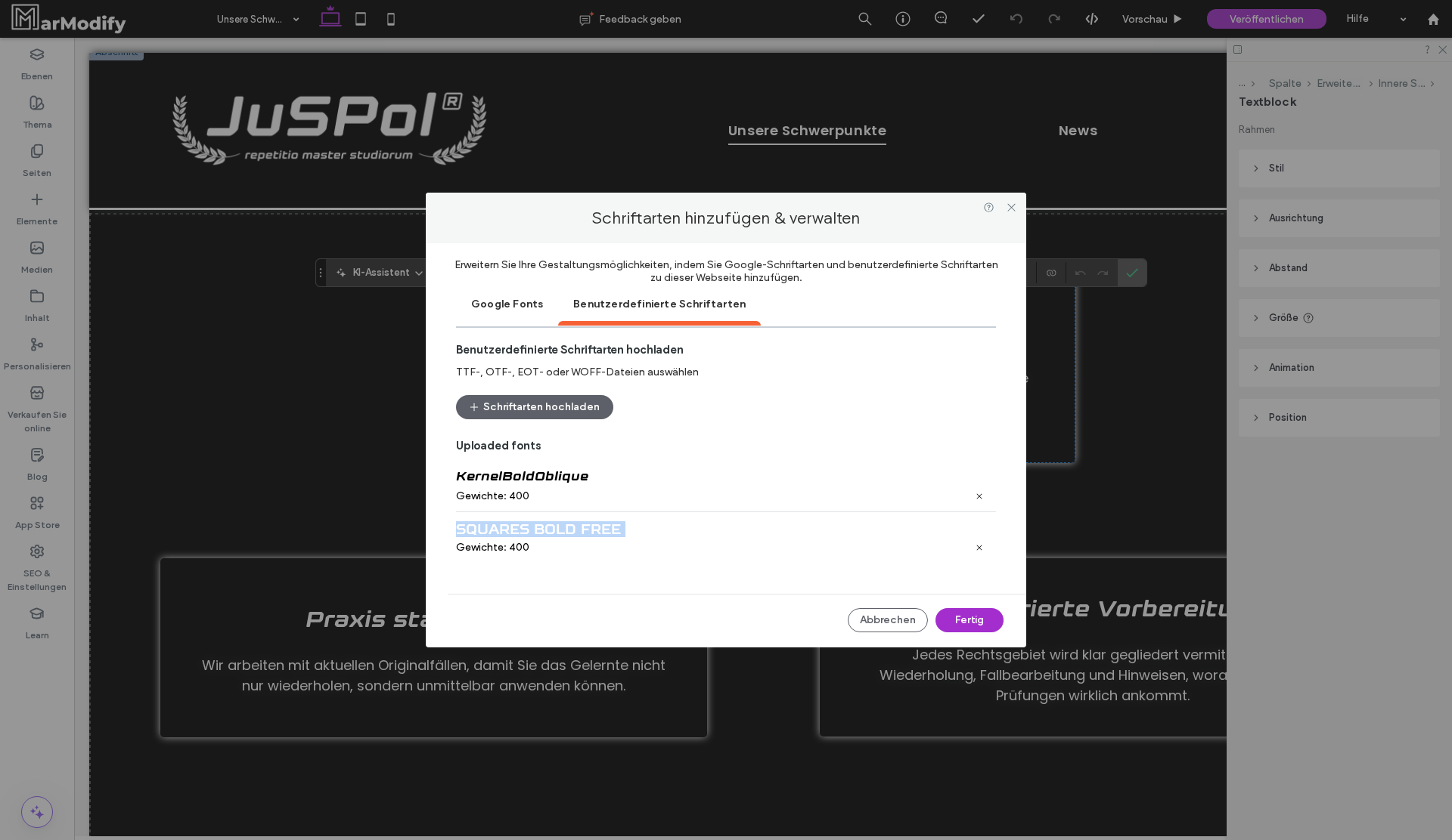
click at [652, 527] on div "Squares Bold Free" at bounding box center [726, 530] width 540 height 16
drag, startPoint x: 598, startPoint y: 475, endPoint x: 457, endPoint y: 476, distance: 141.0
click at [457, 476] on div "KernelBoldOblique" at bounding box center [726, 477] width 540 height 17
drag, startPoint x: 457, startPoint y: 476, endPoint x: 618, endPoint y: 476, distance: 161.0
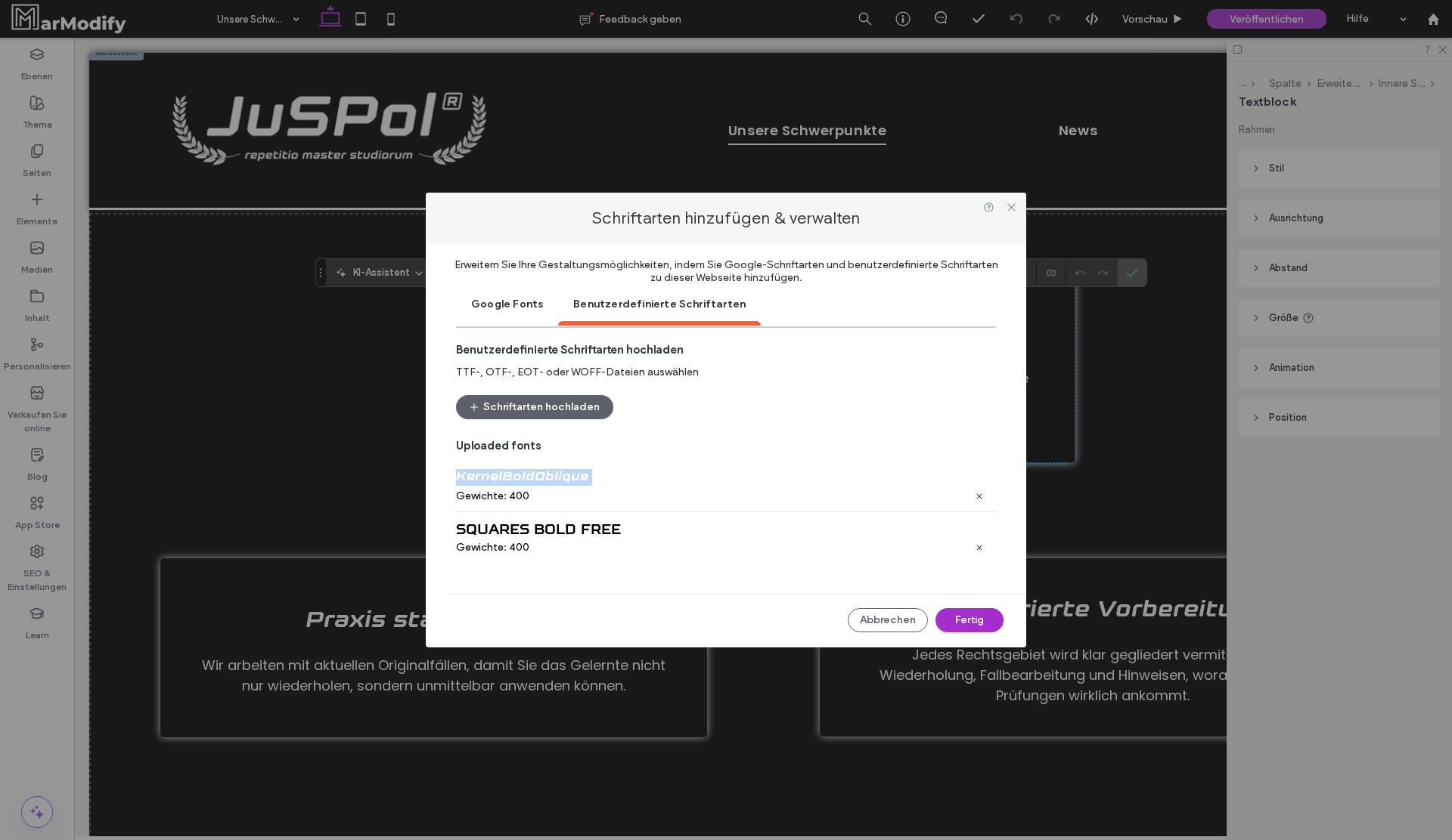
click at [619, 476] on div "KernelBoldOblique" at bounding box center [726, 477] width 540 height 17
click at [618, 476] on div "KernelBoldOblique" at bounding box center [726, 477] width 540 height 17
drag, startPoint x: 618, startPoint y: 476, endPoint x: 422, endPoint y: 478, distance: 196.0
click at [424, 477] on div "Schriftarten hinzufügen & verwalten Erweitern Sie Ihre Gestaltungsmöglichkeiten…" at bounding box center [726, 420] width 1452 height 840
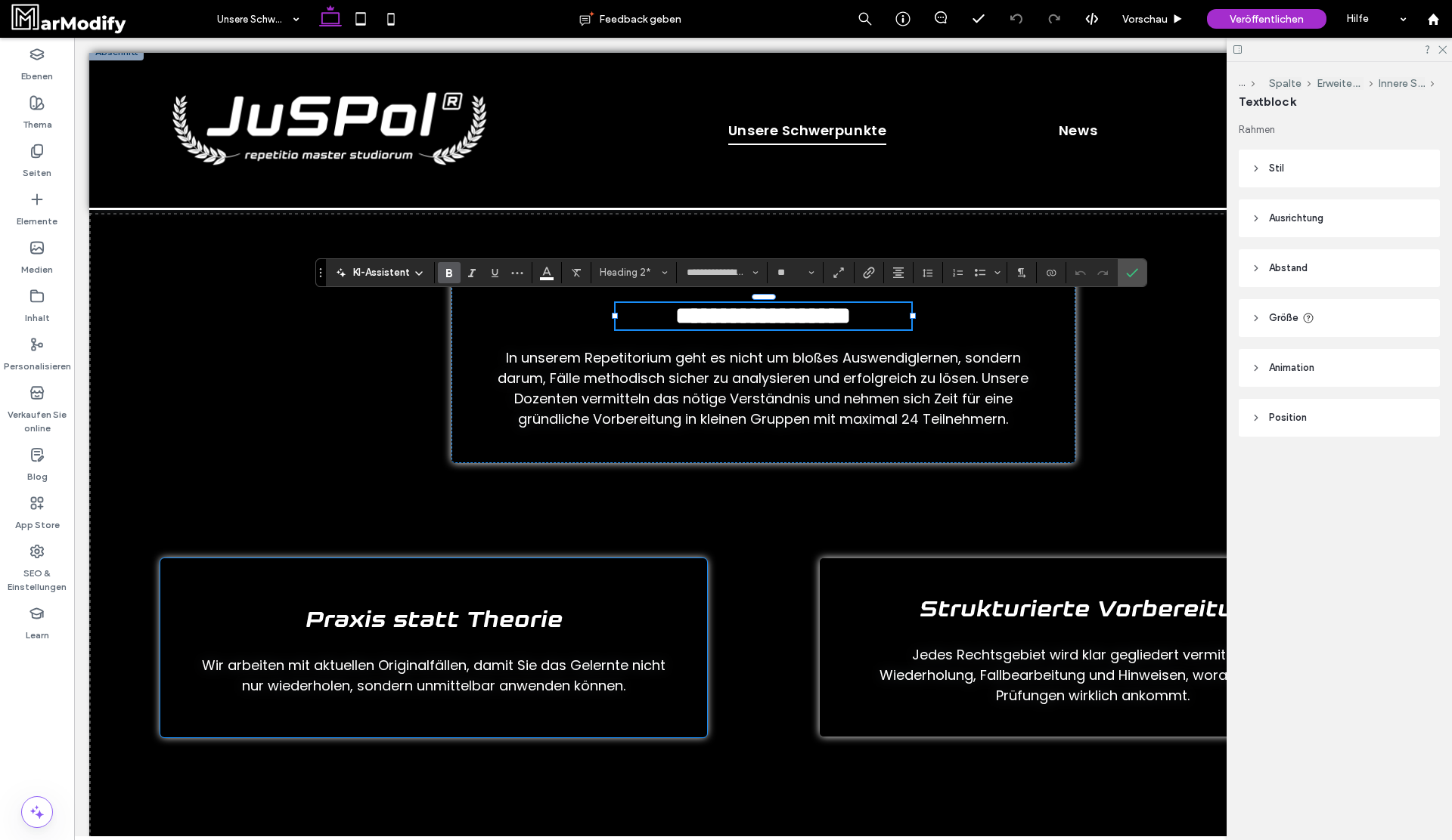
click at [508, 616] on span "Praxis statt Theorie" at bounding box center [434, 620] width 257 height 24
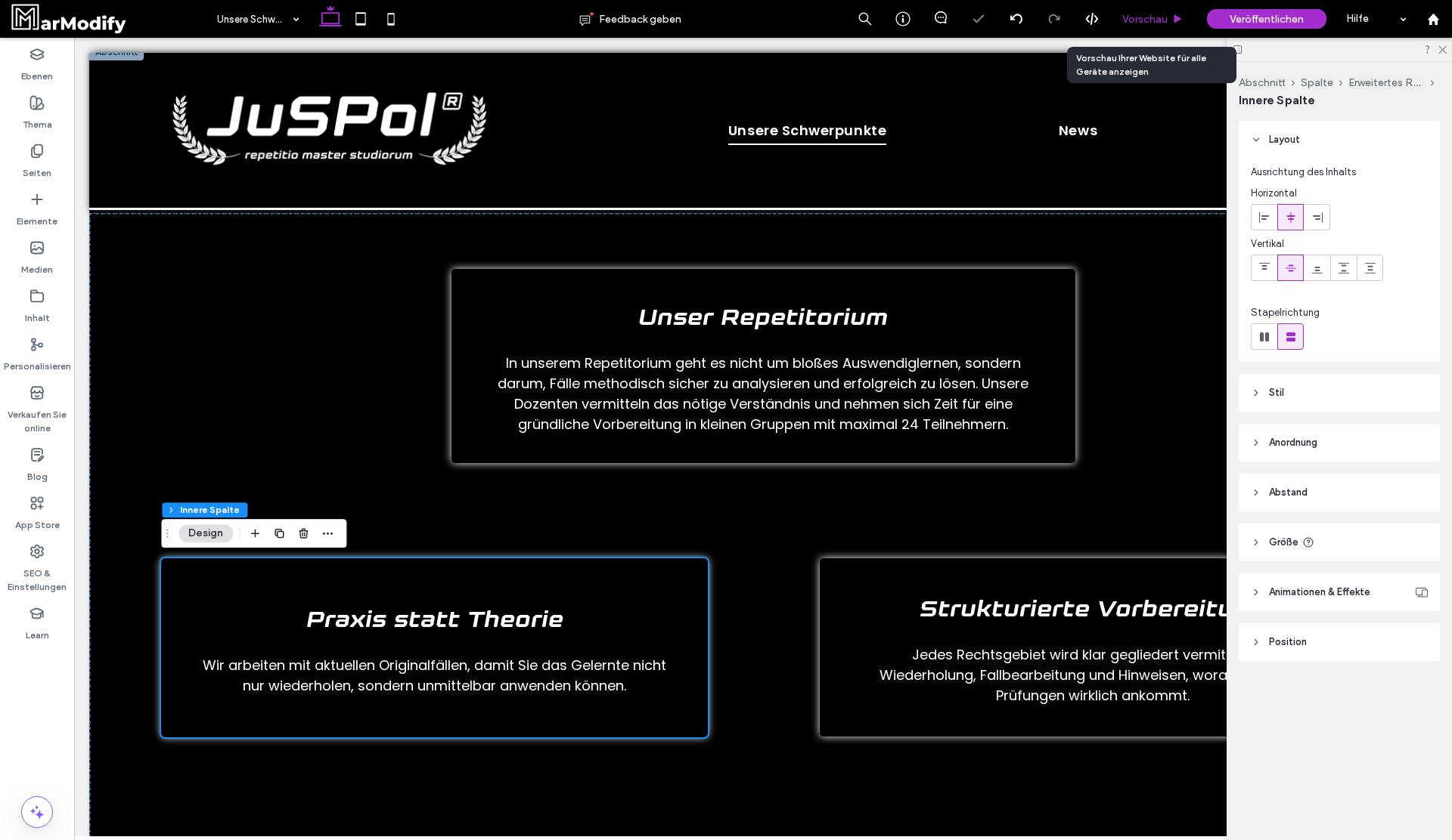
click at [1136, 18] on span "Vorschau" at bounding box center [1144, 19] width 45 height 12
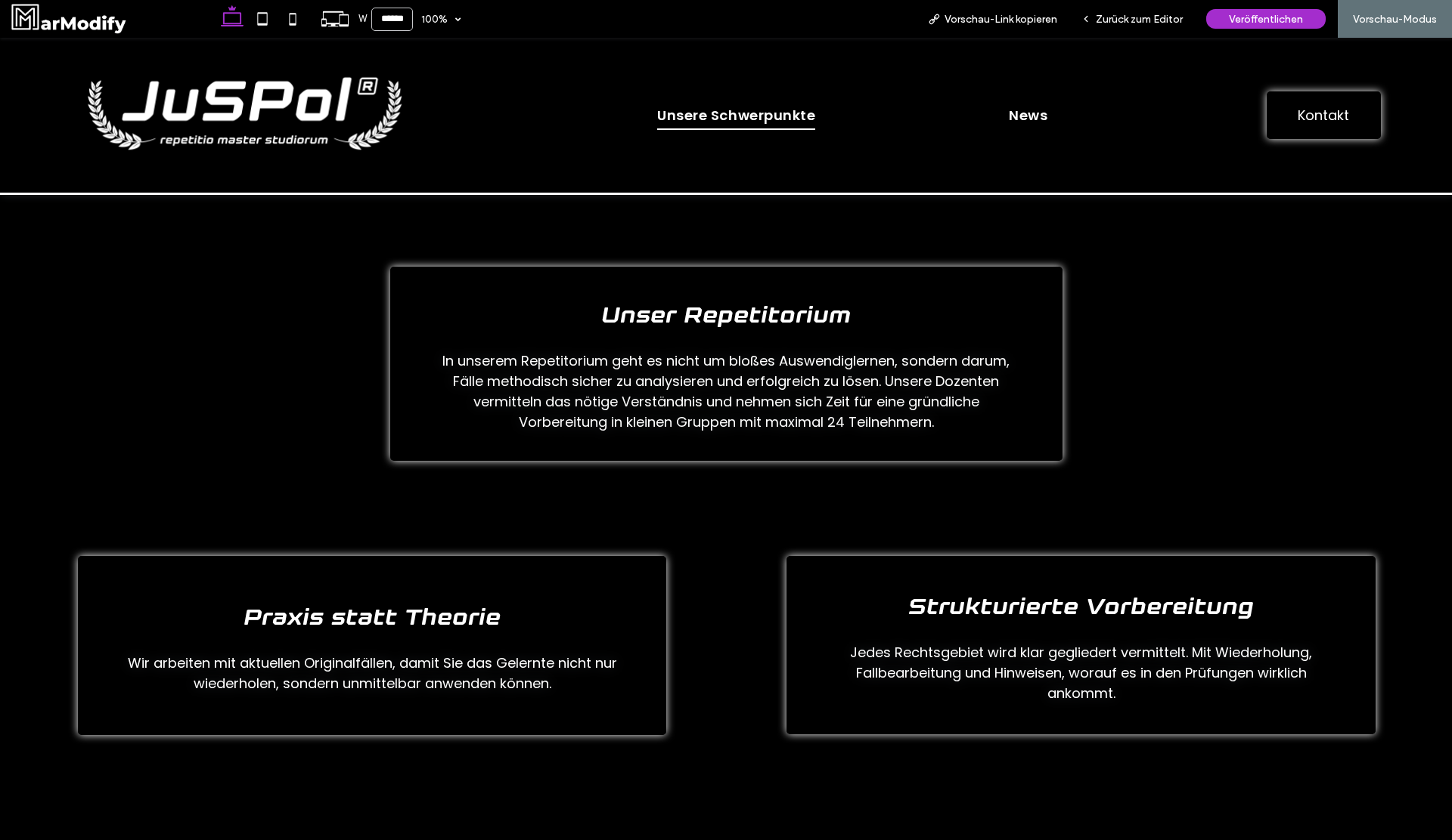
click at [604, 319] on span "Unser Repetitorium" at bounding box center [726, 316] width 250 height 24
drag, startPoint x: 604, startPoint y: 319, endPoint x: 848, endPoint y: 320, distance: 244.0
click at [848, 321] on span "Unser Repetitorium" at bounding box center [726, 316] width 250 height 24
click at [689, 317] on span "Unser Repetitorium" at bounding box center [726, 316] width 250 height 24
drag, startPoint x: 594, startPoint y: 307, endPoint x: 917, endPoint y: 319, distance: 323.2
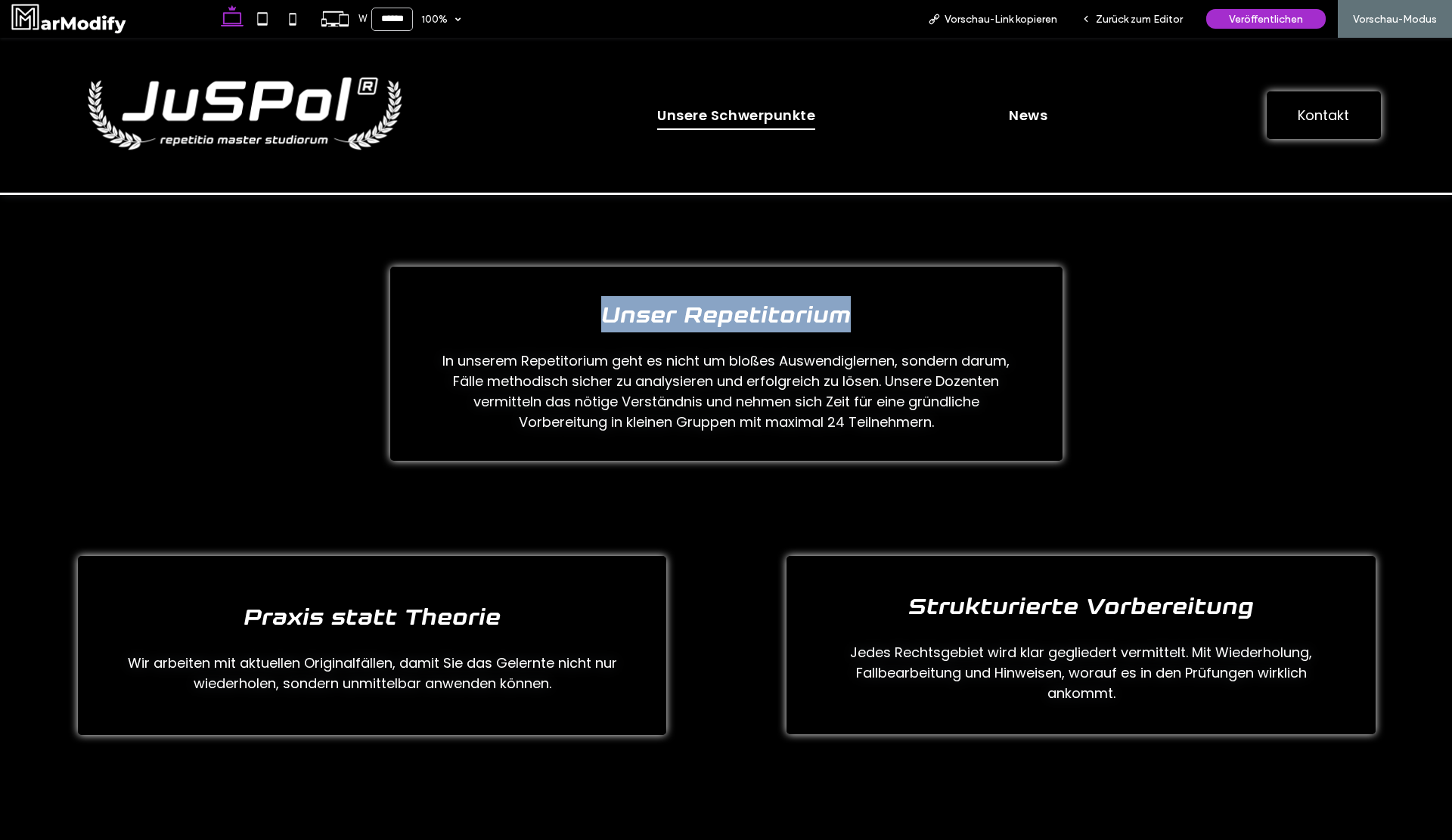
click at [917, 320] on div "Unser Repetitorium In unserem Repetitorium geht es nicht um bloßes Auswendigler…" at bounding box center [726, 364] width 672 height 195
click at [917, 319] on div "Unser Repetitorium In unserem Repetitorium geht es nicht um bloßes Auswendigler…" at bounding box center [726, 364] width 672 height 195
